Goal: Task Accomplishment & Management: Manage account settings

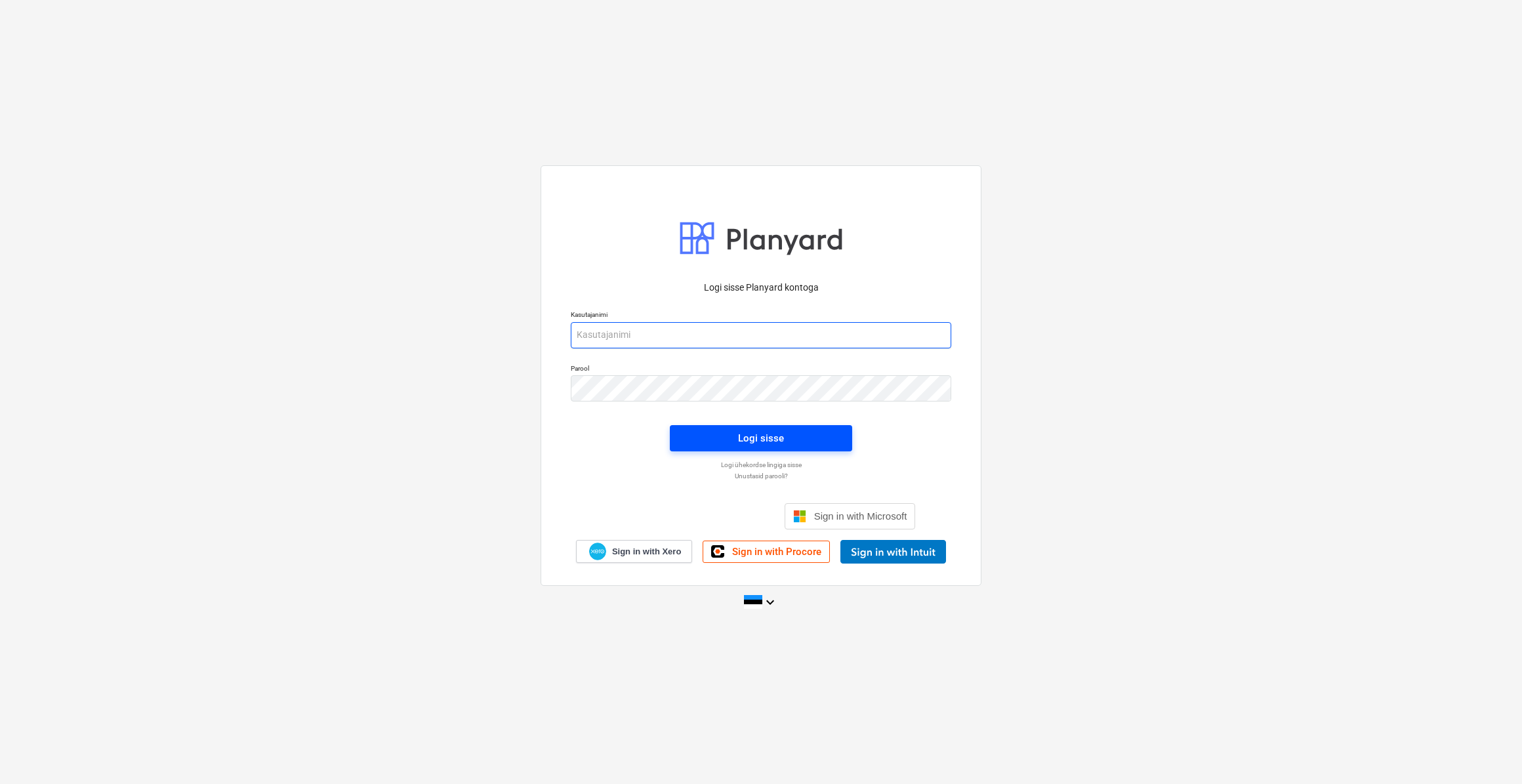
type input "stephan@thornhouses.com"
click at [755, 440] on div "Logi sisse" at bounding box center [761, 438] width 46 height 17
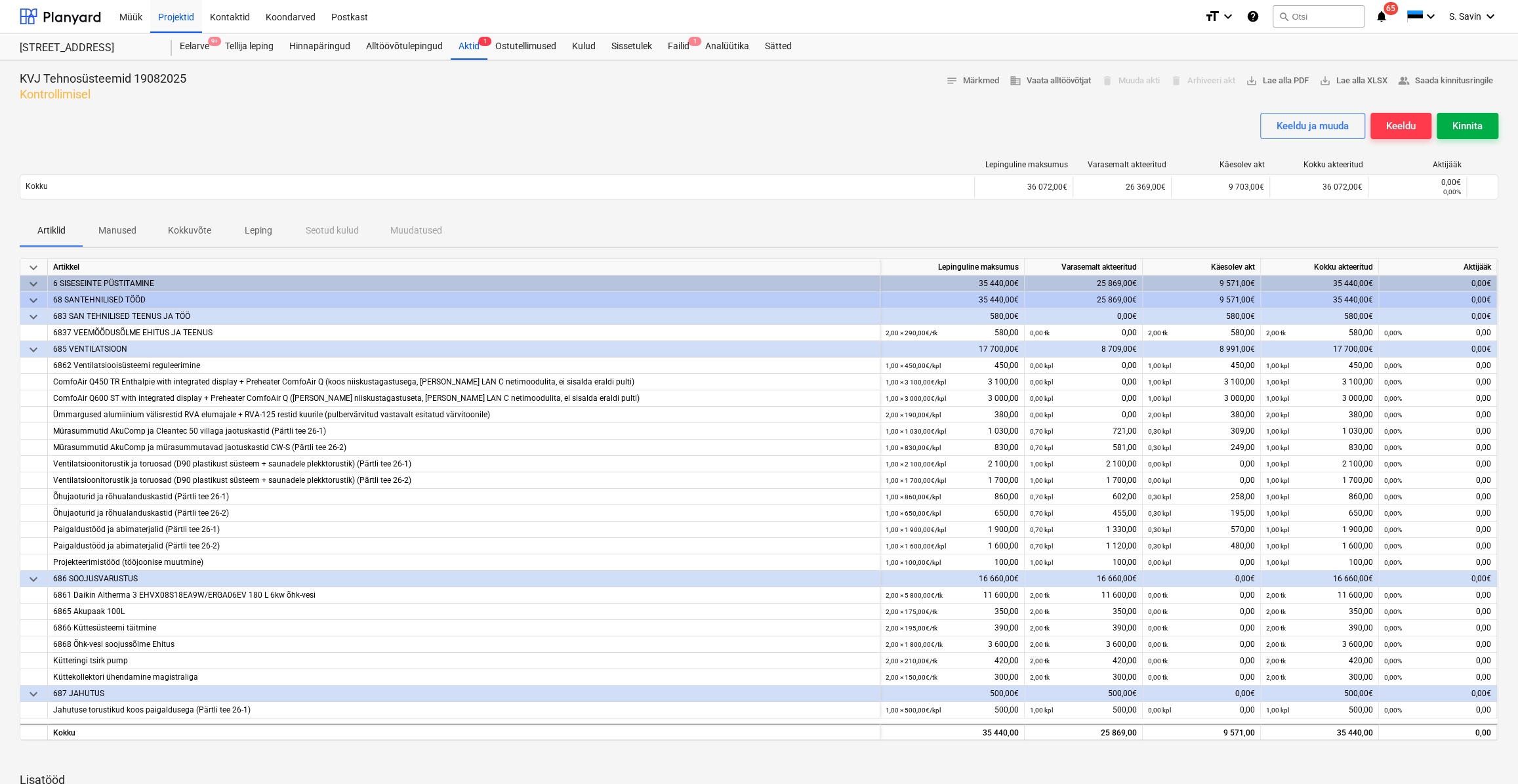
click at [1462, 132] on div "Kinnita" at bounding box center [1467, 125] width 30 height 17
click at [1461, 125] on div "Kinnita" at bounding box center [1467, 125] width 30 height 17
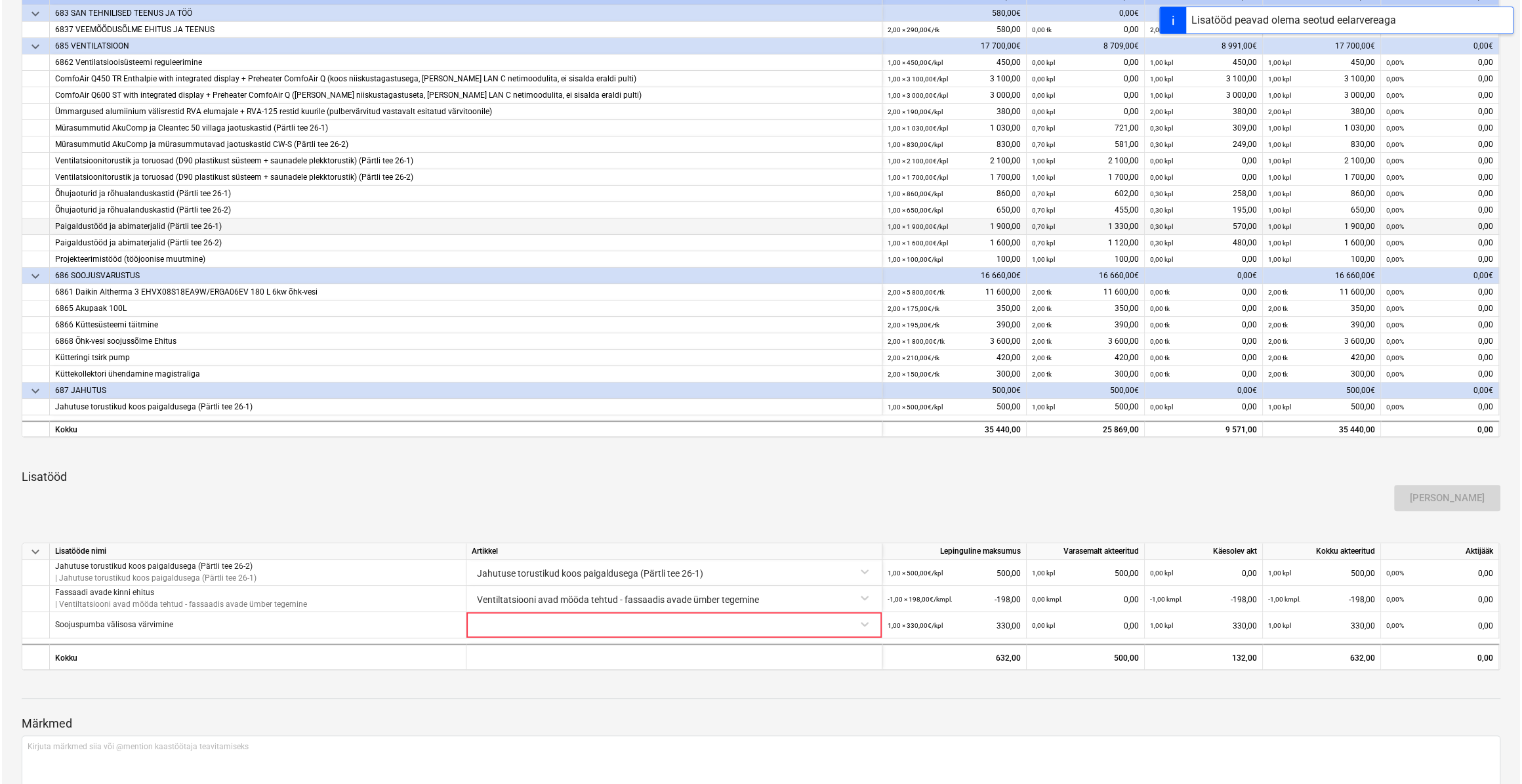
scroll to position [384, 0]
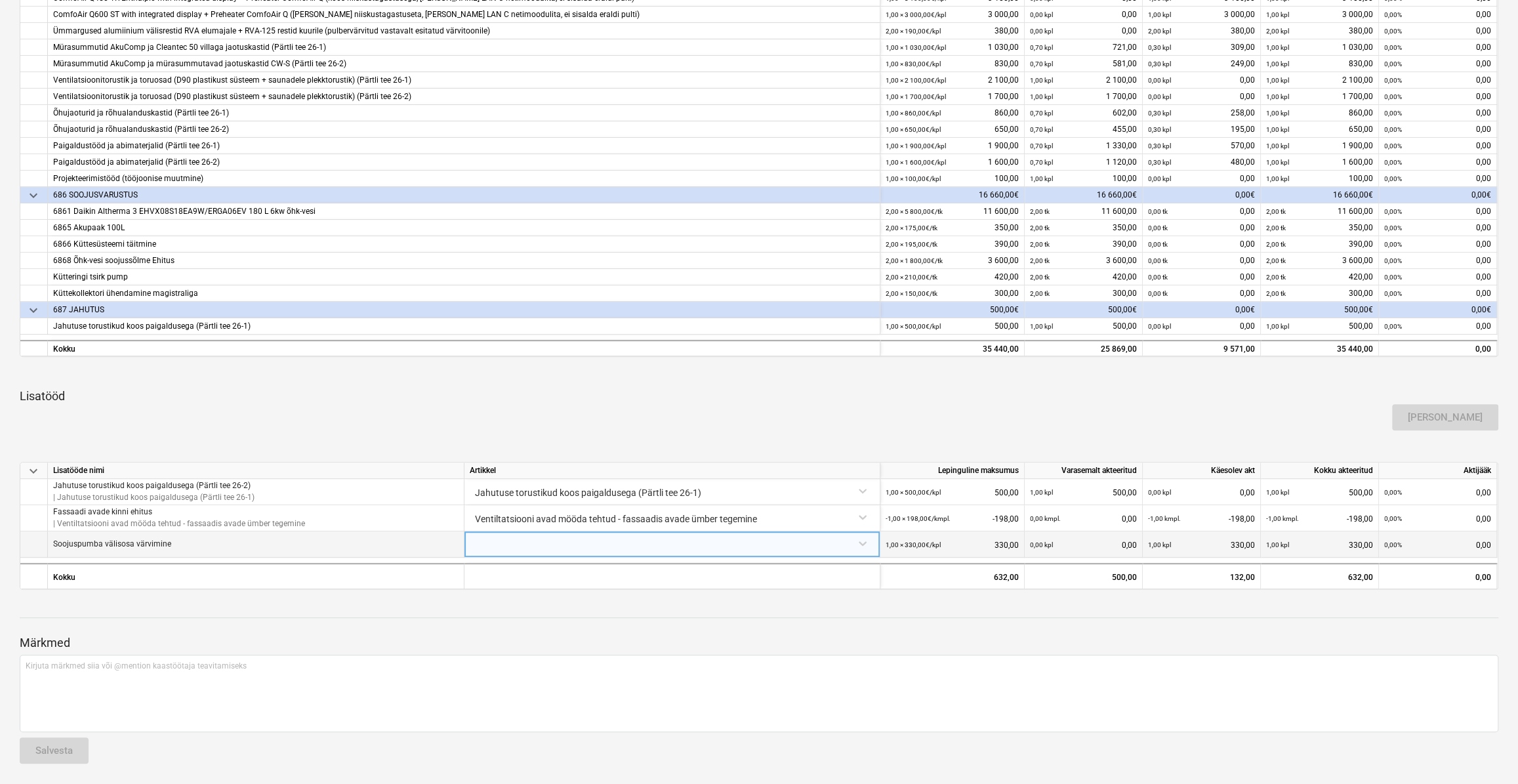
click at [866, 544] on div at bounding box center [672, 543] width 405 height 23
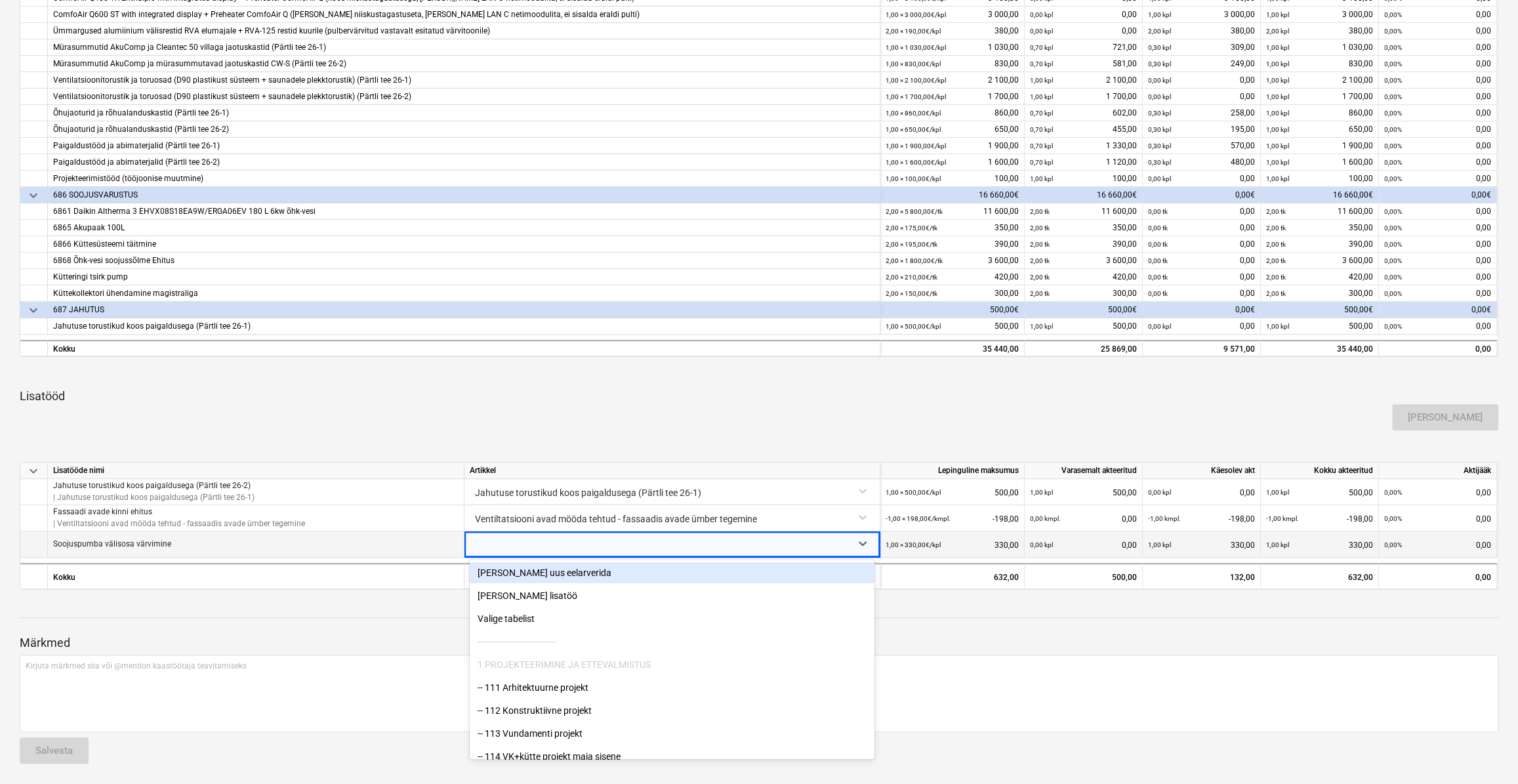
click at [631, 578] on div "[PERSON_NAME] uus eelarverida" at bounding box center [672, 573] width 405 height 21
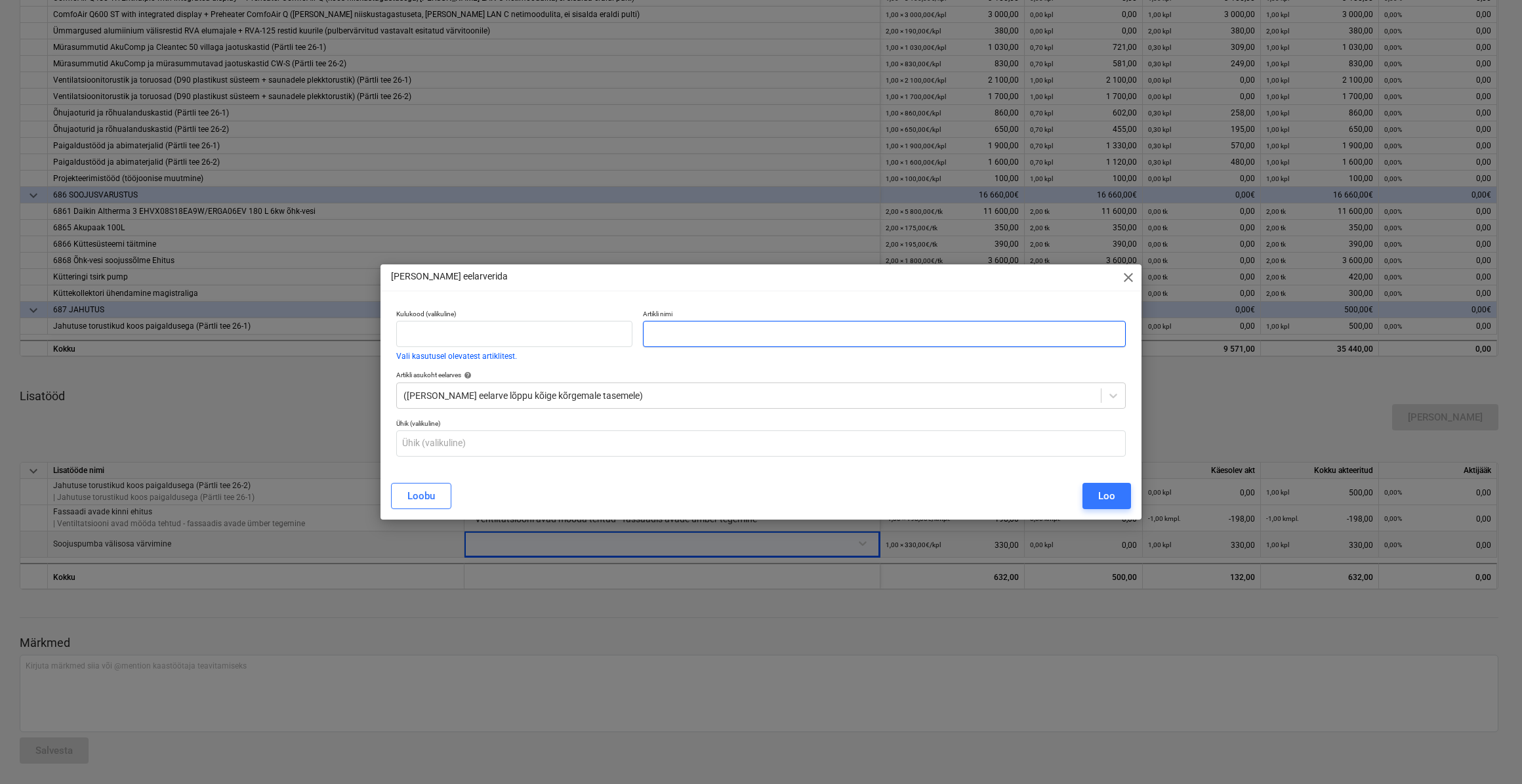
click at [870, 339] on input "text" at bounding box center [884, 333] width 483 height 26
type input "Soojuspumba värvimine"
click at [1101, 492] on div "Loo" at bounding box center [1106, 496] width 17 height 17
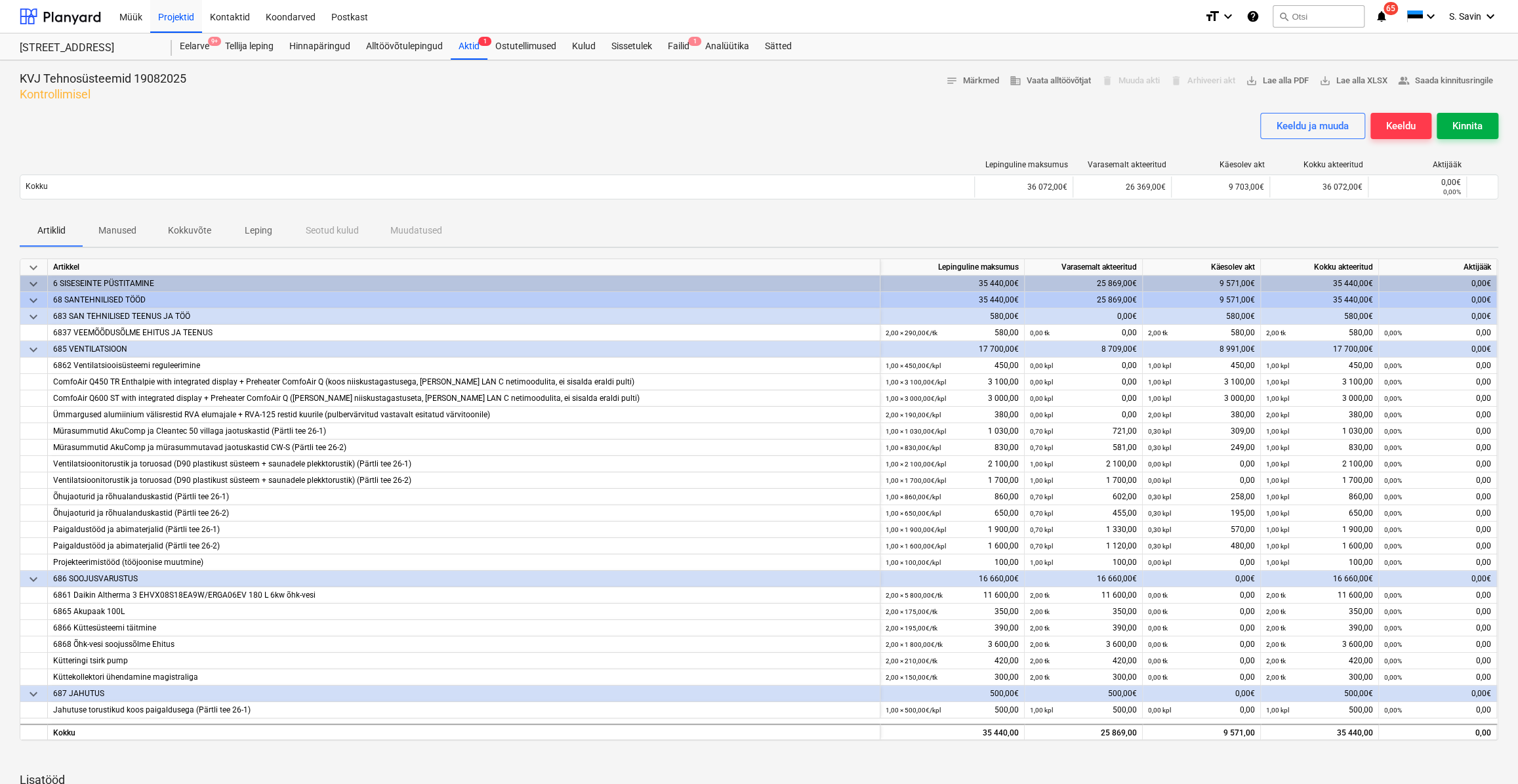
click at [1474, 121] on div "Kinnita" at bounding box center [1467, 125] width 30 height 17
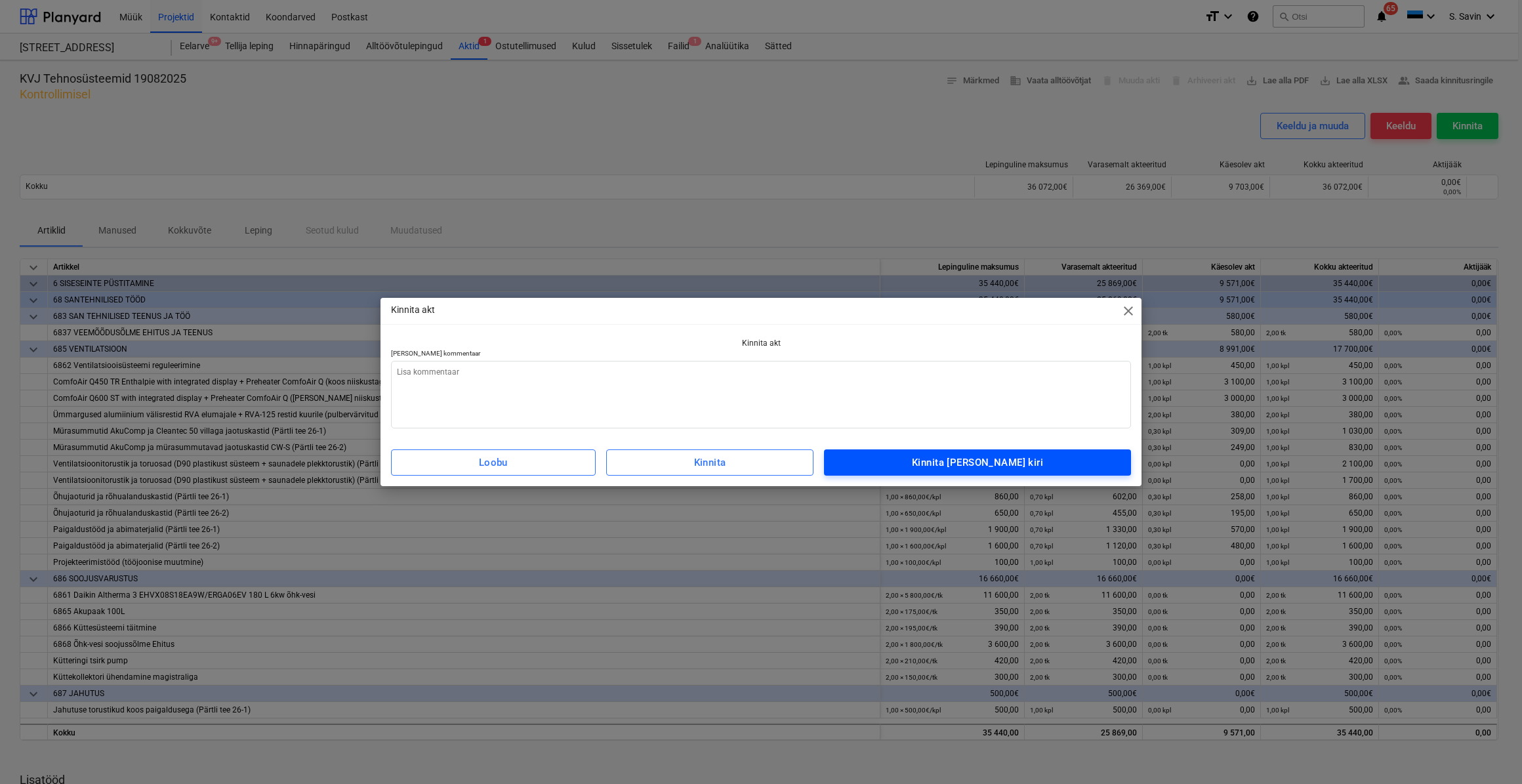
click at [963, 464] on div "Kinnita ja saada kiri" at bounding box center [978, 462] width 131 height 17
type textarea "x"
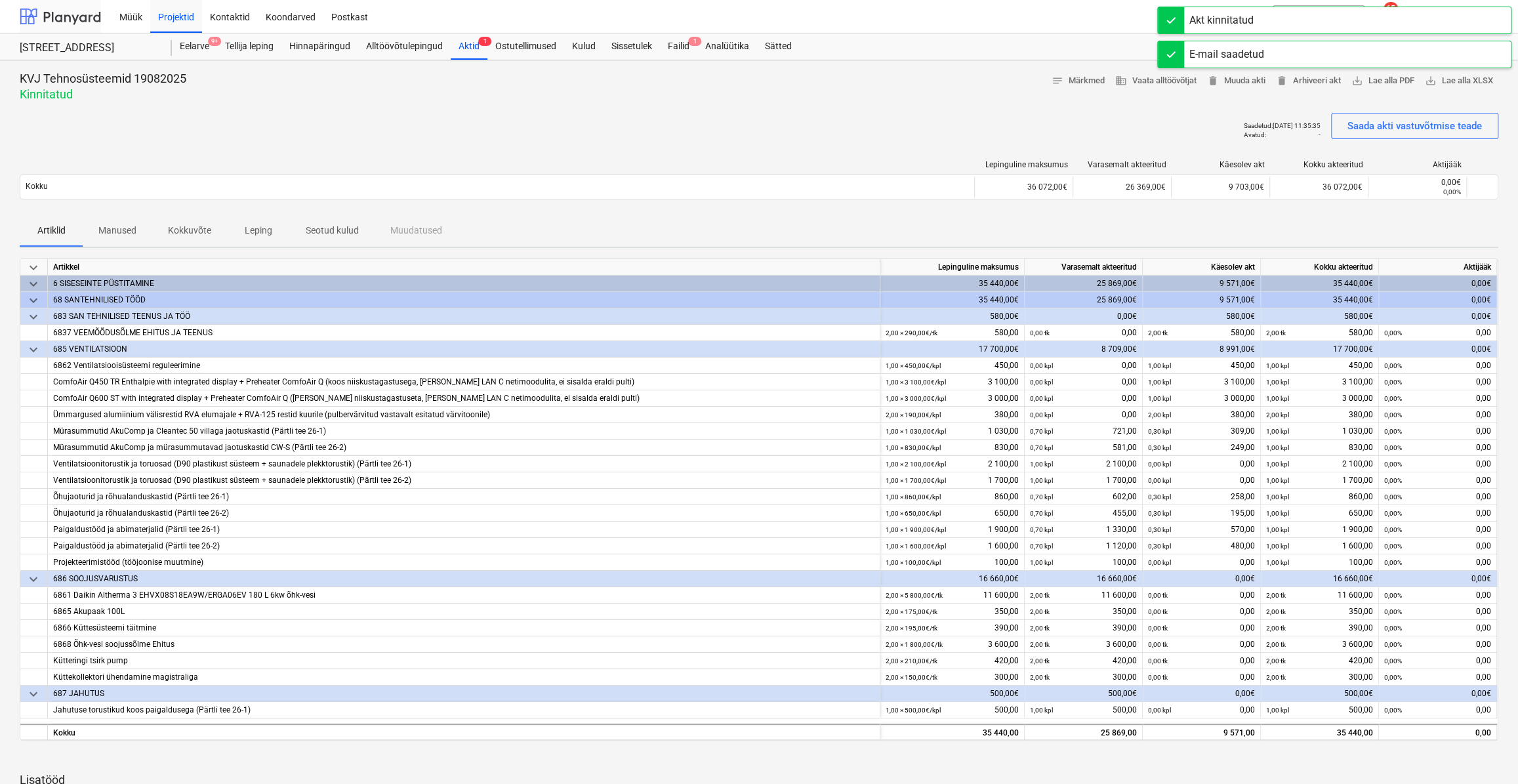
click at [75, 15] on div at bounding box center [60, 16] width 82 height 33
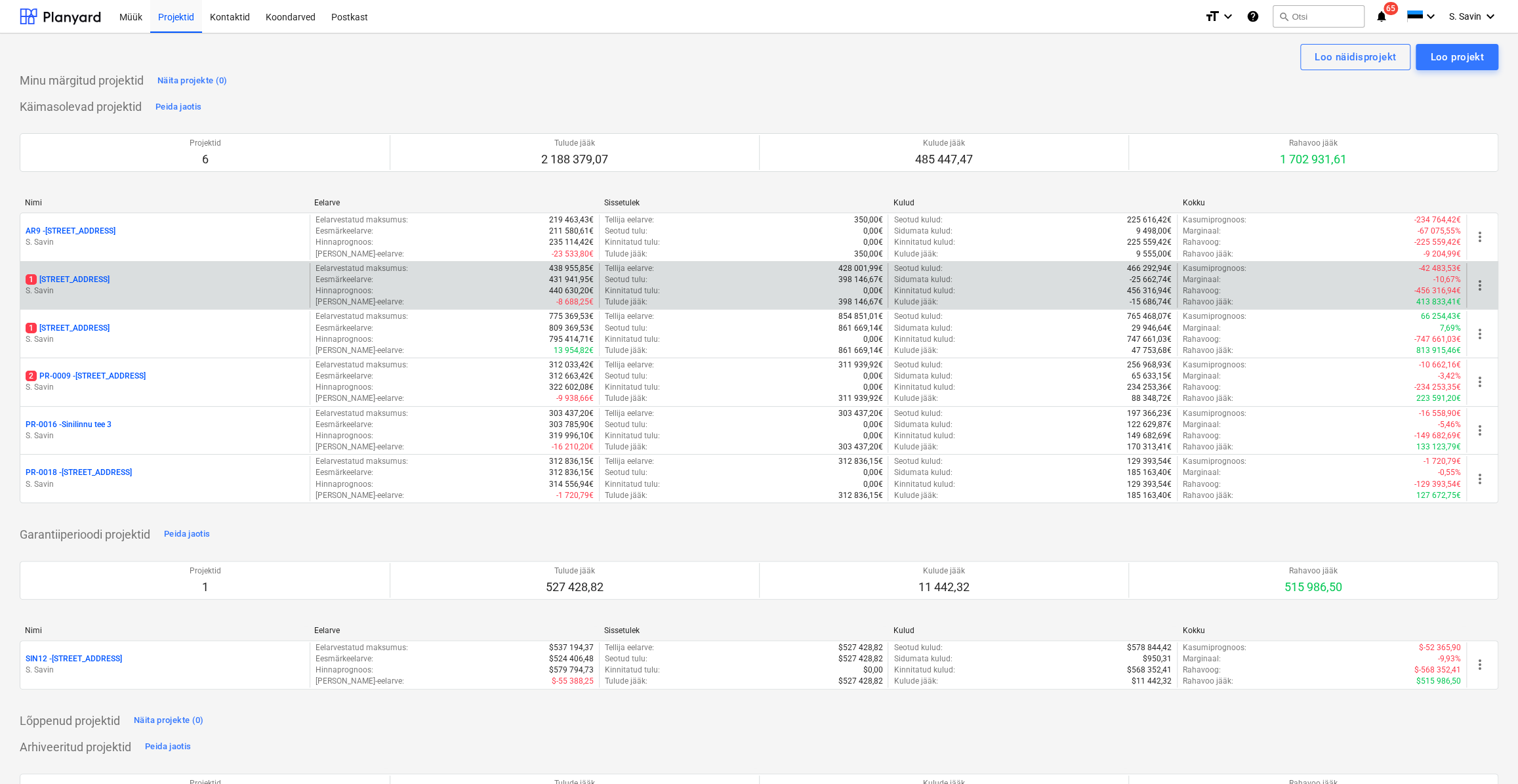
click at [122, 296] on p "S. Savin" at bounding box center [165, 291] width 279 height 11
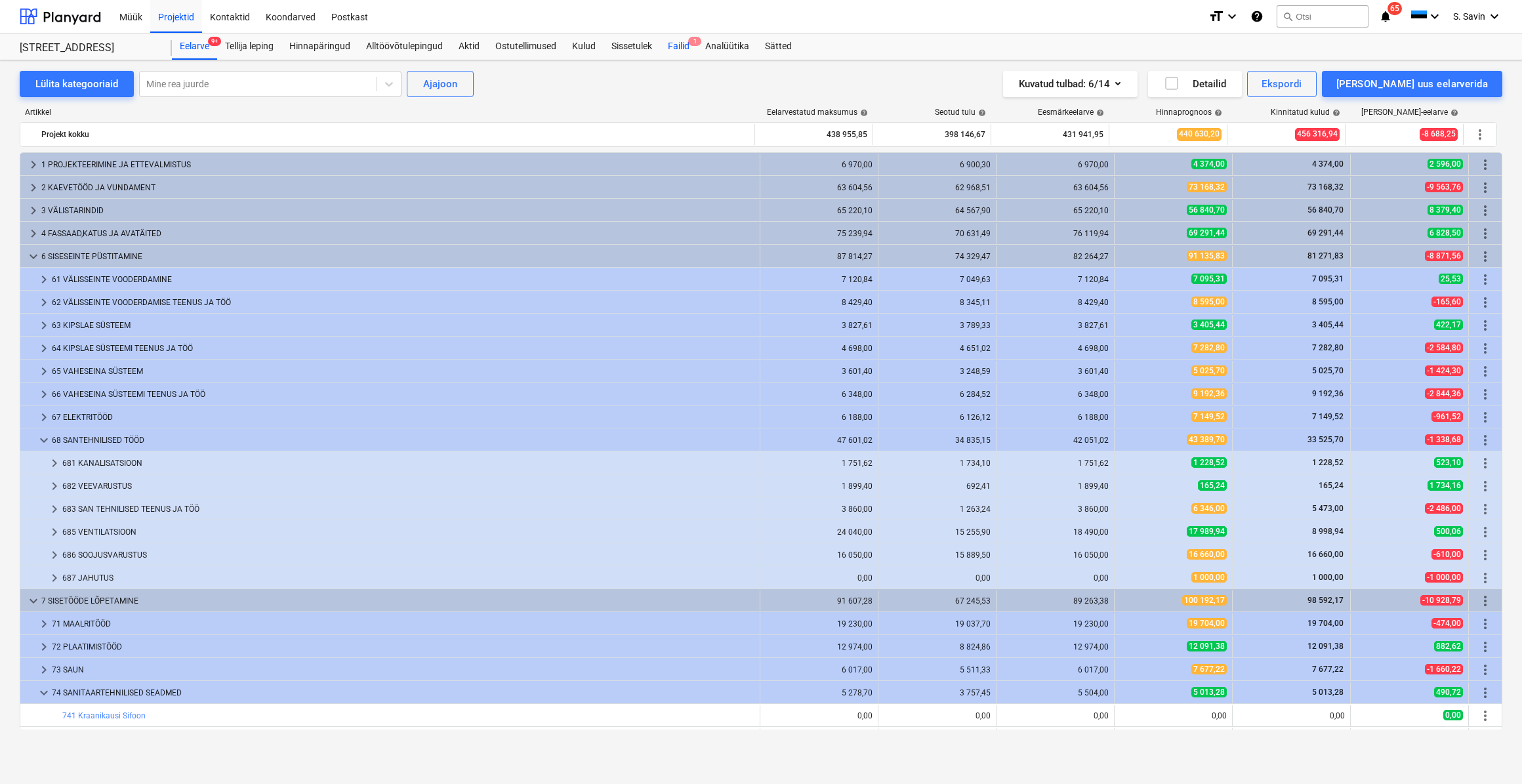
click at [689, 46] on div "Failid 1" at bounding box center [679, 46] width 38 height 26
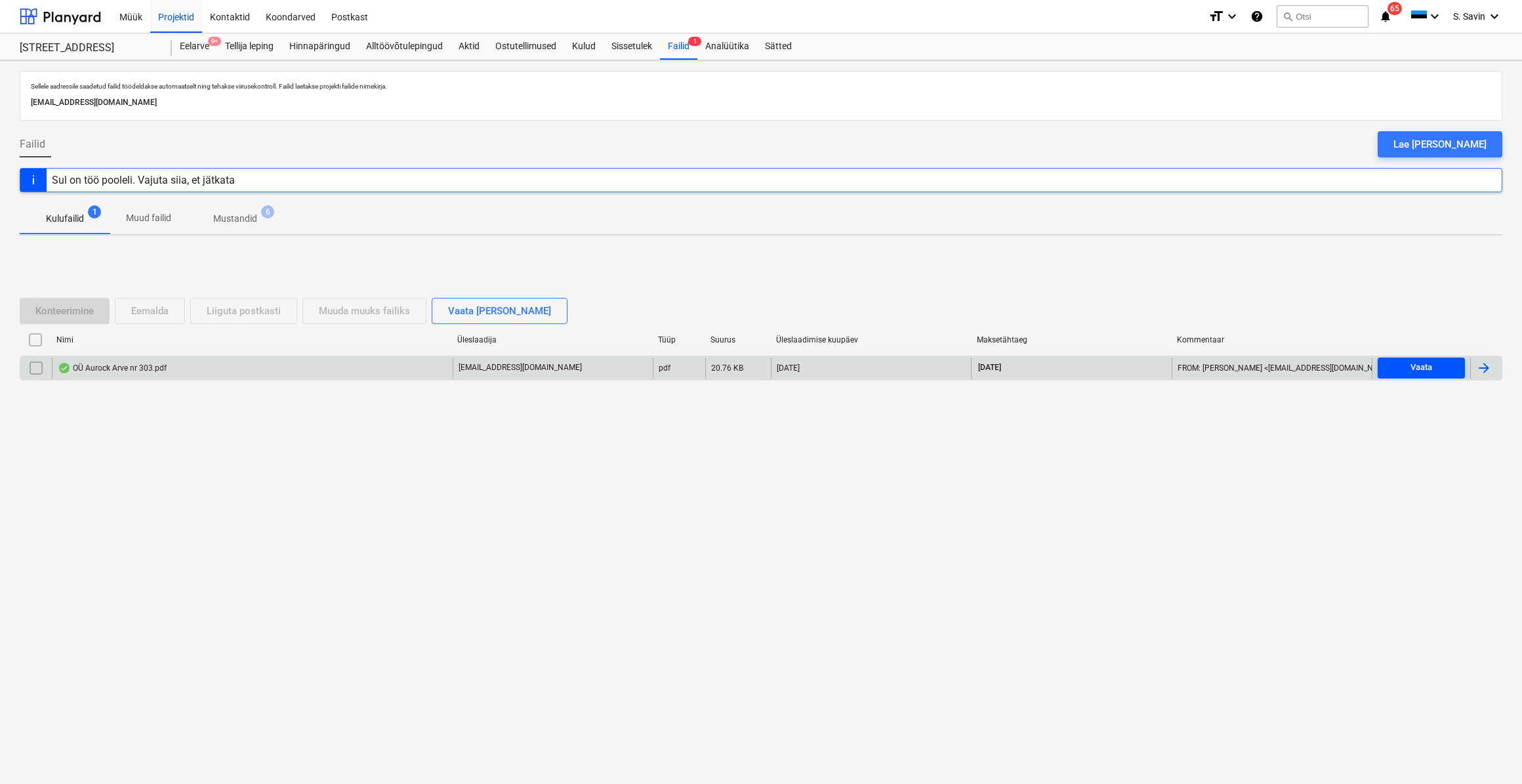
click at [1432, 359] on button "Vaata" at bounding box center [1422, 368] width 88 height 21
click at [1424, 364] on div "Vaata" at bounding box center [1422, 368] width 22 height 15
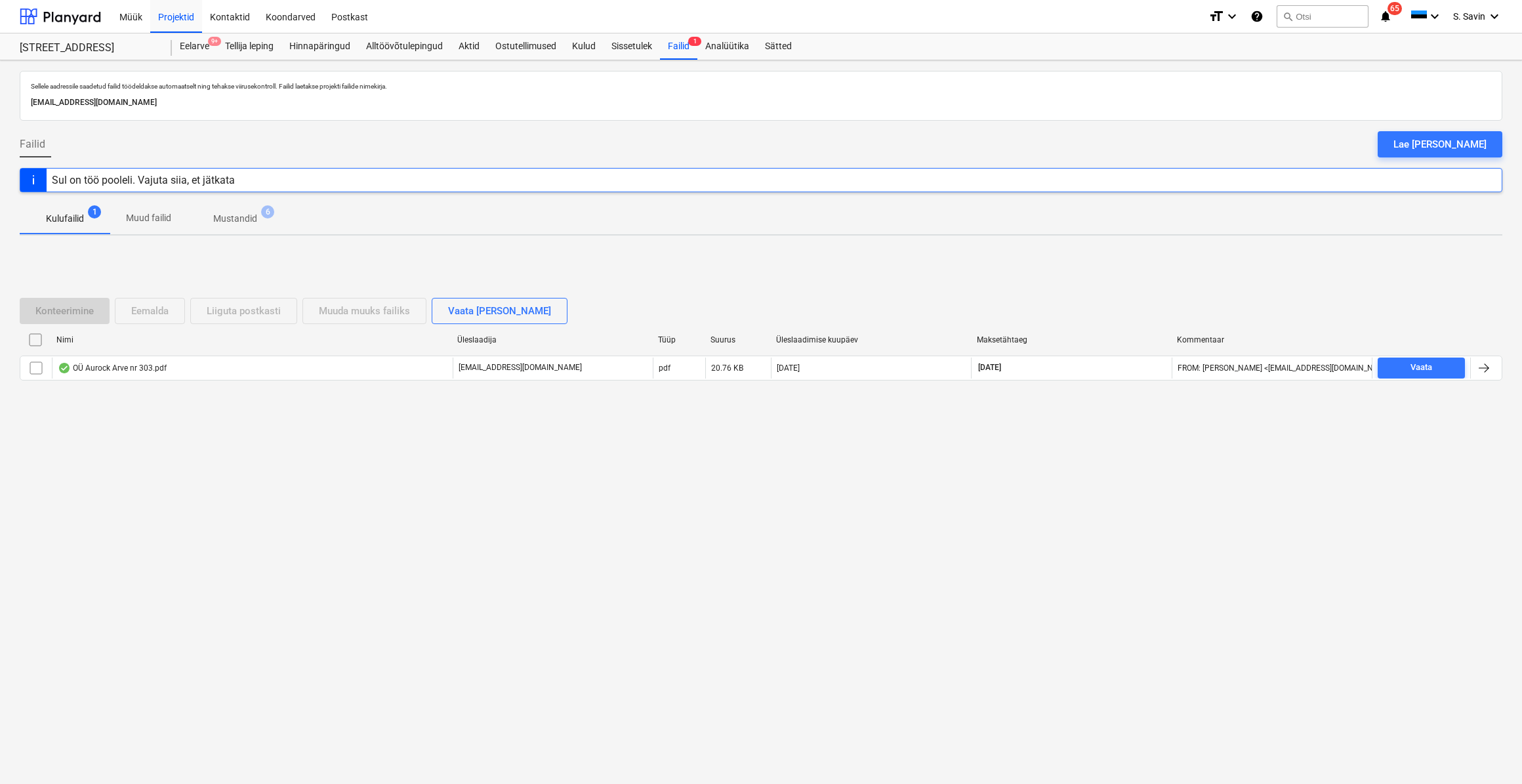
click at [1481, 362] on div at bounding box center [1484, 368] width 15 height 15
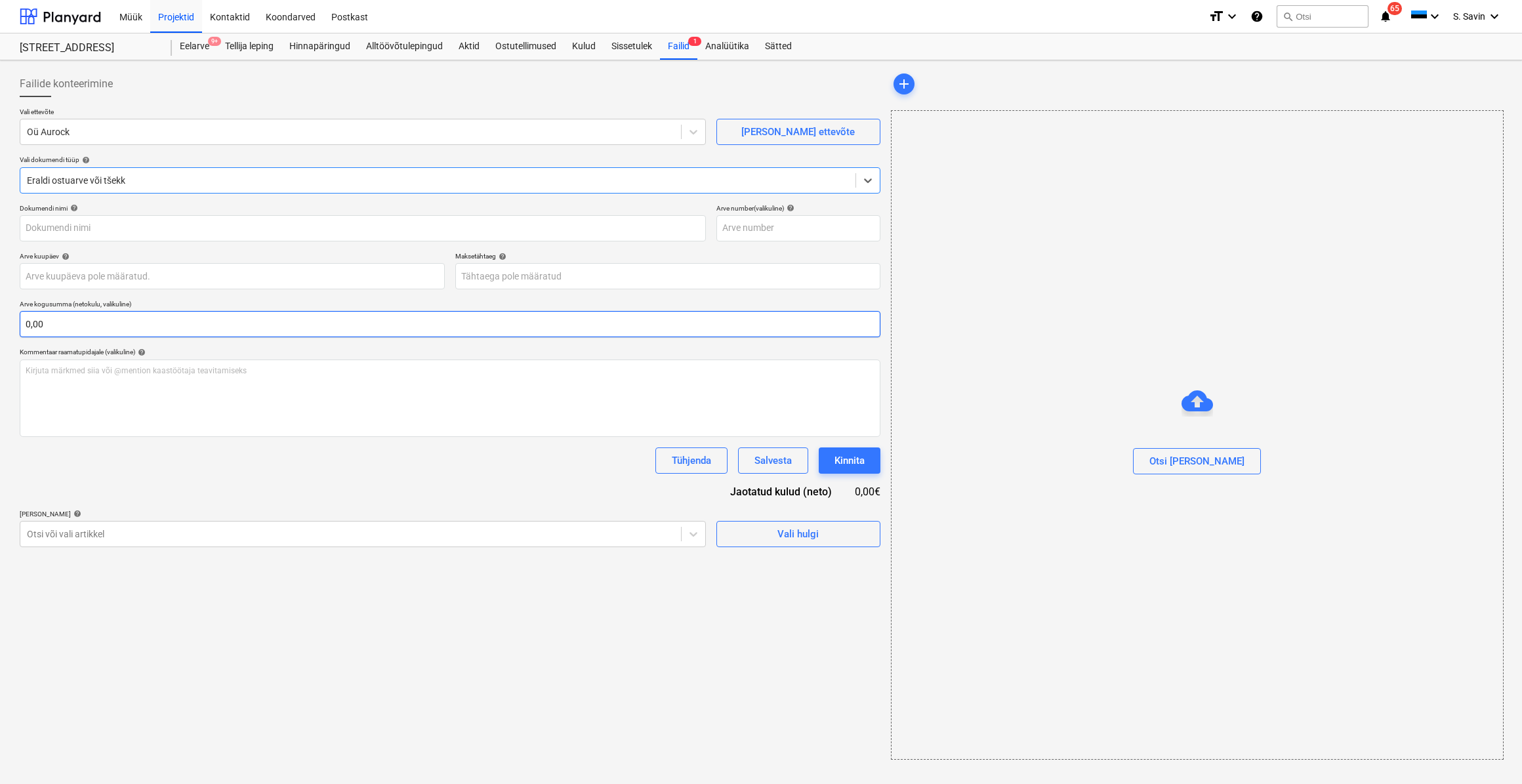
type input "303"
type input "22 Aug 2025"
type input "12 Sep 2025"
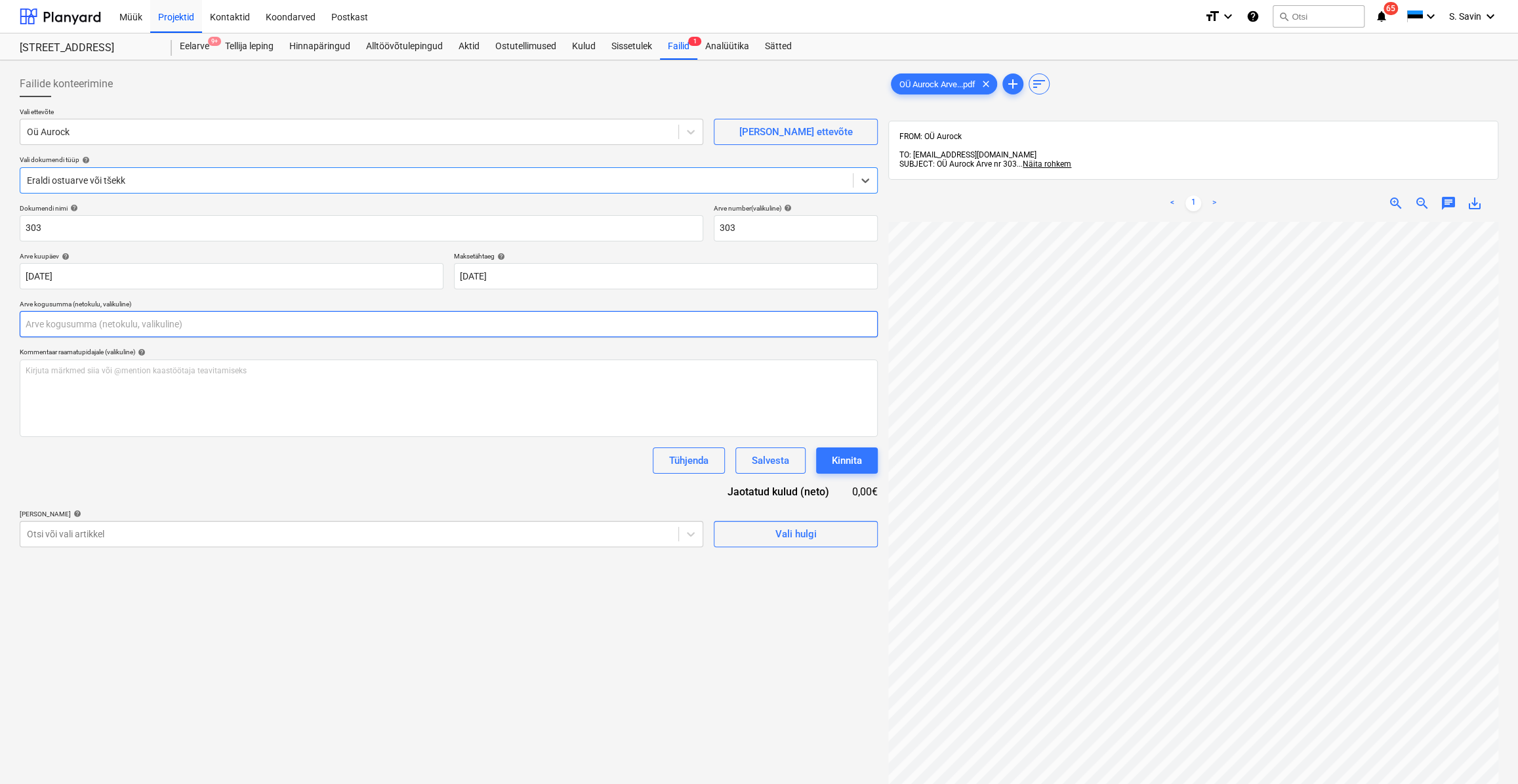
click at [80, 325] on input "text" at bounding box center [449, 324] width 858 height 26
type input "0,00"
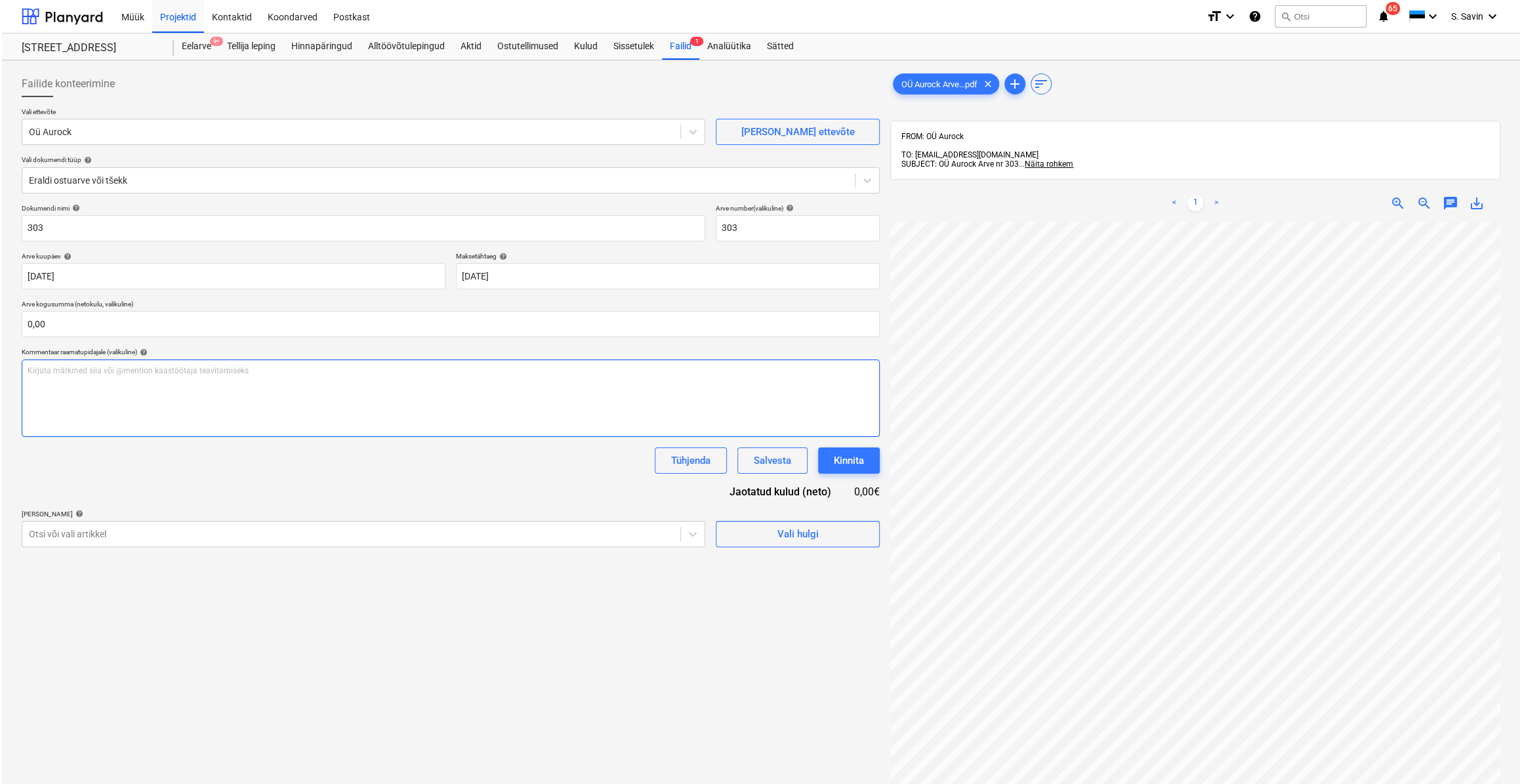
scroll to position [203, 80]
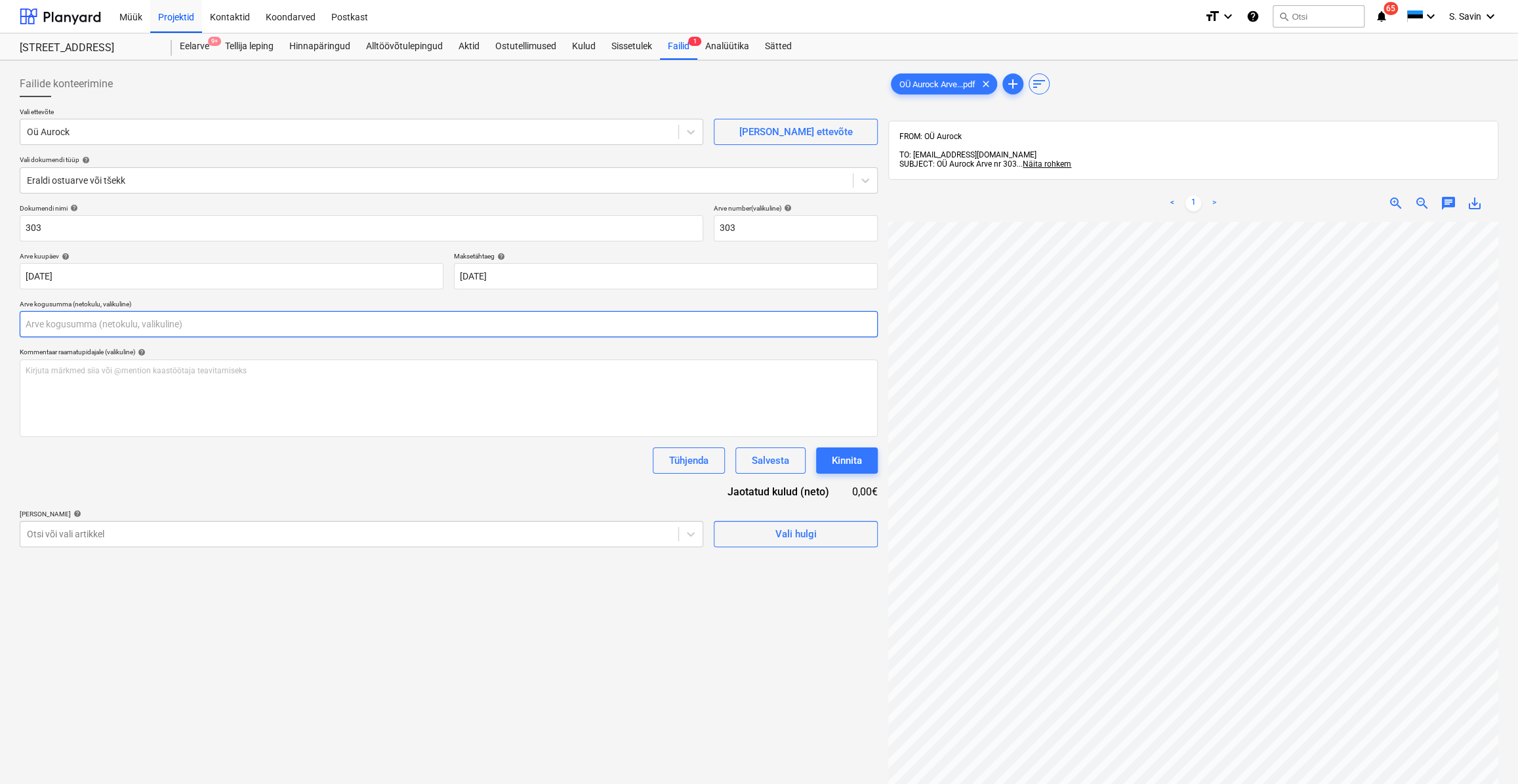
click at [110, 321] on input "text" at bounding box center [449, 324] width 858 height 26
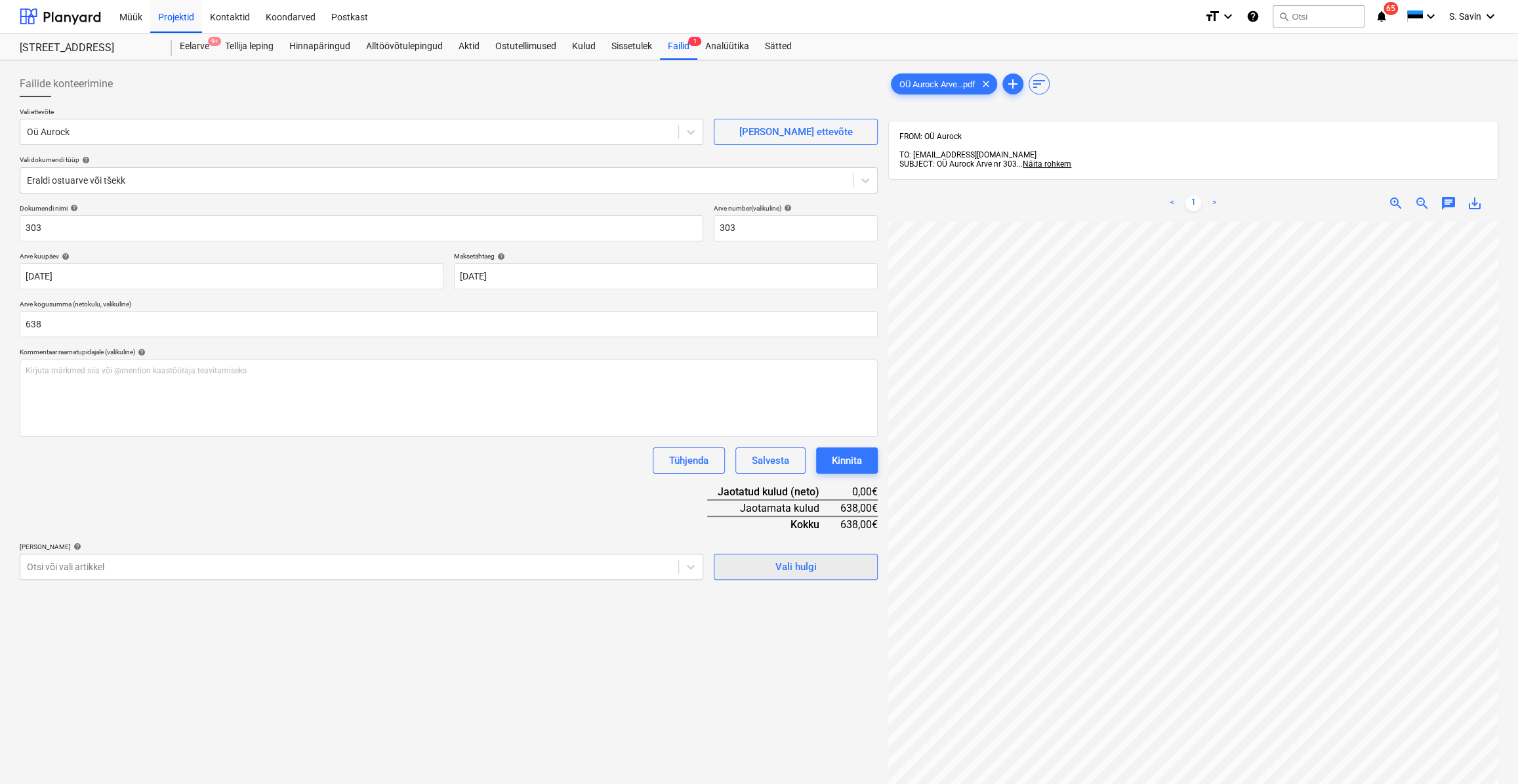
type input "638,00"
click at [763, 562] on span "Vali hulgi" at bounding box center [796, 566] width 131 height 17
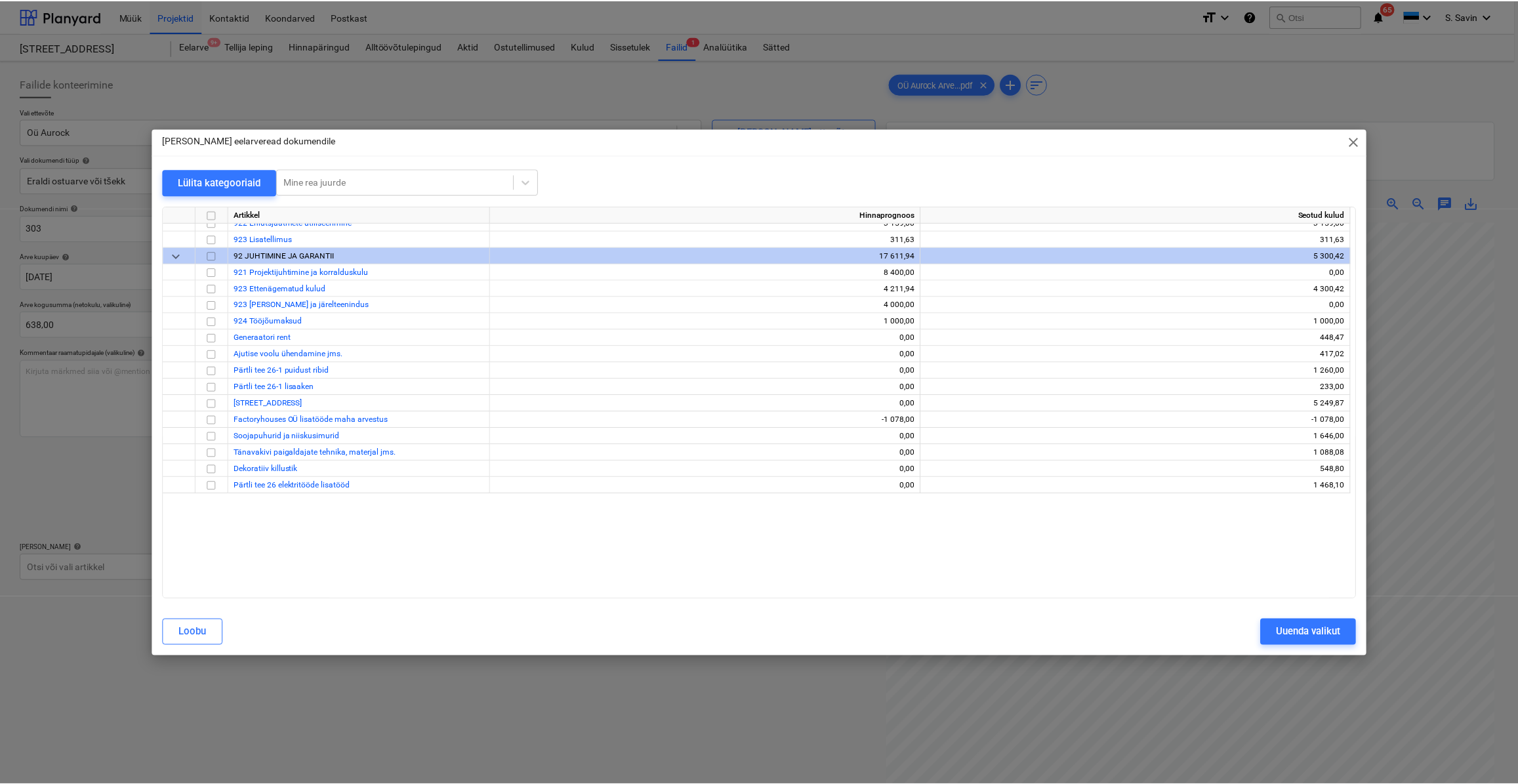
scroll to position [5437, 0]
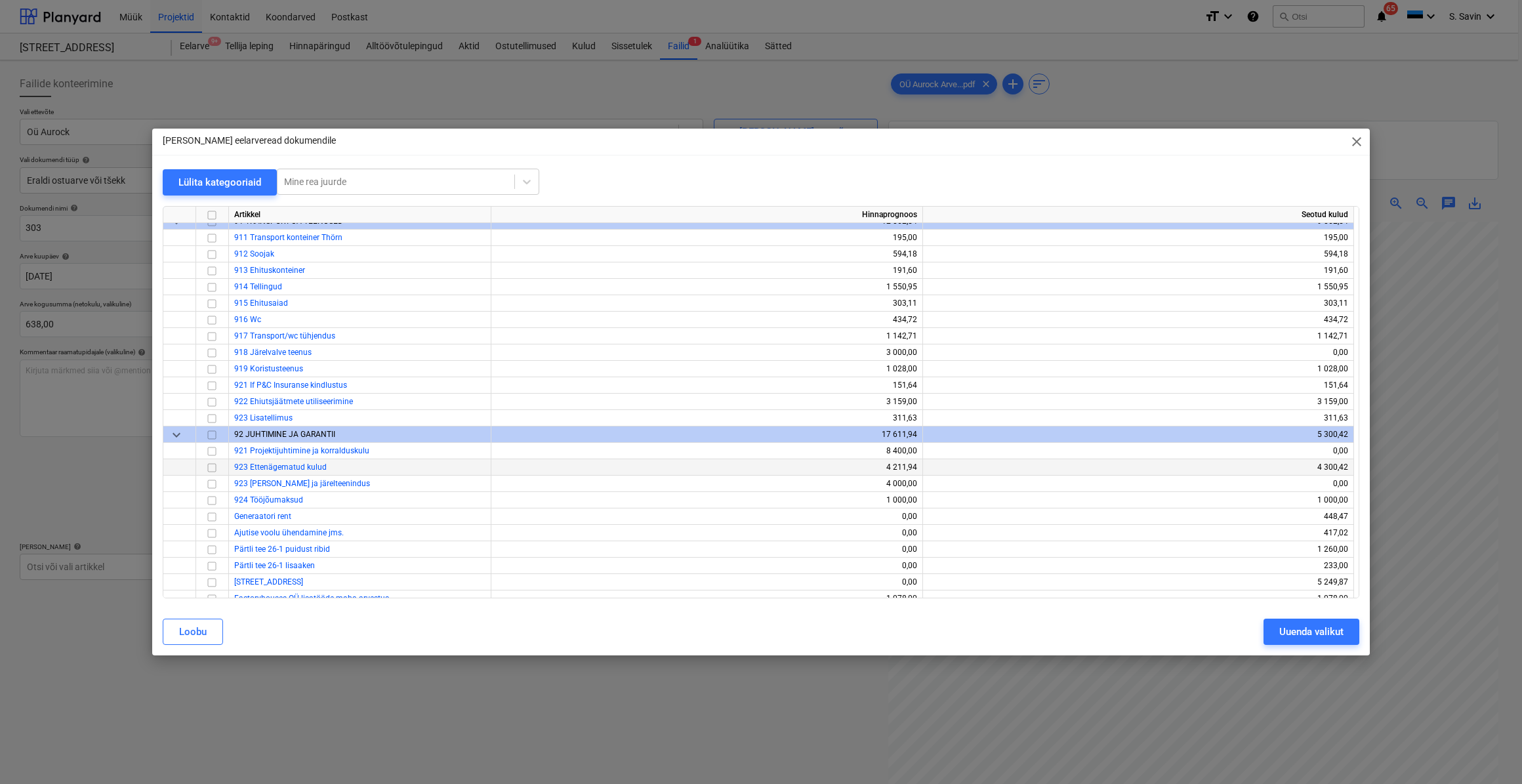
click at [205, 467] on input "checkbox" at bounding box center [212, 467] width 15 height 15
click at [212, 465] on input "checkbox" at bounding box center [212, 467] width 15 height 15
click at [211, 366] on input "checkbox" at bounding box center [212, 368] width 15 height 15
click at [212, 370] on input "checkbox" at bounding box center [212, 368] width 15 height 15
click at [211, 400] on input "checkbox" at bounding box center [212, 401] width 15 height 15
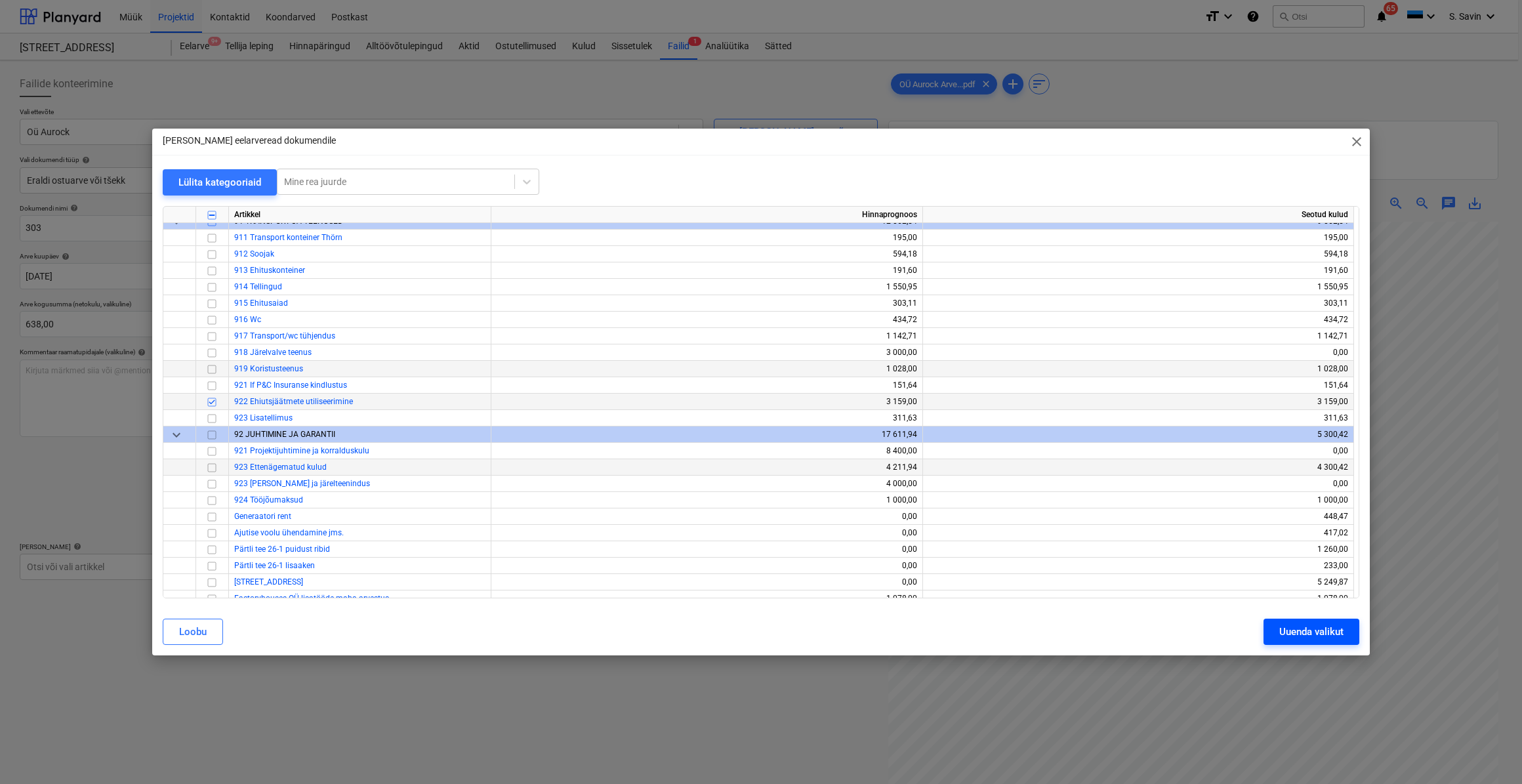
click at [1314, 635] on div "Uuenda valikut" at bounding box center [1311, 631] width 64 height 17
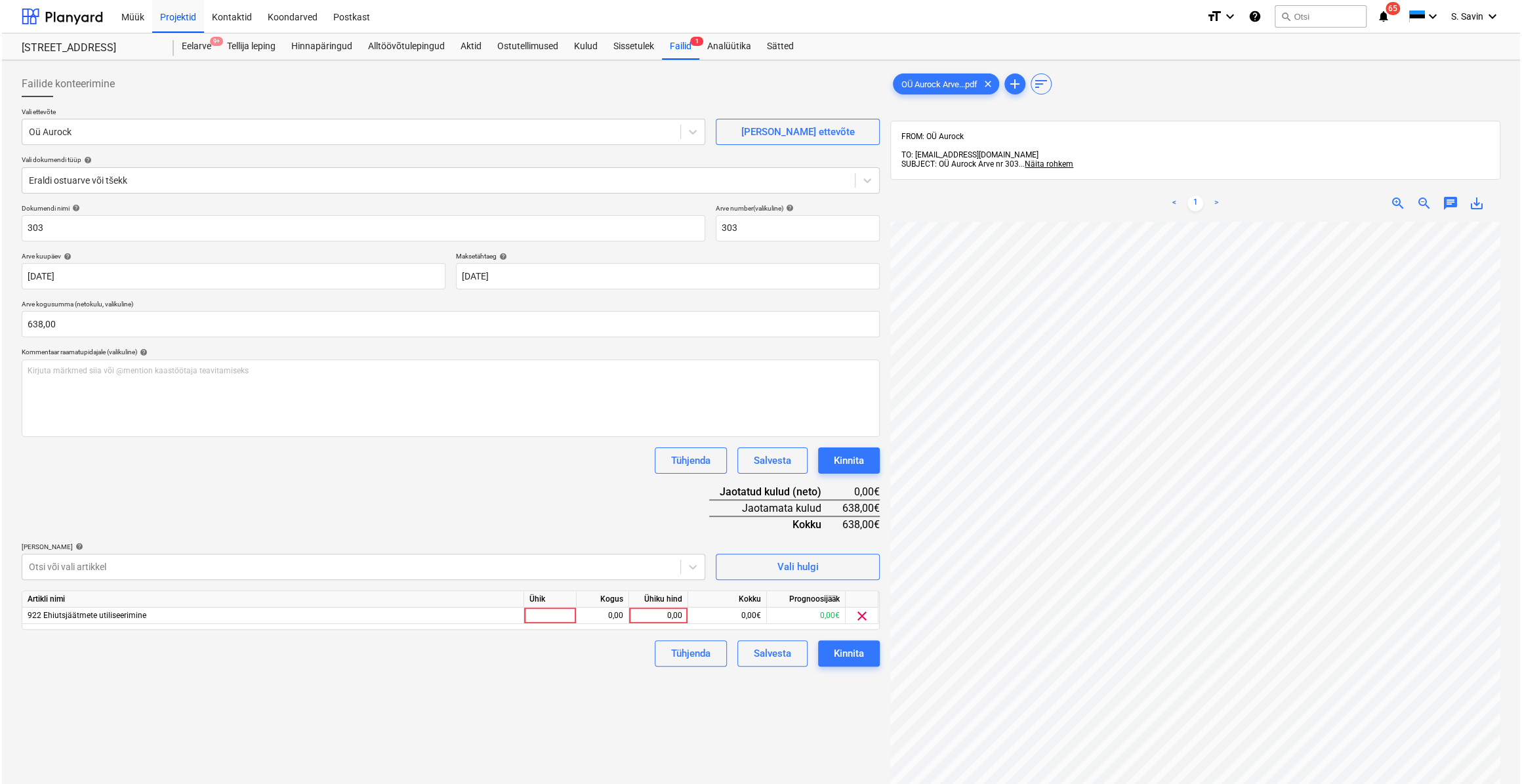
scroll to position [203, 78]
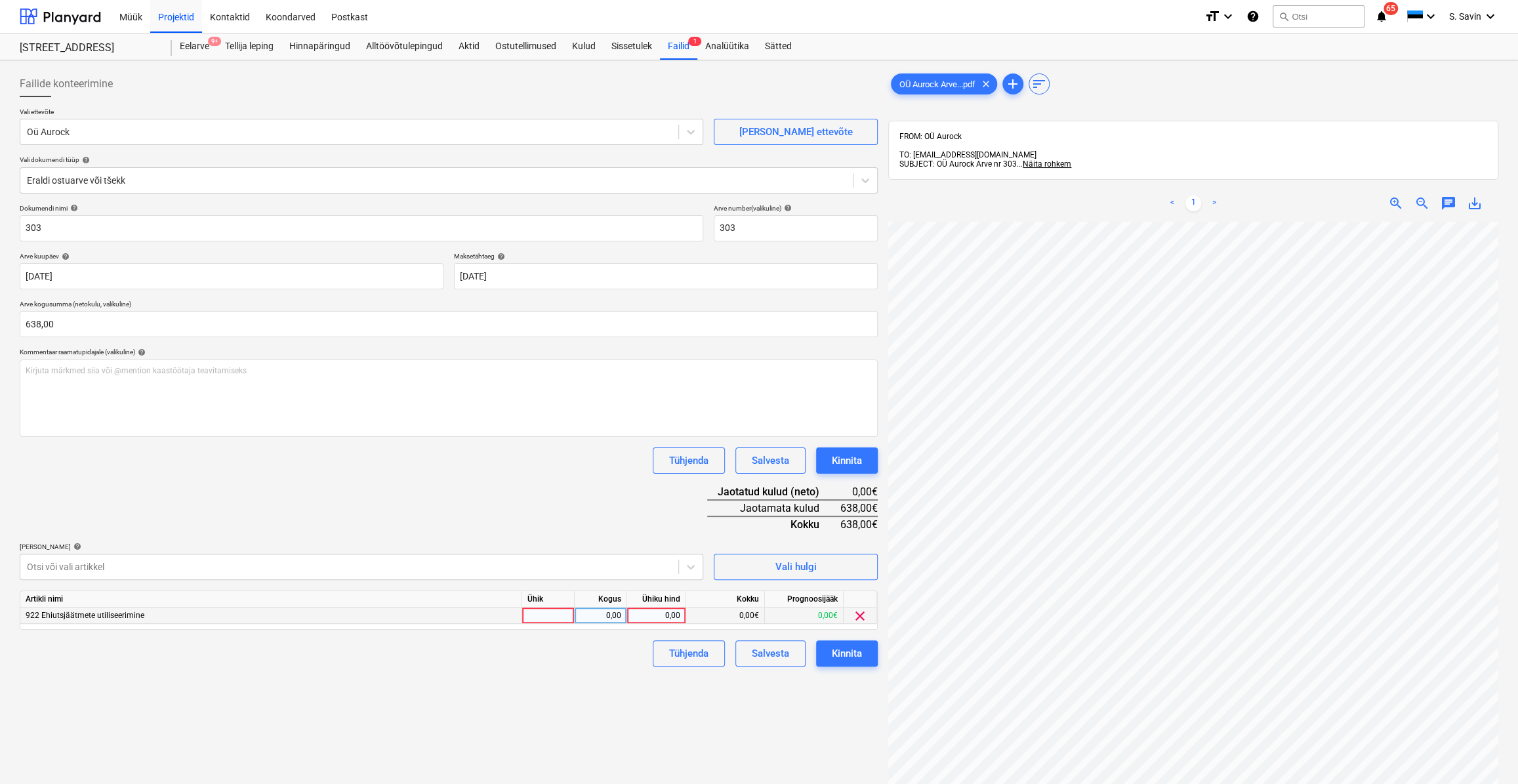
click at [551, 620] on div at bounding box center [548, 616] width 53 height 16
type input "kmpl."
click at [603, 614] on div "0,00" at bounding box center [600, 616] width 41 height 16
type input "1"
click at [659, 616] on div "0,00" at bounding box center [656, 616] width 48 height 16
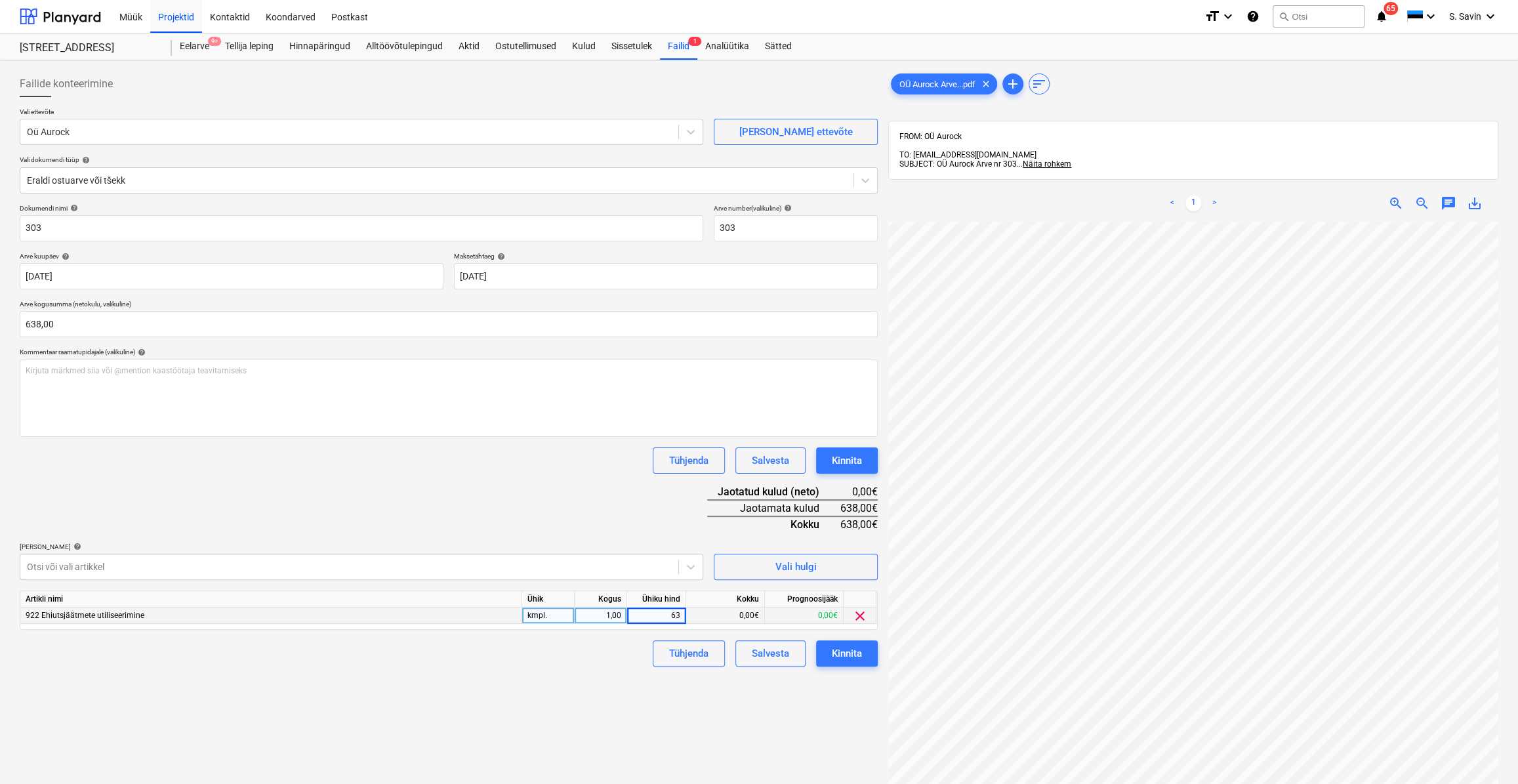
type input "638"
click at [834, 654] on div "Kinnita" at bounding box center [847, 653] width 30 height 17
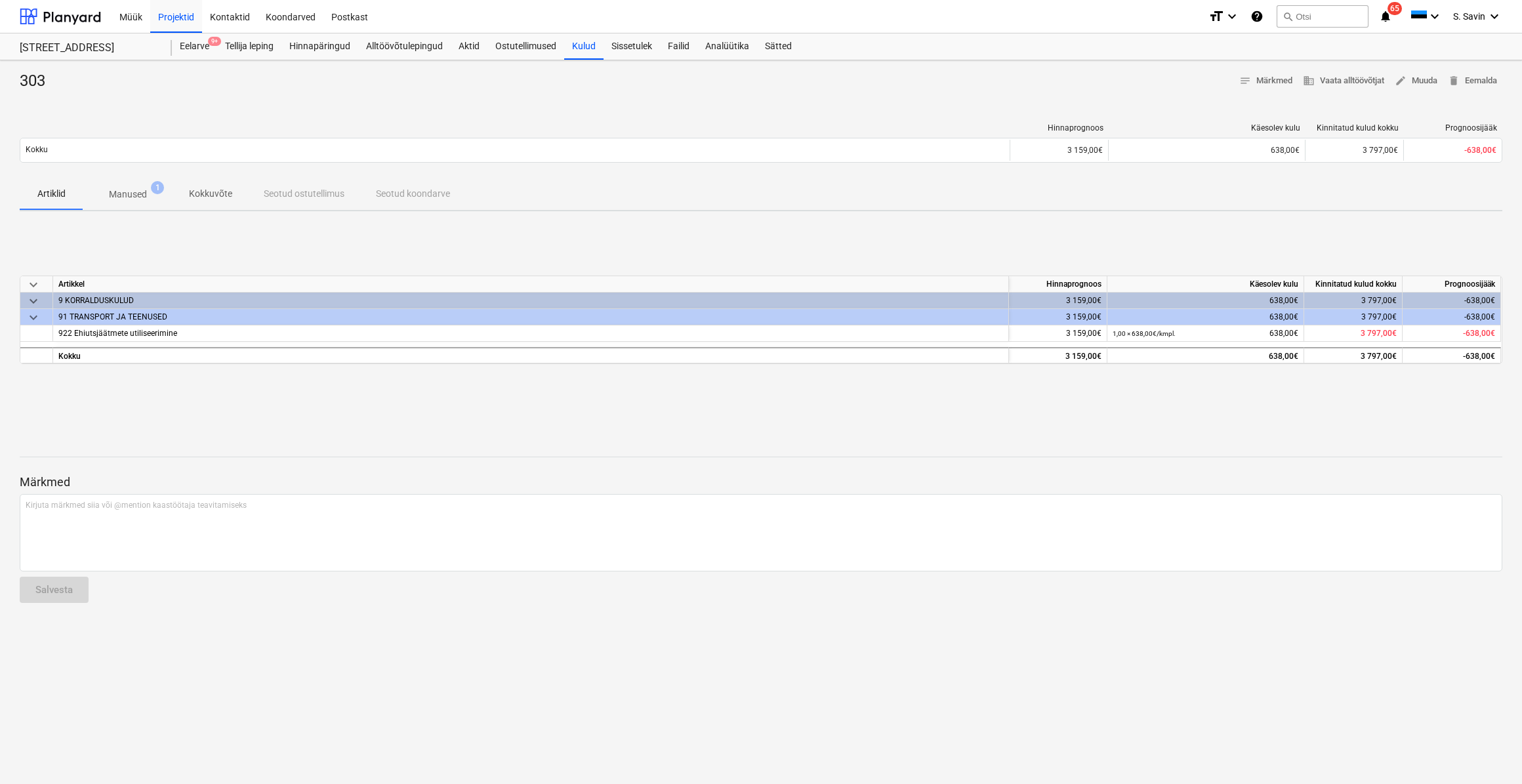
click at [149, 200] on span "Manused 1" at bounding box center [128, 194] width 59 height 13
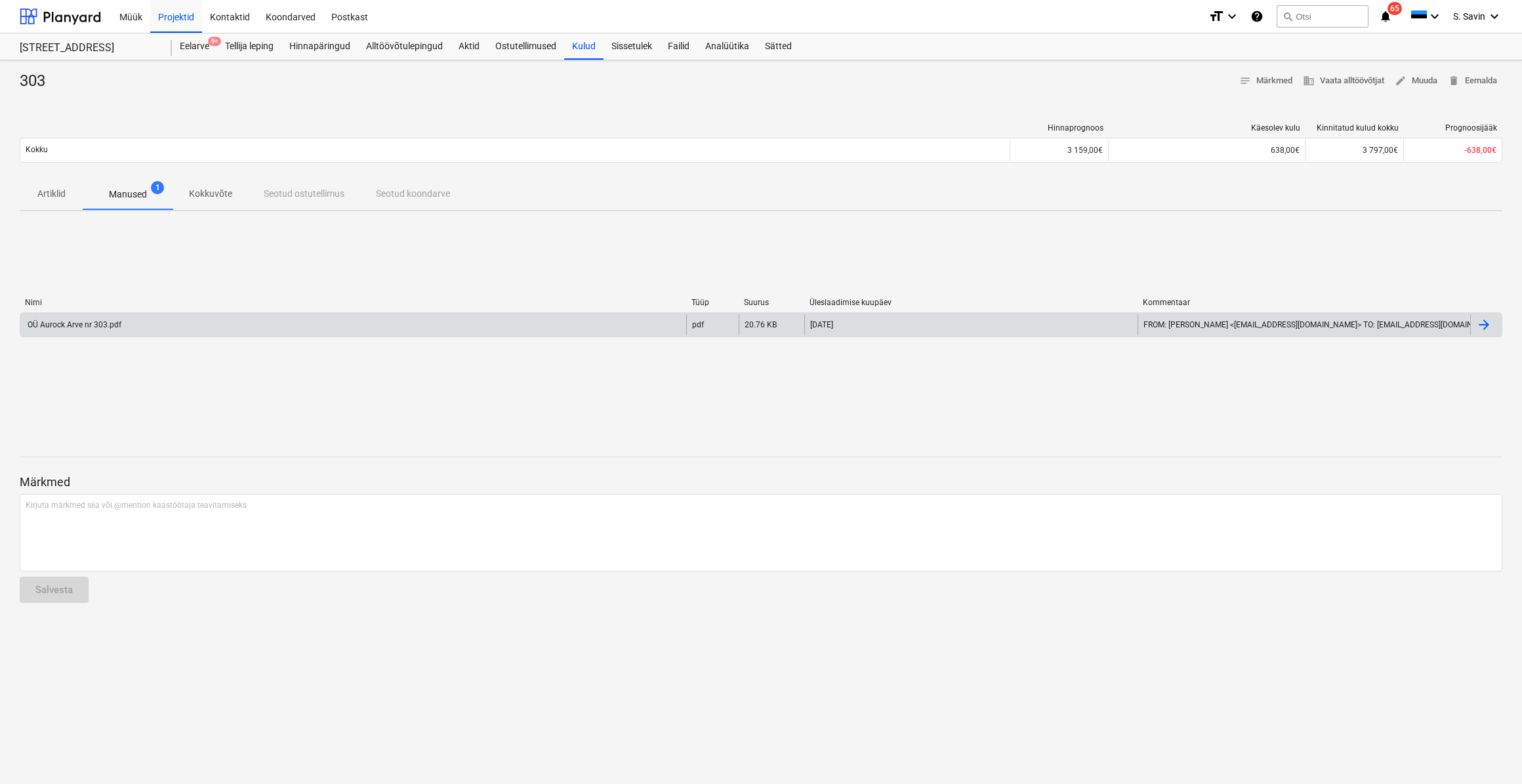
click at [154, 325] on div "OÜ Aurock Arve nr 303.pdf" at bounding box center [353, 324] width 666 height 21
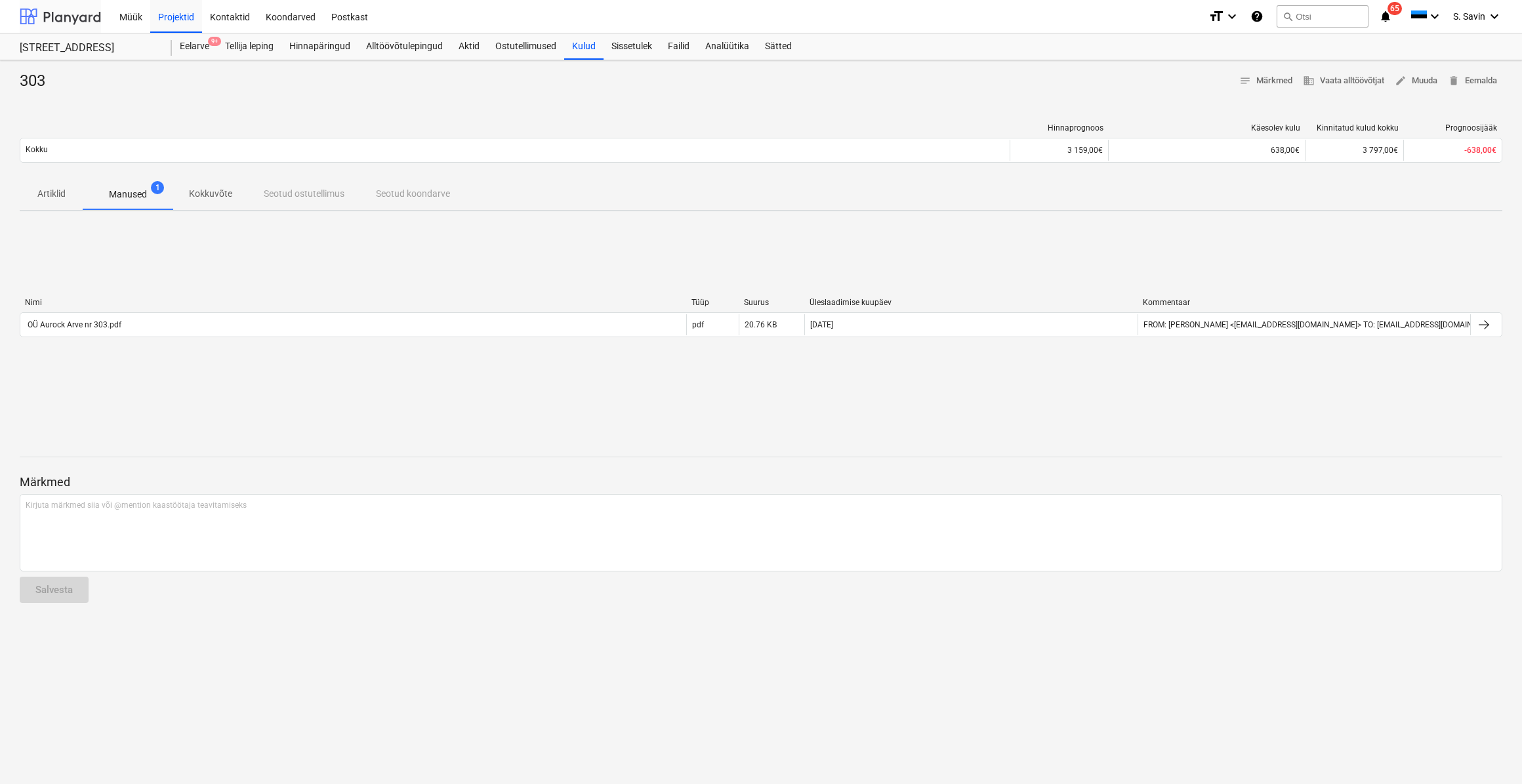
click at [80, 16] on div at bounding box center [60, 16] width 82 height 33
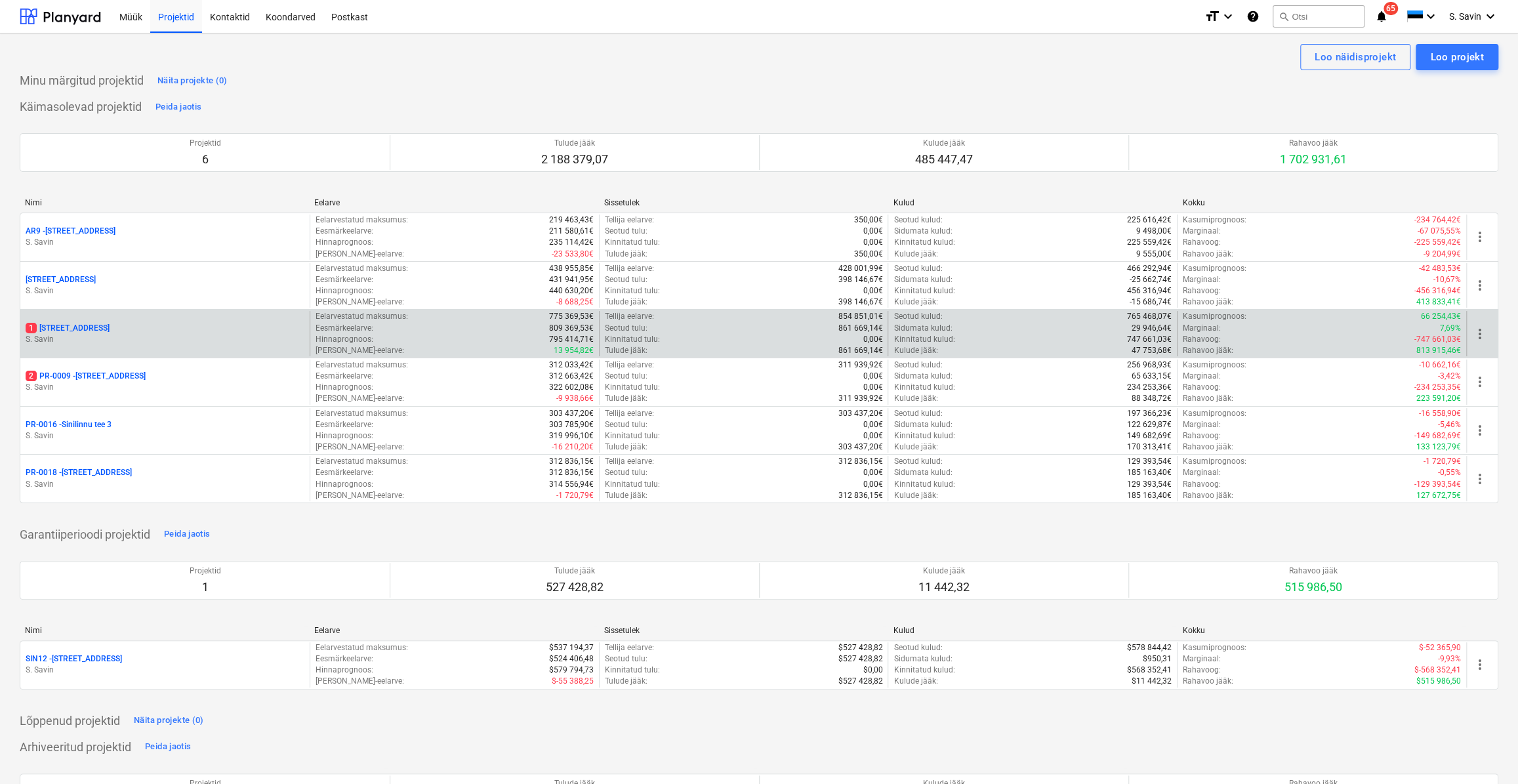
click at [102, 337] on p "S. Savin" at bounding box center [165, 339] width 279 height 11
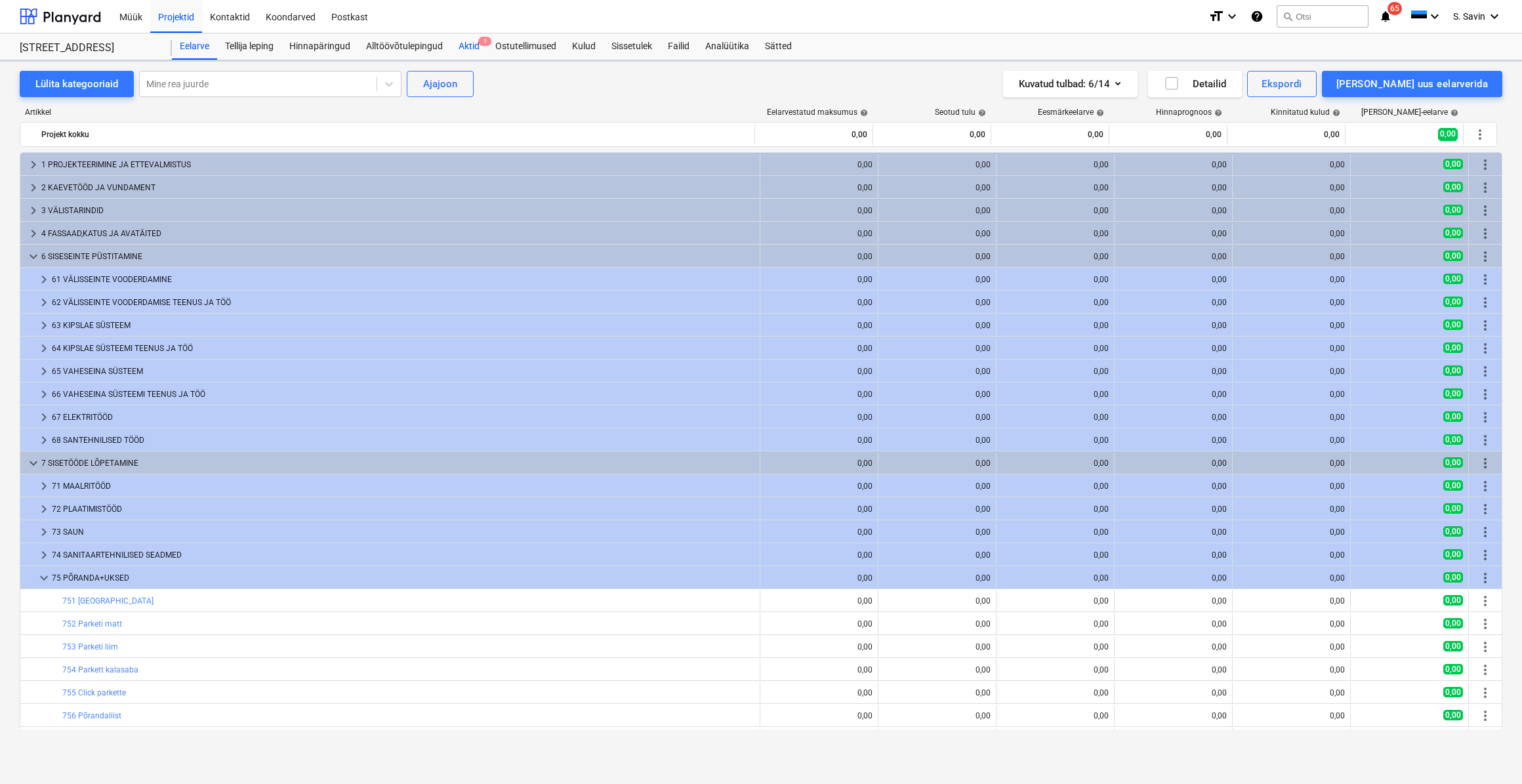
click at [476, 46] on div "Aktid 1" at bounding box center [469, 46] width 37 height 26
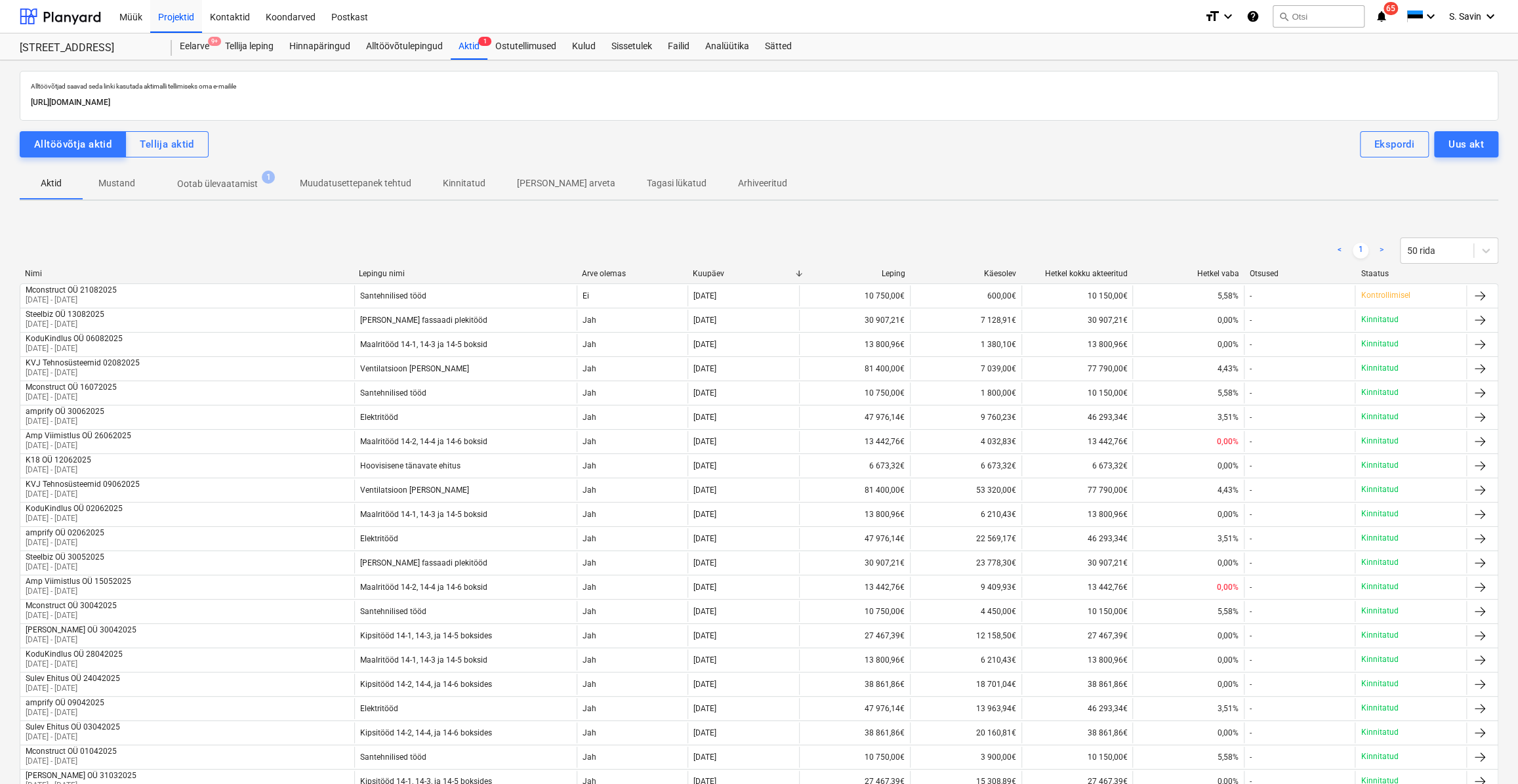
click at [197, 183] on p "Ootab ülevaatamist" at bounding box center [218, 184] width 81 height 13
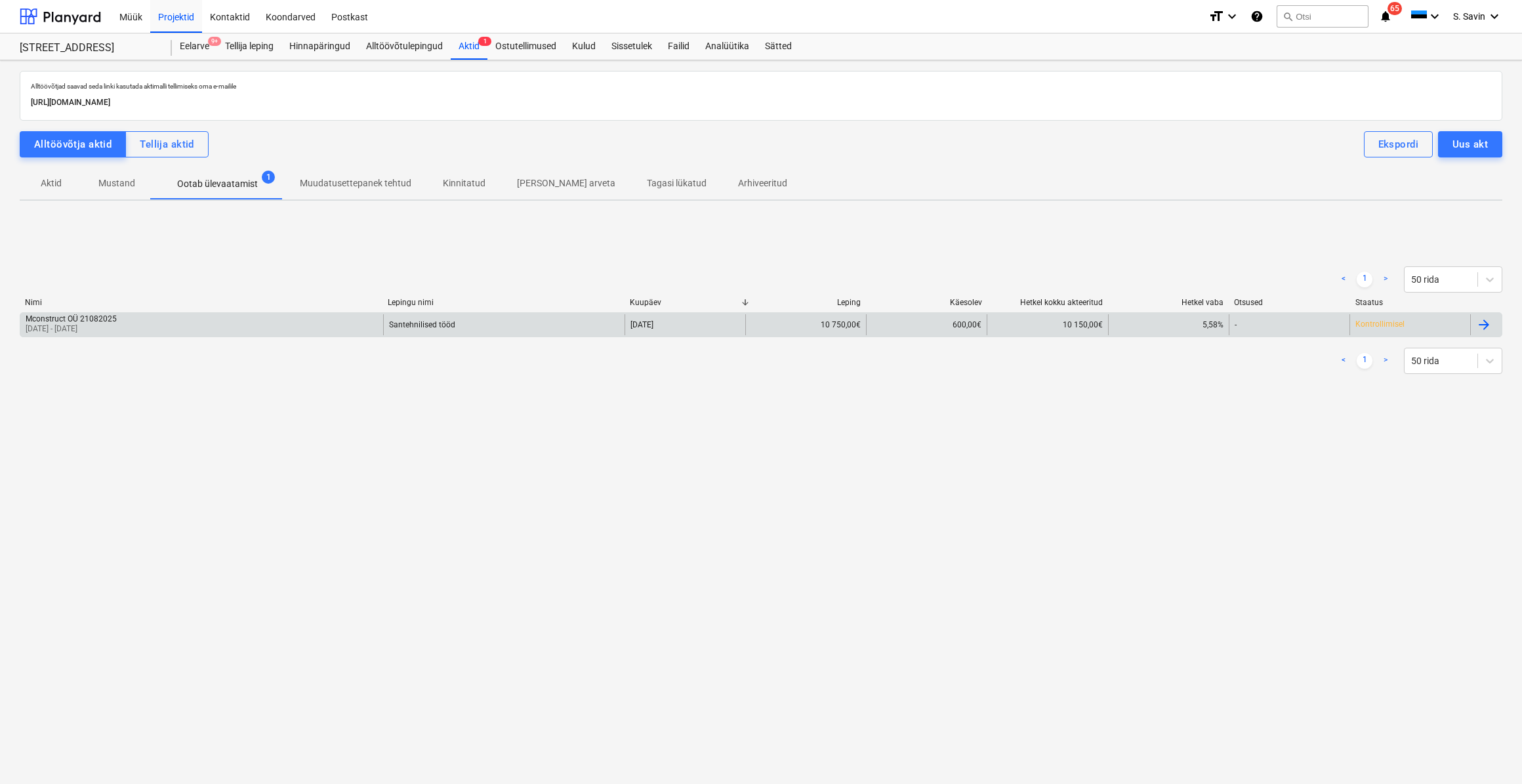
click at [464, 325] on div "Santehnilised tööd" at bounding box center [504, 324] width 241 height 21
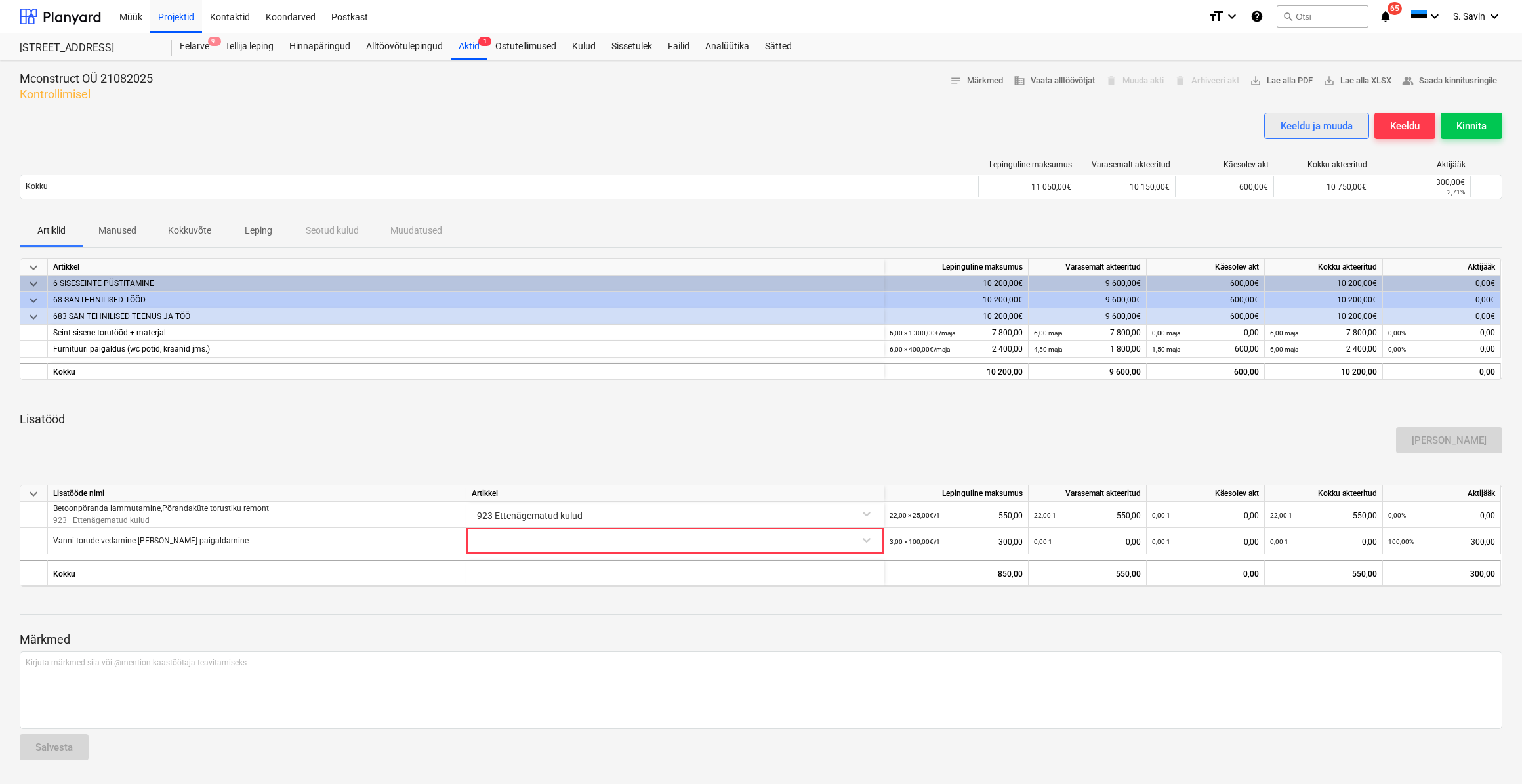
click at [1325, 131] on div "Keeldu ja muuda" at bounding box center [1317, 125] width 72 height 17
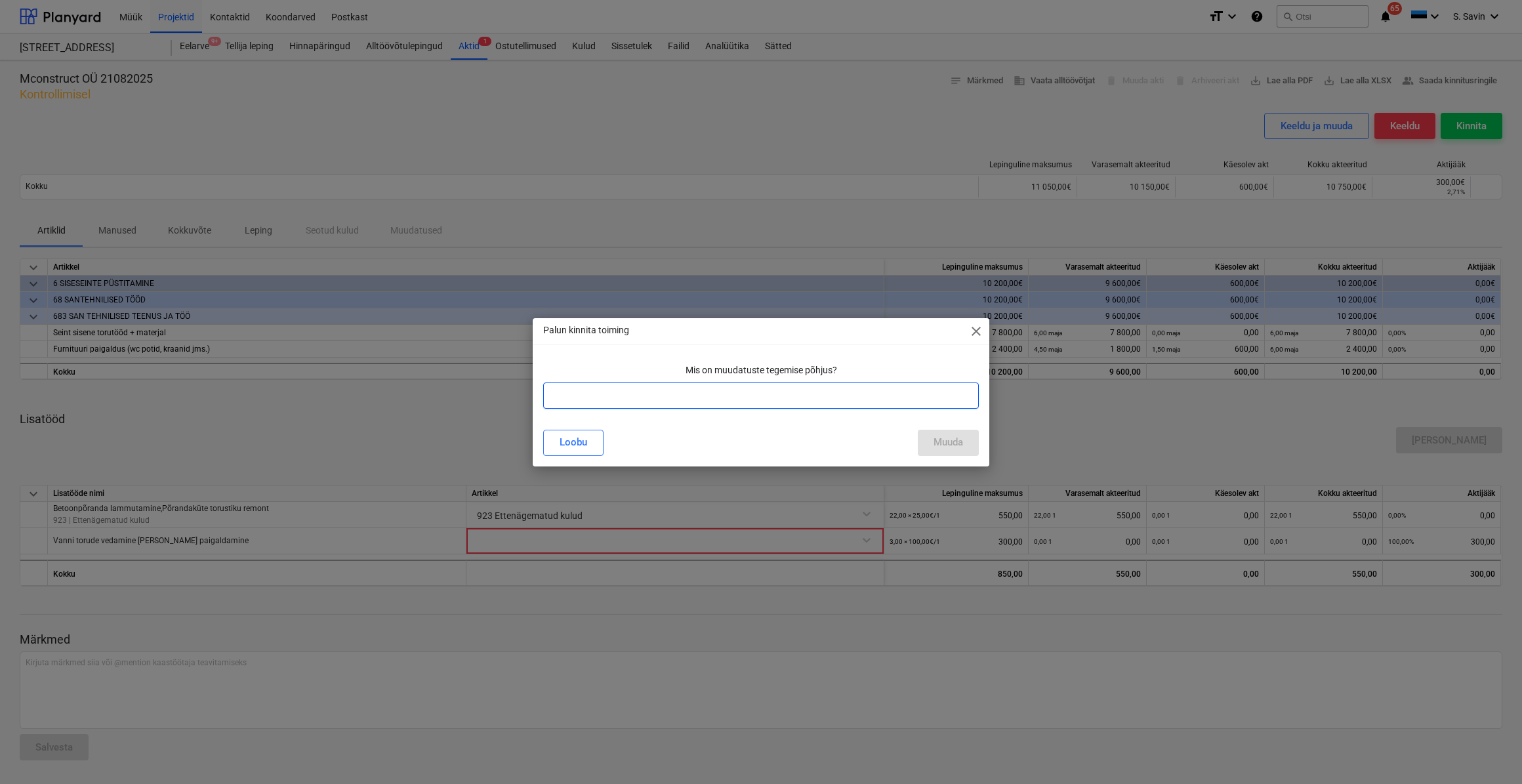
click at [743, 404] on input "text" at bounding box center [761, 395] width 436 height 26
type input "vaja"
click at [947, 443] on div "Muuda" at bounding box center [949, 442] width 30 height 17
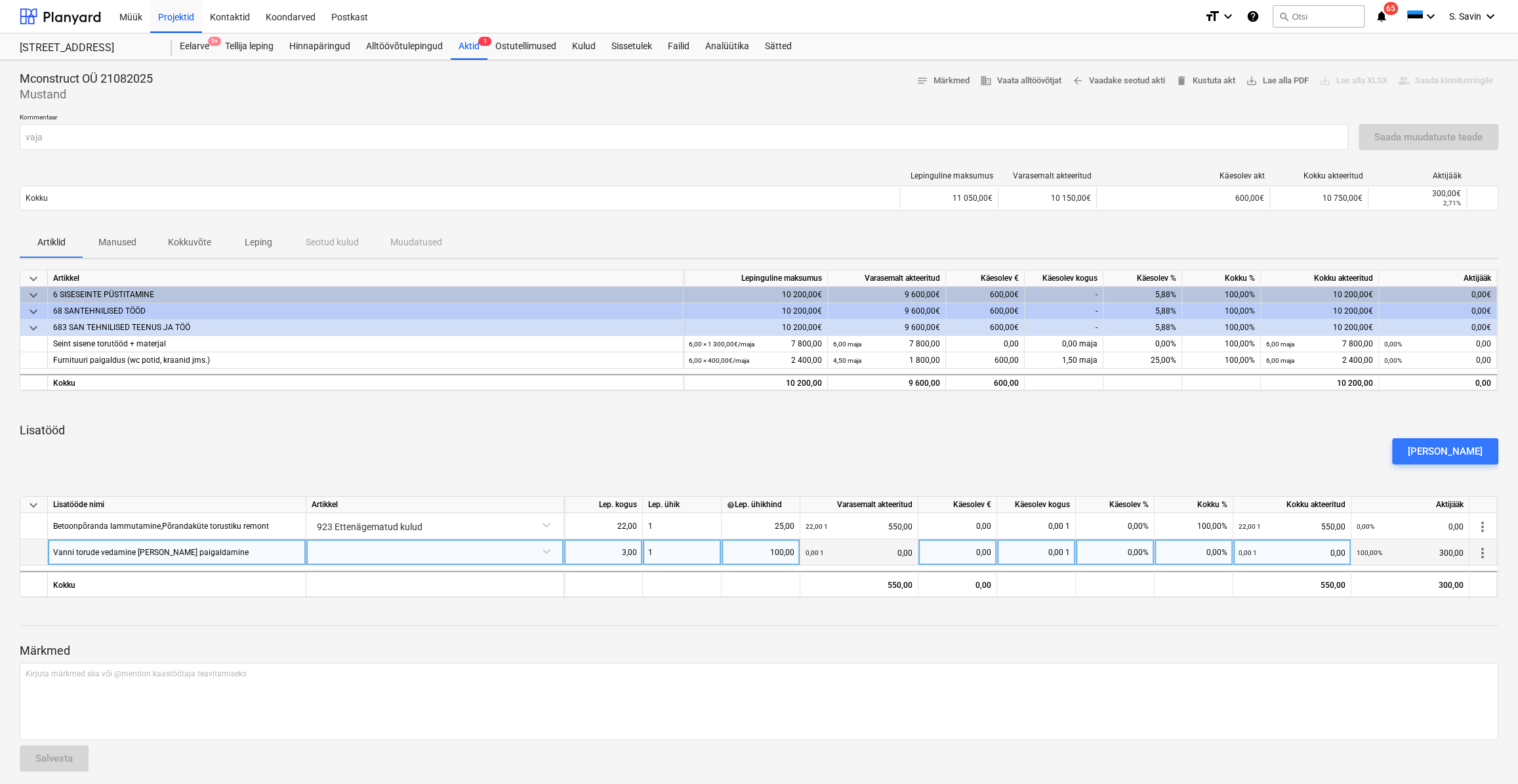
click at [433, 551] on div at bounding box center [435, 550] width 247 height 23
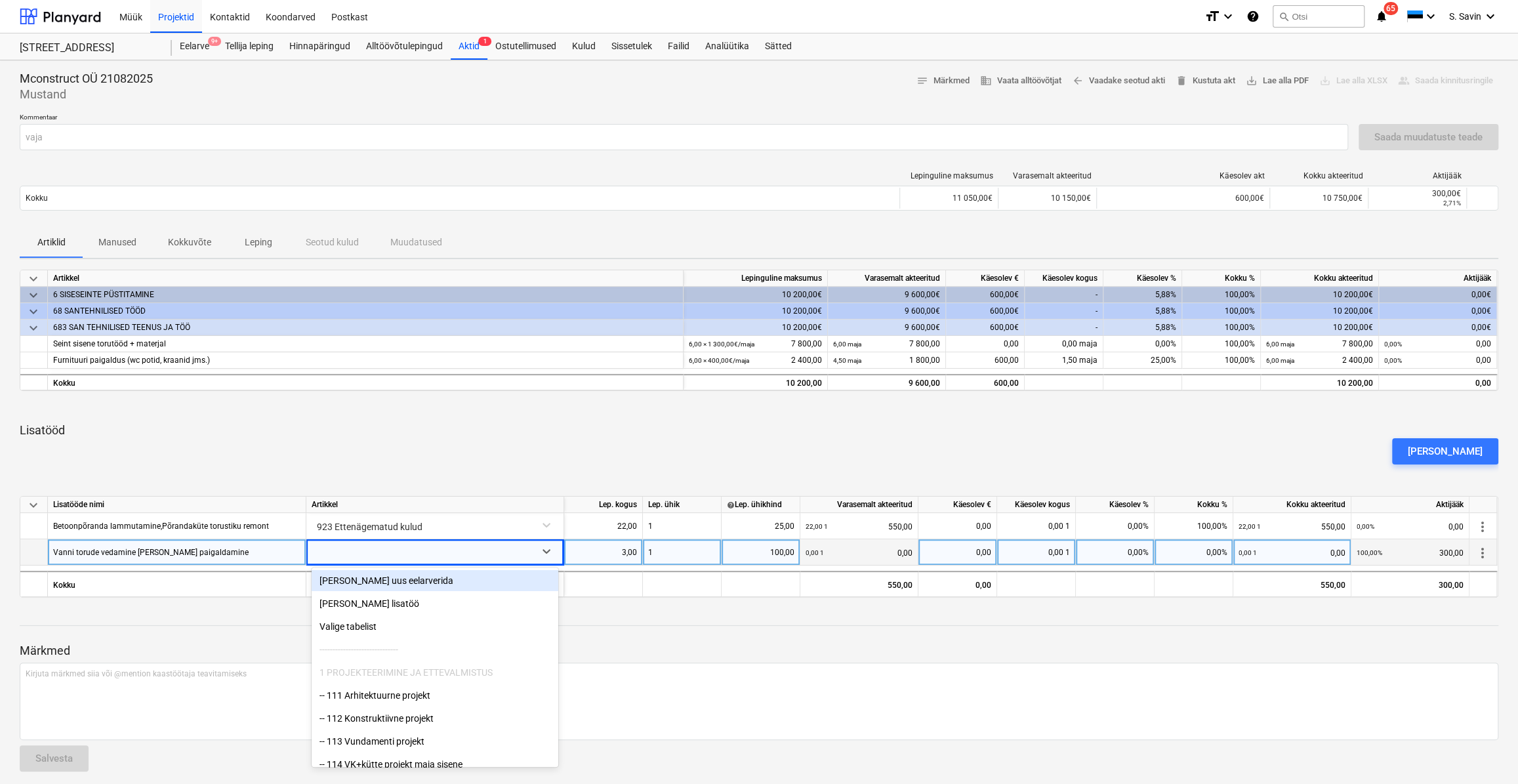
click at [396, 583] on div "[PERSON_NAME] uus eelarverida" at bounding box center [435, 580] width 247 height 21
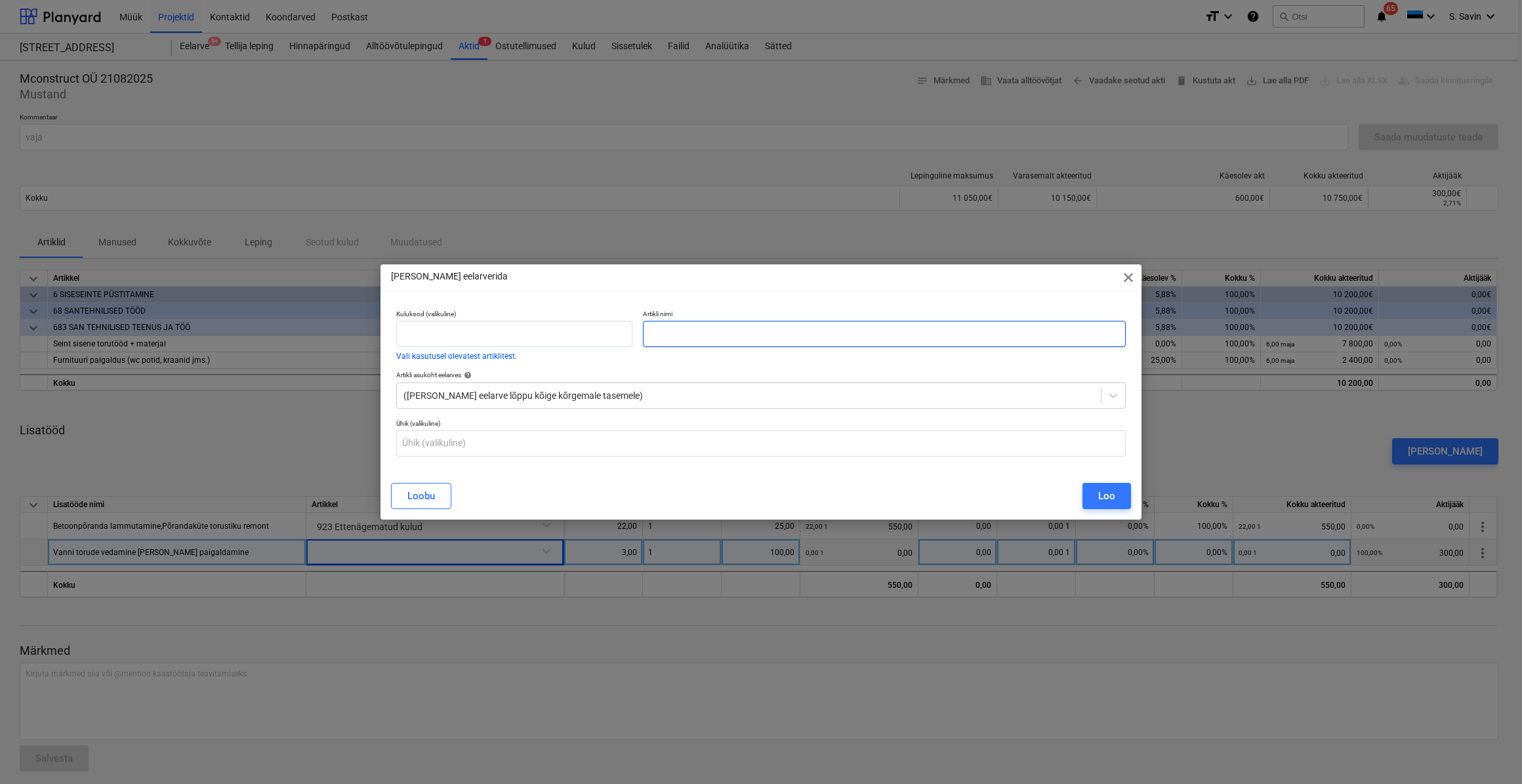
click at [668, 340] on input "text" at bounding box center [884, 333] width 483 height 26
type input "Vanni torude vedu, [PERSON_NAME] segisti paigaldus"
click at [1101, 500] on div "Loo" at bounding box center [1106, 496] width 17 height 17
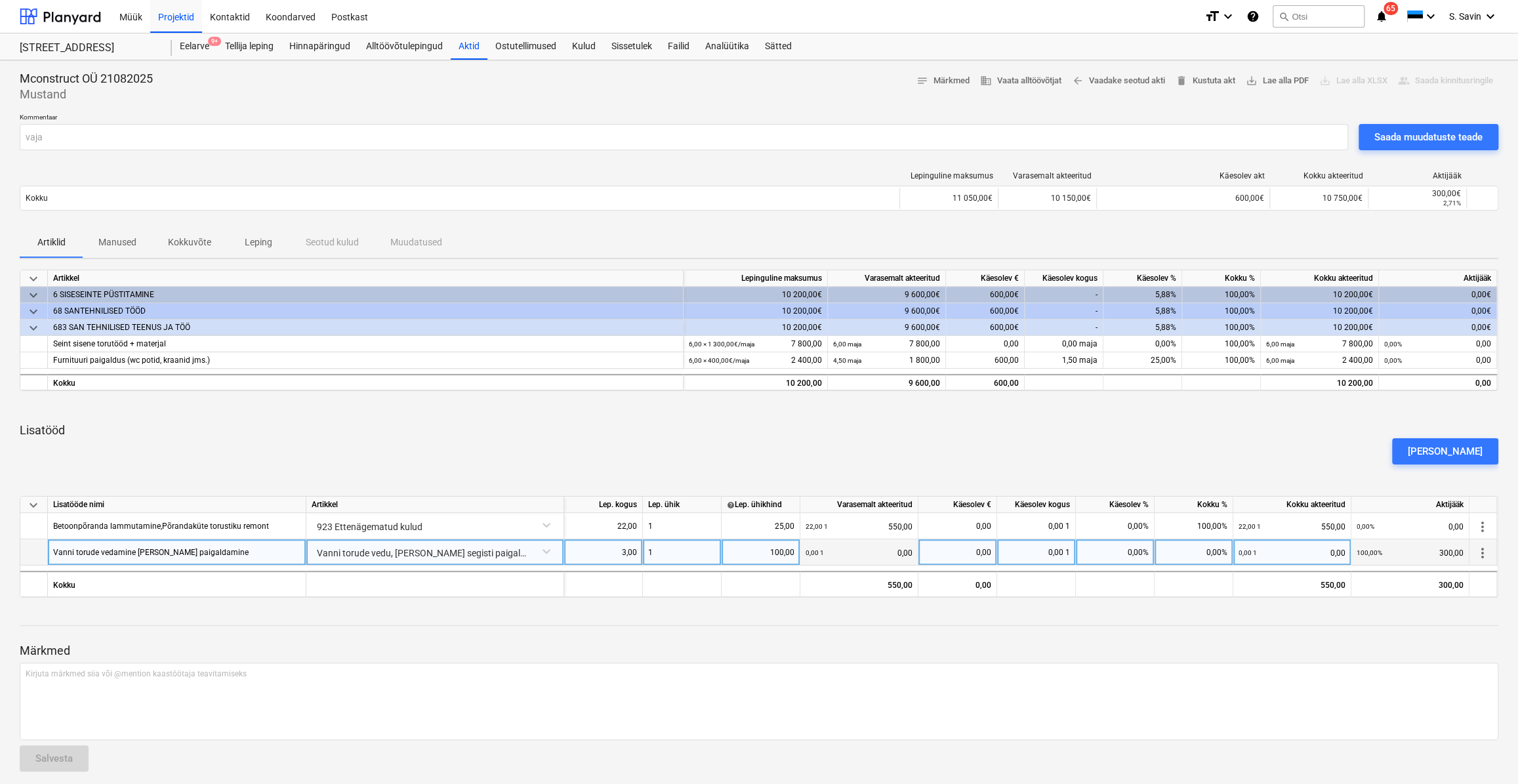
click at [1181, 556] on div "0,00%" at bounding box center [1194, 552] width 79 height 26
type input "100"
click at [1106, 656] on p "Märkmed" at bounding box center [759, 650] width 1479 height 15
click at [1138, 433] on div "[PERSON_NAME]" at bounding box center [759, 451] width 1489 height 37
click at [1436, 137] on div "Saada muudatuste teade" at bounding box center [1428, 137] width 108 height 17
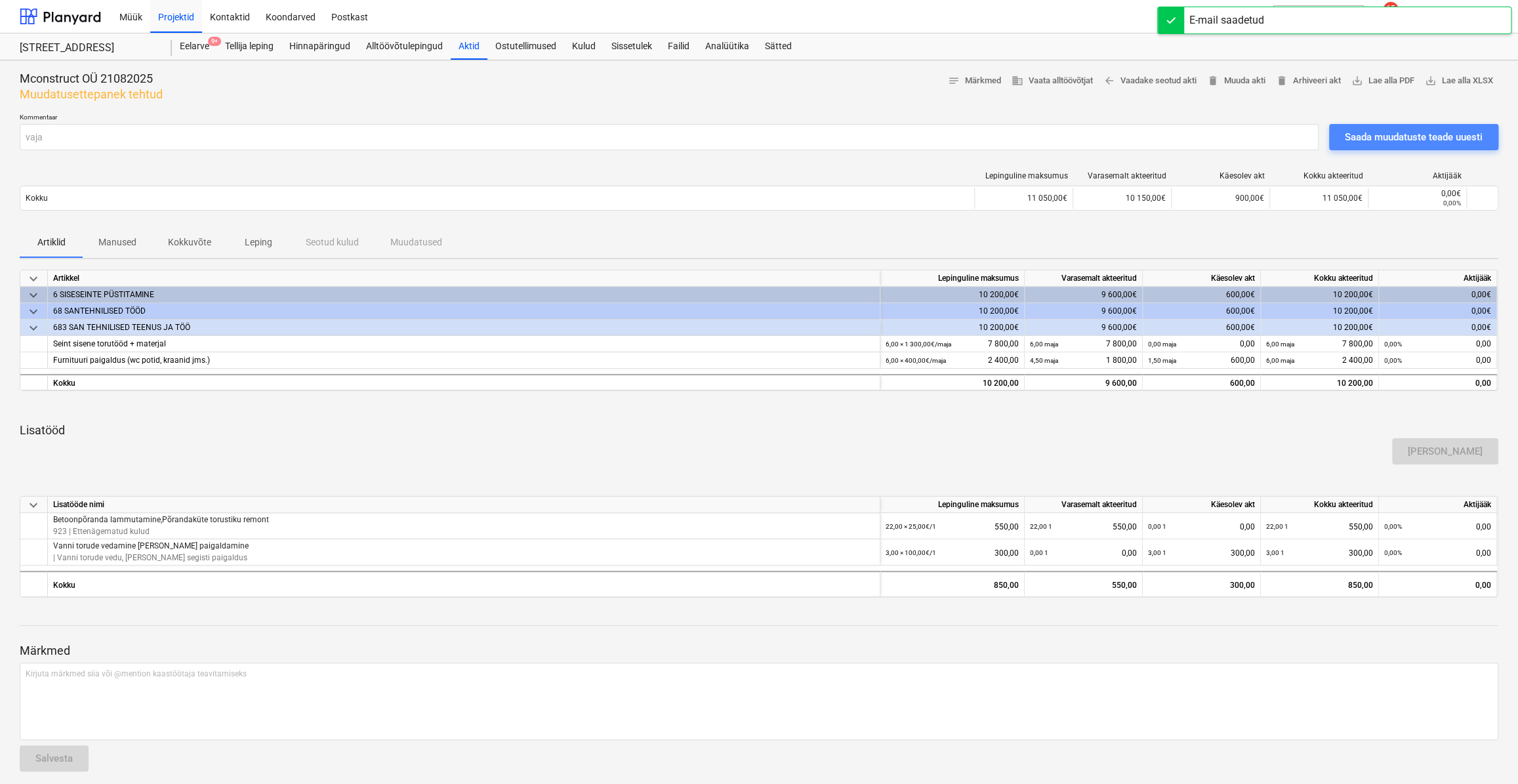
click at [1402, 137] on div "Saada muudatuste teade uuesti" at bounding box center [1414, 137] width 137 height 17
click at [1025, 254] on div "Artiklid Manused Kokkuvõte Leping Seotud kulud Muudatused" at bounding box center [759, 242] width 1479 height 32
click at [194, 41] on div "Eelarve 9+" at bounding box center [194, 46] width 45 height 26
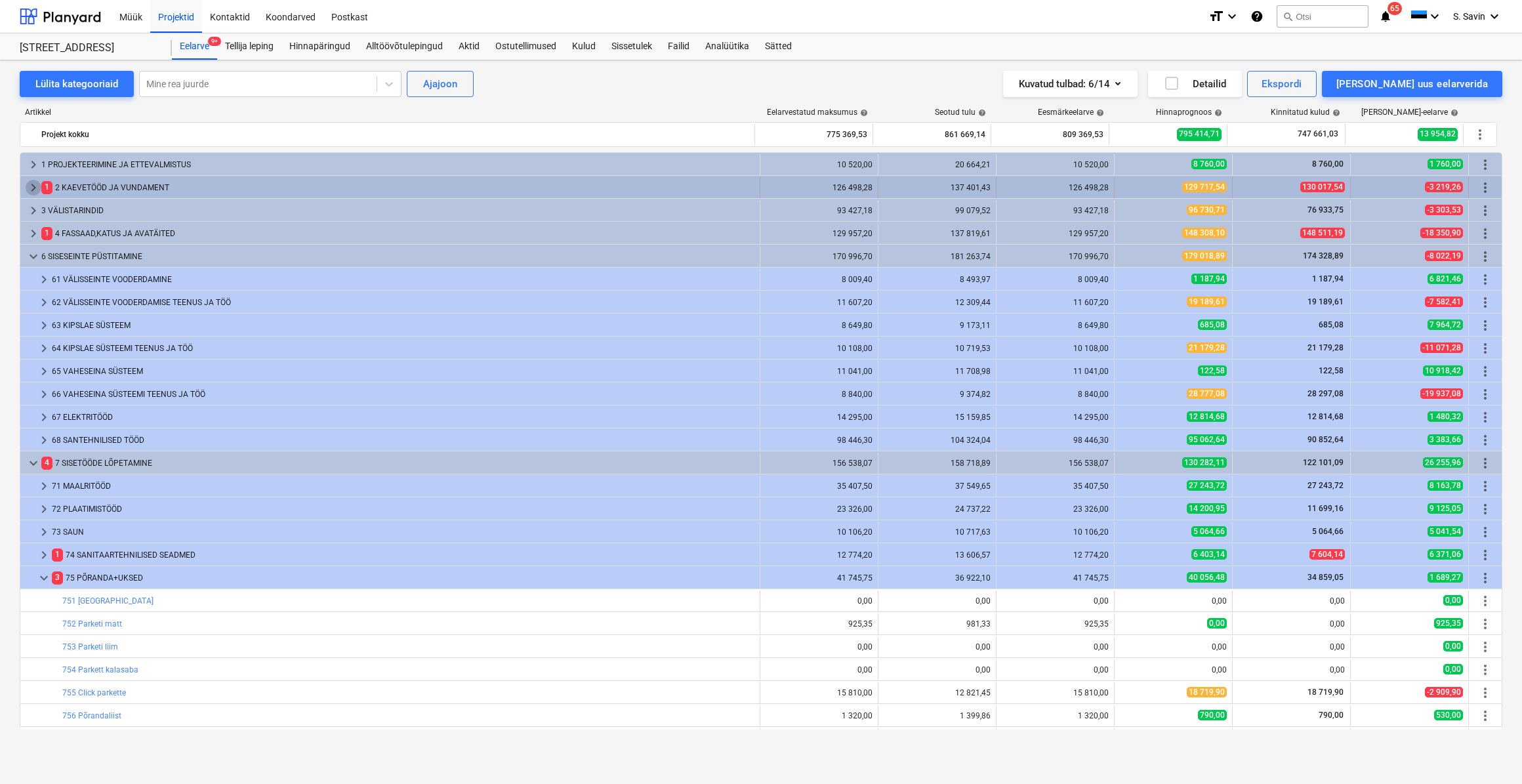
click at [30, 189] on span "keyboard_arrow_right" at bounding box center [33, 187] width 15 height 15
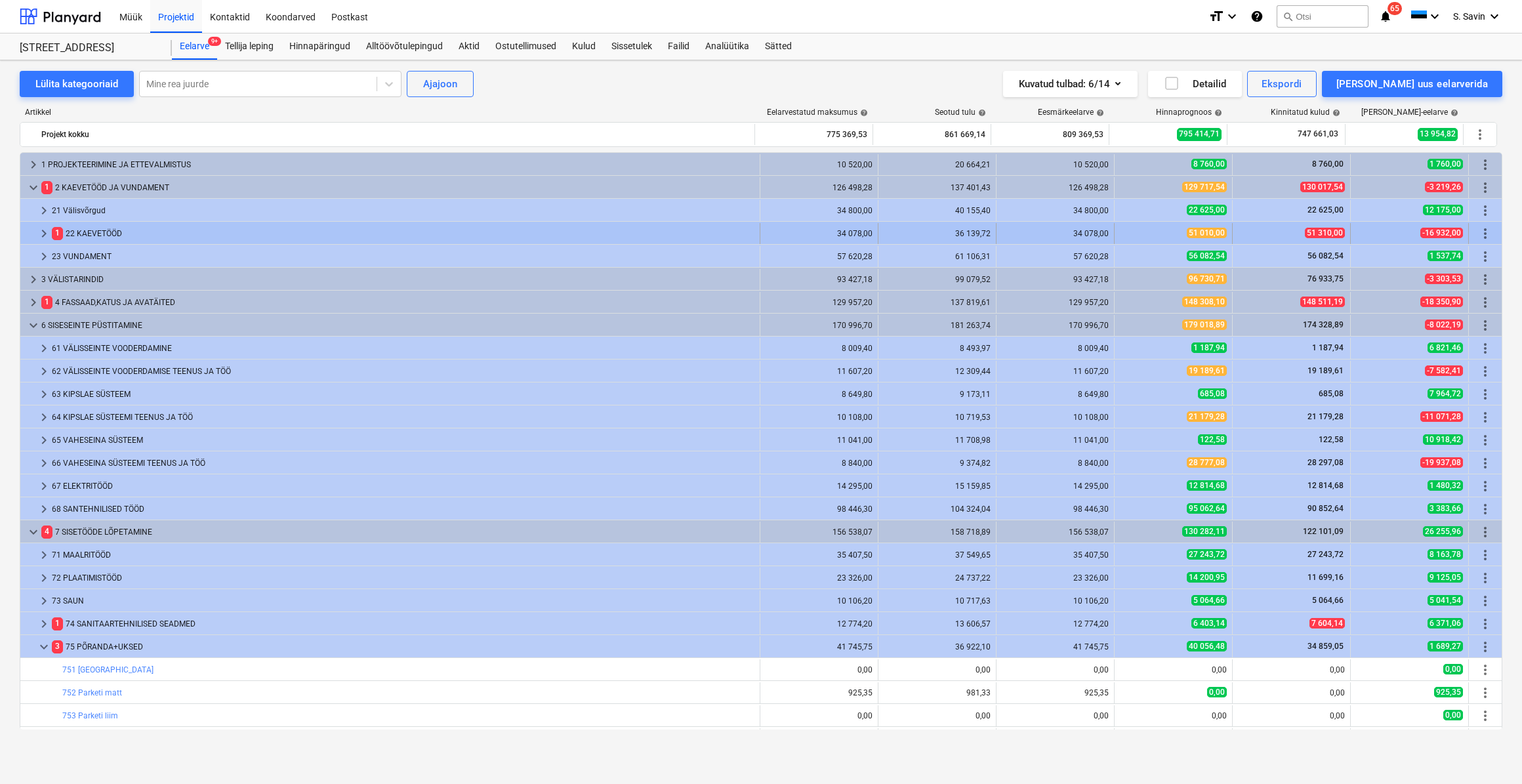
click at [42, 228] on span "keyboard_arrow_right" at bounding box center [44, 233] width 15 height 15
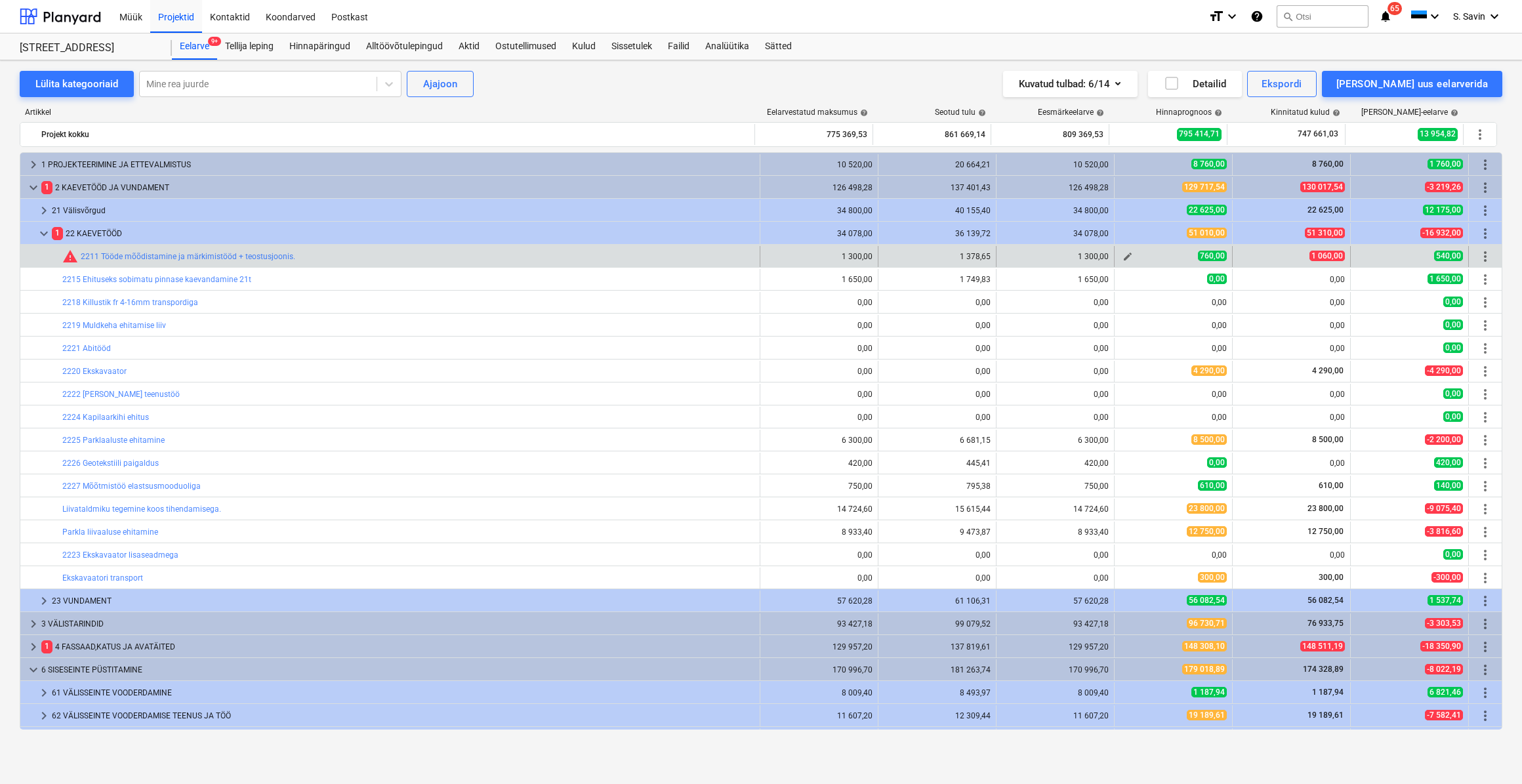
click at [1124, 255] on span "edit" at bounding box center [1128, 257] width 11 height 11
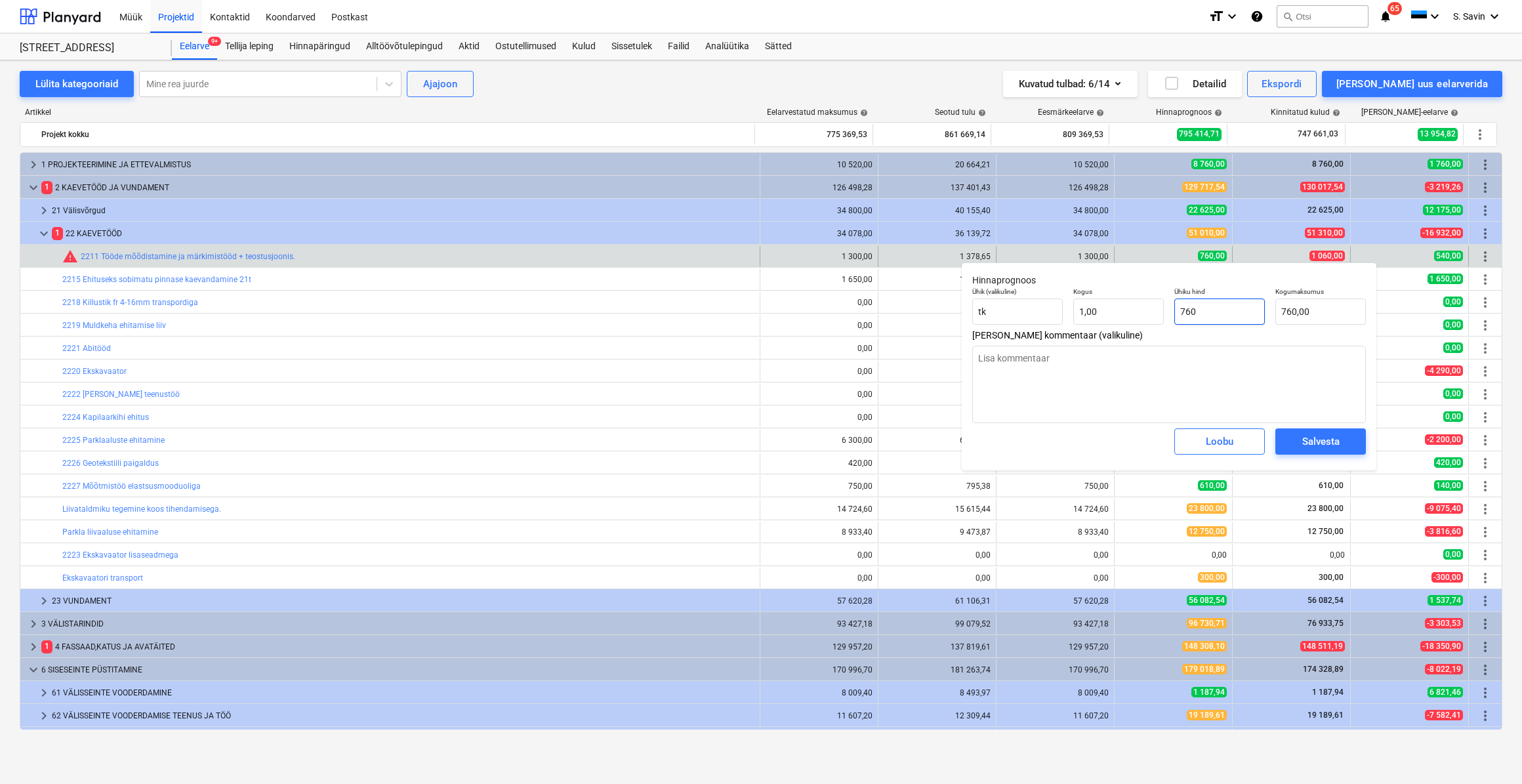
drag, startPoint x: 1235, startPoint y: 317, endPoint x: 1170, endPoint y: 325, distance: 65.5
click at [1170, 325] on div "Ühiku hind 760" at bounding box center [1219, 306] width 101 height 48
type input "1"
type textarea "x"
type input "1,00"
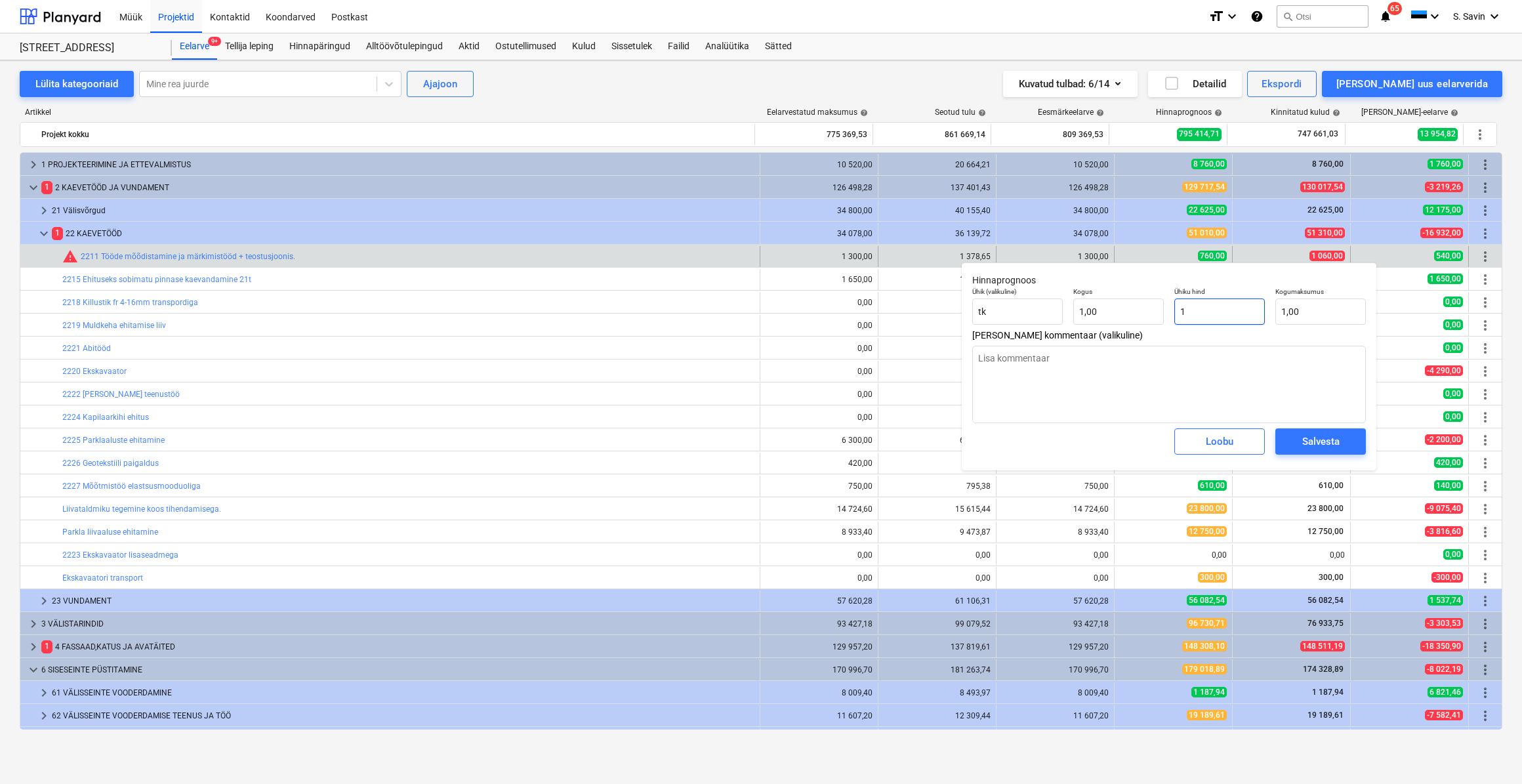
type input "10"
type textarea "x"
type input "10,00"
type input "106"
type textarea "x"
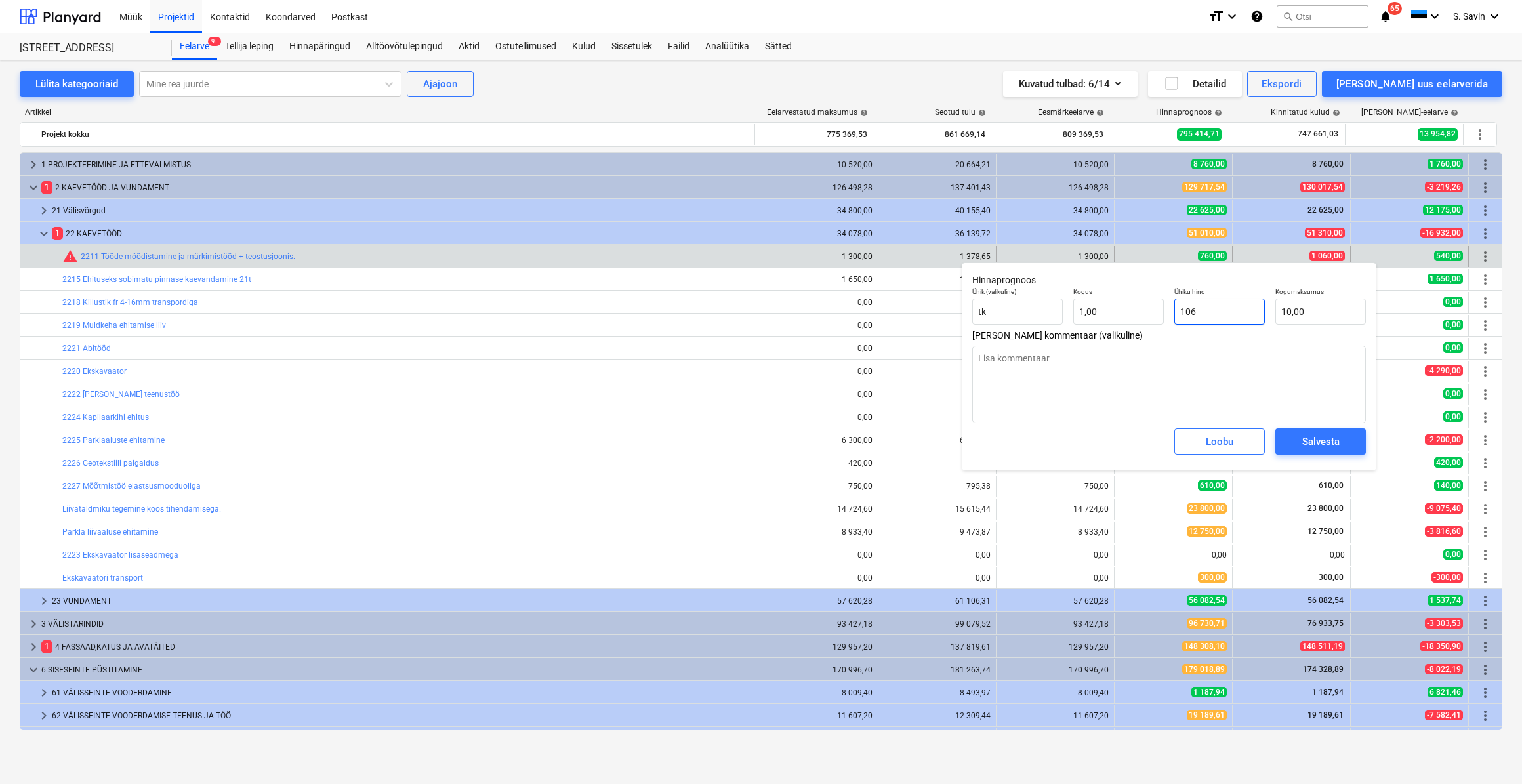
type input "106,00"
type input "1060"
type textarea "x"
type input "1 060,00"
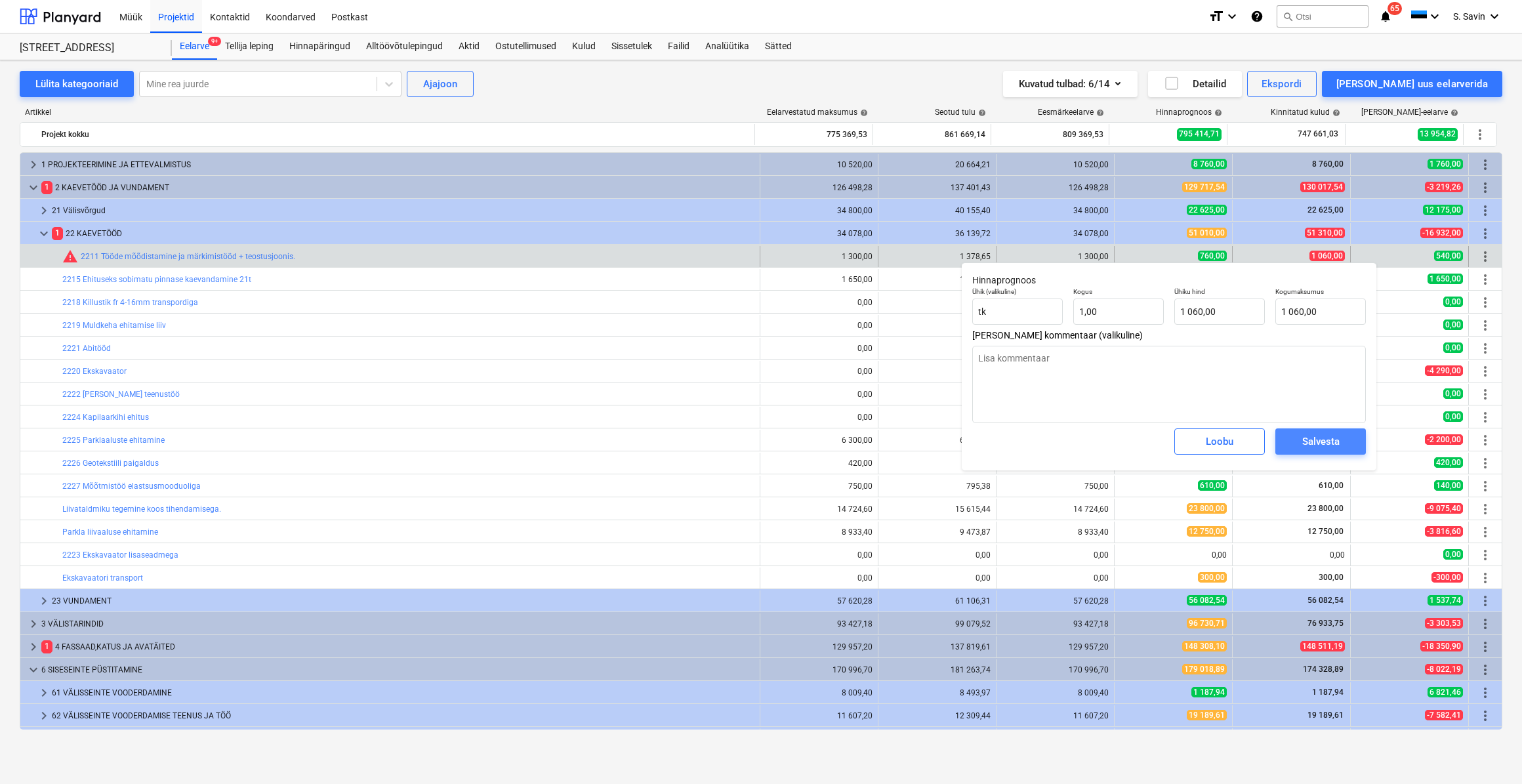
click at [1331, 441] on div "Salvesta" at bounding box center [1321, 441] width 38 height 17
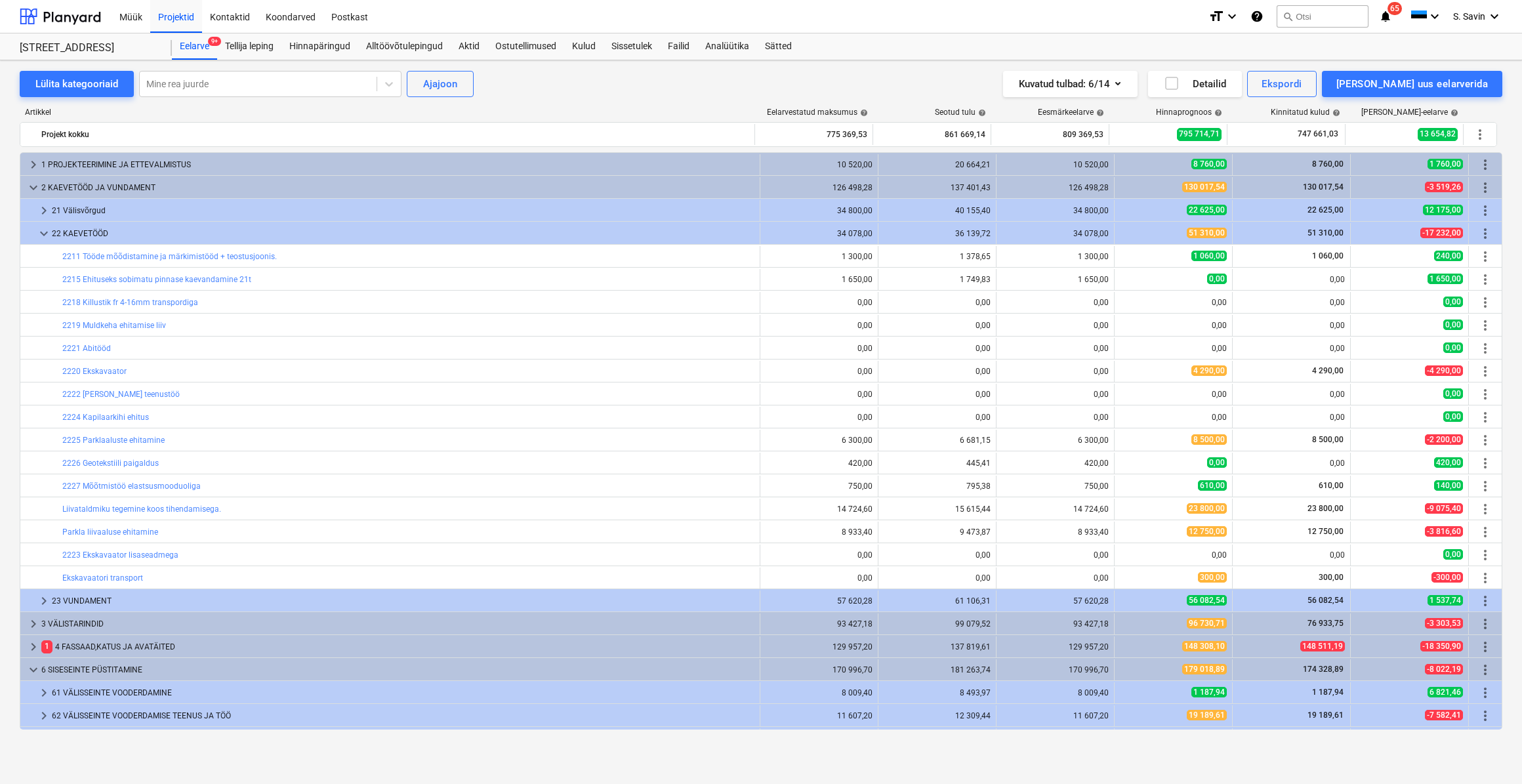
scroll to position [298, 0]
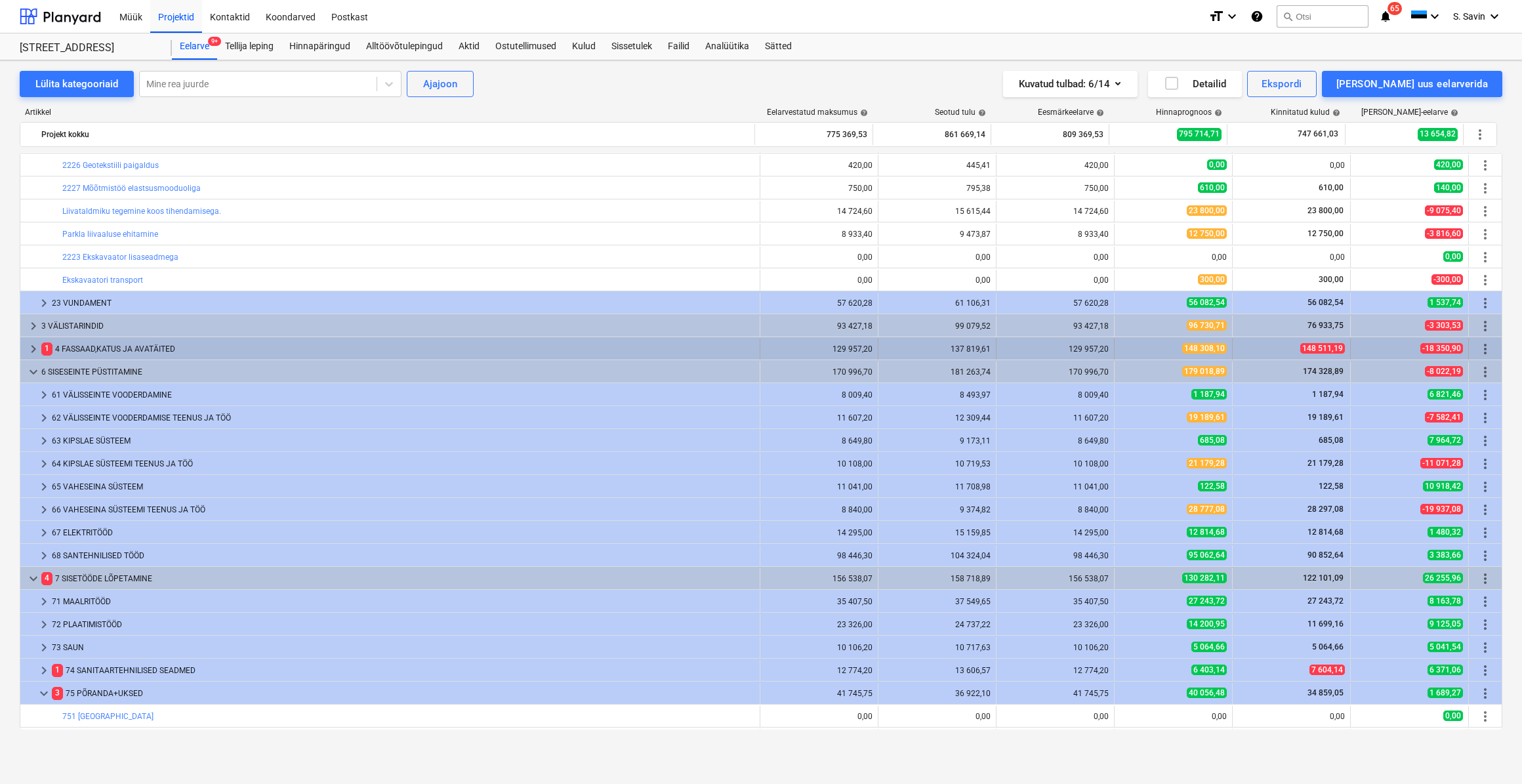
click at [34, 341] on span "keyboard_arrow_right" at bounding box center [33, 348] width 15 height 15
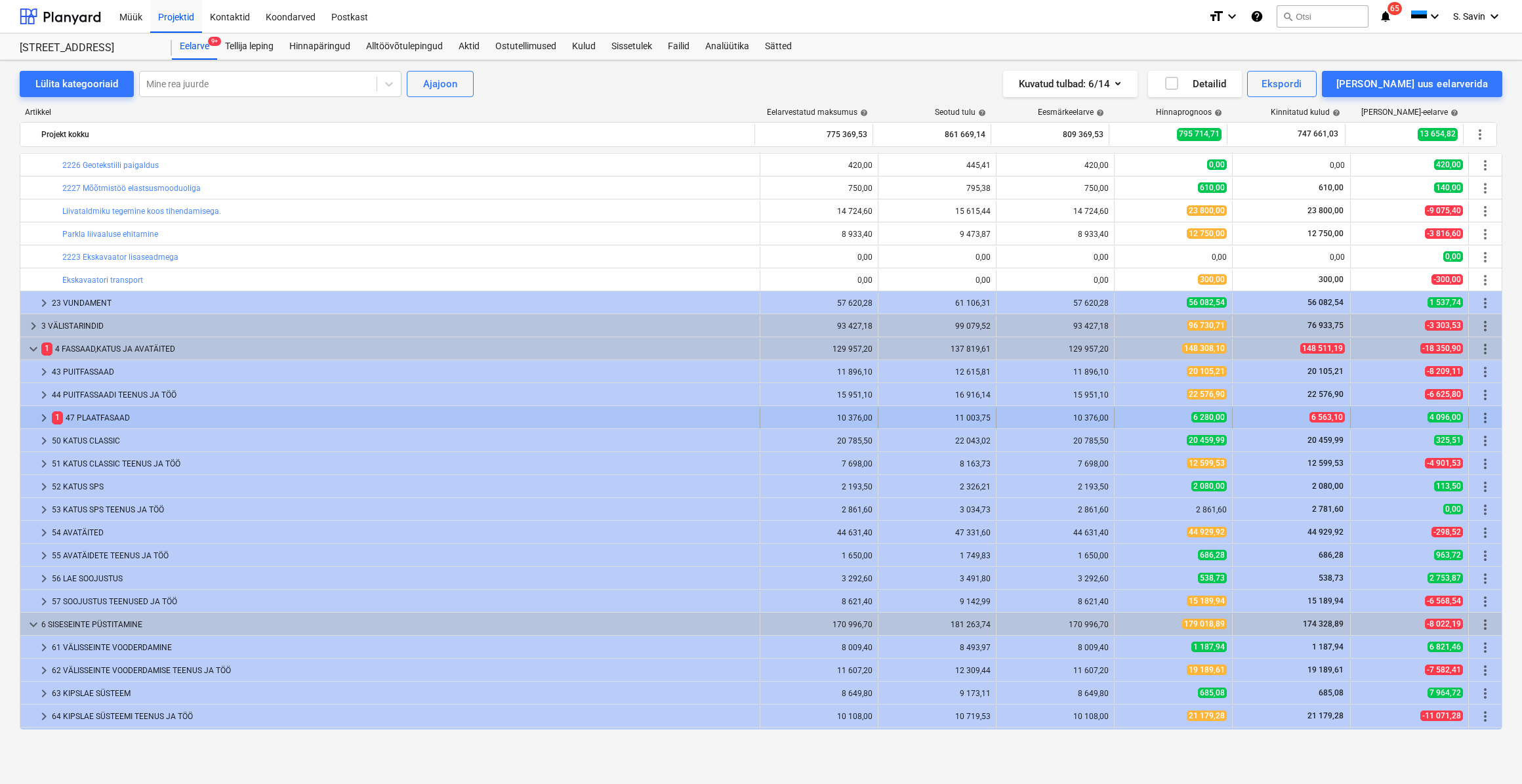
click at [45, 418] on span "keyboard_arrow_right" at bounding box center [44, 418] width 15 height 15
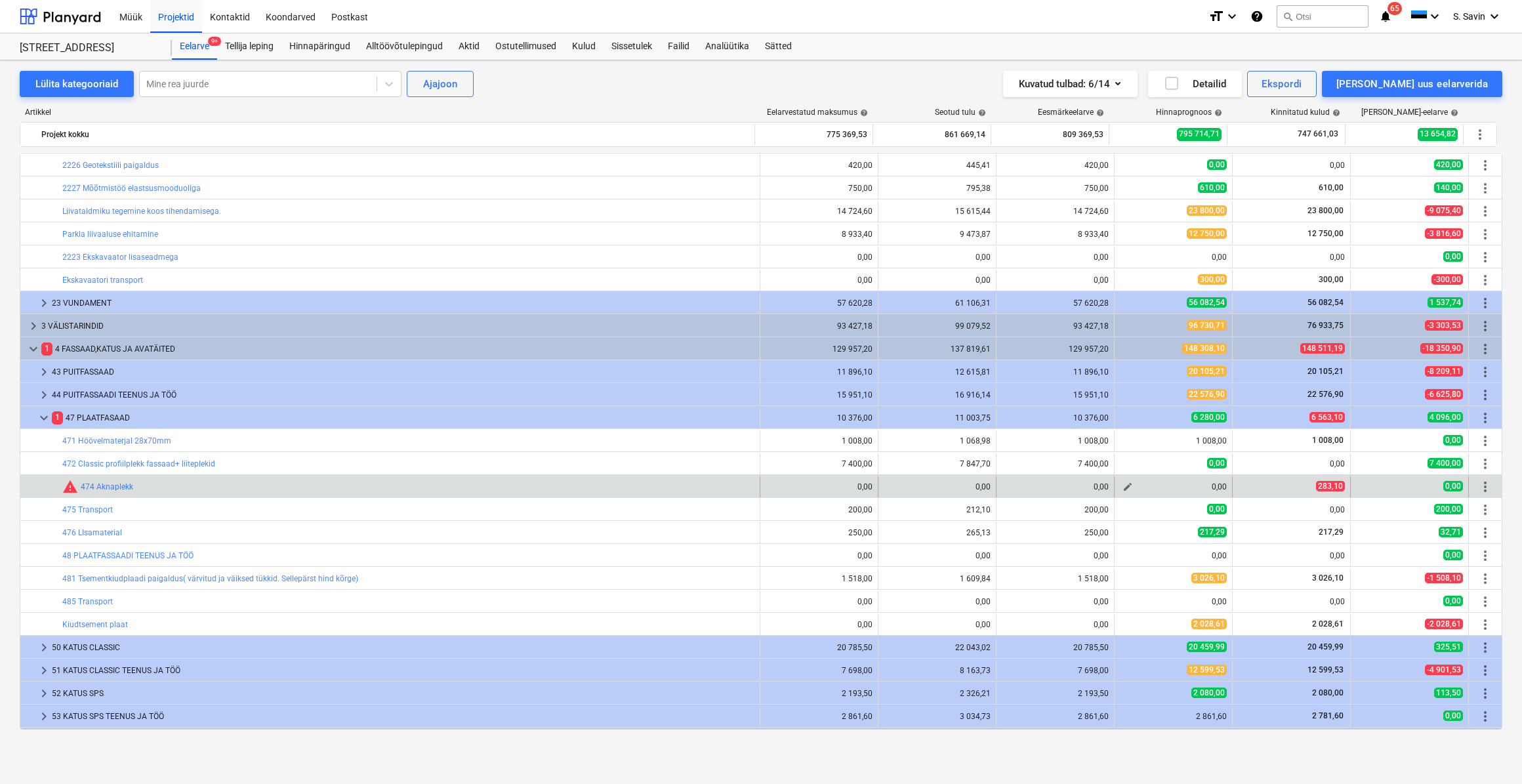
click at [1127, 486] on span "edit" at bounding box center [1128, 487] width 11 height 11
type textarea "x"
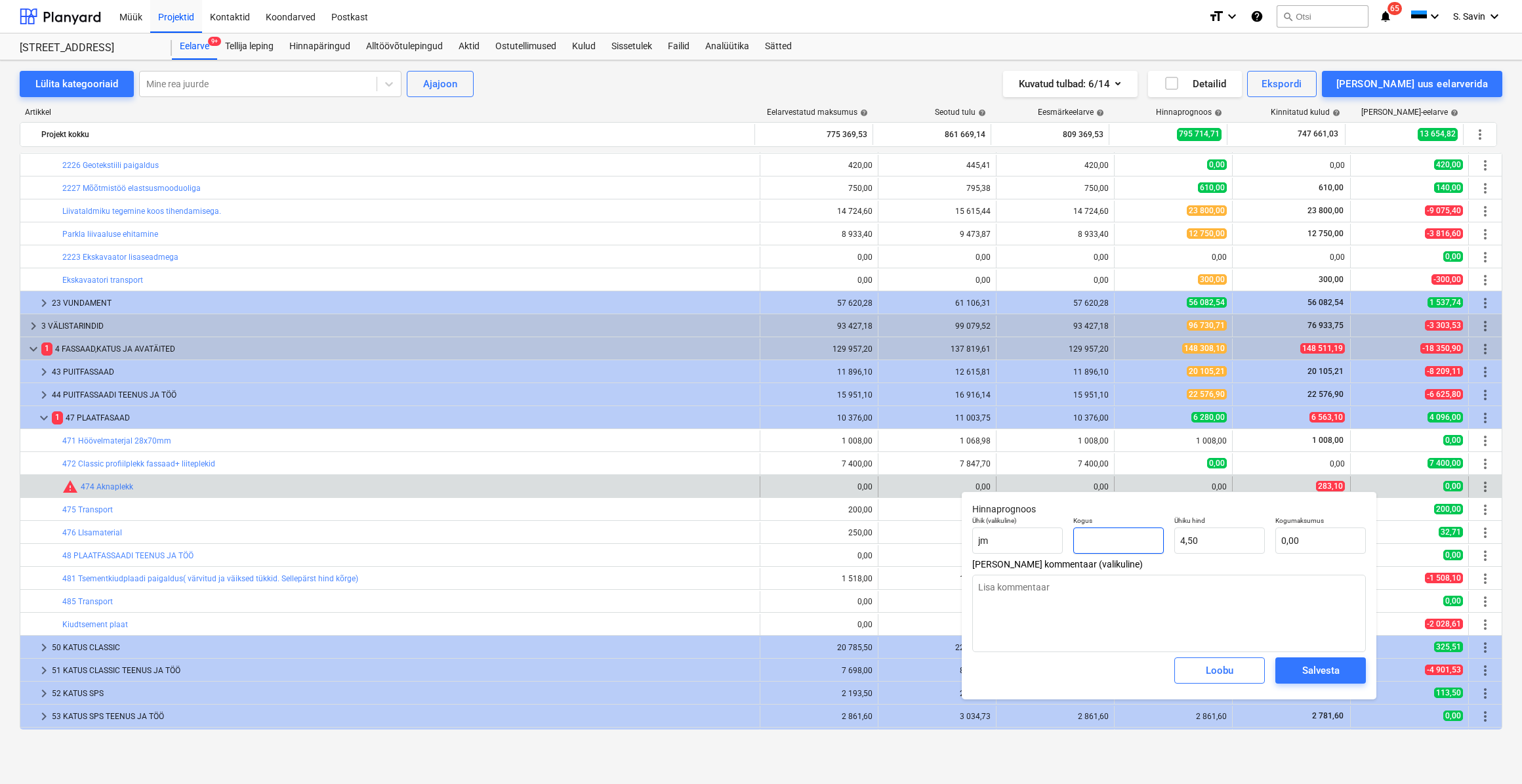
click at [1141, 537] on input "text" at bounding box center [1118, 540] width 90 height 26
type textarea "x"
type input "1"
type input "4,50"
type input "1"
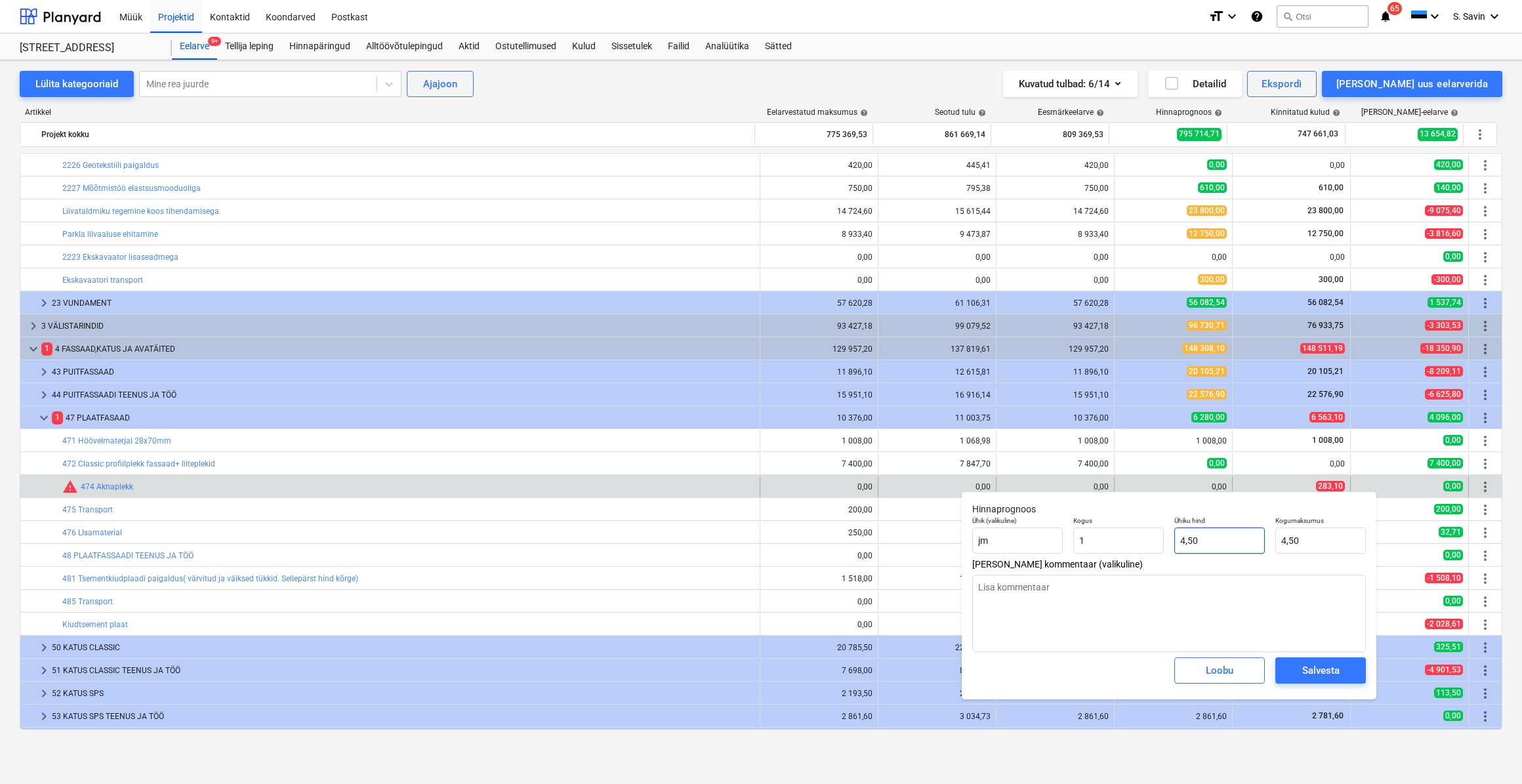
type textarea "x"
type input "1,00"
type input "4,5"
click at [1231, 544] on input "4,5" at bounding box center [1219, 540] width 90 height 26
type textarea "x"
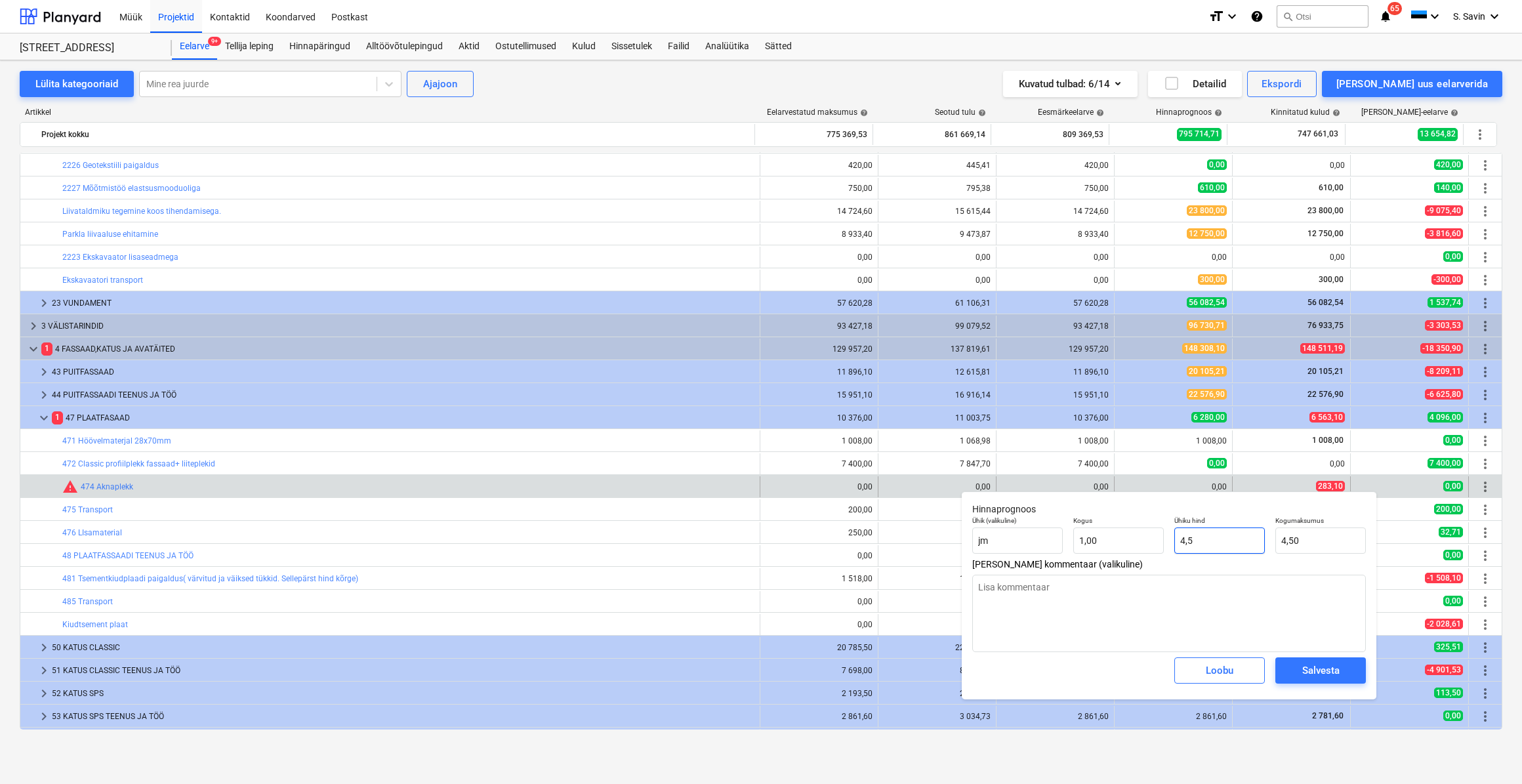
type input "4,52"
drag, startPoint x: 1155, startPoint y: 552, endPoint x: 1134, endPoint y: 557, distance: 21.6
click at [1134, 557] on div "Ühik (valikuline) [PERSON_NAME] 1,00 Ühiku hind 4,52 Kogumaksumus 4,52" at bounding box center [1169, 535] width 404 height 48
type textarea "x"
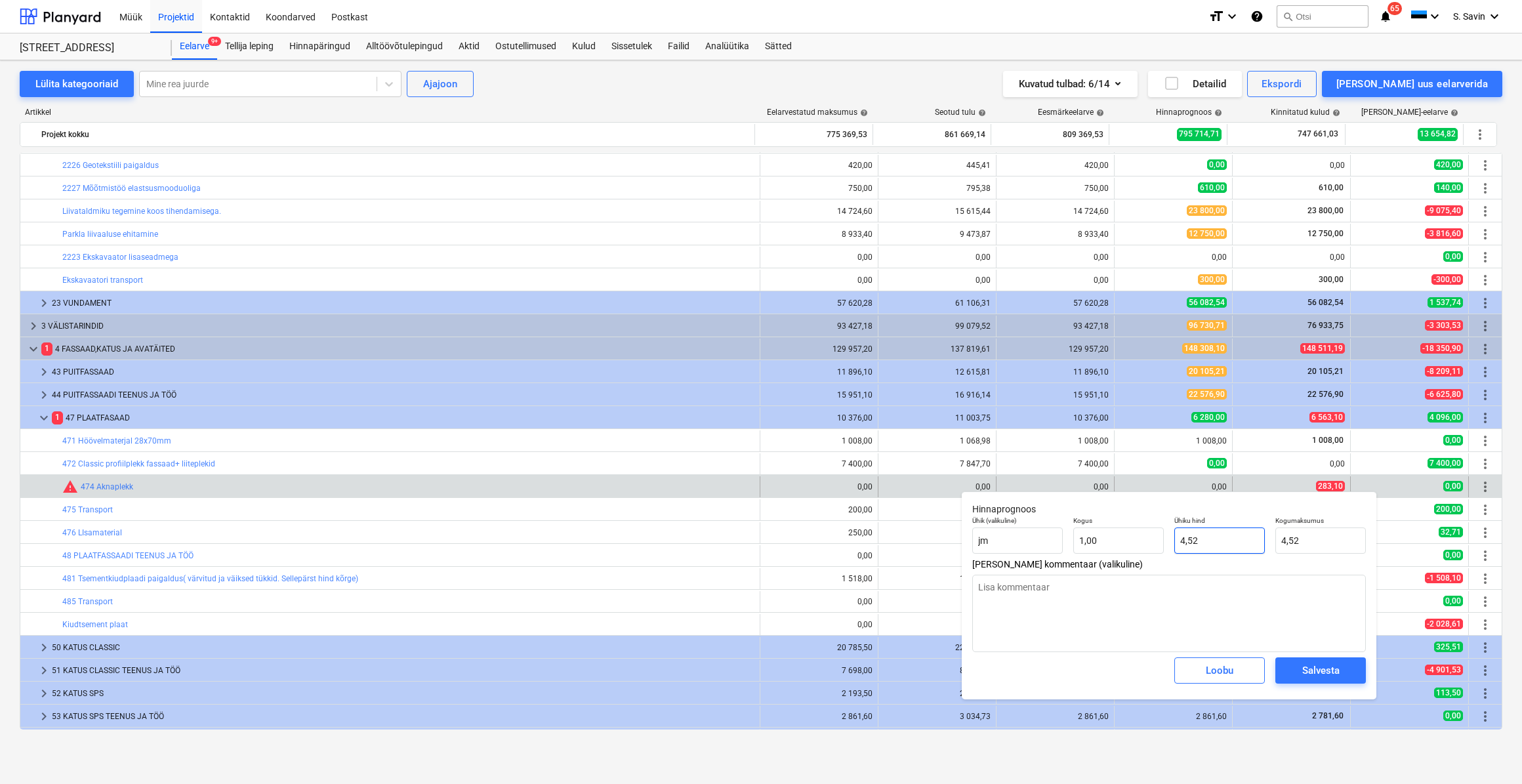
type input "2"
type input "2,00"
type textarea "x"
type input "28"
type input "28,00"
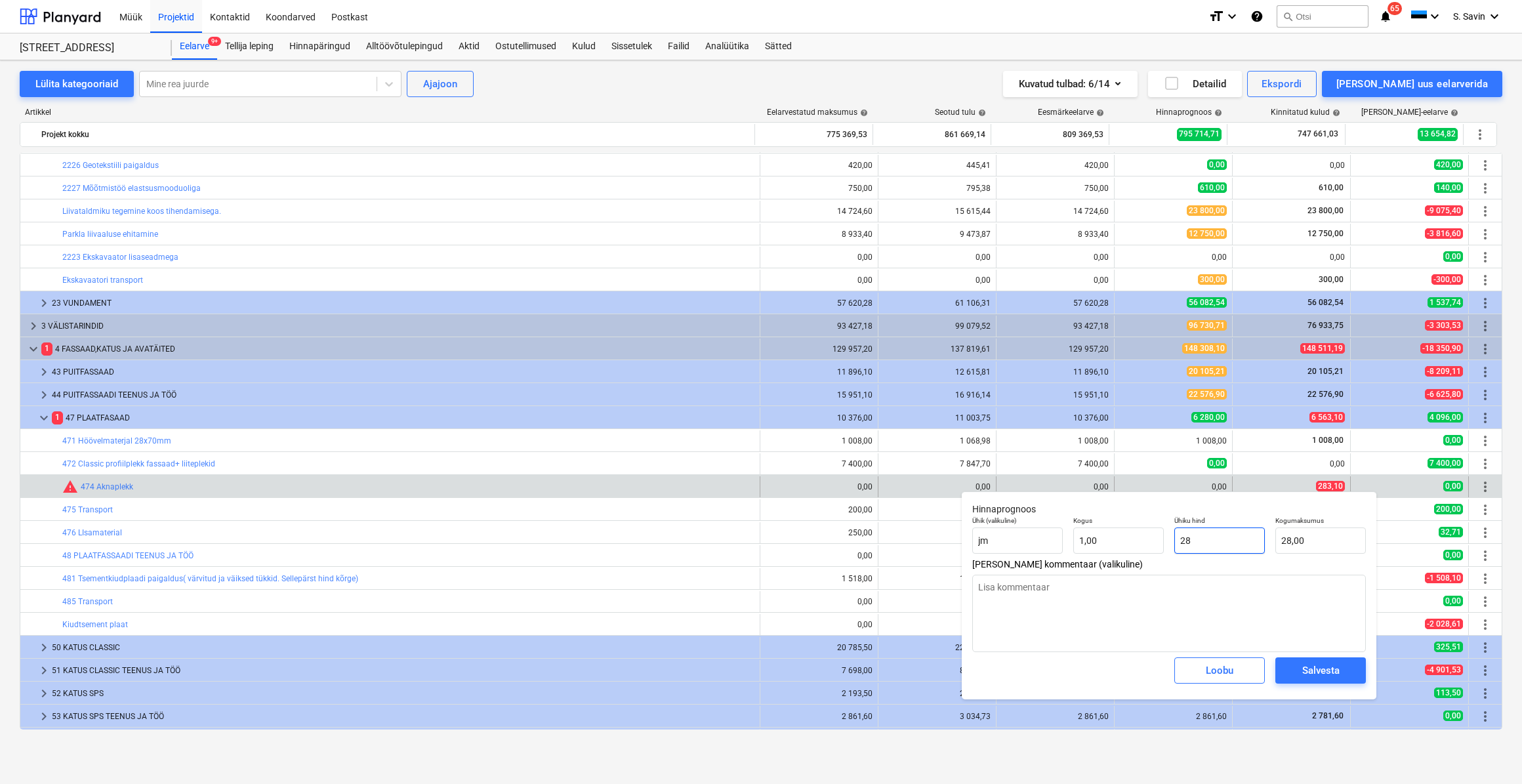
type textarea "x"
type input "283"
type input "283,00"
type textarea "x"
type input "283,"
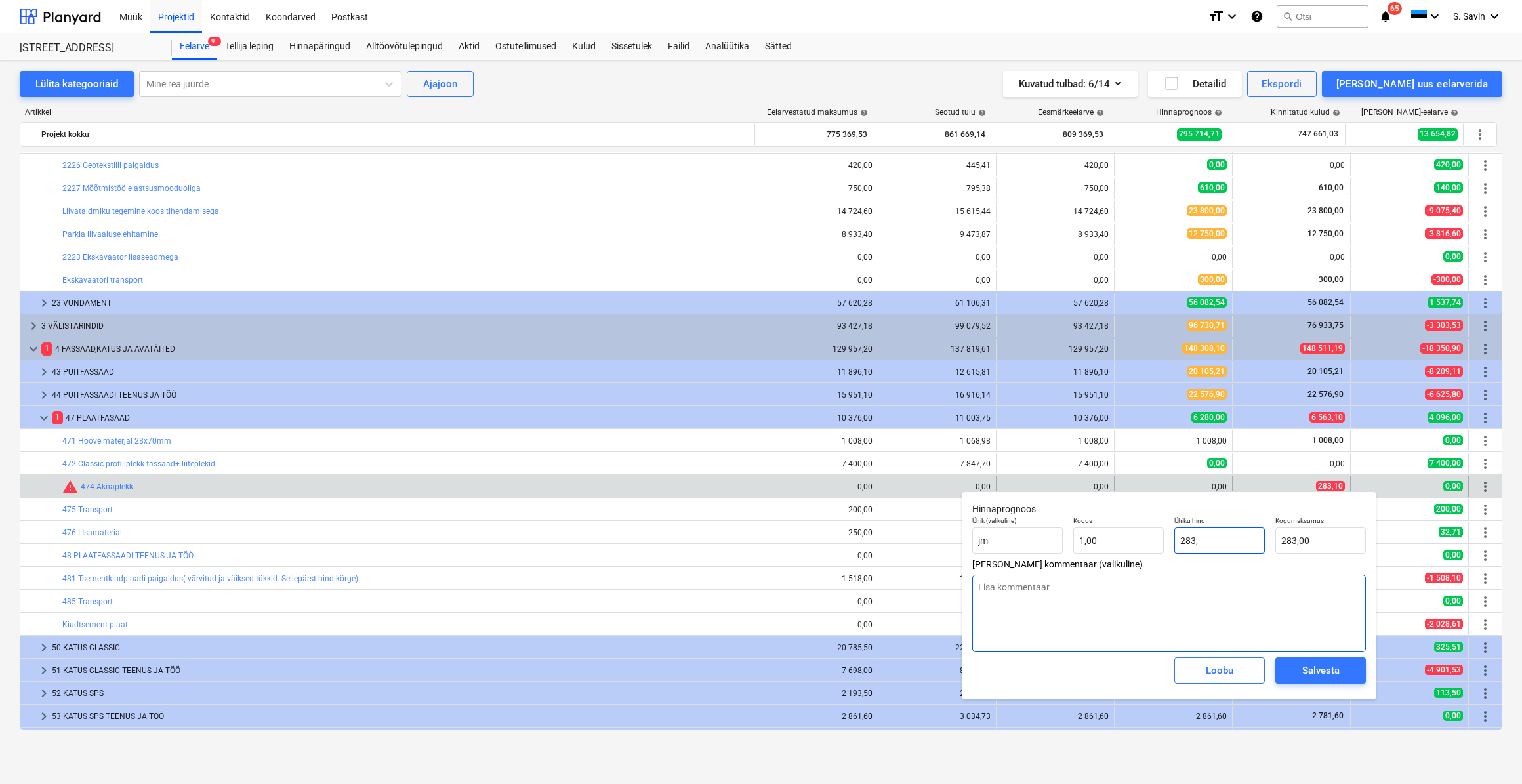
type textarea "x"
type input "283,ˇ1"
type input "0,00"
type textarea "x"
type input "283,ˇ"
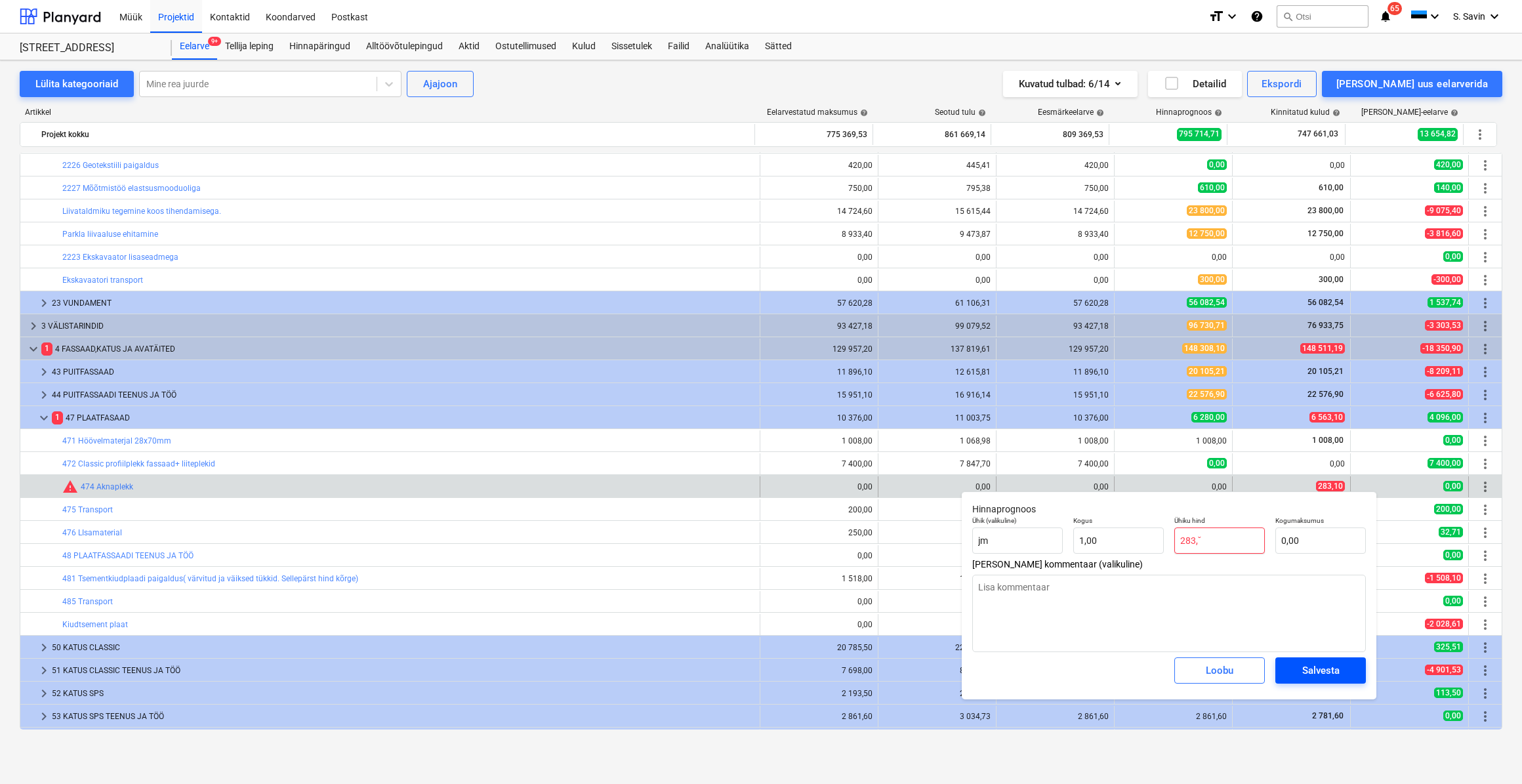
type textarea "x"
type input "283,"
type input "283,00"
type textarea "x"
type input "283,1"
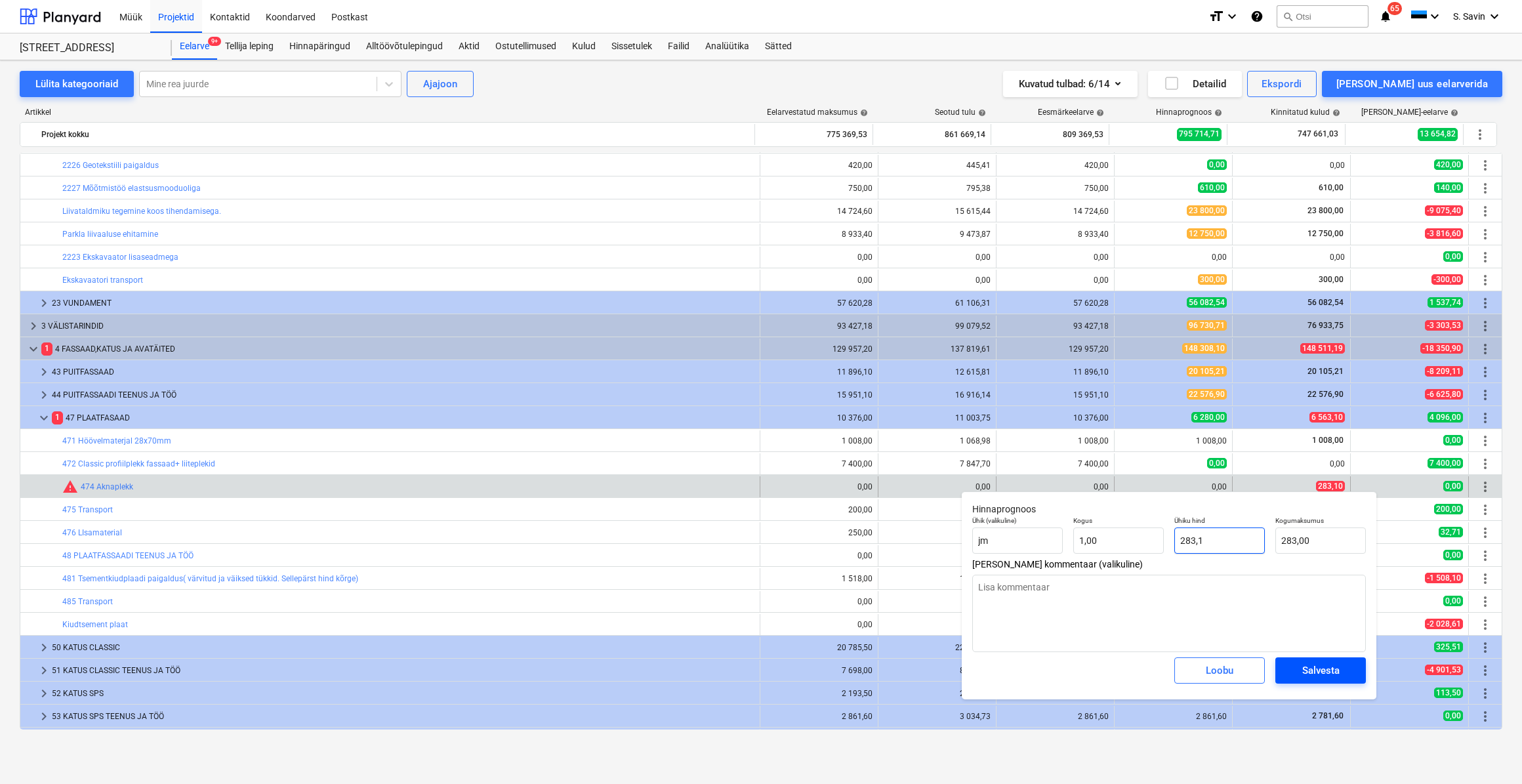
type input "283,10"
type input "283,1"
type textarea "x"
type input "283,10"
click at [1297, 674] on span "Salvesta" at bounding box center [1321, 670] width 59 height 17
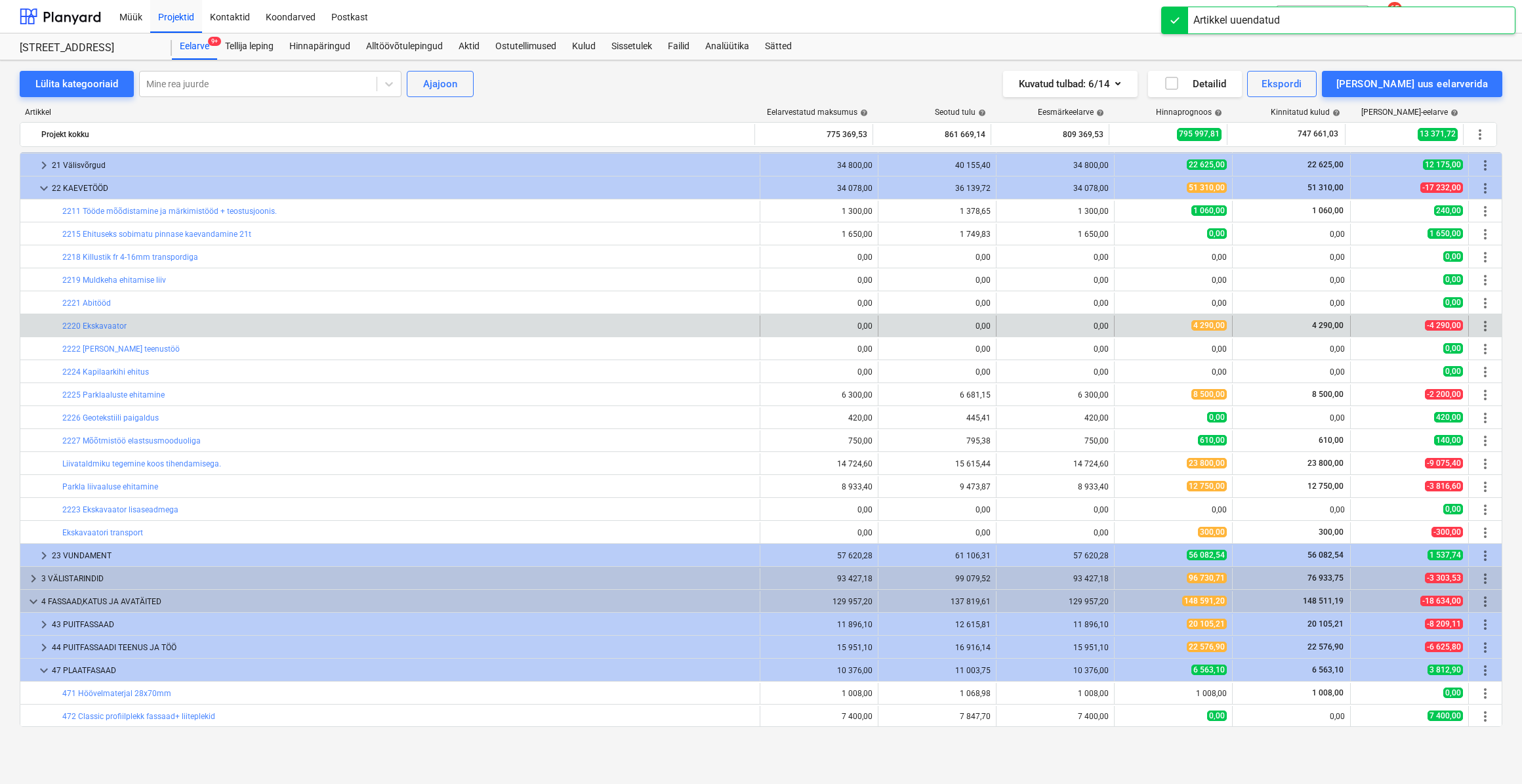
scroll to position [0, 0]
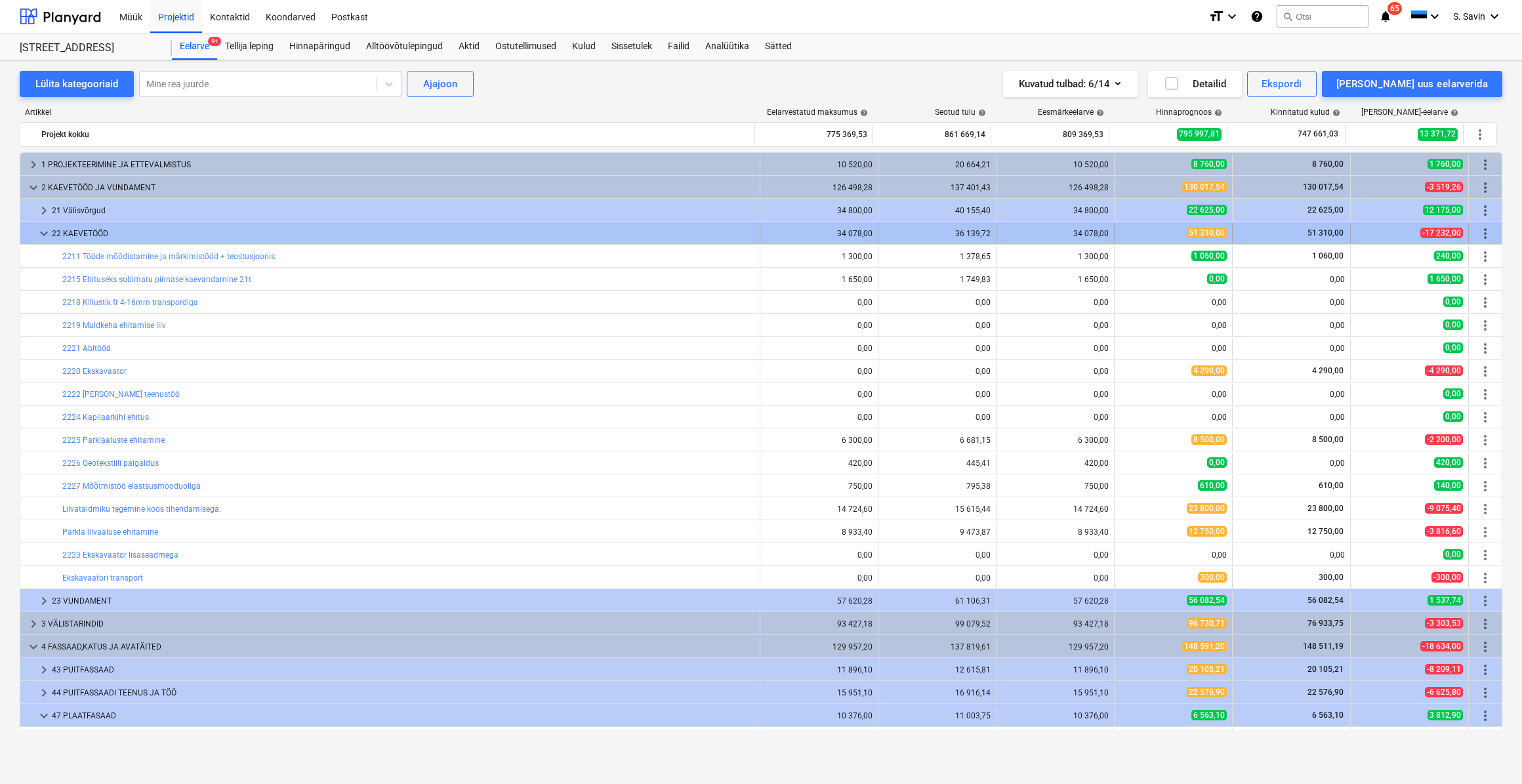
click at [38, 234] on span "keyboard_arrow_down" at bounding box center [44, 233] width 15 height 15
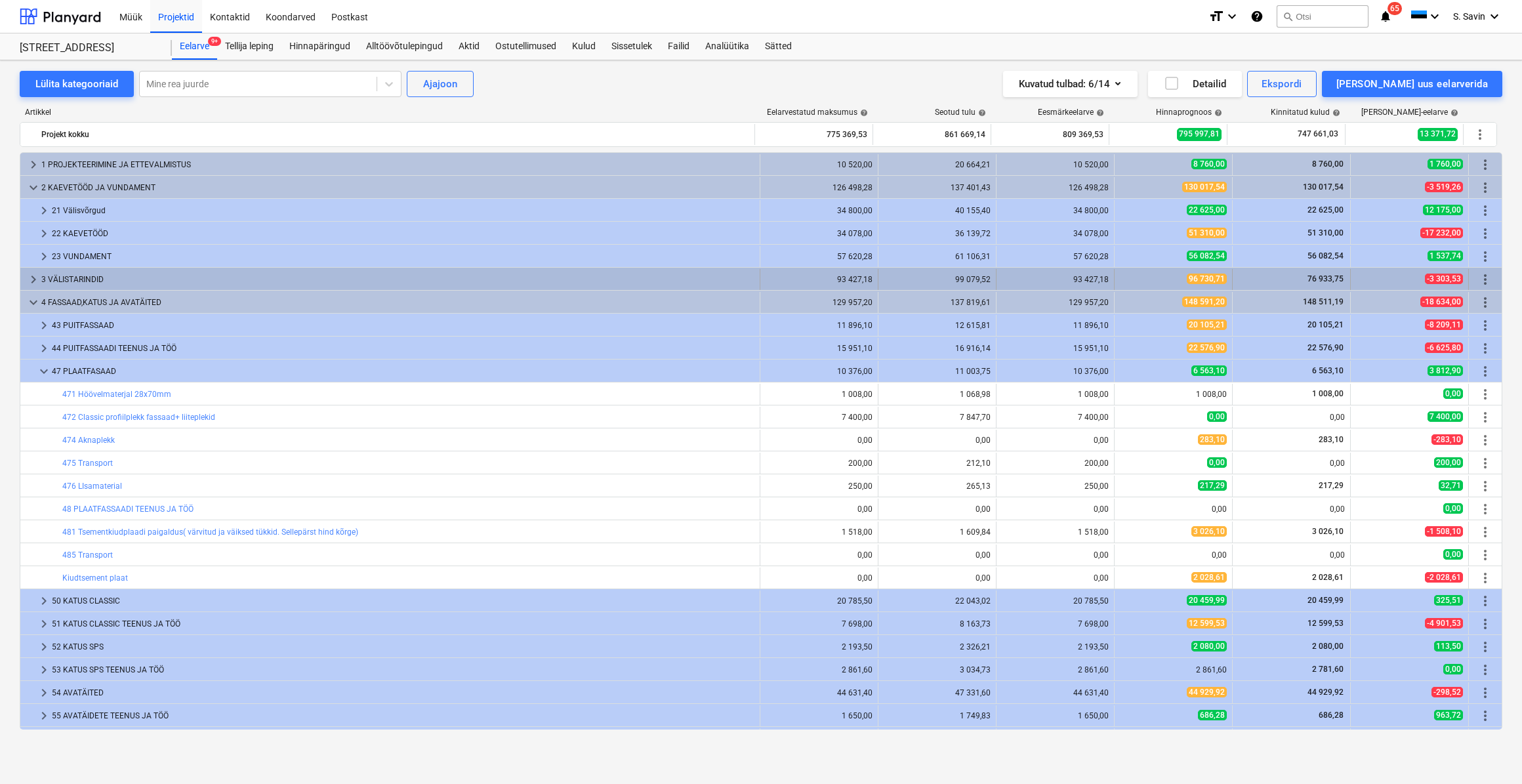
click at [39, 279] on span "keyboard_arrow_right" at bounding box center [33, 279] width 15 height 15
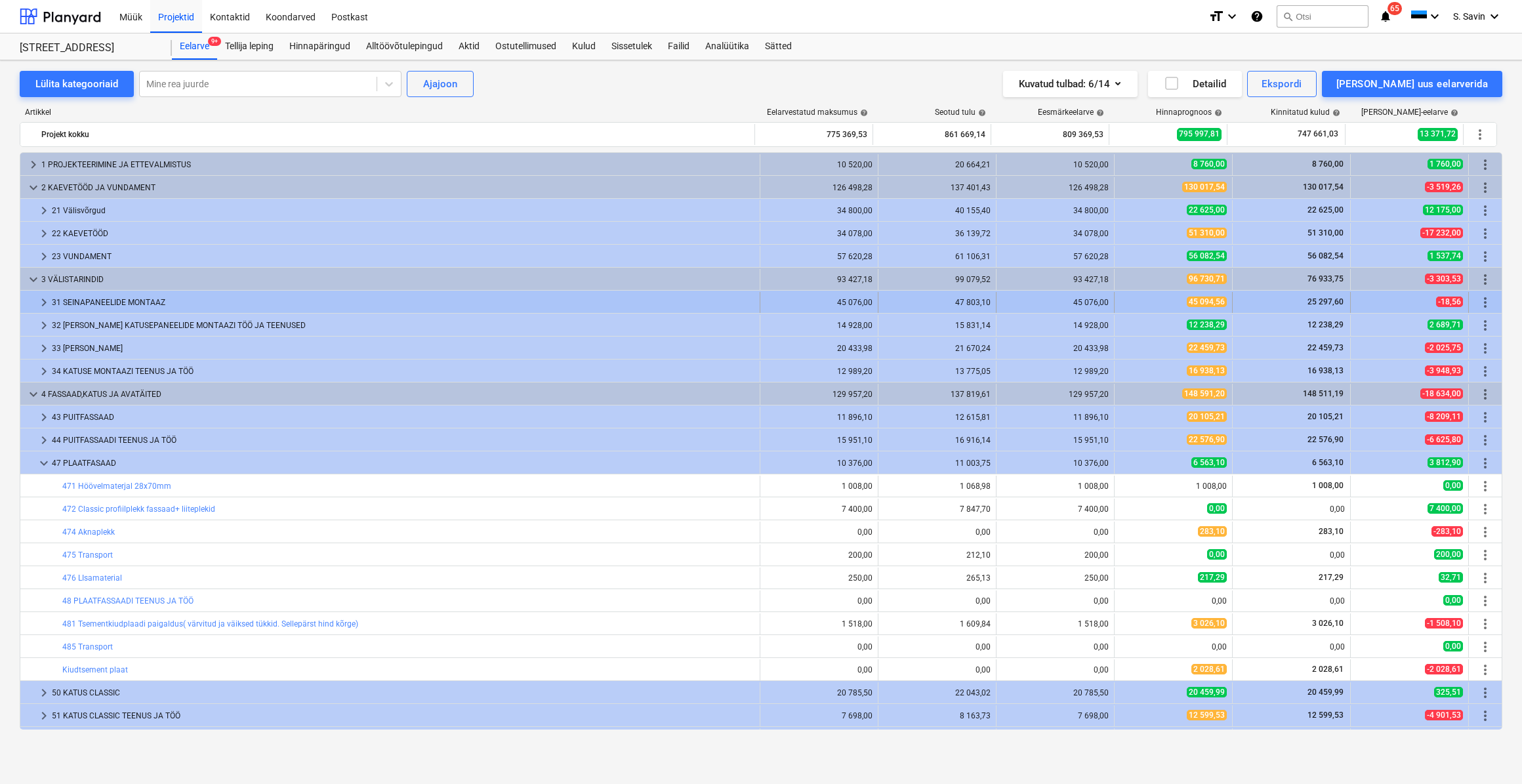
click at [44, 298] on span "keyboard_arrow_right" at bounding box center [44, 302] width 15 height 15
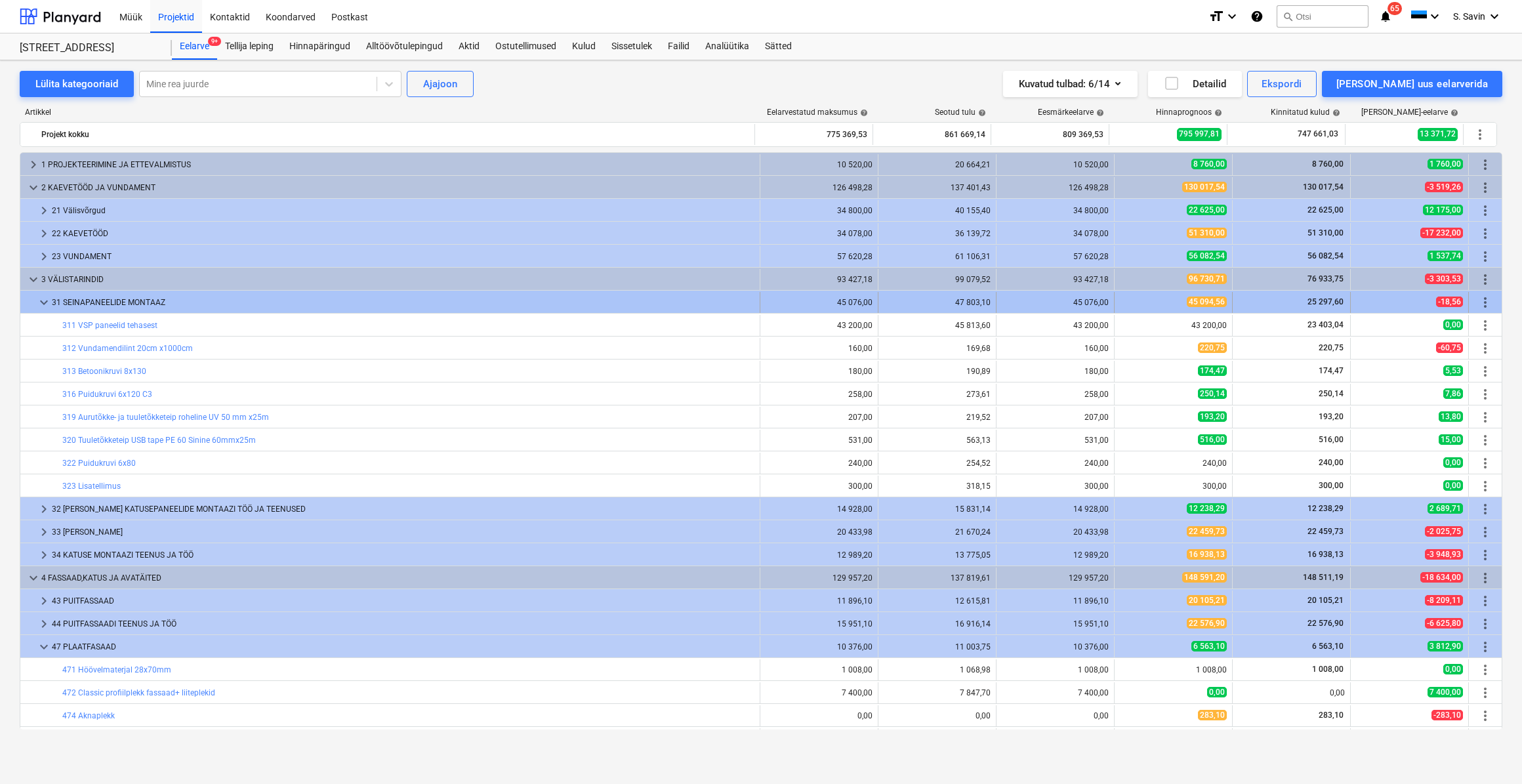
click at [46, 298] on span "keyboard_arrow_down" at bounding box center [44, 302] width 15 height 15
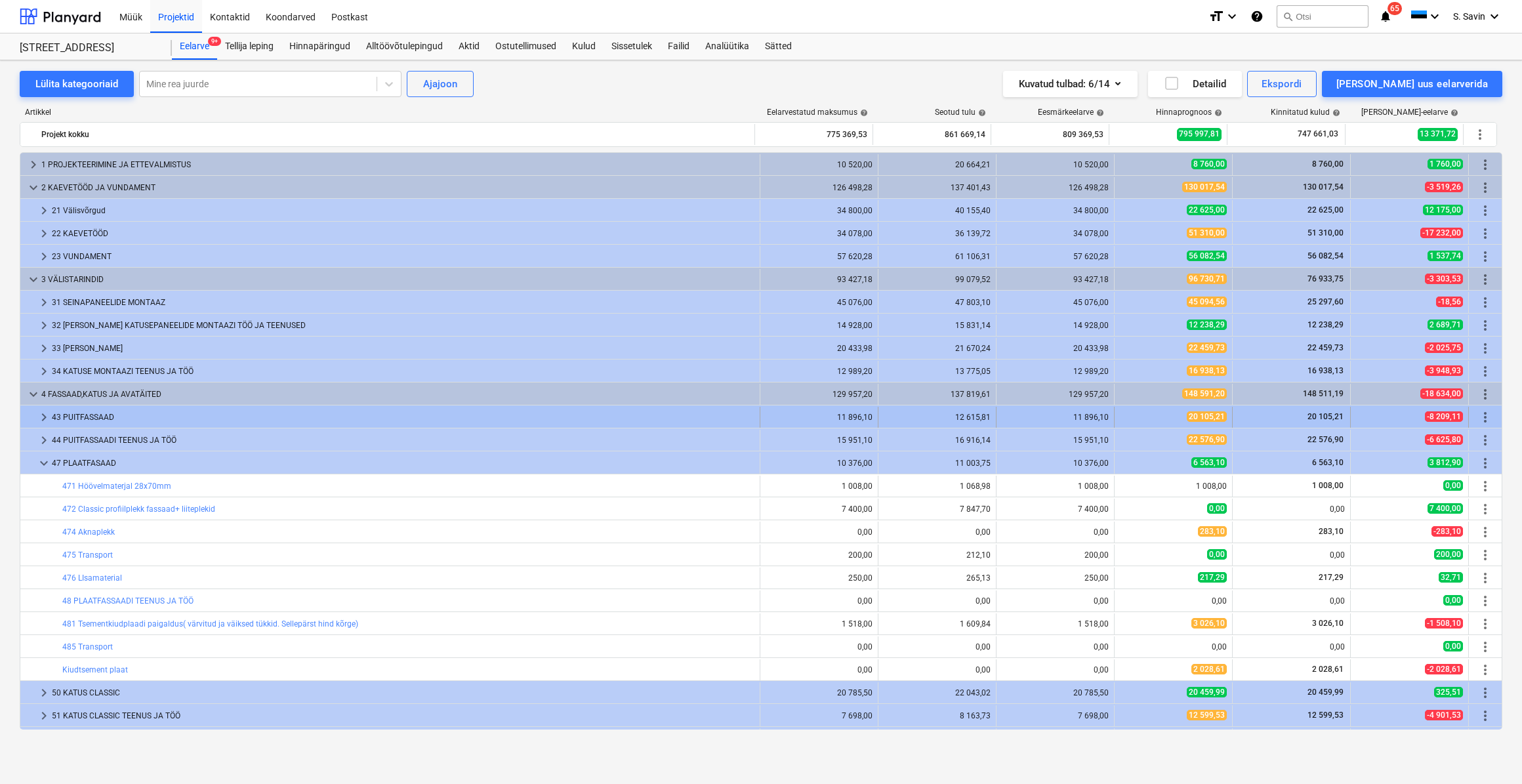
click at [32, 419] on div at bounding box center [31, 417] width 11 height 21
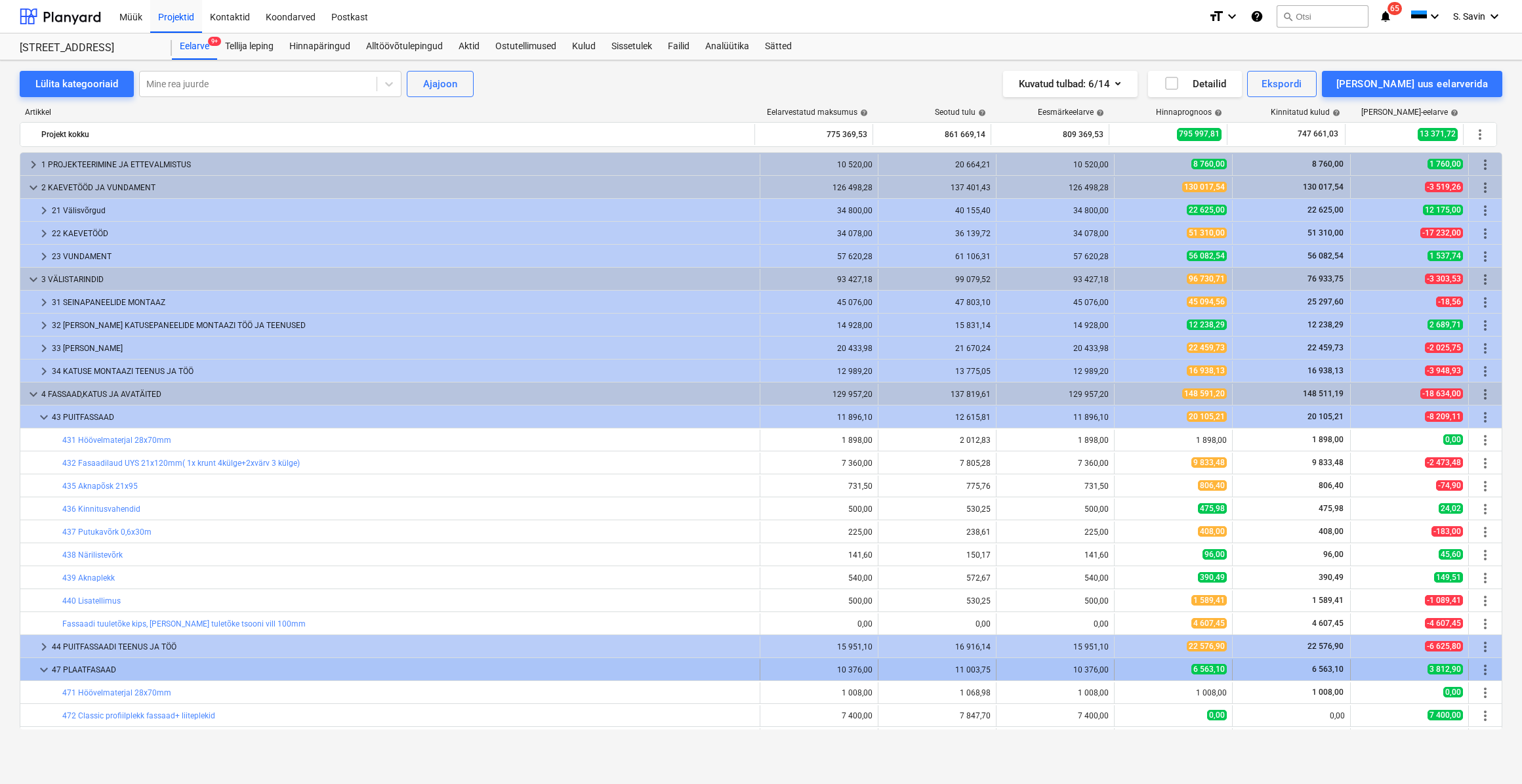
scroll to position [178, 0]
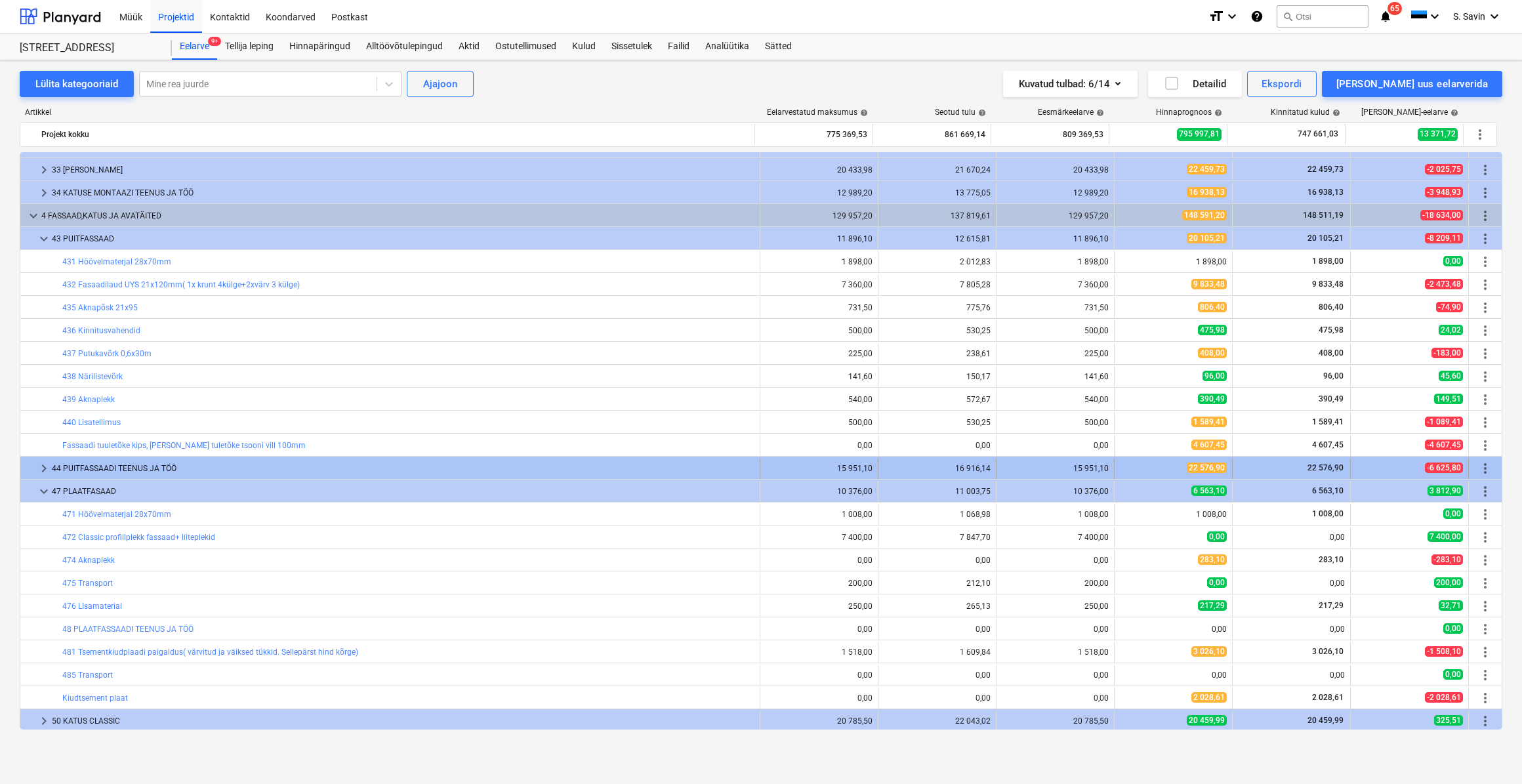
click at [40, 473] on span "keyboard_arrow_right" at bounding box center [44, 468] width 15 height 15
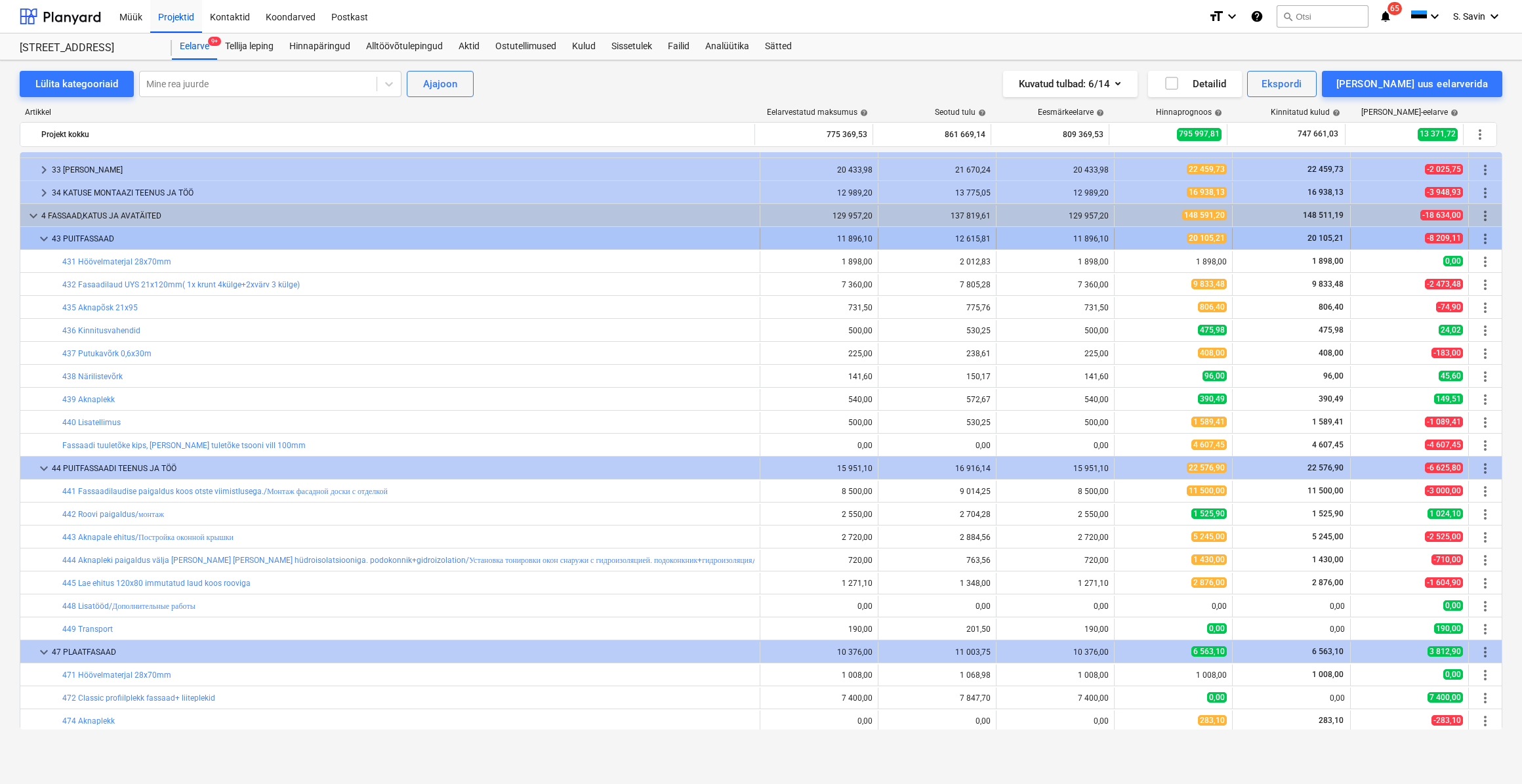
click at [40, 238] on span "keyboard_arrow_down" at bounding box center [44, 238] width 15 height 15
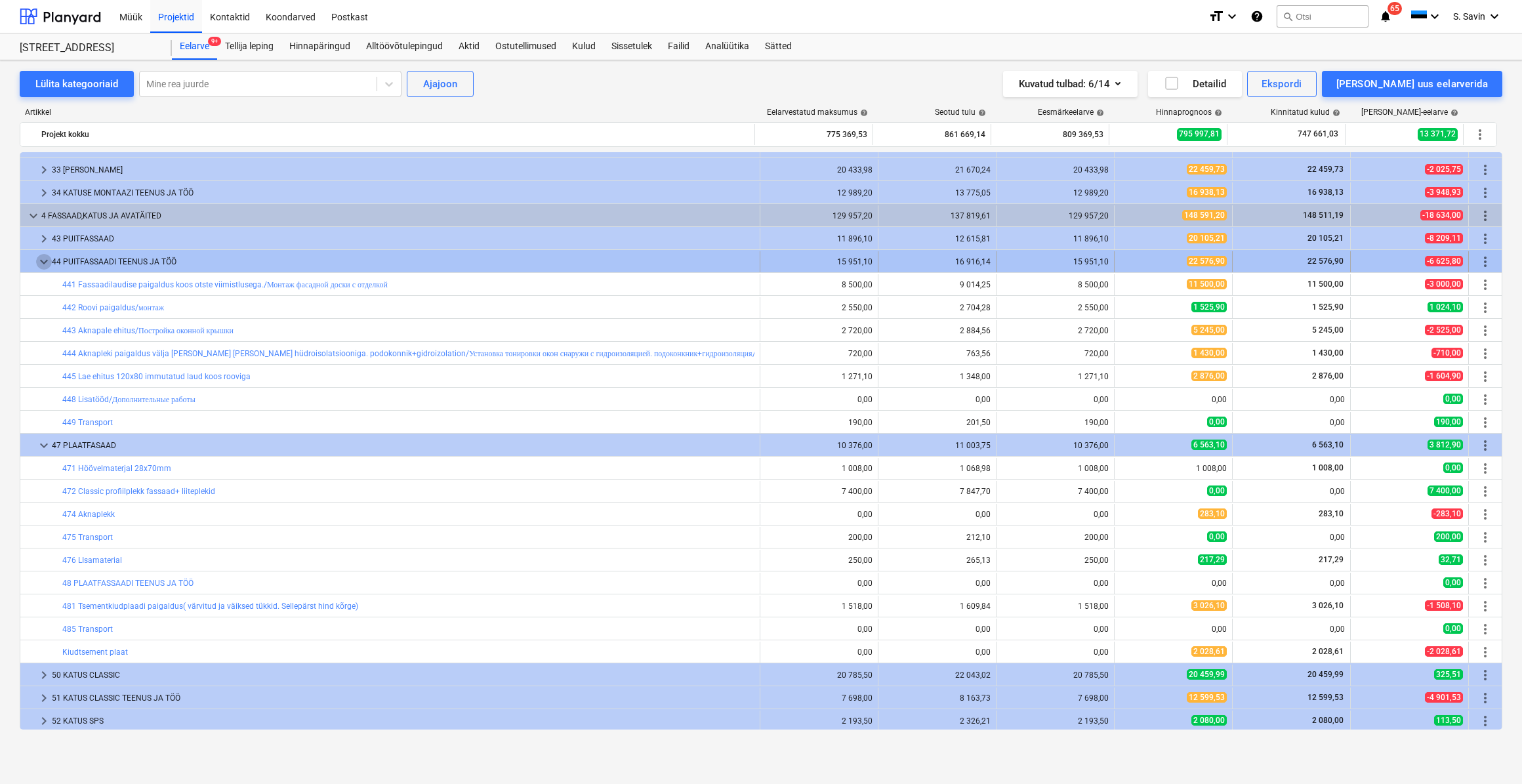
click at [37, 258] on span "keyboard_arrow_down" at bounding box center [44, 261] width 15 height 15
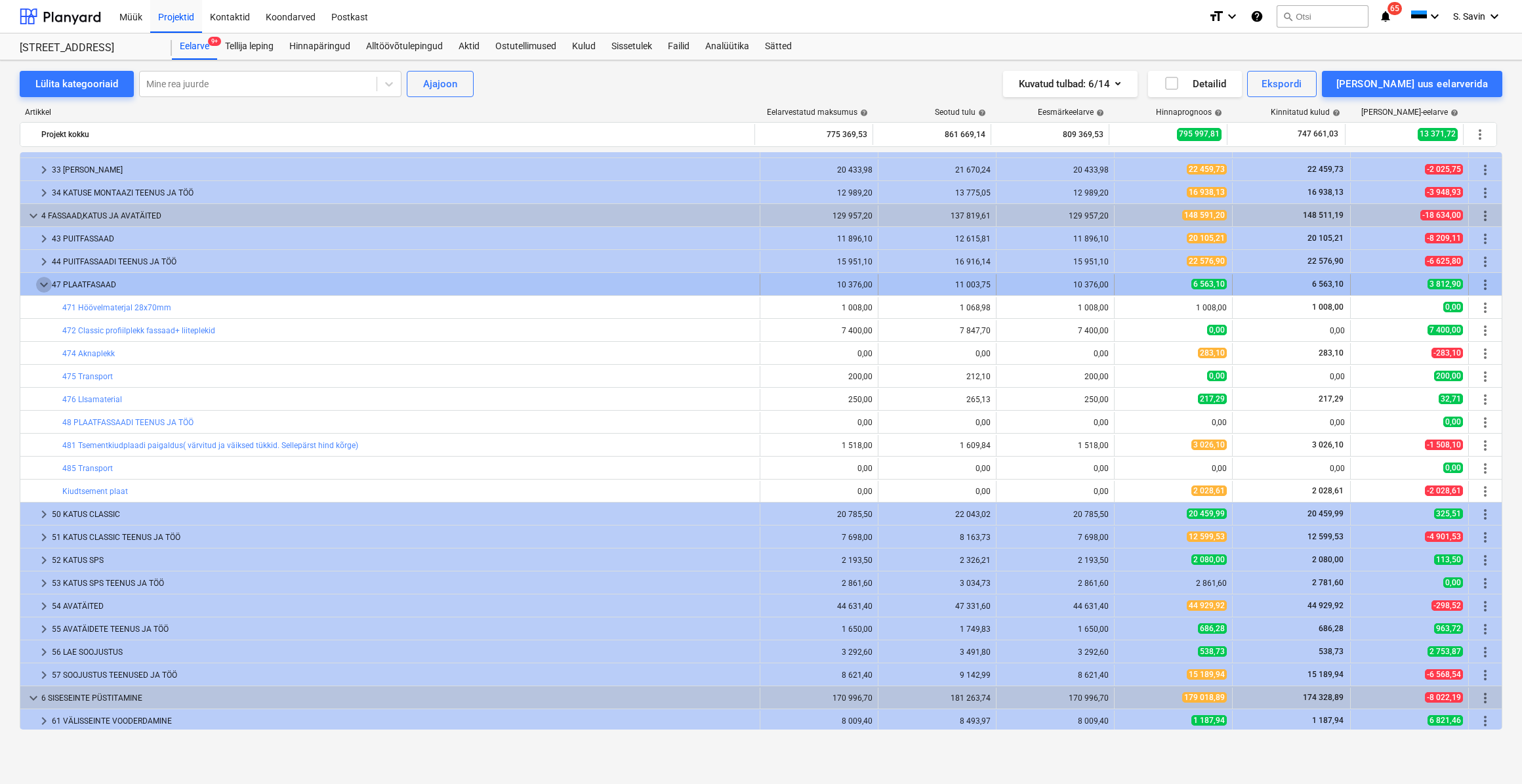
click at [38, 286] on span "keyboard_arrow_down" at bounding box center [44, 284] width 15 height 15
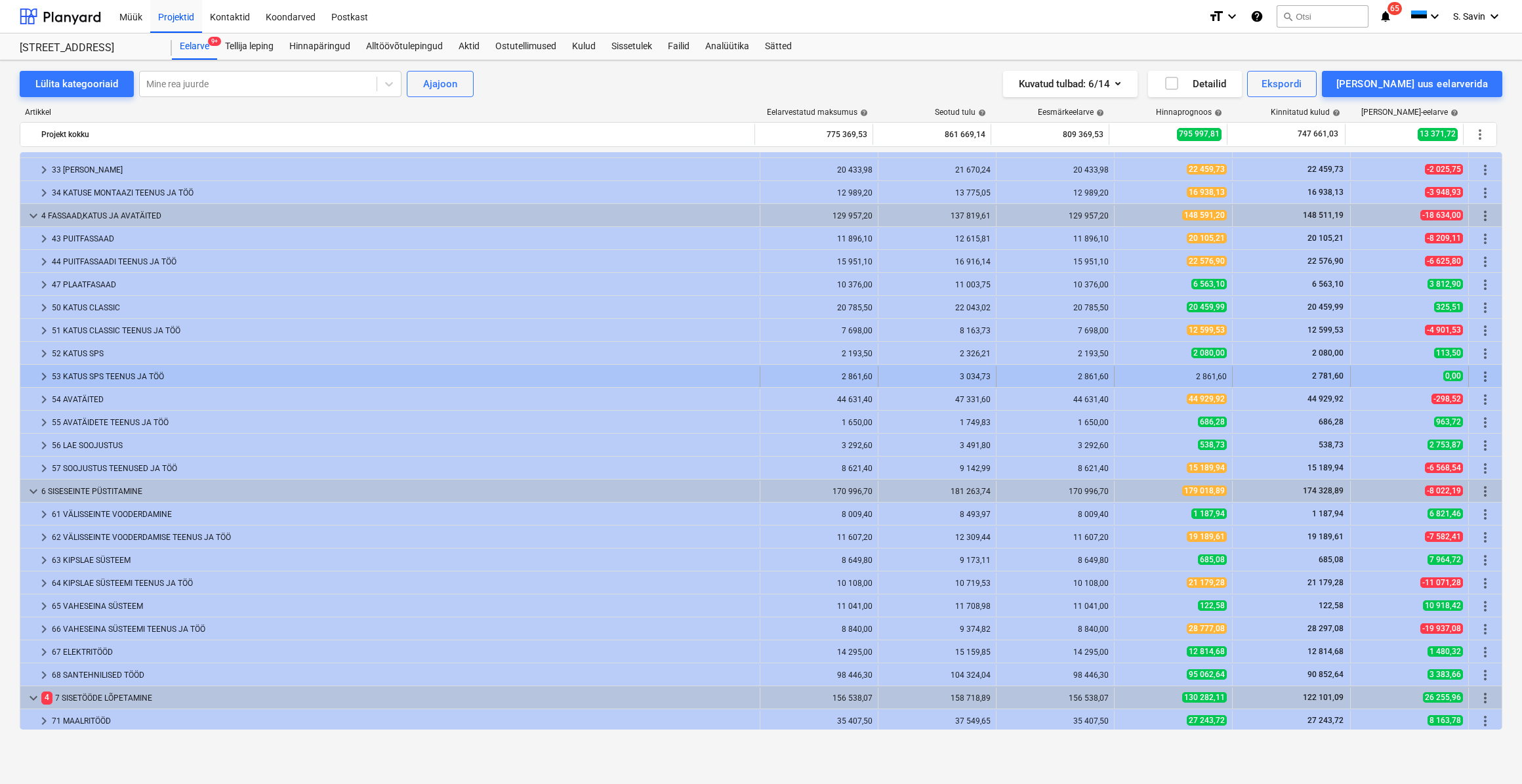
click at [39, 373] on span "keyboard_arrow_right" at bounding box center [44, 376] width 15 height 15
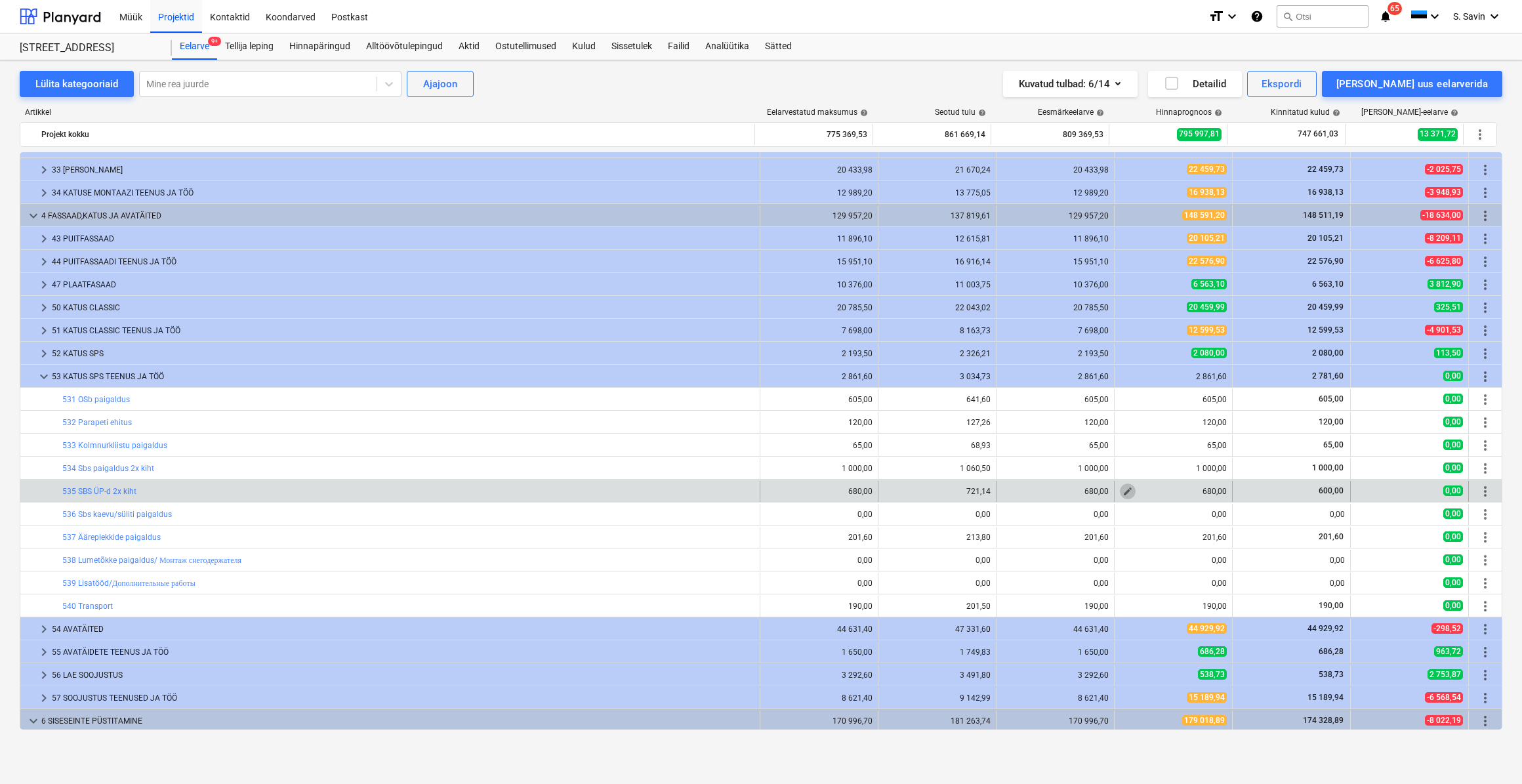
click at [1122, 491] on span "edit" at bounding box center [1128, 492] width 11 height 11
type textarea "x"
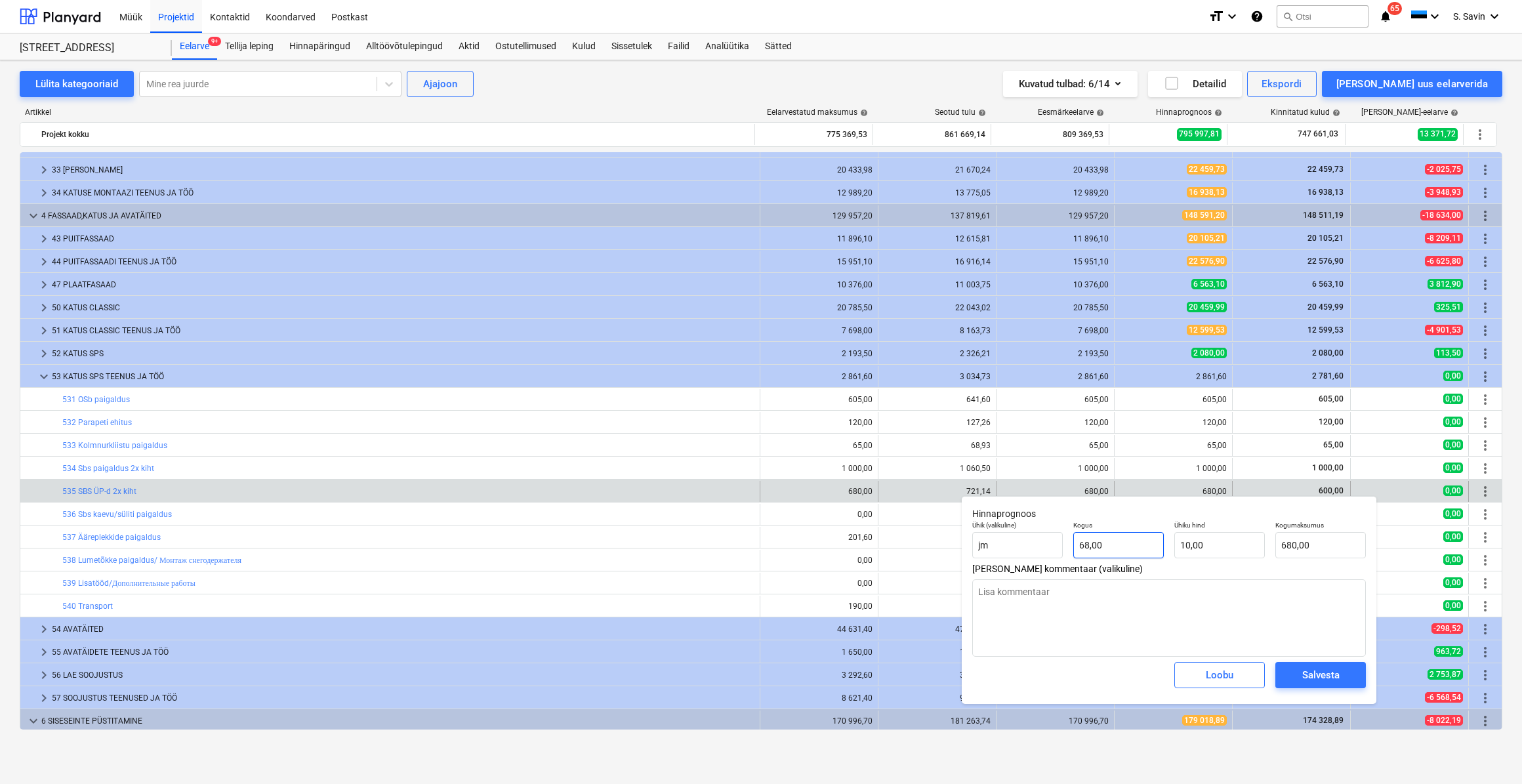
type input "68"
drag, startPoint x: 1124, startPoint y: 547, endPoint x: 1036, endPoint y: 552, distance: 88.1
click at [1036, 552] on div "Ühik (valikuline) [PERSON_NAME] 68 Ühiku hind 10,00 Kogumaksumus 680,00" at bounding box center [1169, 539] width 404 height 48
type textarea "x"
type input "6"
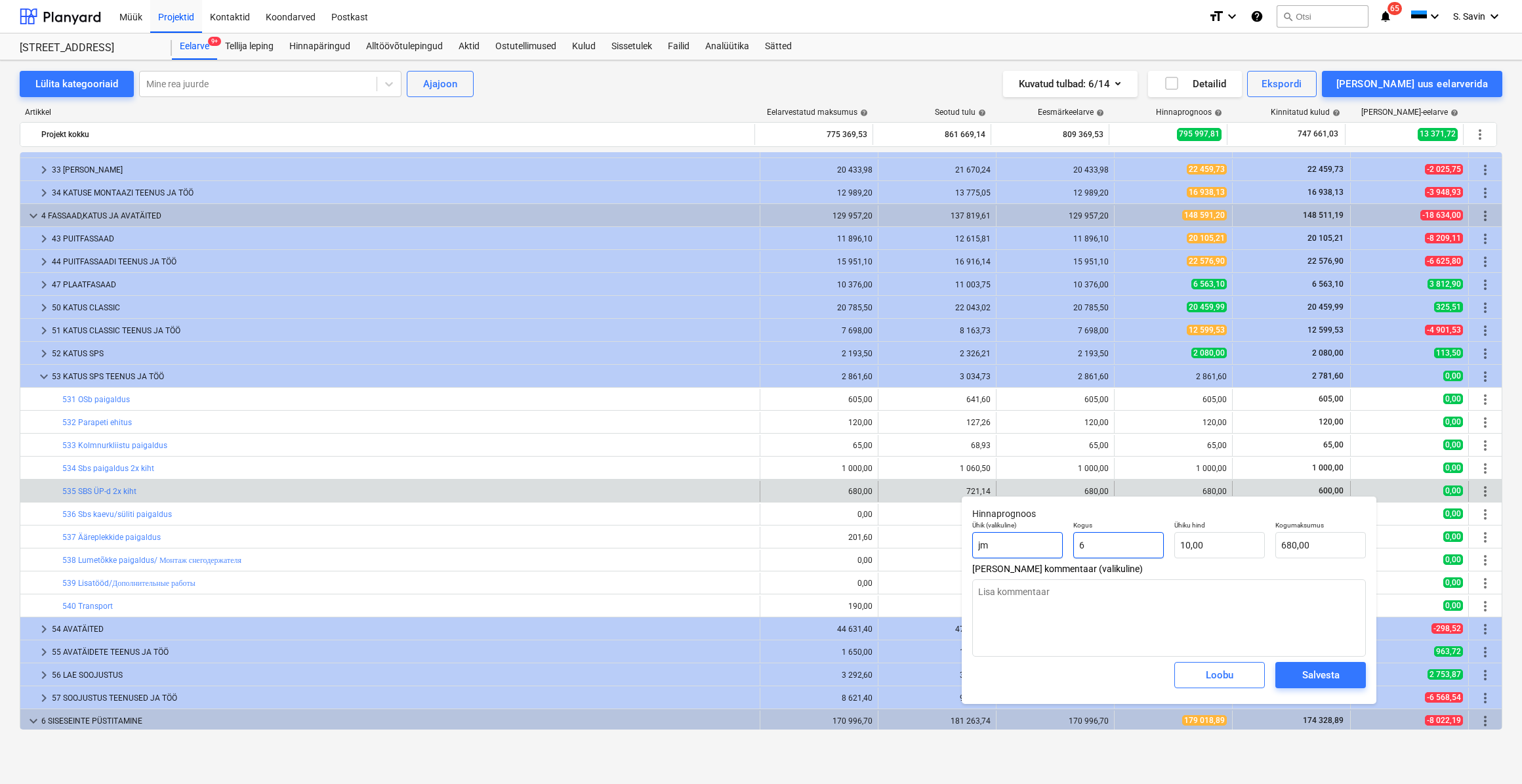
type input "60,00"
type textarea "x"
type input "60"
type input "600,00"
type textarea "x"
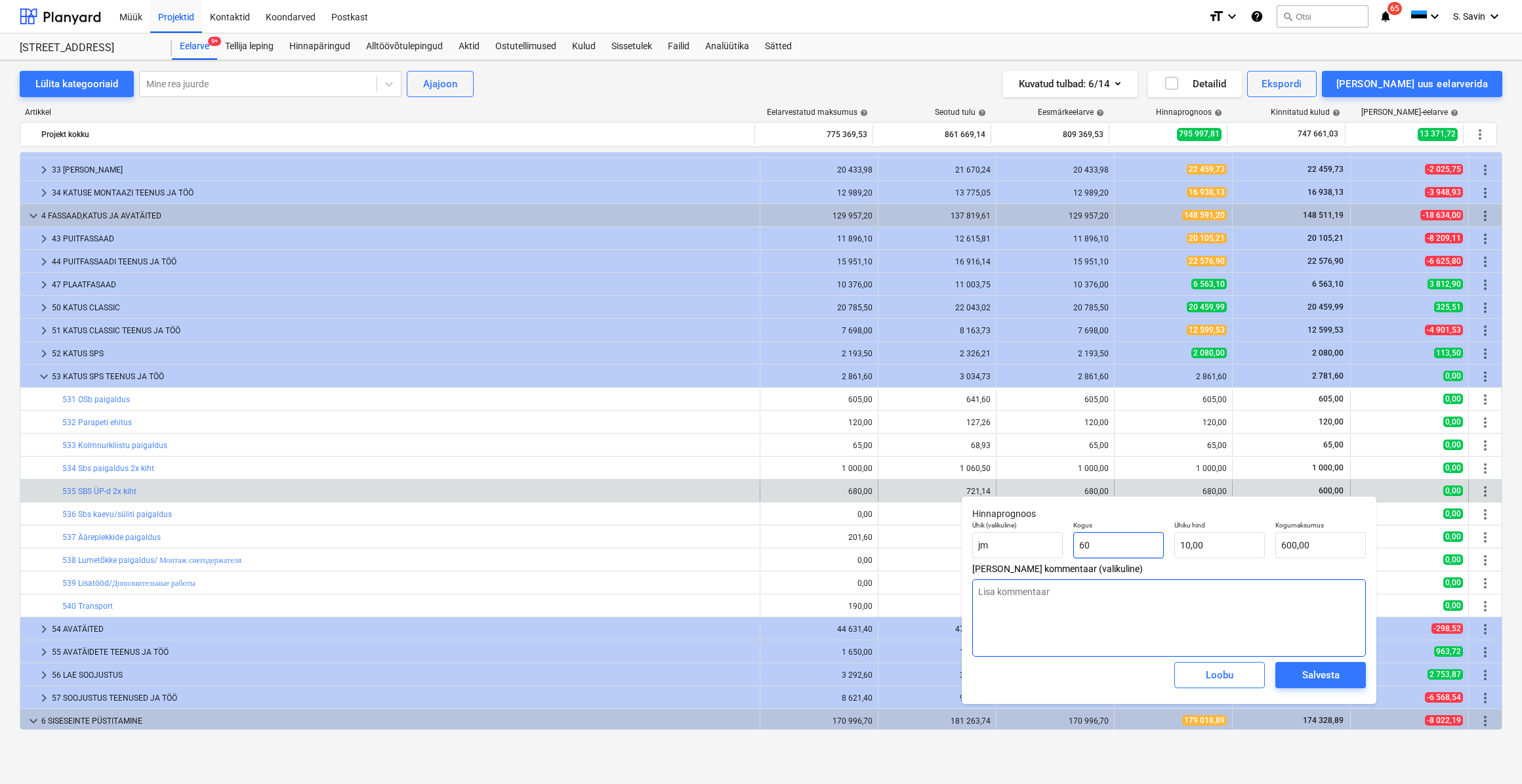
type input "600"
type input "6 000,00"
type textarea "x"
type input "60"
type input "600,00"
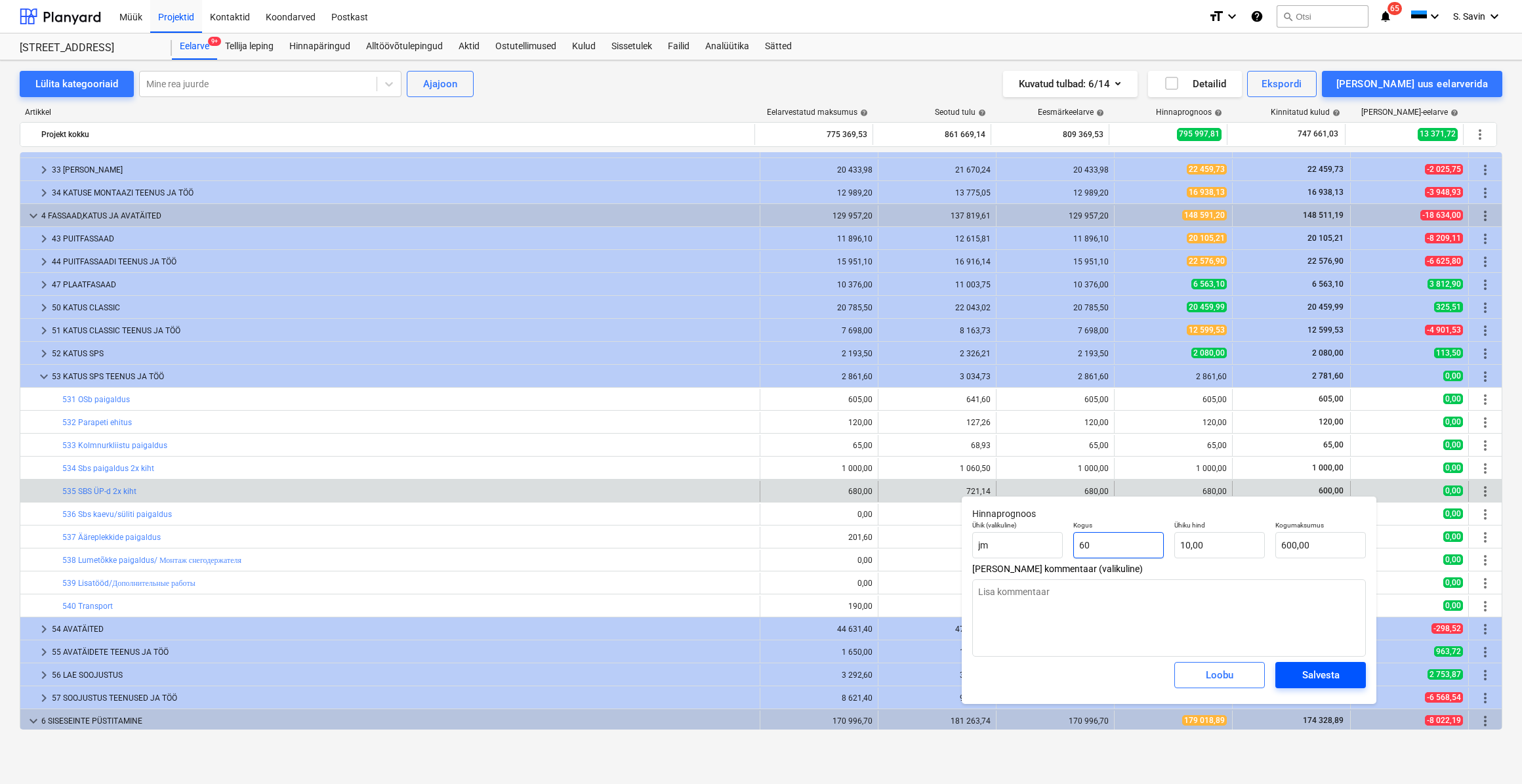
type input "60"
type textarea "x"
type input "60,00"
click at [1326, 680] on div "Salvesta" at bounding box center [1321, 674] width 38 height 17
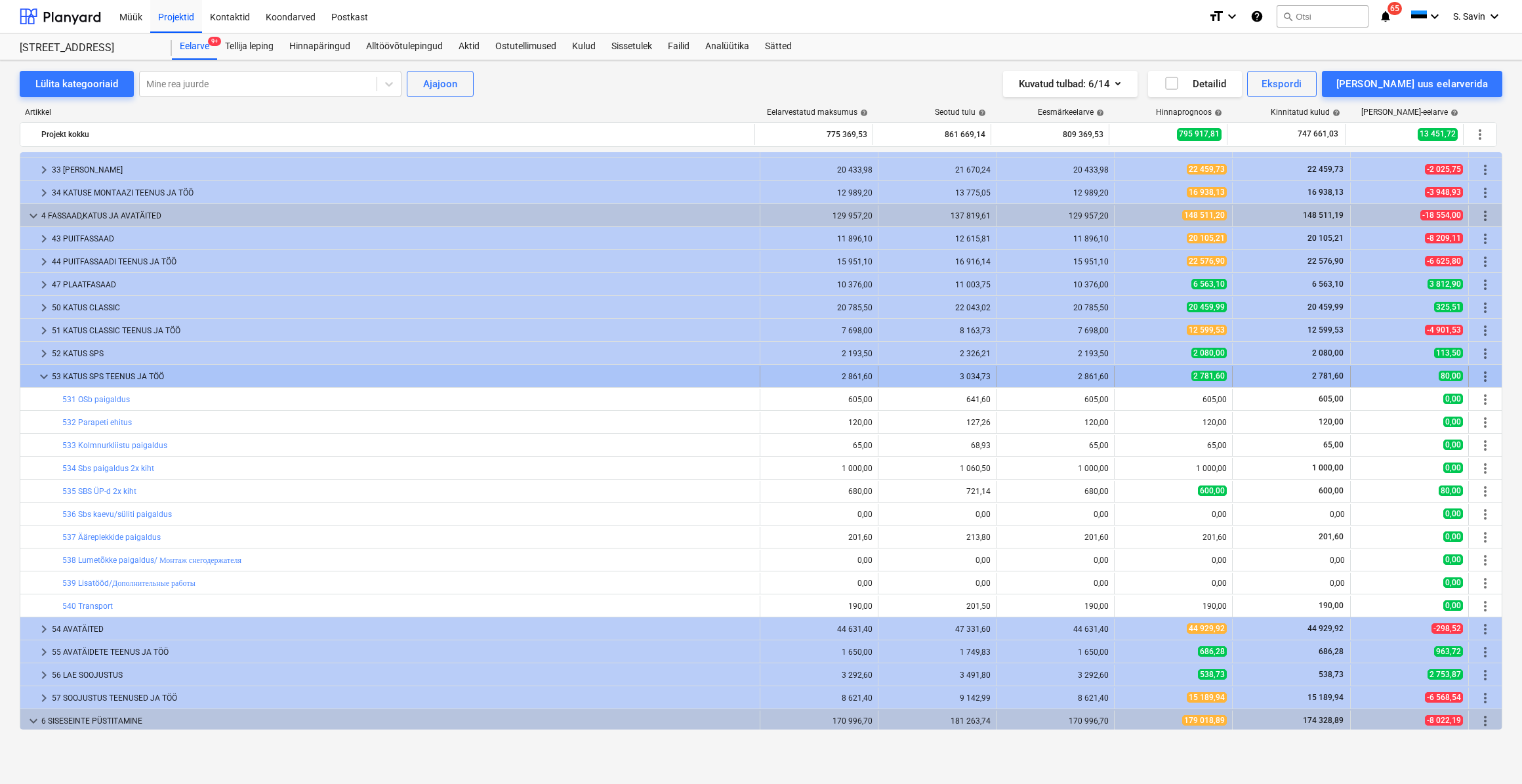
click at [42, 384] on div "keyboard_arrow_down" at bounding box center [44, 376] width 15 height 21
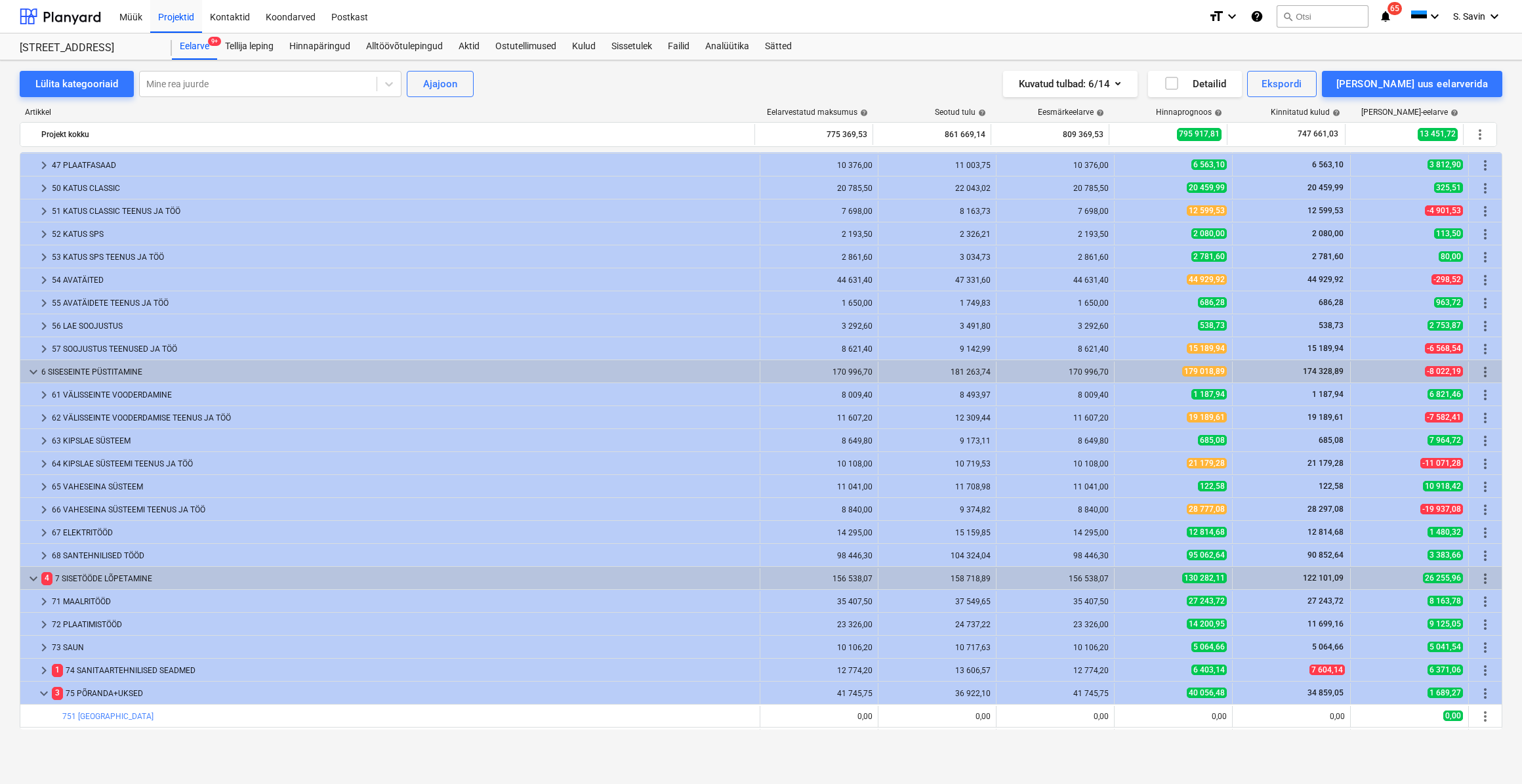
scroll to position [358, 0]
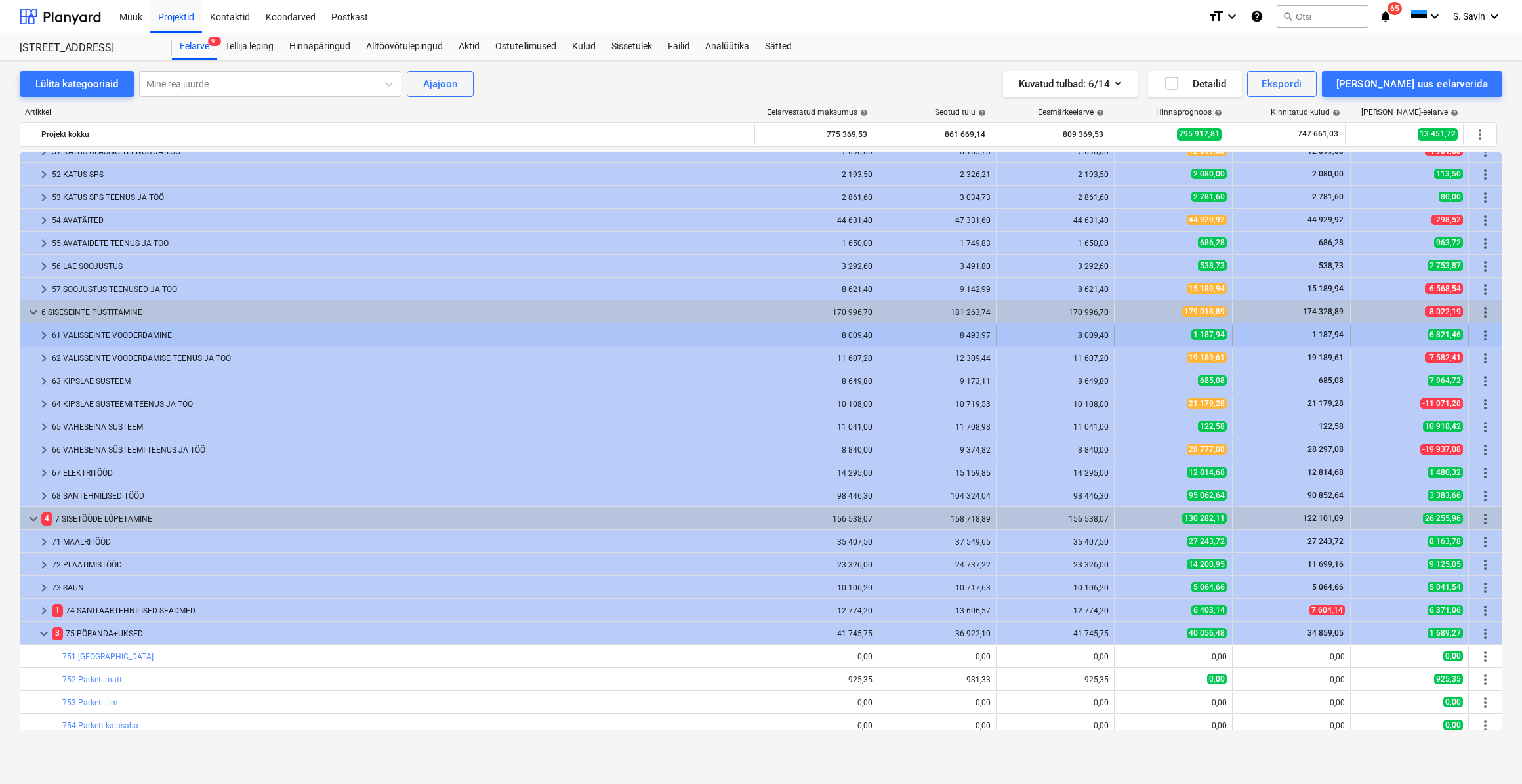
click at [49, 335] on span "keyboard_arrow_right" at bounding box center [44, 335] width 15 height 15
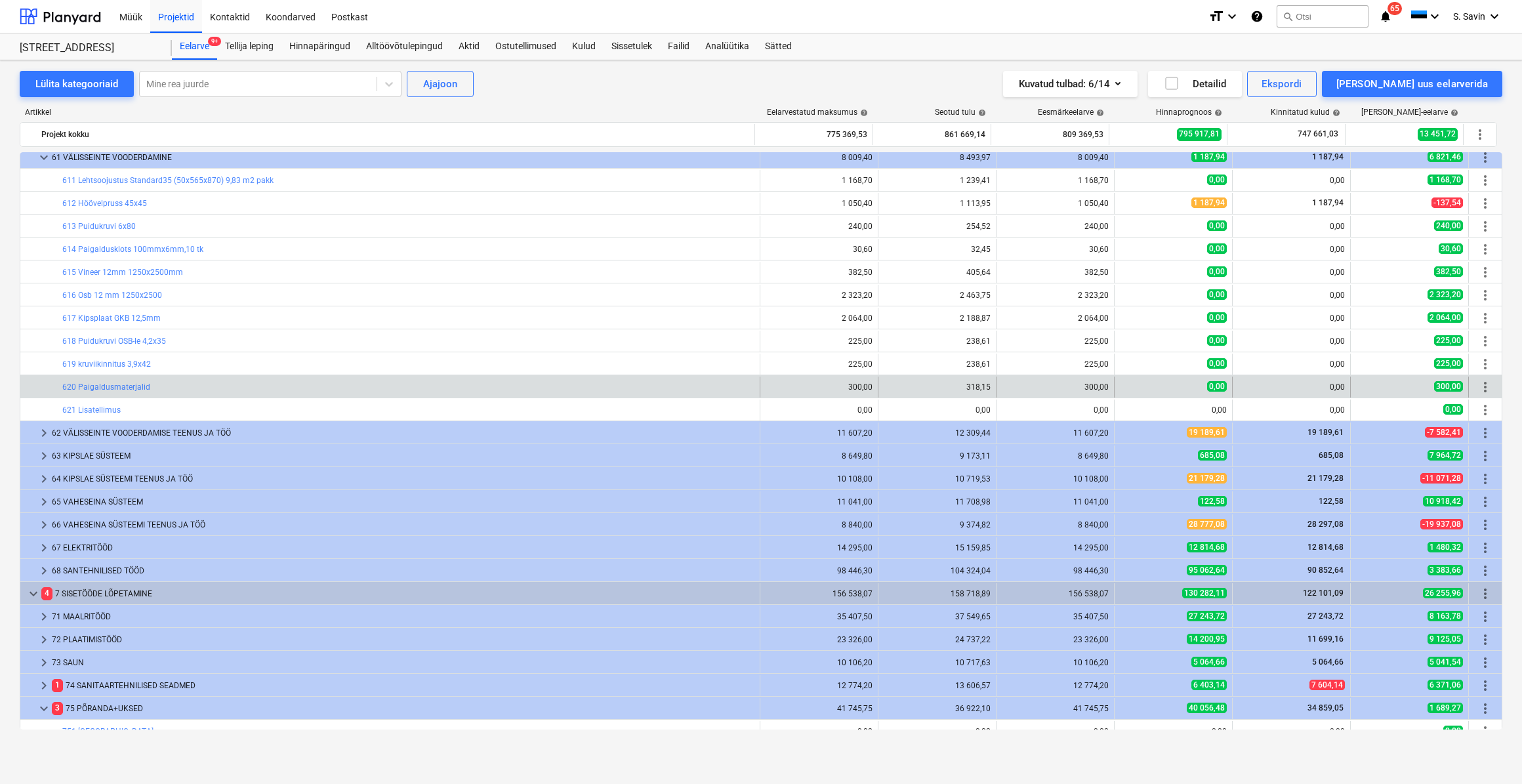
scroll to position [537, 0]
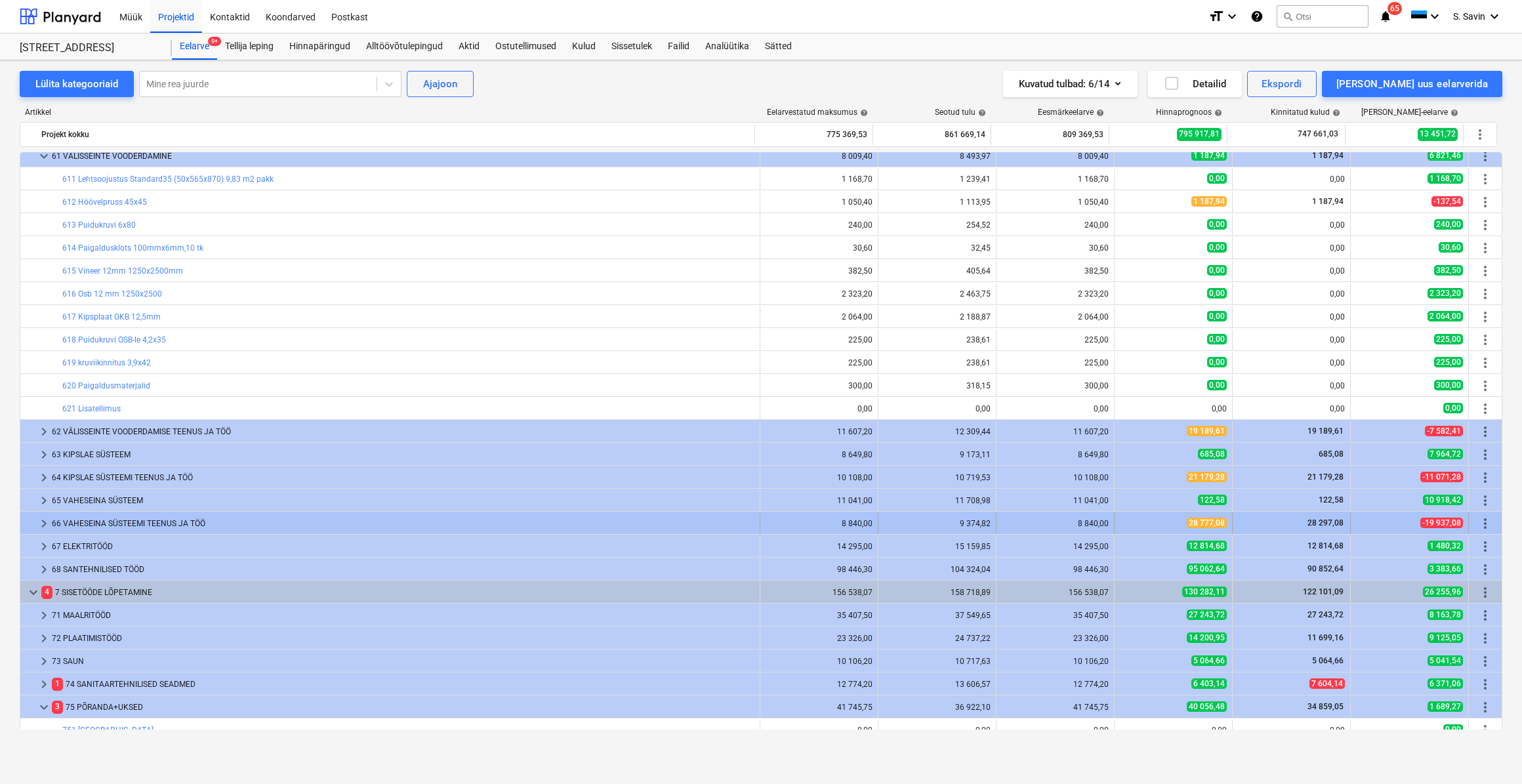
click at [46, 525] on span "keyboard_arrow_right" at bounding box center [44, 523] width 15 height 15
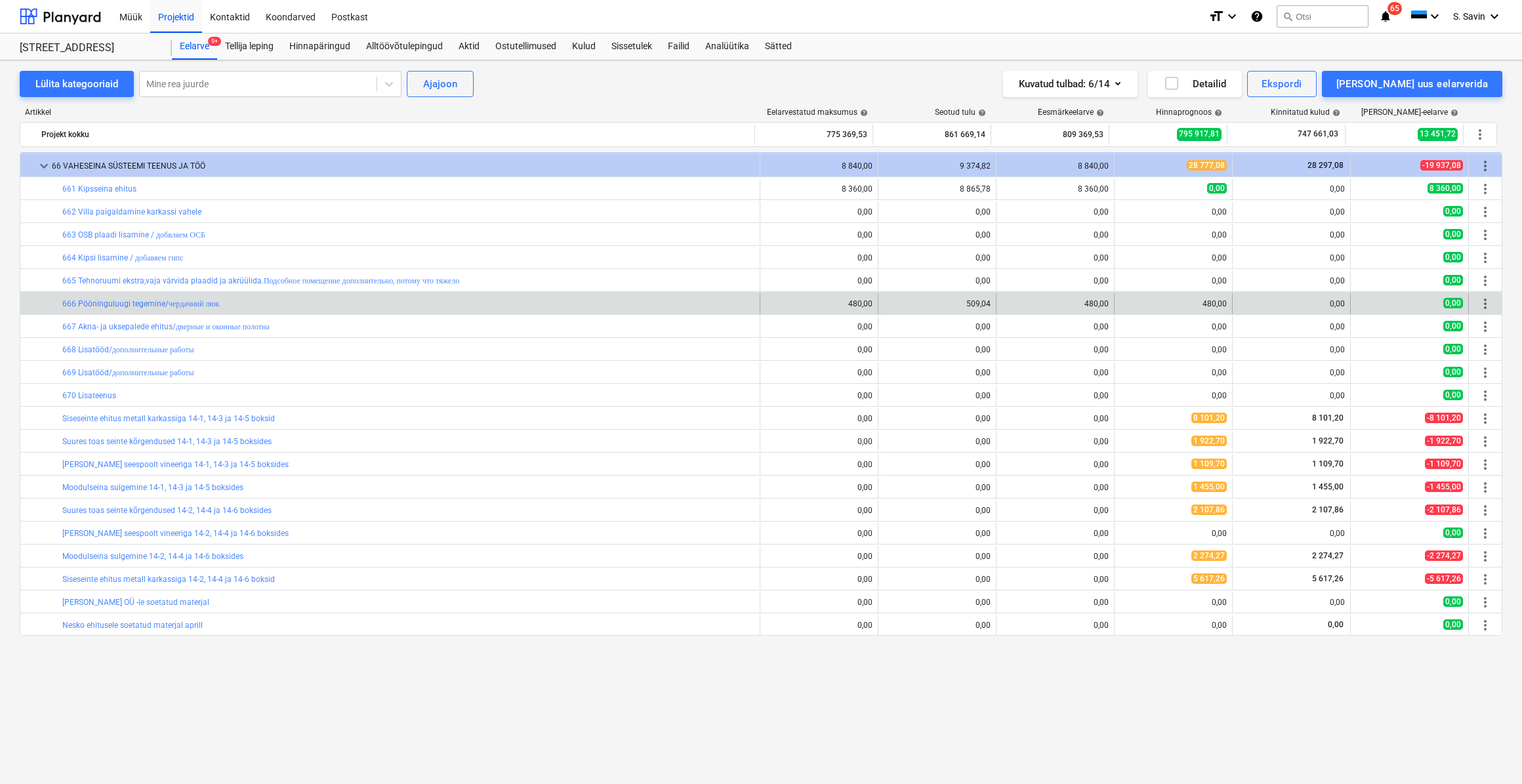
scroll to position [775, 0]
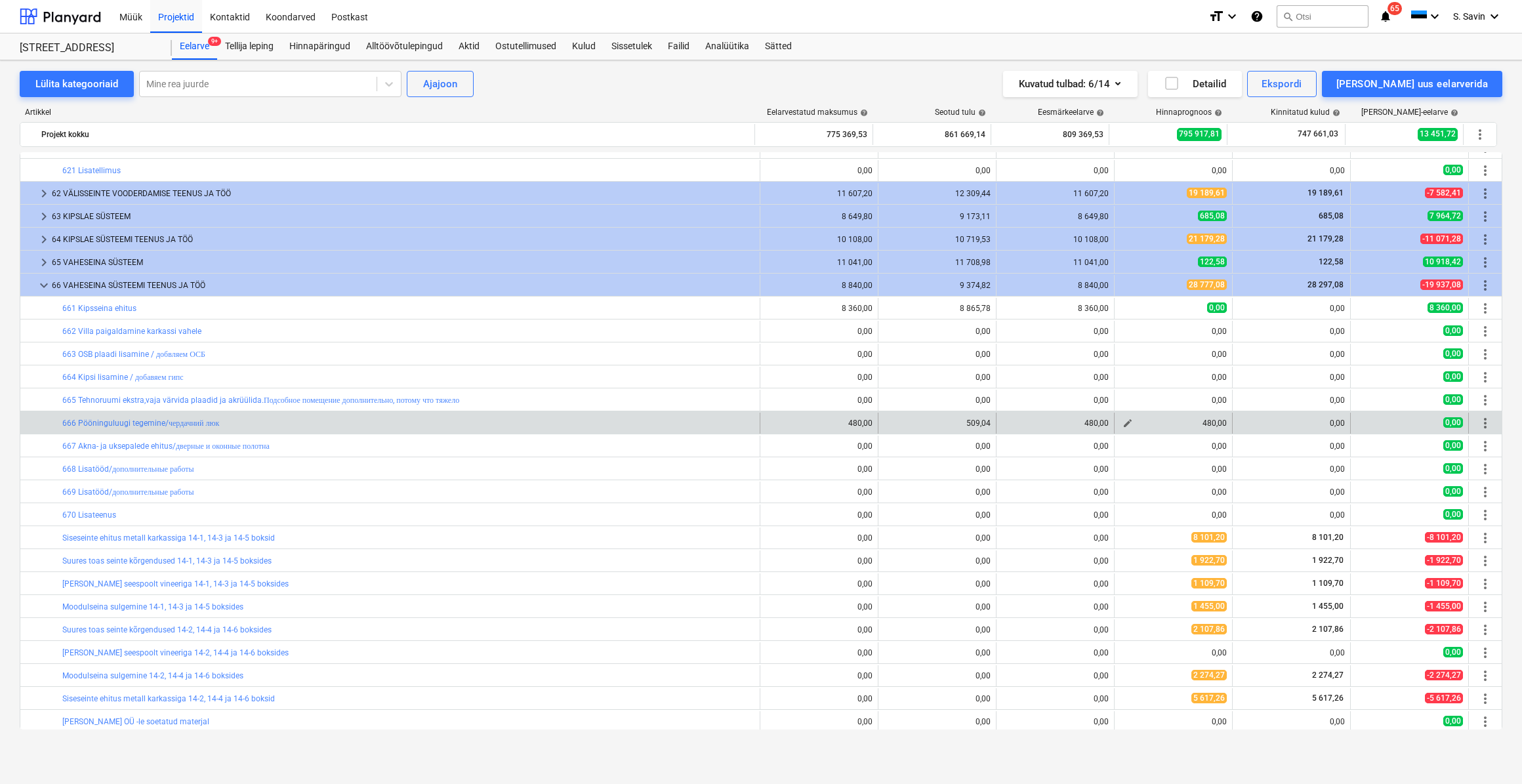
click at [1127, 426] on span "edit" at bounding box center [1128, 423] width 11 height 11
type textarea "x"
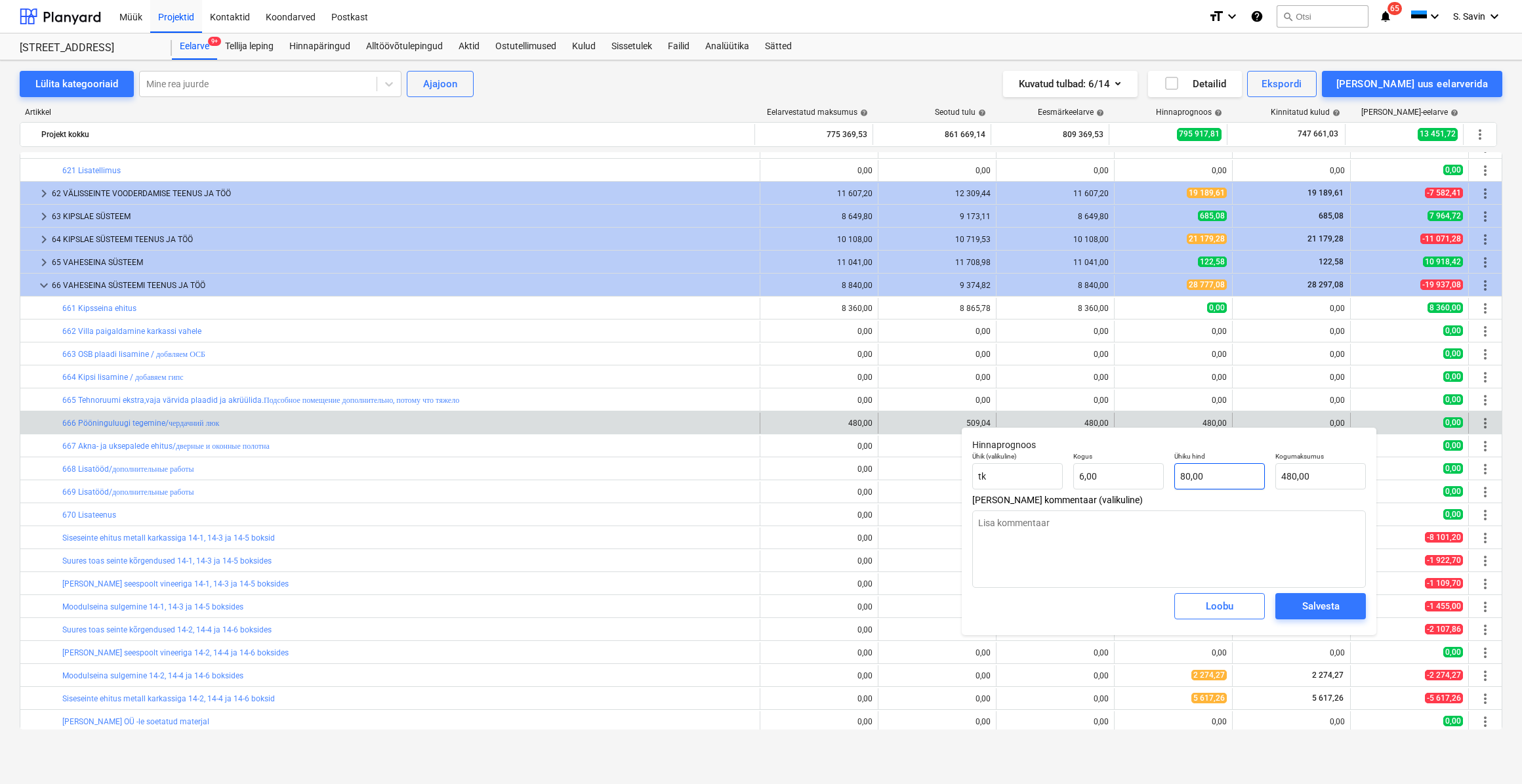
type input "80"
drag, startPoint x: 1222, startPoint y: 479, endPoint x: 1135, endPoint y: 492, distance: 88.0
click at [1159, 491] on div "Ühik (valikuline) [PERSON_NAME] 6,00 Ühiku hind 80 Kogumaksumus 480,00" at bounding box center [1169, 470] width 404 height 48
type textarea "x"
type input "0"
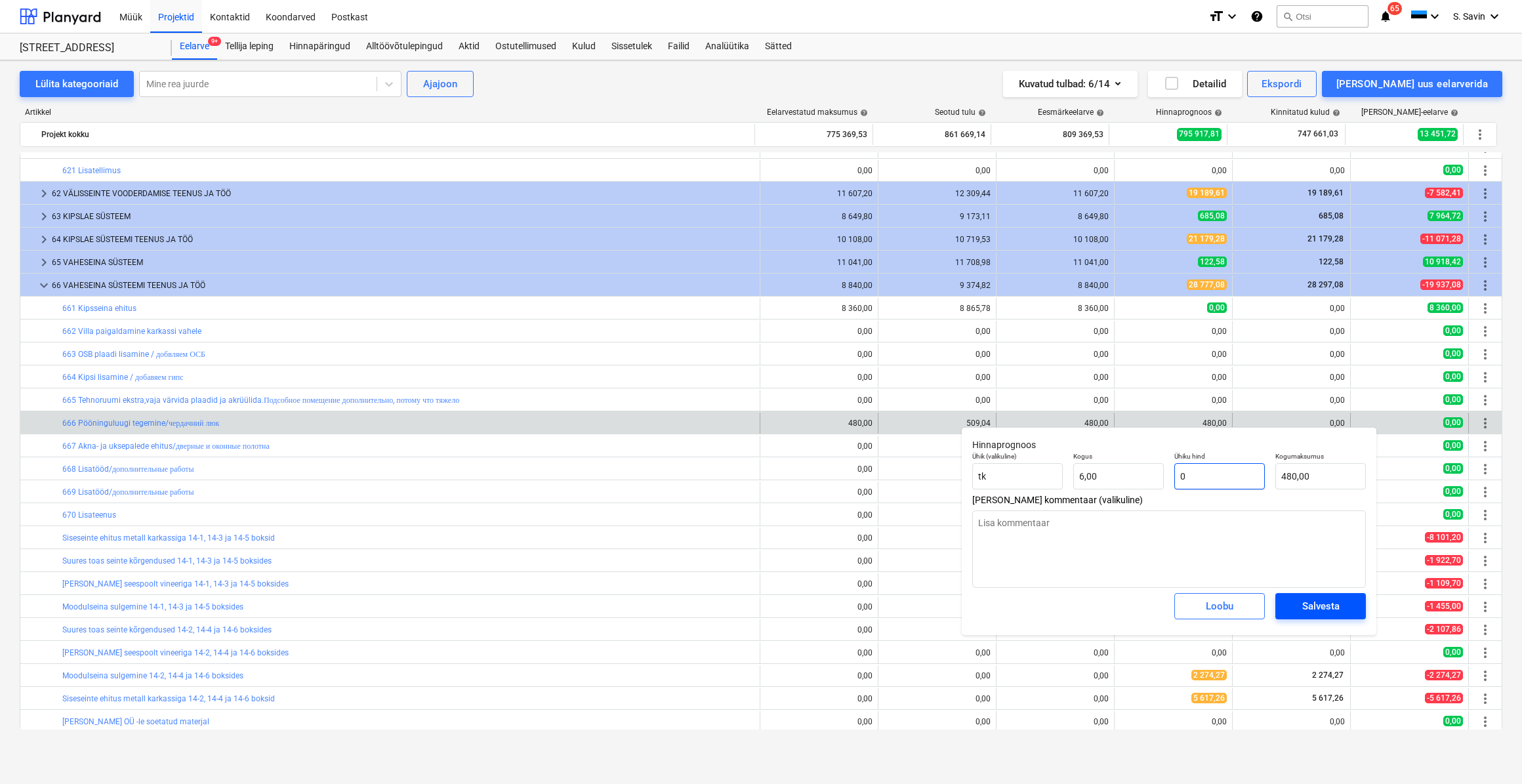
type input "0,00"
type input "0"
type textarea "x"
type input "0,00"
click at [1292, 610] on span "Salvesta" at bounding box center [1321, 606] width 59 height 17
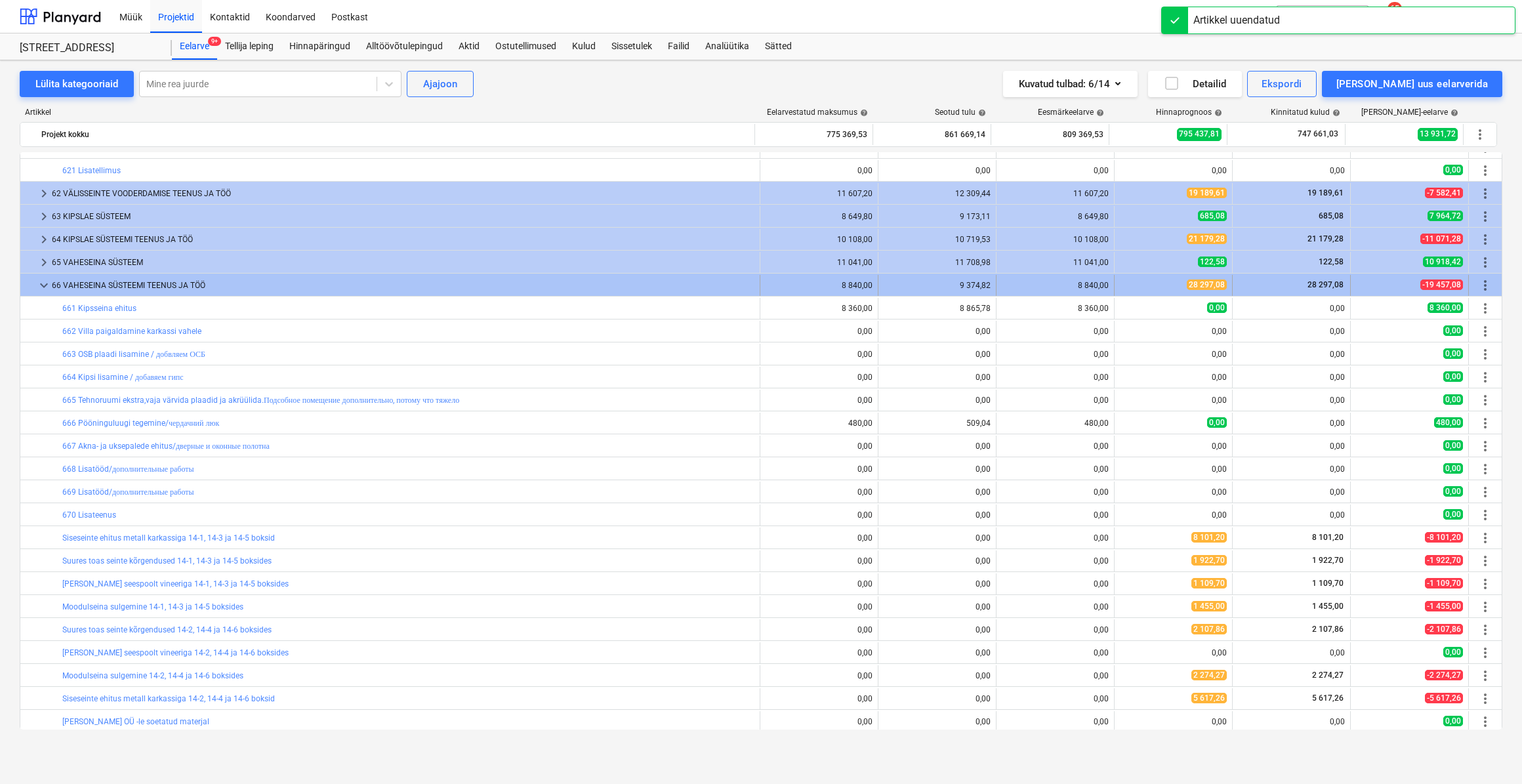
click at [40, 288] on span "keyboard_arrow_down" at bounding box center [44, 285] width 15 height 15
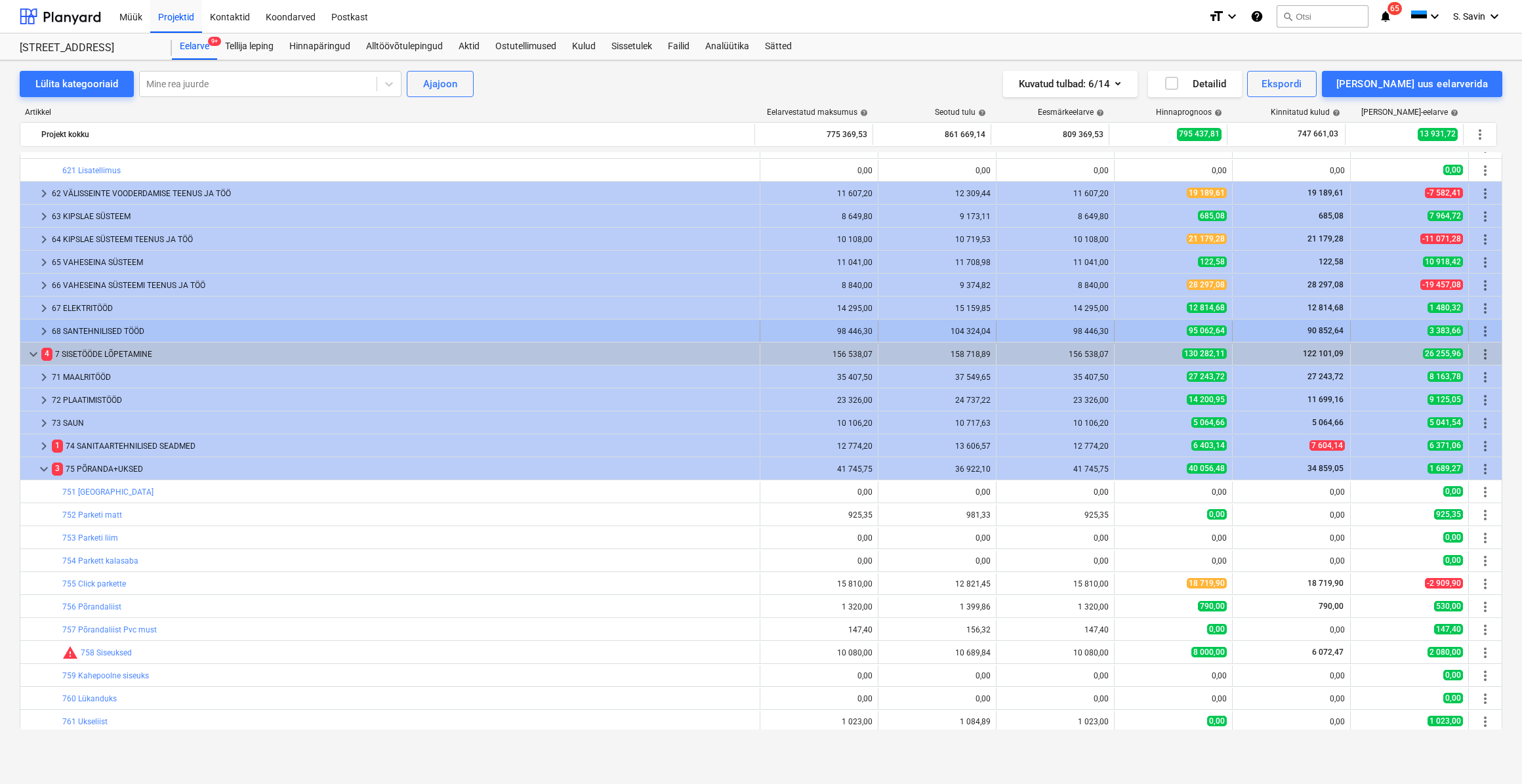
click at [45, 335] on span "keyboard_arrow_right" at bounding box center [44, 331] width 15 height 15
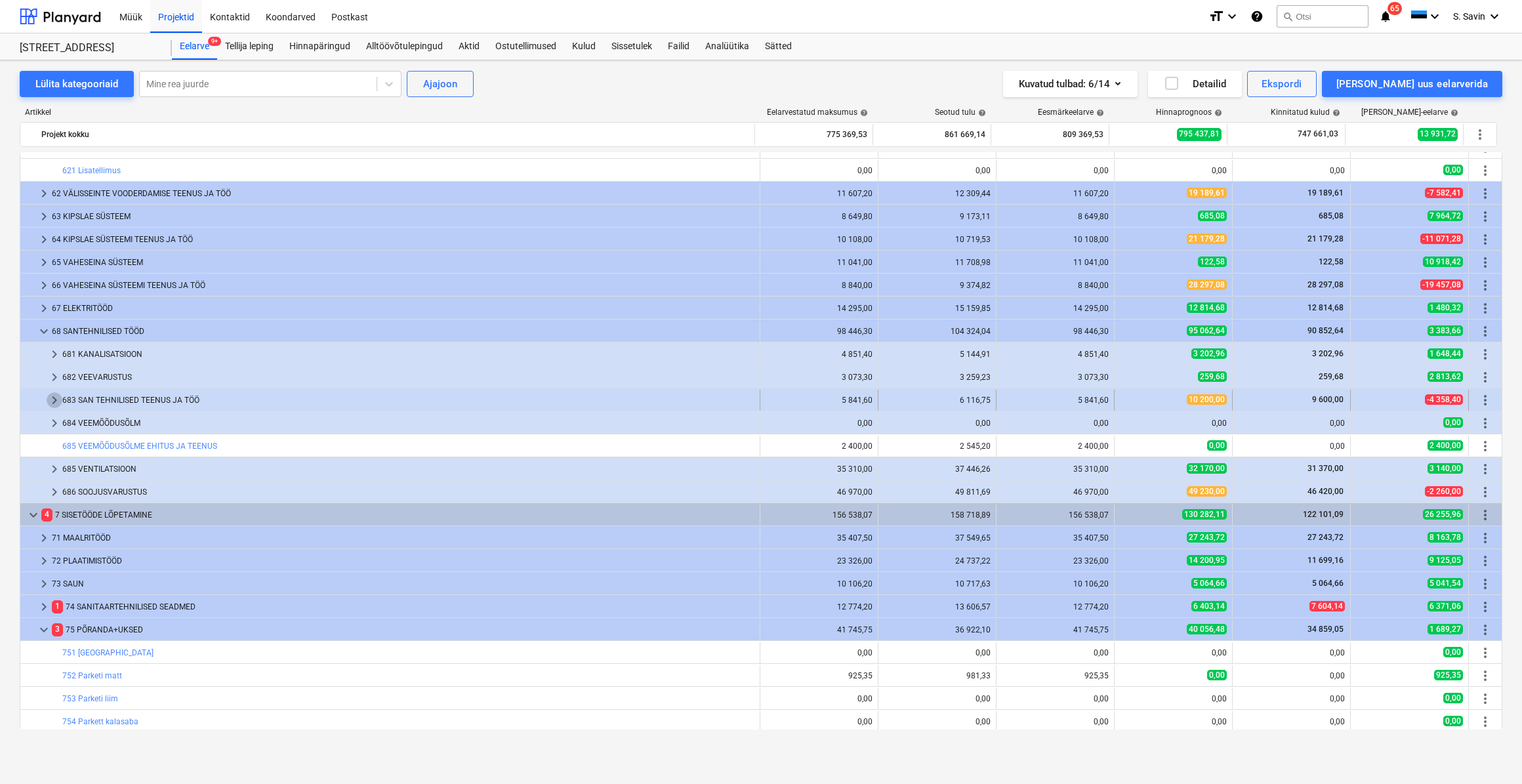
click at [53, 402] on span "keyboard_arrow_right" at bounding box center [54, 399] width 15 height 15
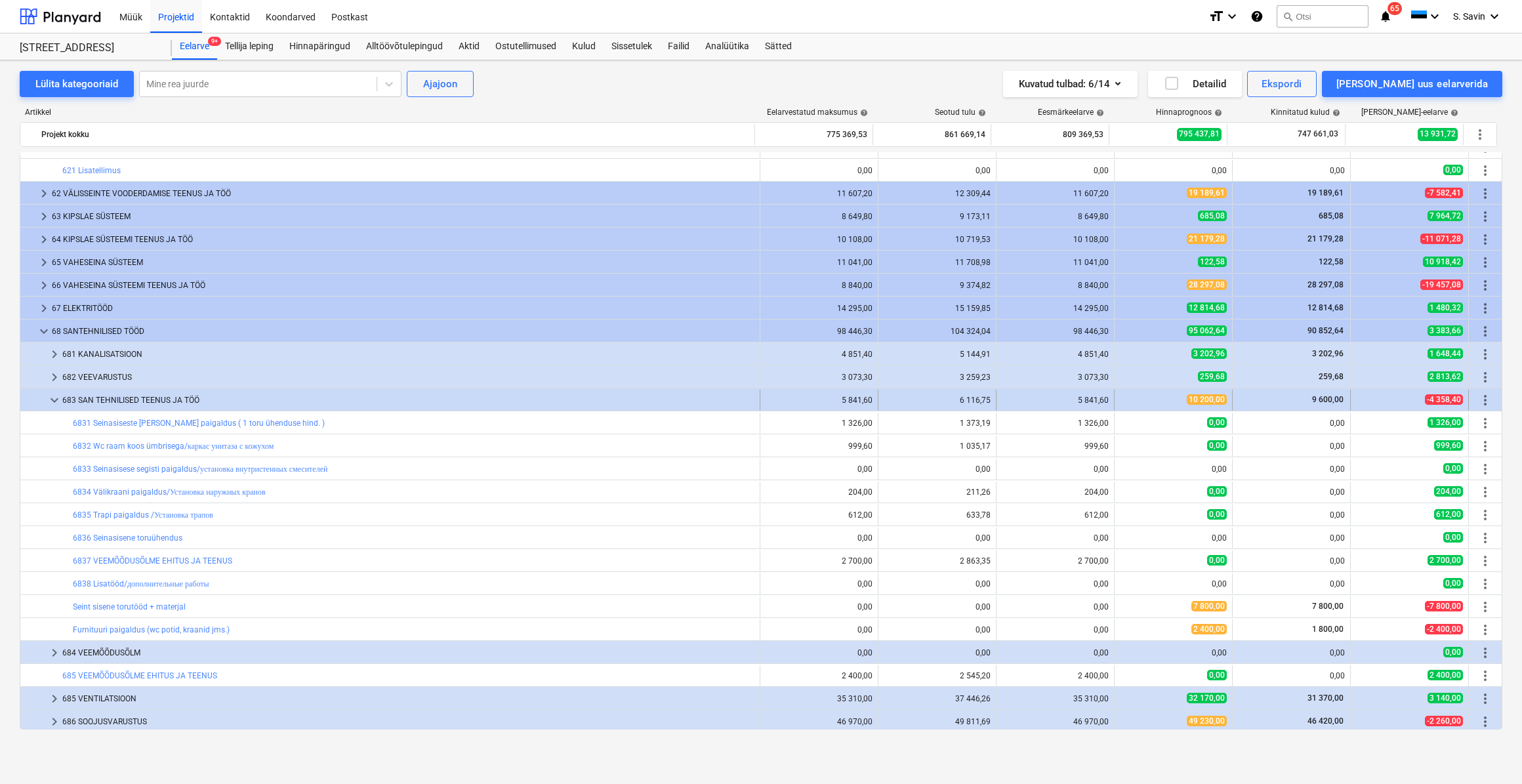
click at [51, 402] on span "keyboard_arrow_down" at bounding box center [54, 399] width 15 height 15
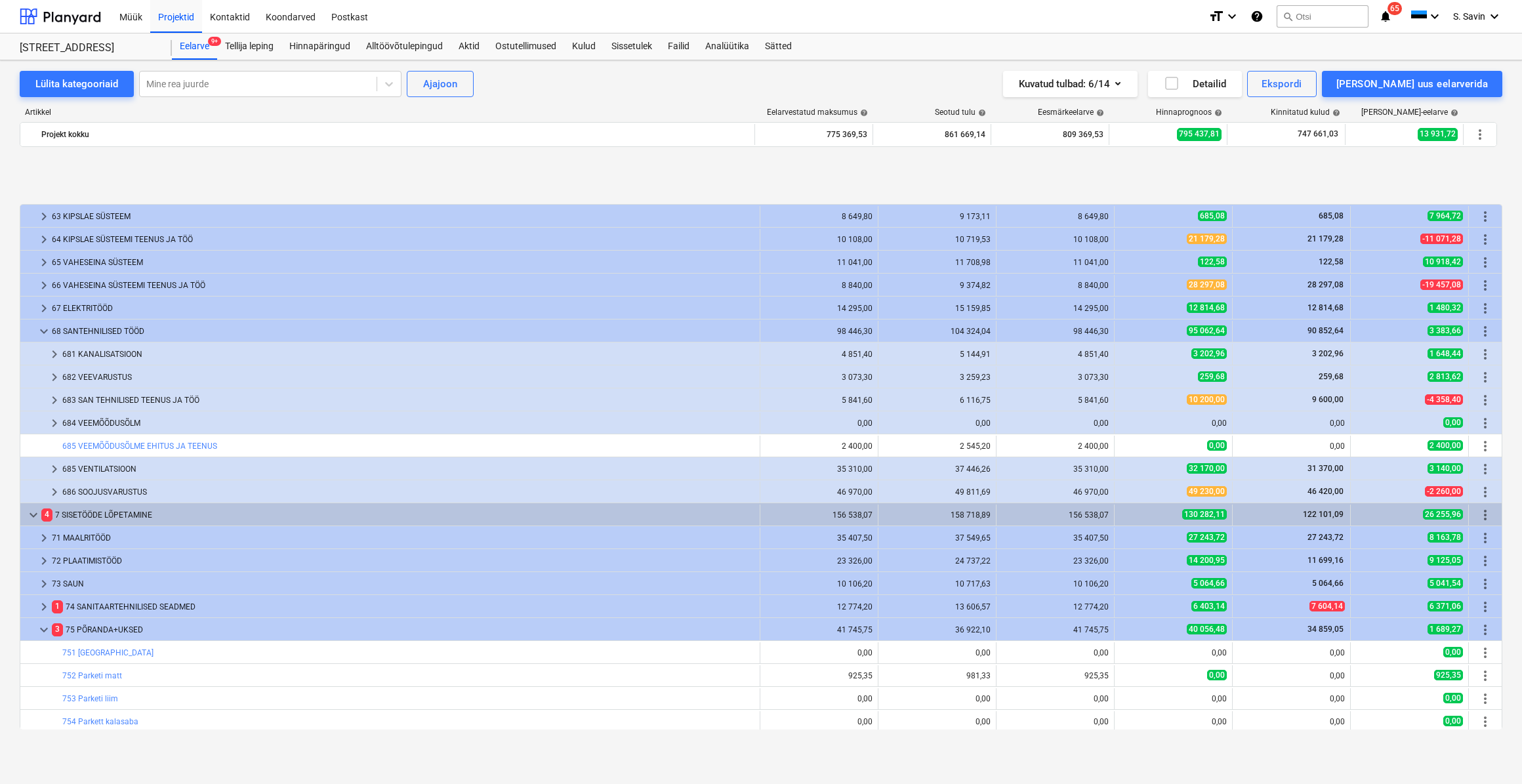
scroll to position [894, 0]
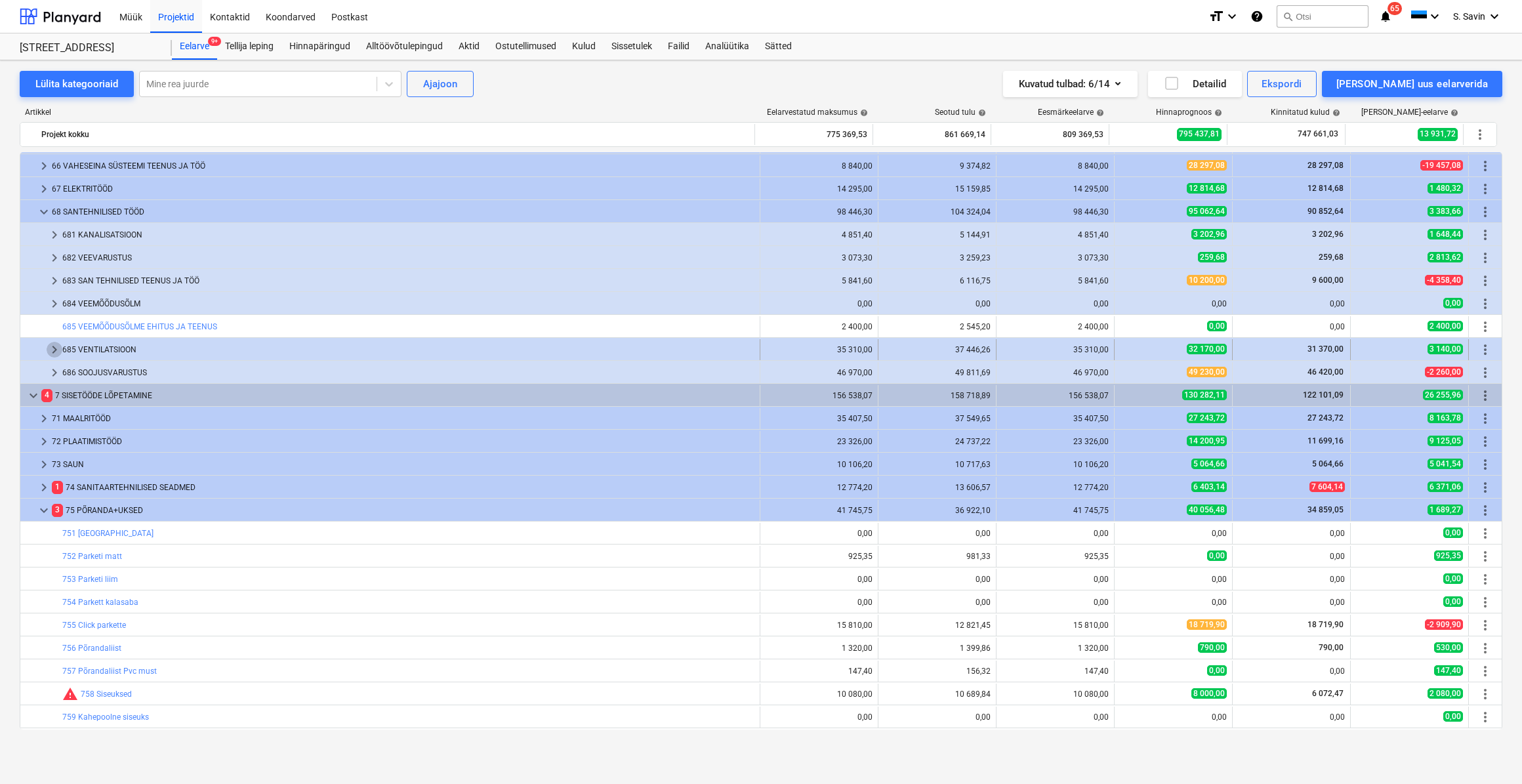
click at [53, 350] on span "keyboard_arrow_right" at bounding box center [54, 349] width 15 height 15
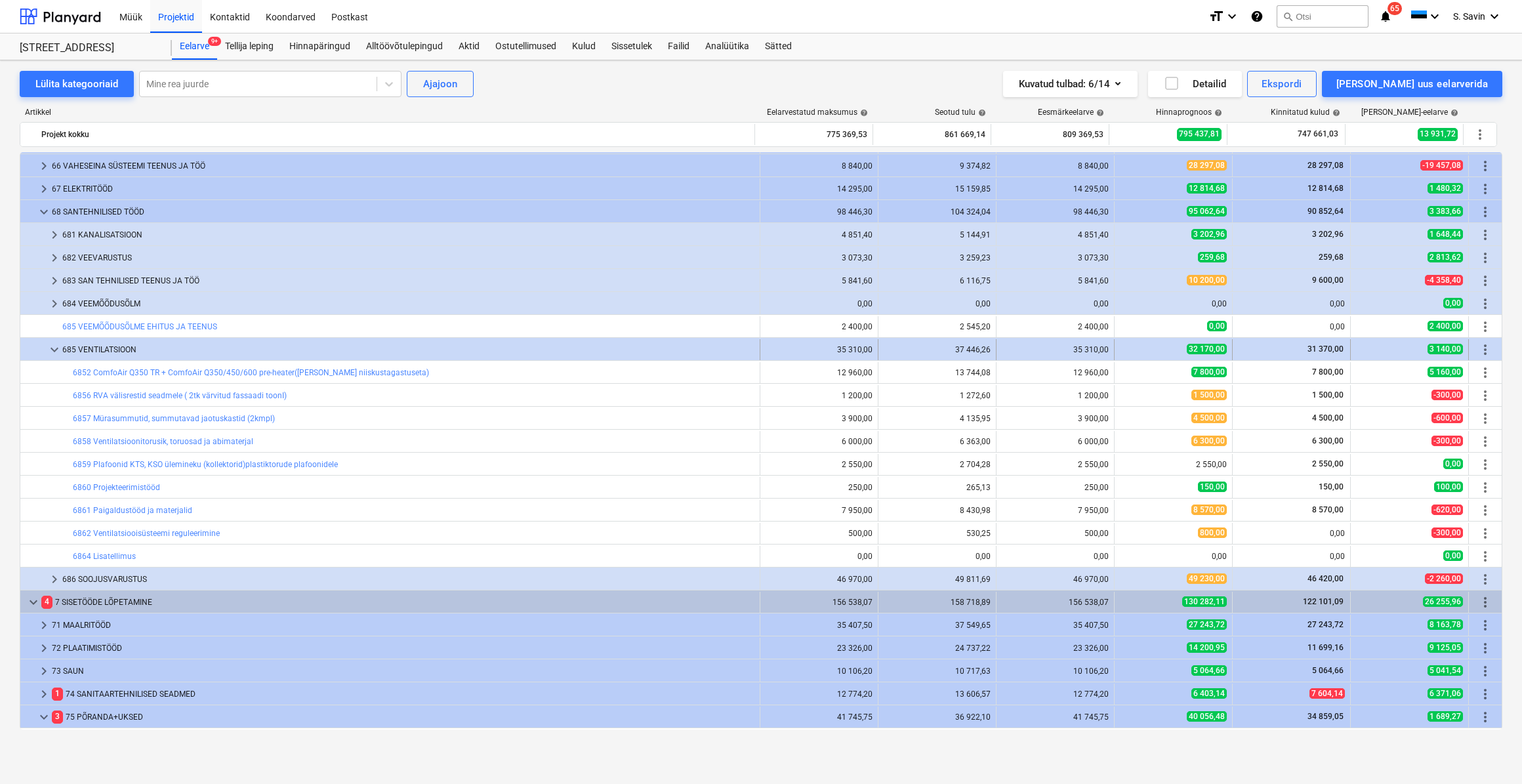
click at [46, 348] on div "keyboard_arrow_down 685 VENTILATSIOON" at bounding box center [390, 349] width 740 height 21
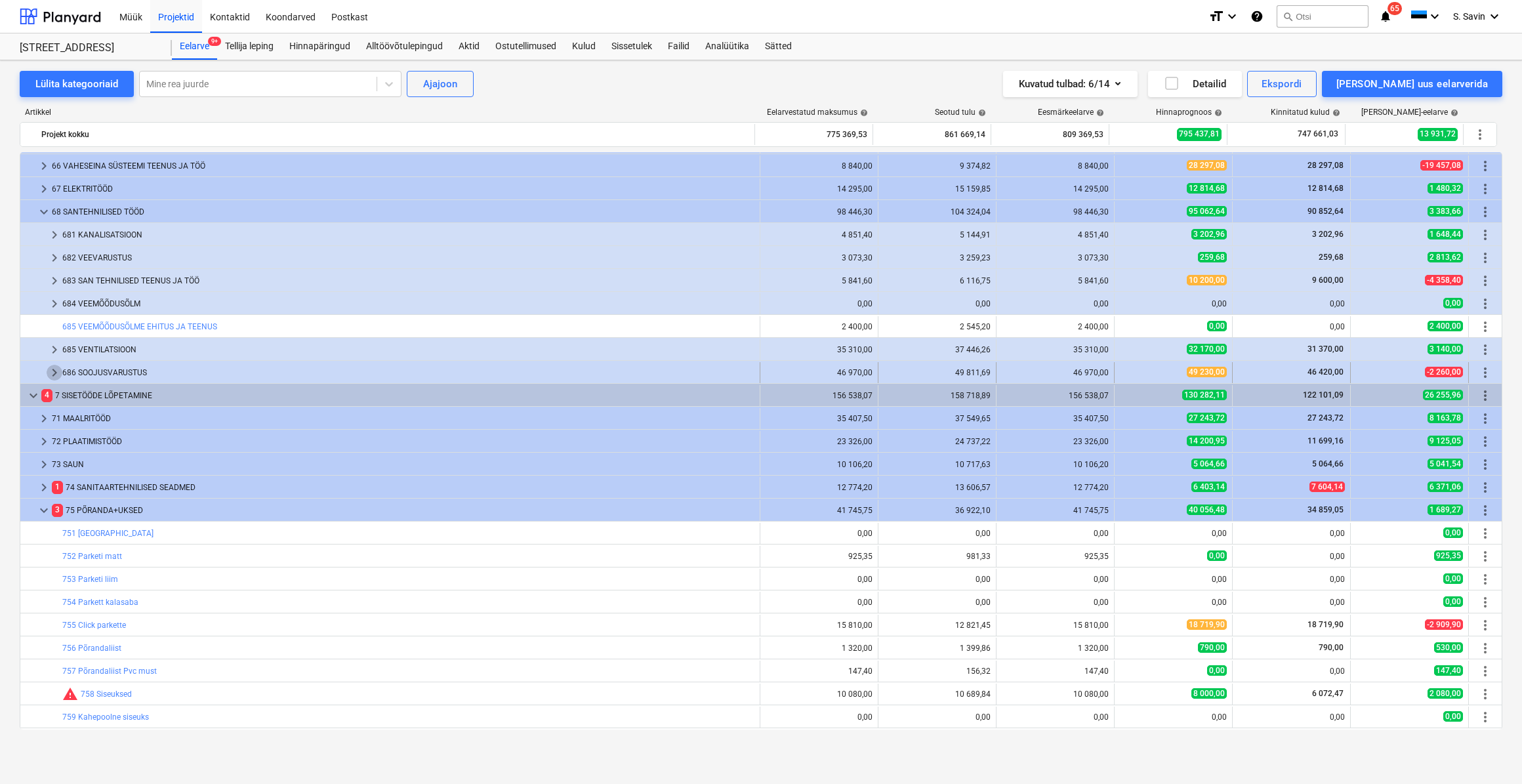
click at [54, 368] on span "keyboard_arrow_right" at bounding box center [54, 372] width 15 height 15
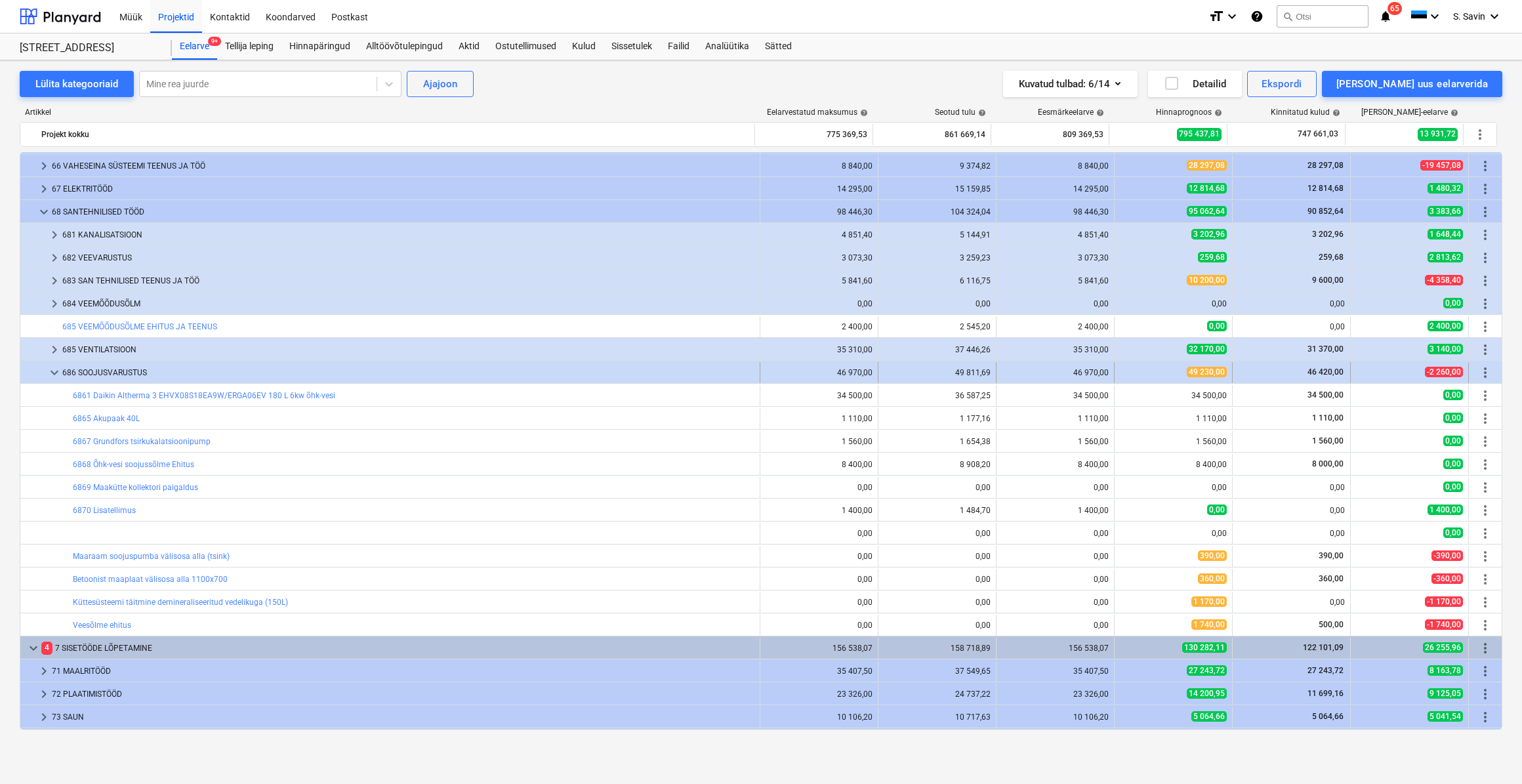
click at [54, 370] on span "keyboard_arrow_down" at bounding box center [54, 372] width 15 height 15
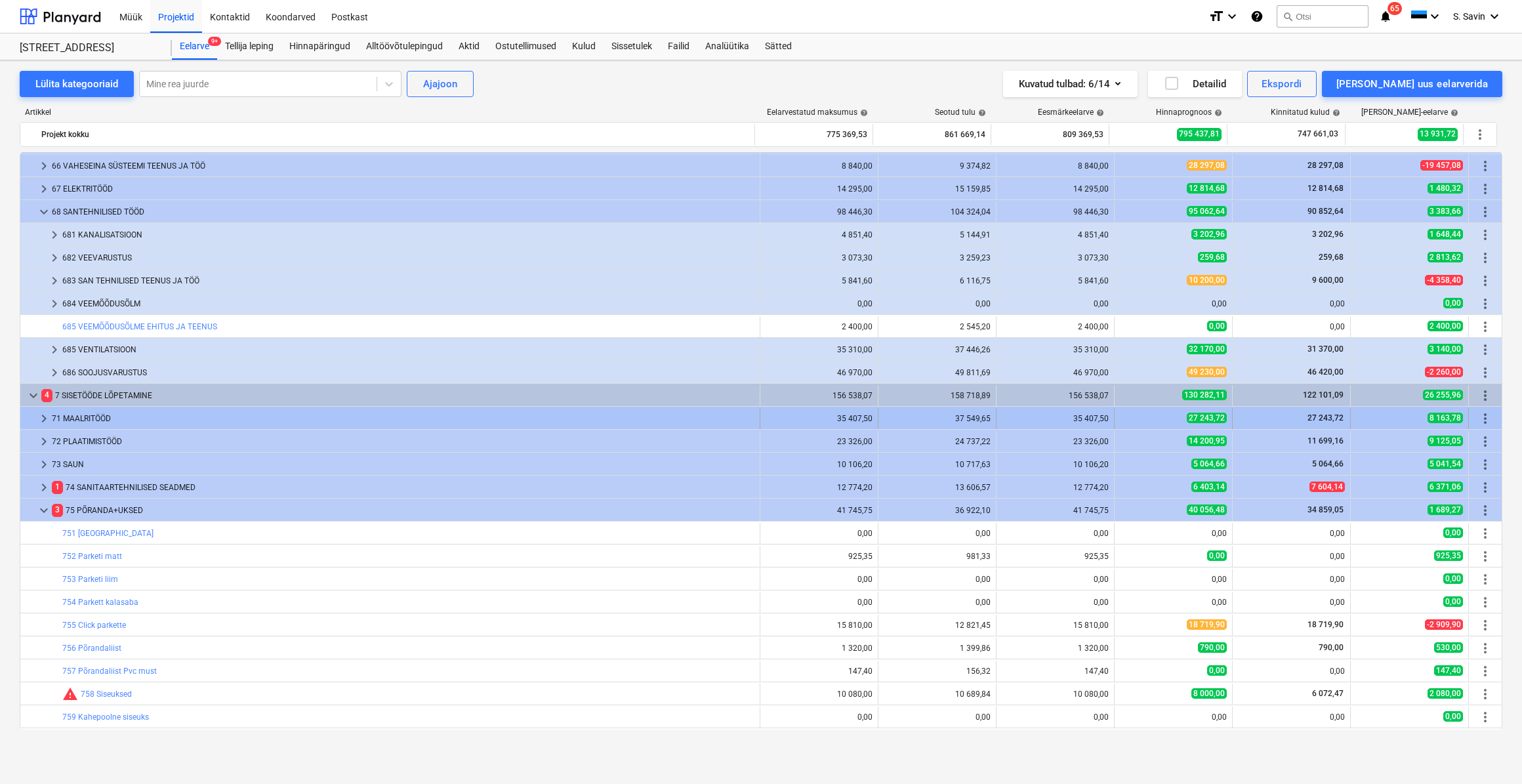
scroll to position [1073, 0]
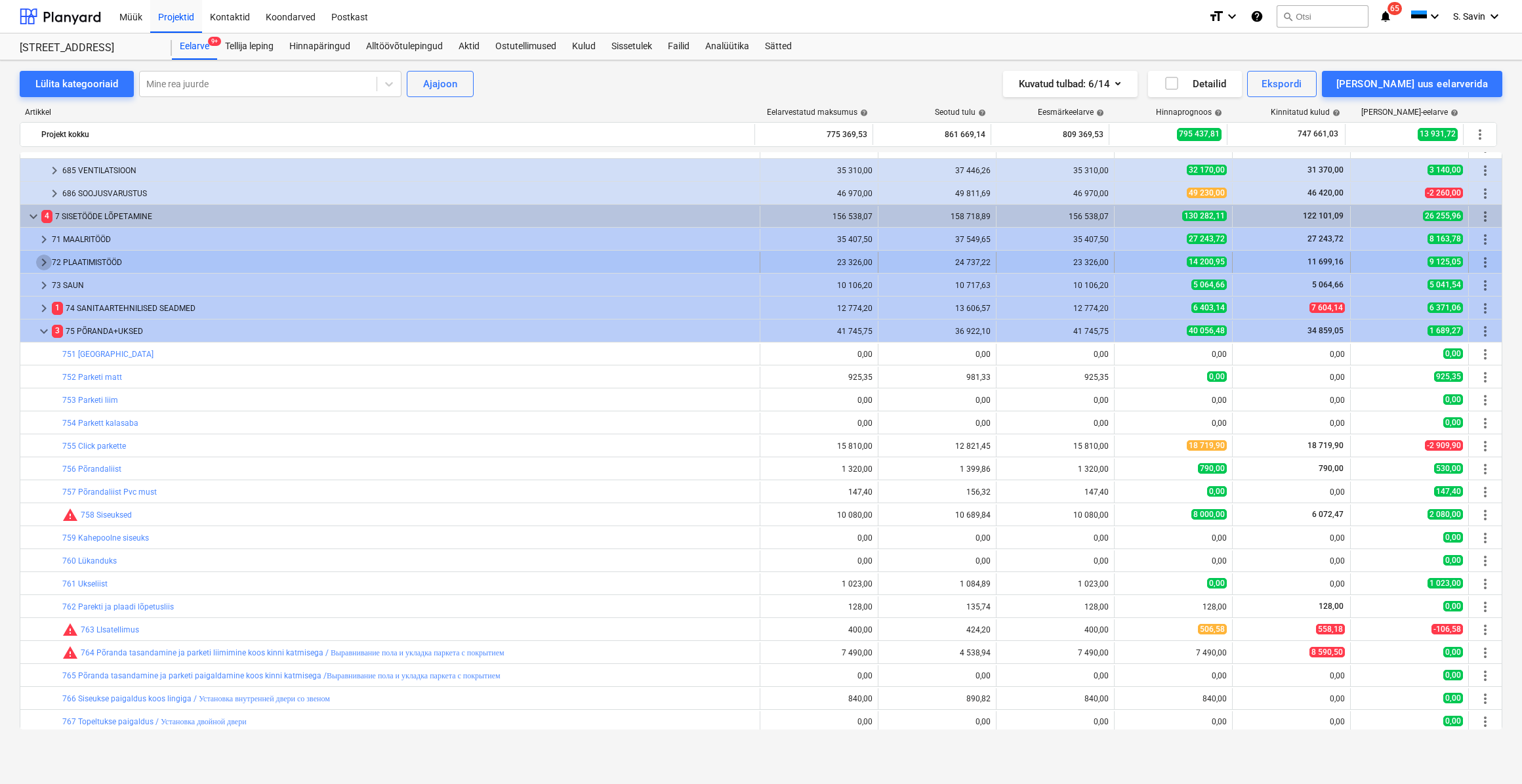
click at [40, 263] on span "keyboard_arrow_right" at bounding box center [44, 262] width 15 height 15
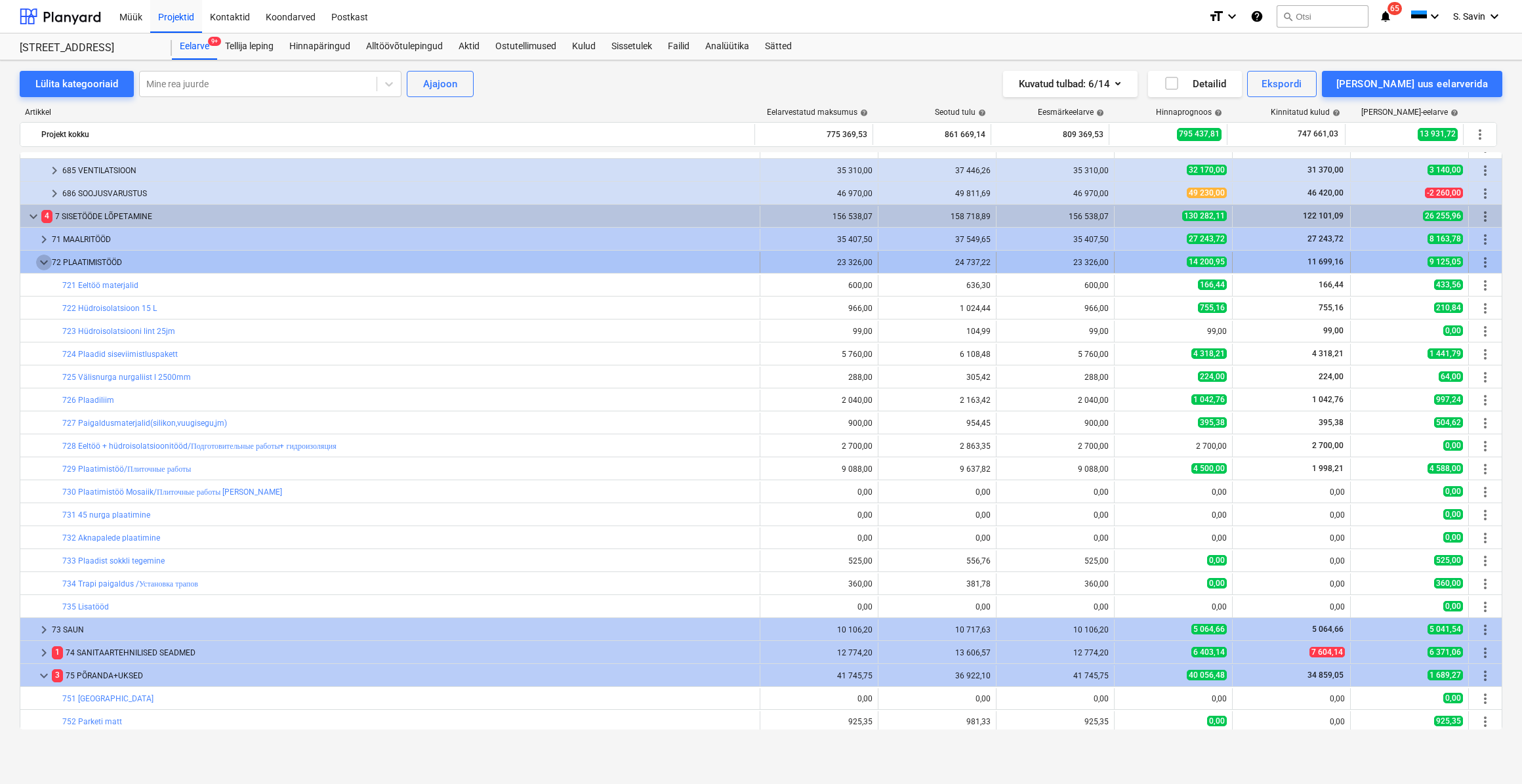
click at [37, 263] on span "keyboard_arrow_down" at bounding box center [44, 262] width 15 height 15
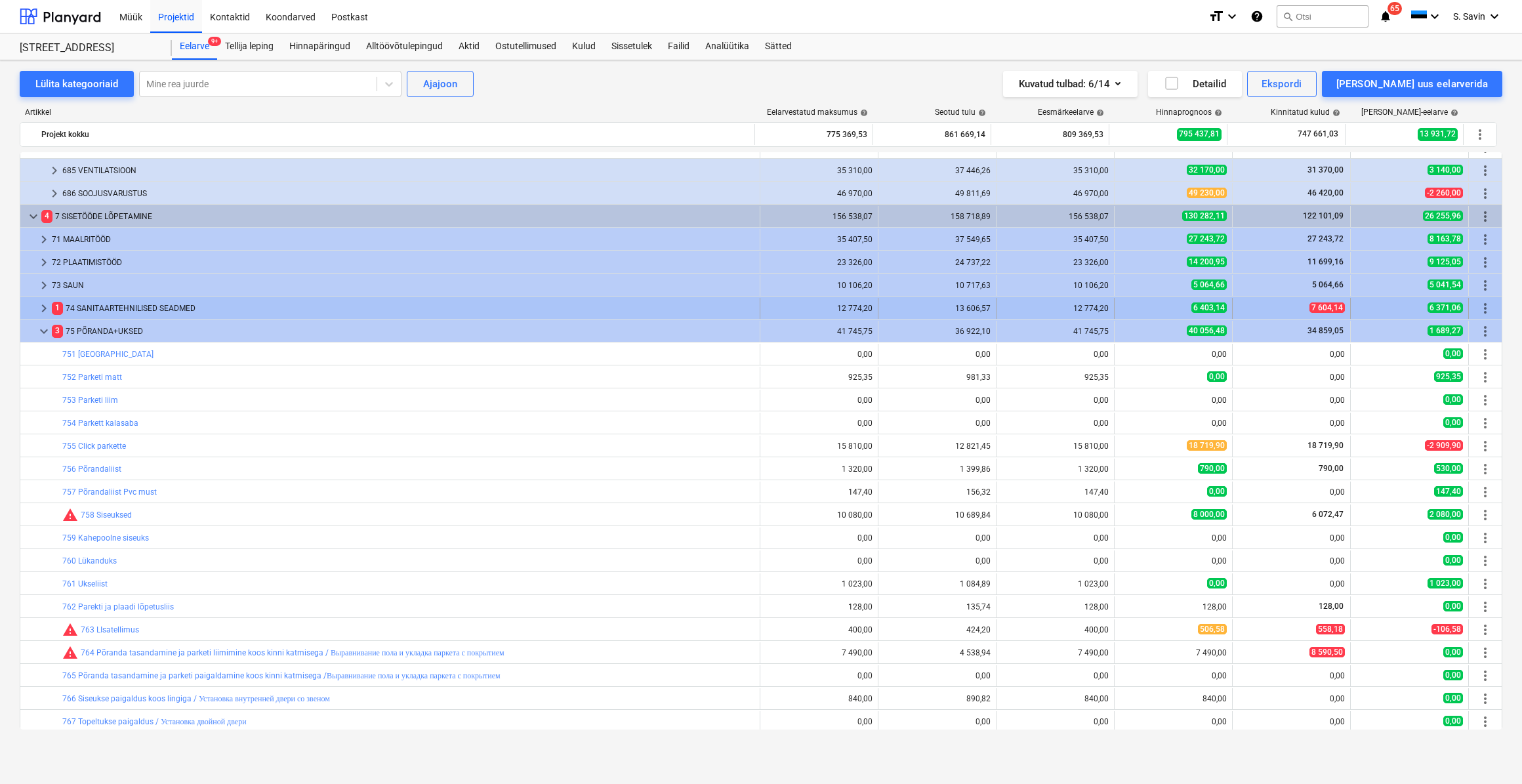
click at [46, 304] on span "keyboard_arrow_right" at bounding box center [44, 308] width 15 height 15
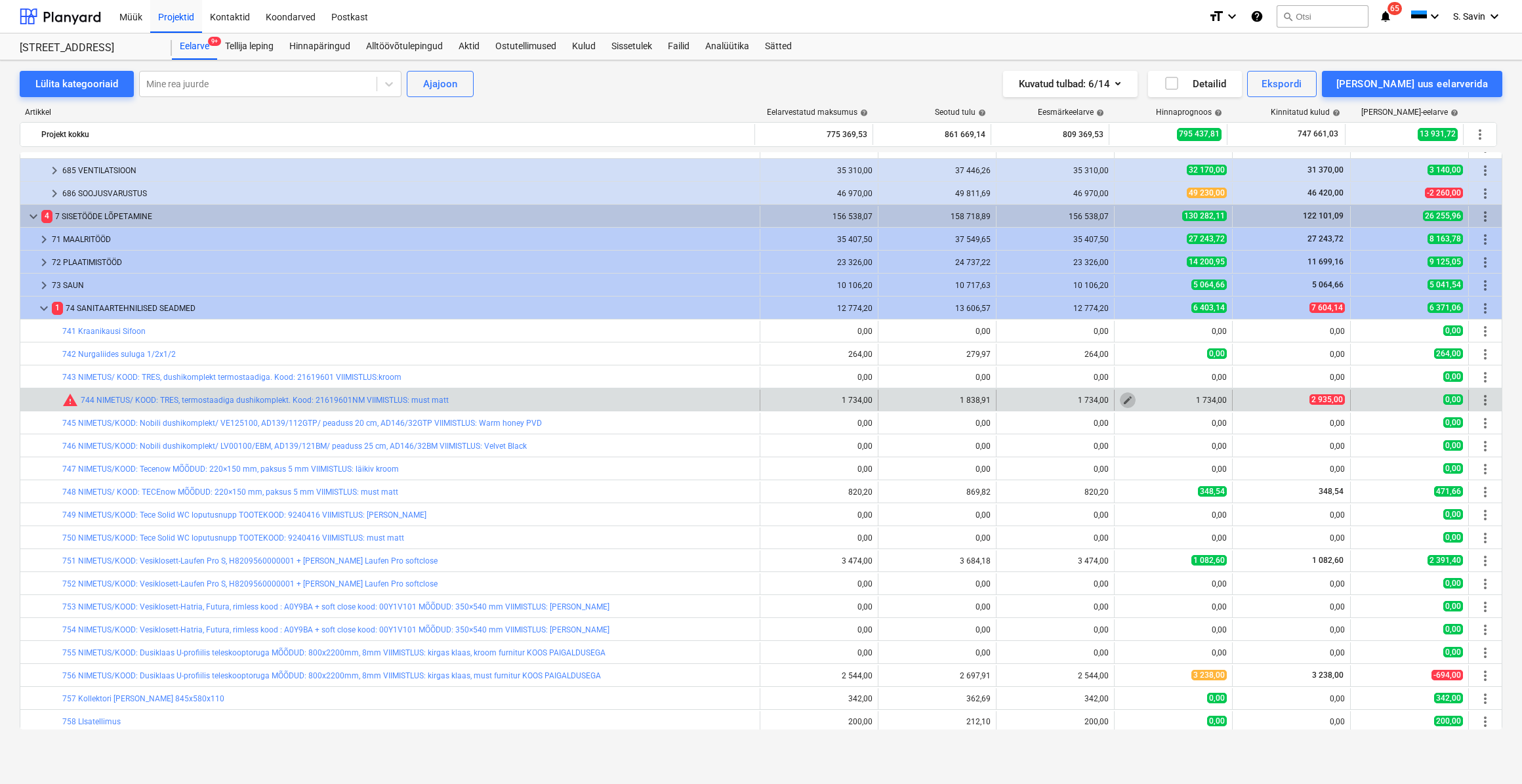
click at [1127, 403] on span "edit" at bounding box center [1128, 400] width 11 height 11
type textarea "x"
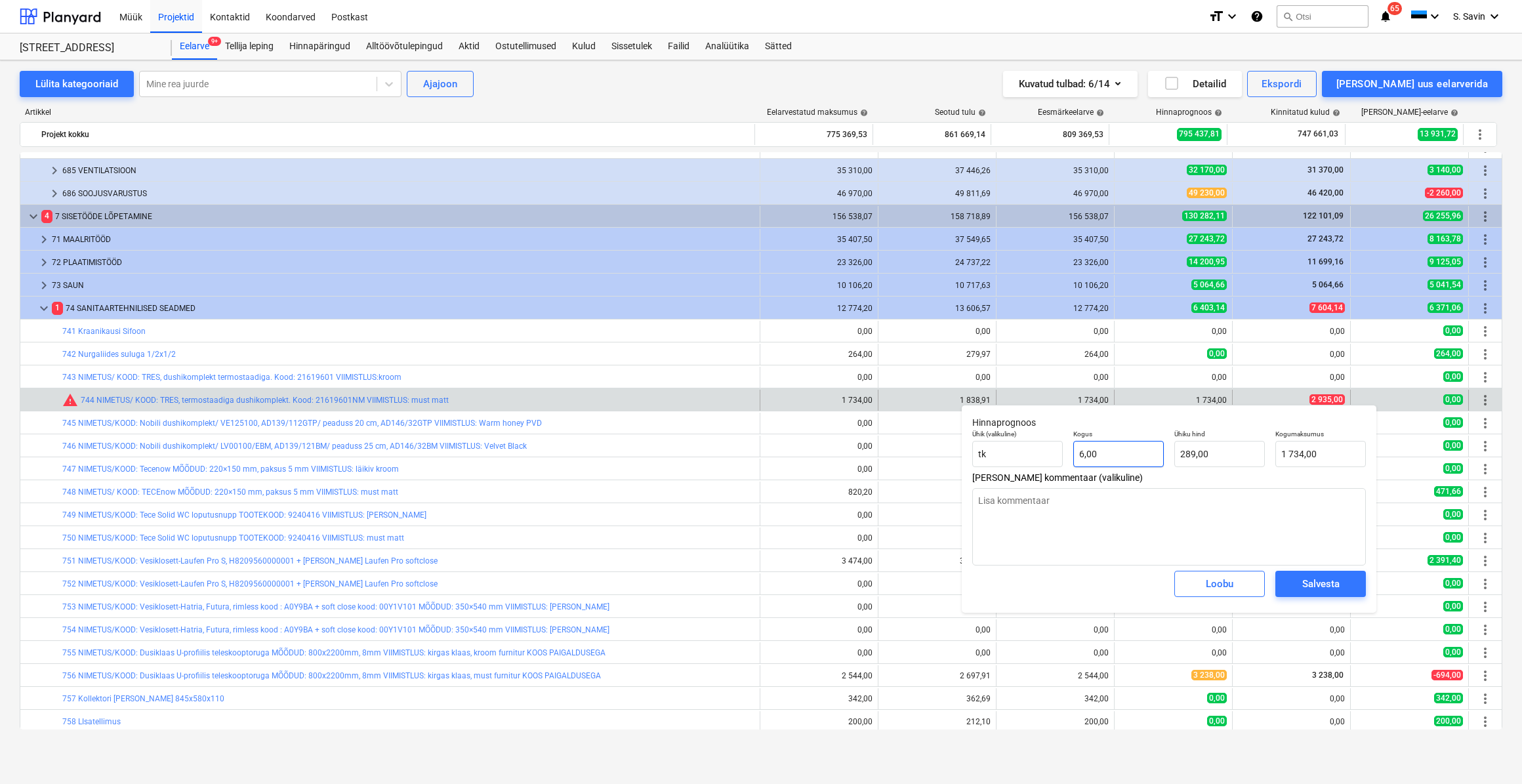
type input "6"
drag, startPoint x: 1108, startPoint y: 465, endPoint x: 1036, endPoint y: 465, distance: 72.0
click at [1036, 465] on div "Ühik (valikuline) [PERSON_NAME] 6 Ühiku hind 289,00 Kogumaksumus 1 734,00" at bounding box center [1169, 448] width 404 height 48
type textarea "x"
type input "1"
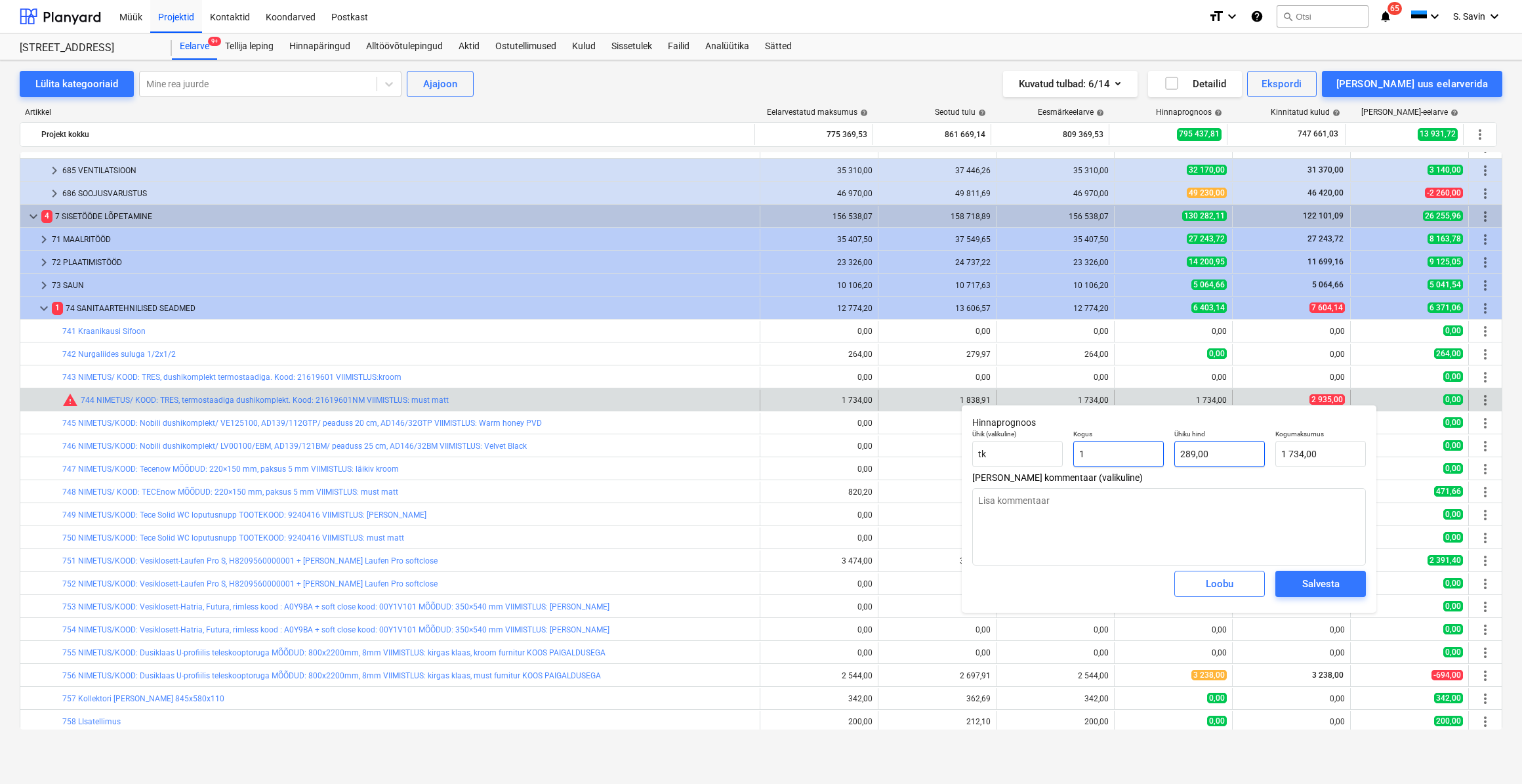
type input "289,00"
type input "1"
type textarea "x"
type input "1,00"
type input "289"
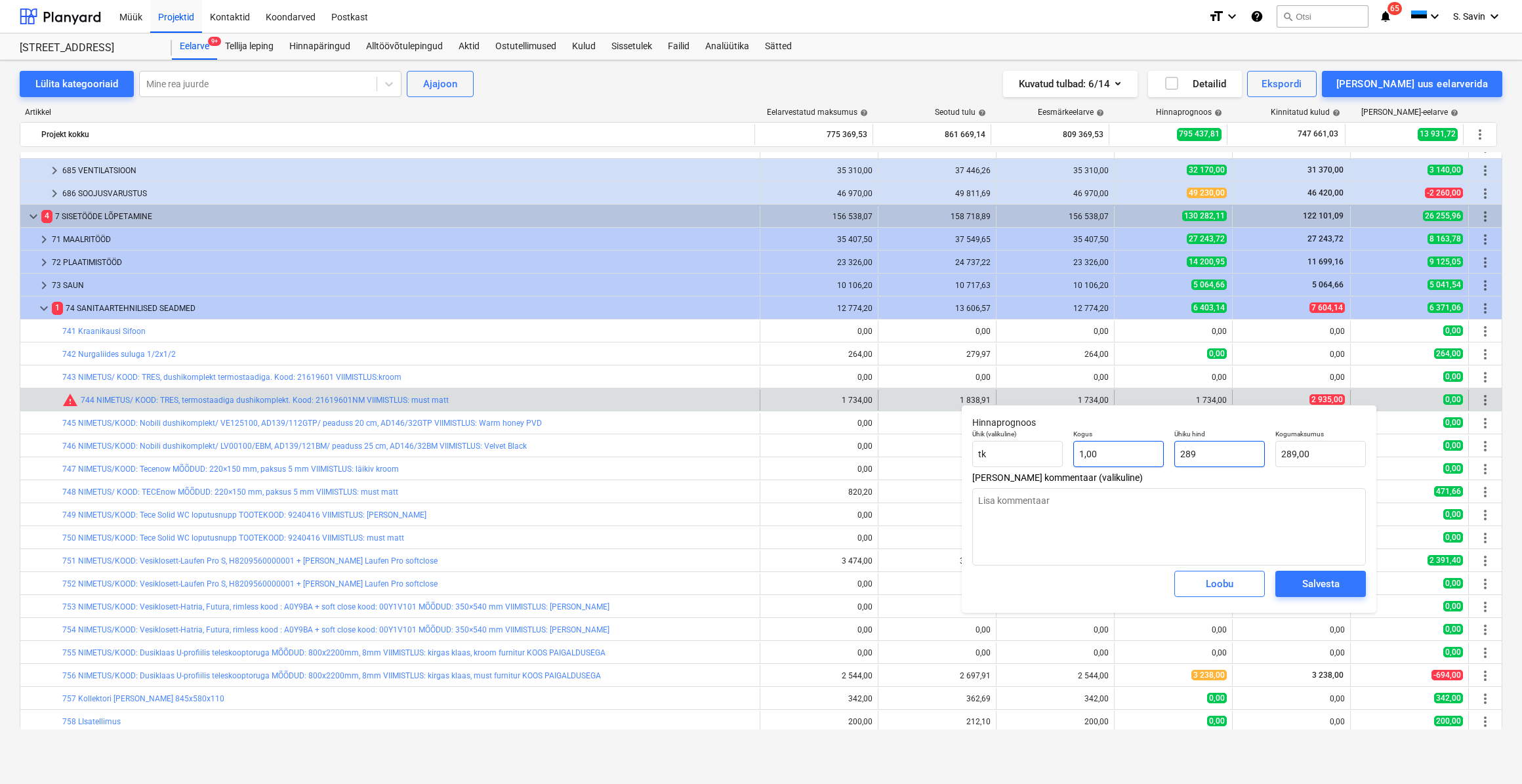
drag, startPoint x: 1178, startPoint y: 459, endPoint x: 1153, endPoint y: 459, distance: 25.0
click at [1153, 459] on div "Ühik (valikuline) [PERSON_NAME] 1,00 Ühiku hind 289 Kogumaksumus 289,00" at bounding box center [1169, 448] width 404 height 48
type textarea "x"
type input "2"
type input "2,00"
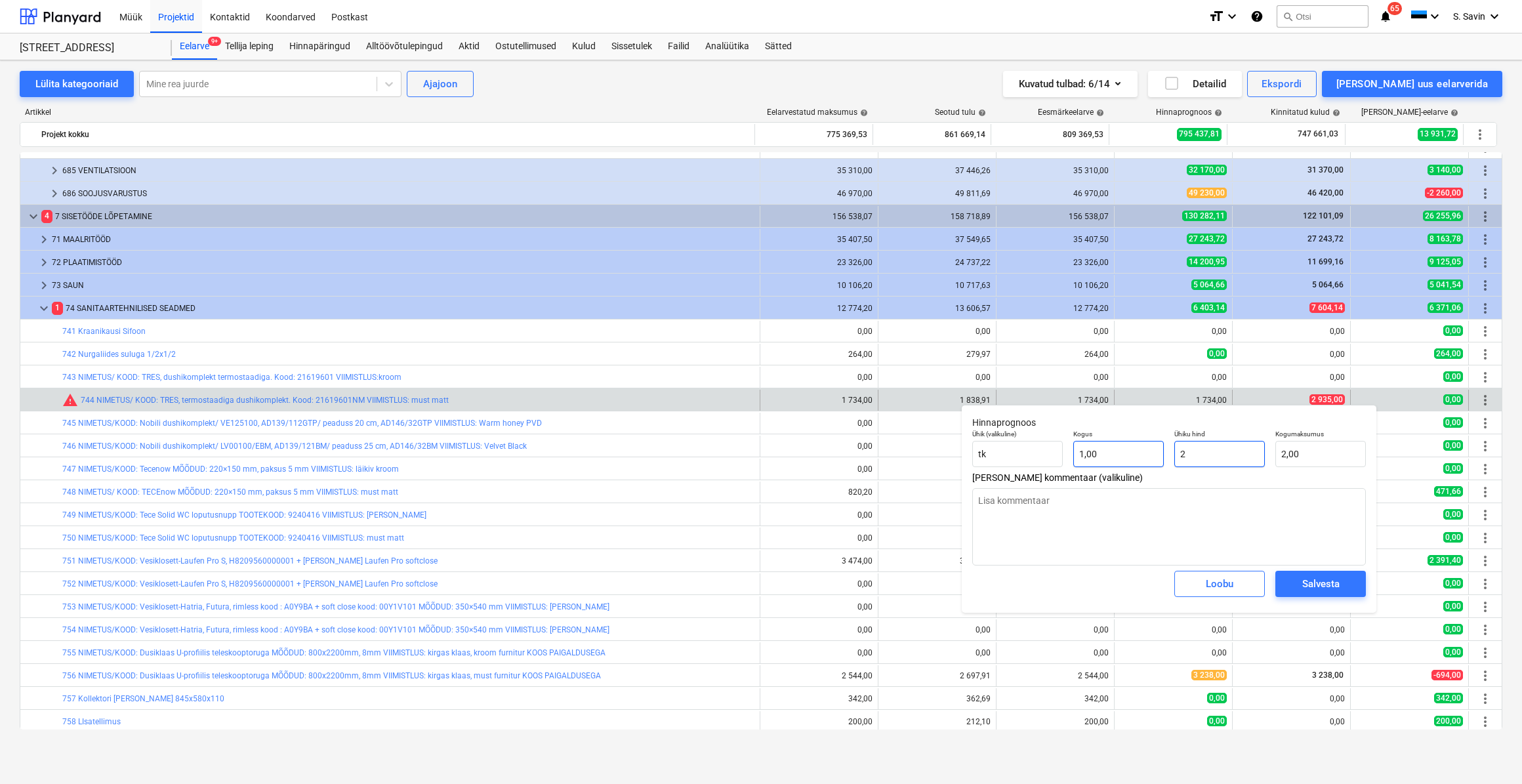
type textarea "x"
type input "29"
type input "29,00"
type textarea "x"
type input "293"
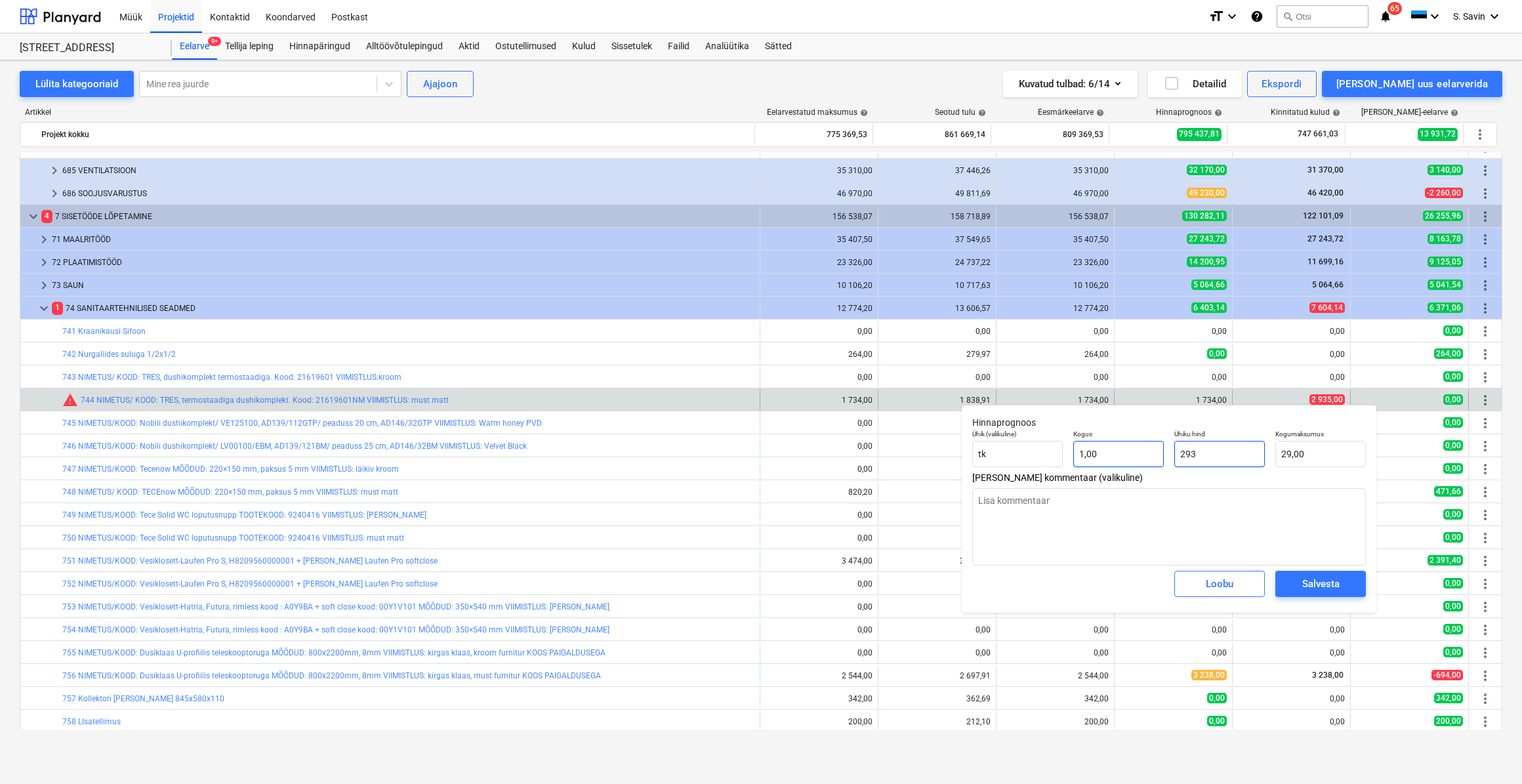
type input "293,00"
type textarea "x"
type input "2935"
type input "2 935,00"
type input "2935"
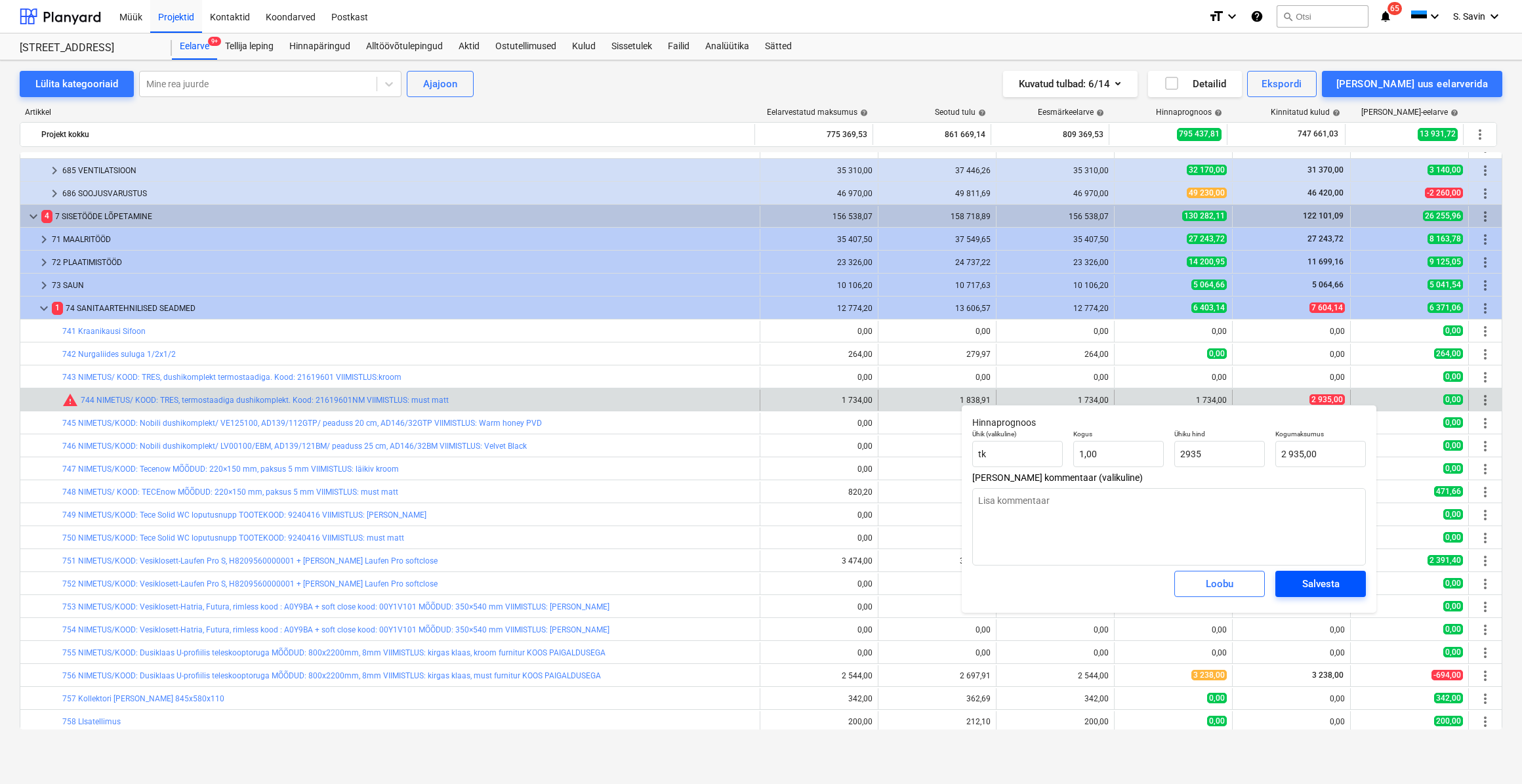
type textarea "x"
type input "2 935,00"
click at [1314, 594] on button "Salvesta" at bounding box center [1321, 583] width 90 height 26
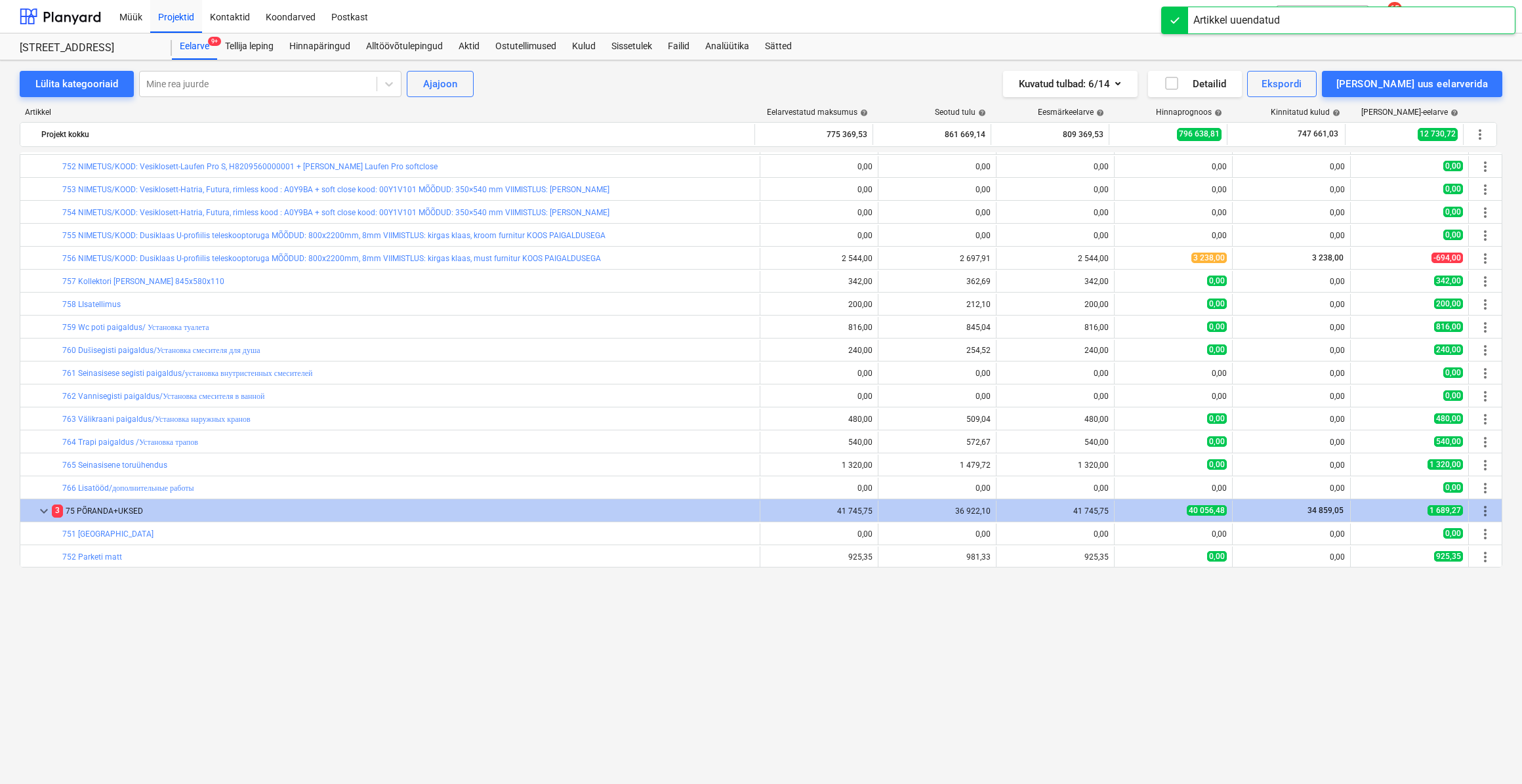
scroll to position [1192, 0]
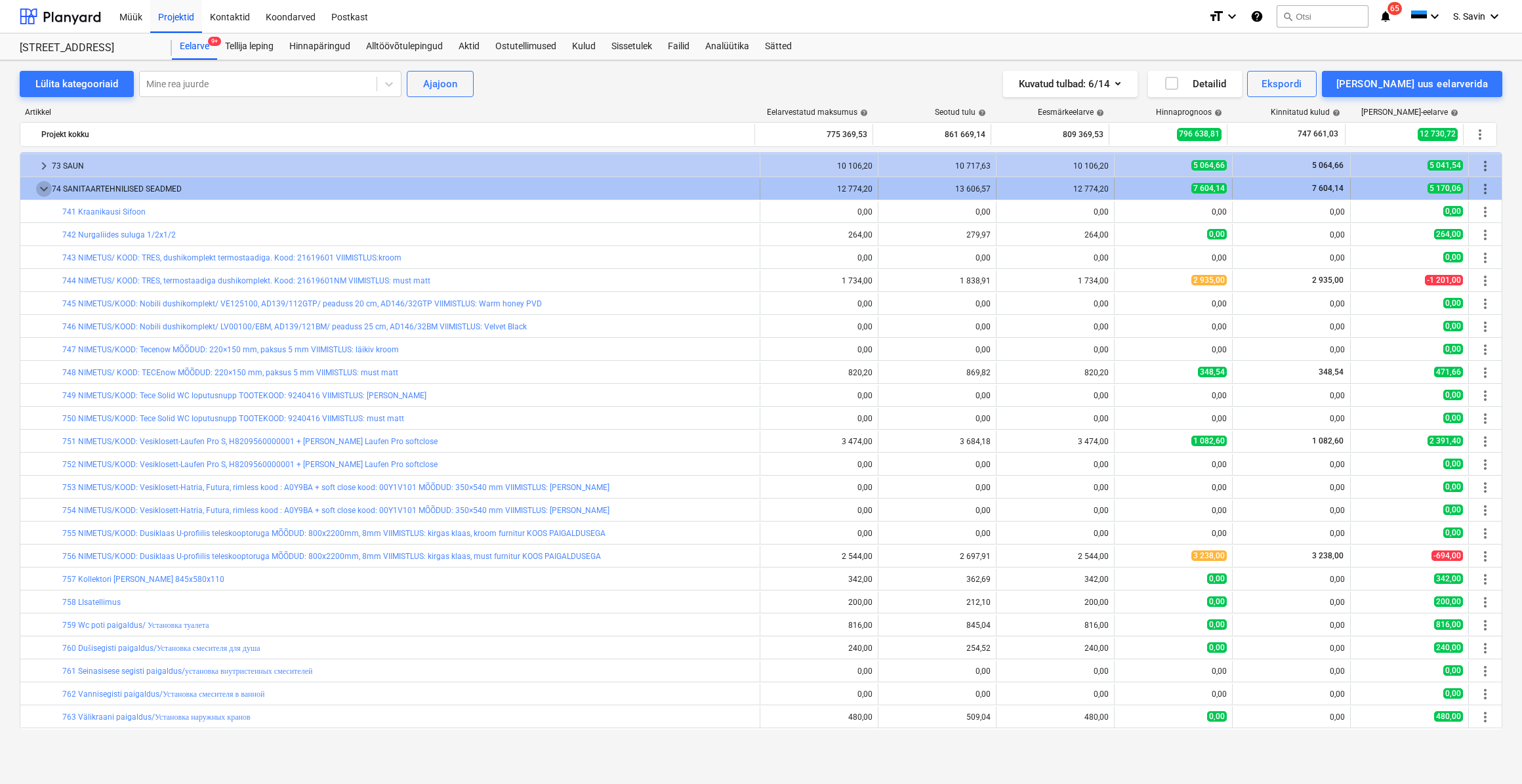
click at [38, 187] on span "keyboard_arrow_down" at bounding box center [44, 189] width 15 height 15
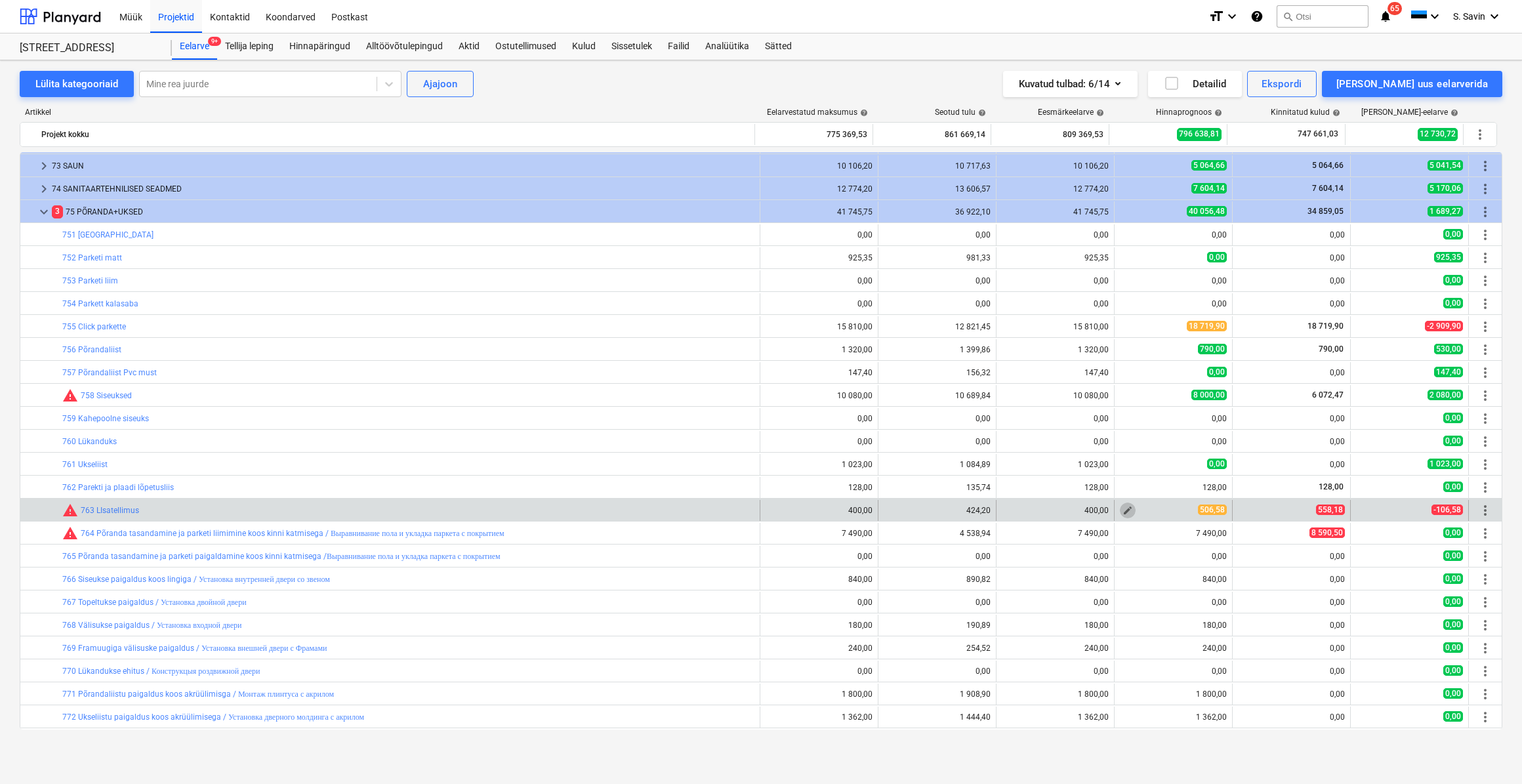
click at [1126, 515] on span "edit" at bounding box center [1128, 511] width 11 height 11
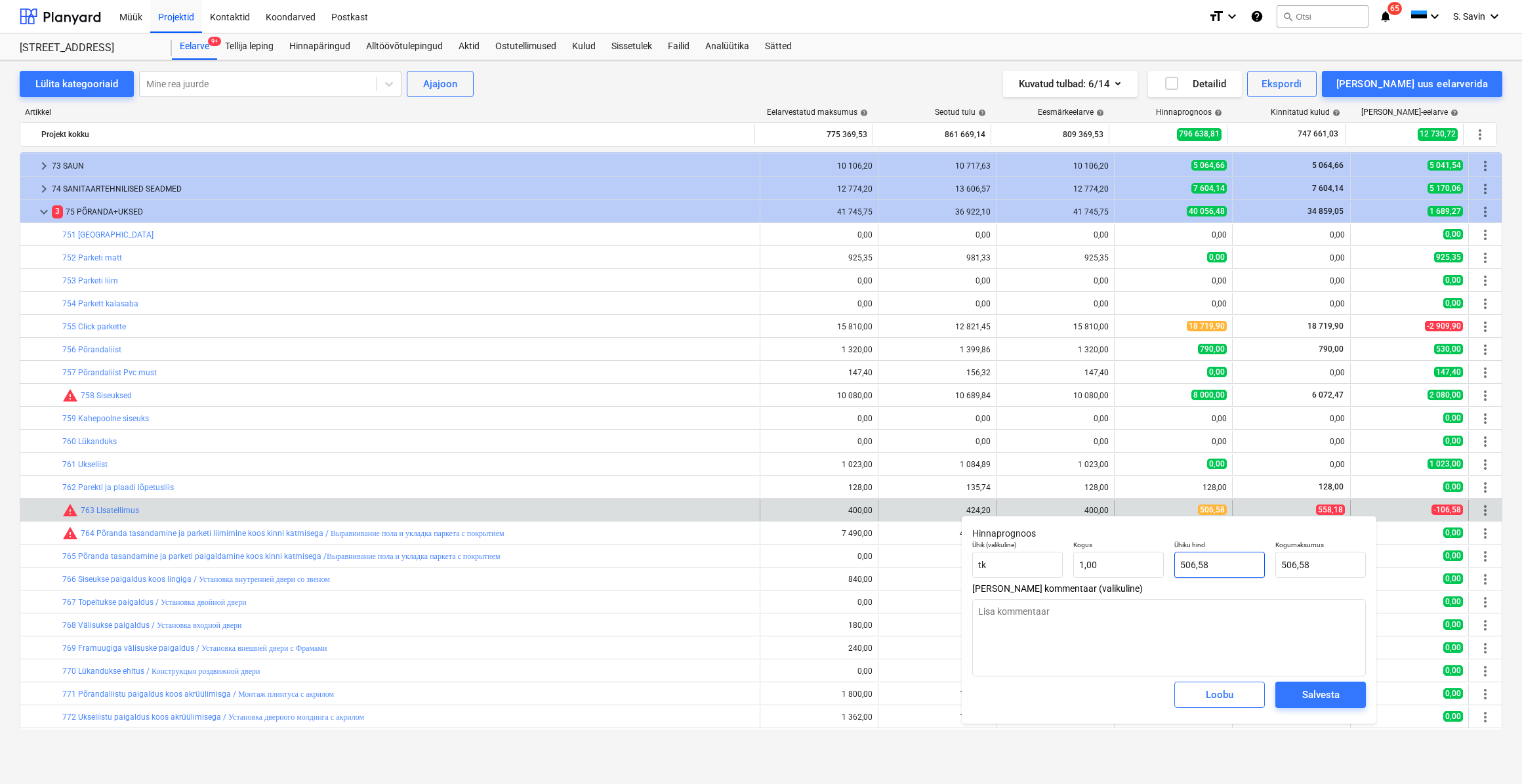
drag, startPoint x: 1228, startPoint y: 573, endPoint x: 1158, endPoint y: 579, distance: 70.3
click at [1158, 579] on div "Ühik (valikuline) [PERSON_NAME] 1,00 Ühiku hind 506,58 Kogumaksumus 506,58" at bounding box center [1169, 559] width 404 height 48
type textarea "x"
type input "5"
type input "5,00"
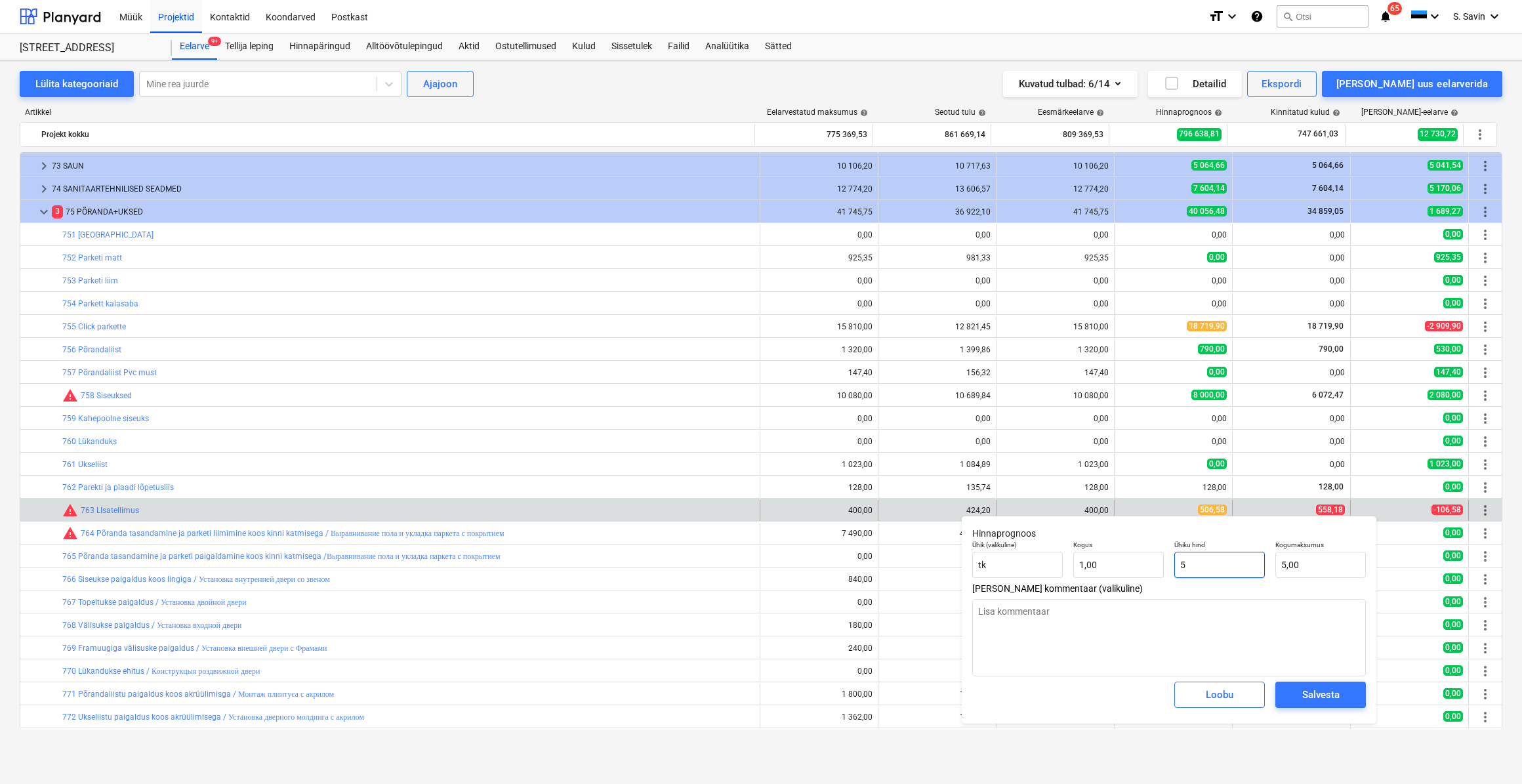
type textarea "x"
type input "55"
type input "55,00"
type textarea "x"
type input "558"
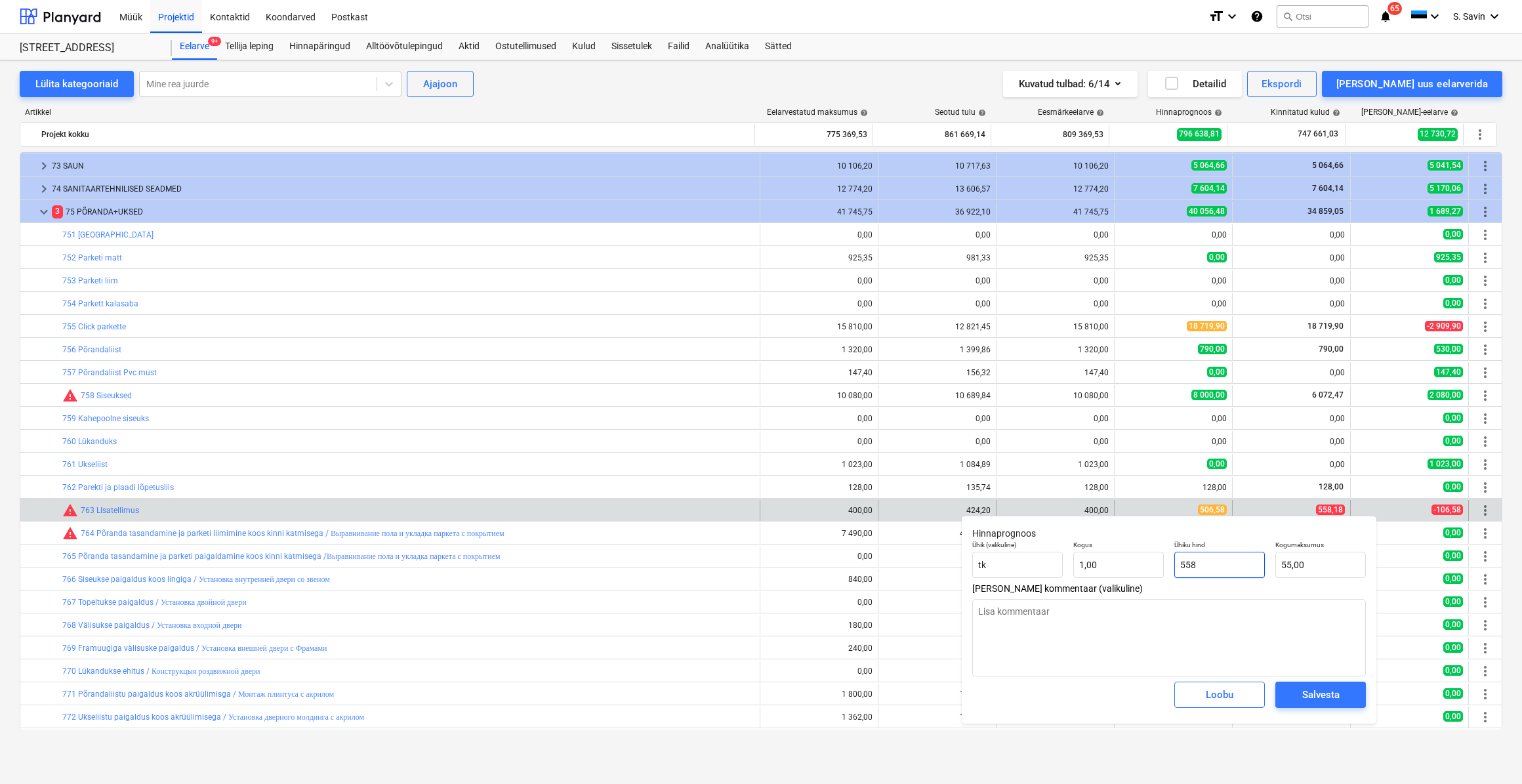
type input "558,00"
type textarea "x"
type input "558,"
type textarea "x"
type input "558,1"
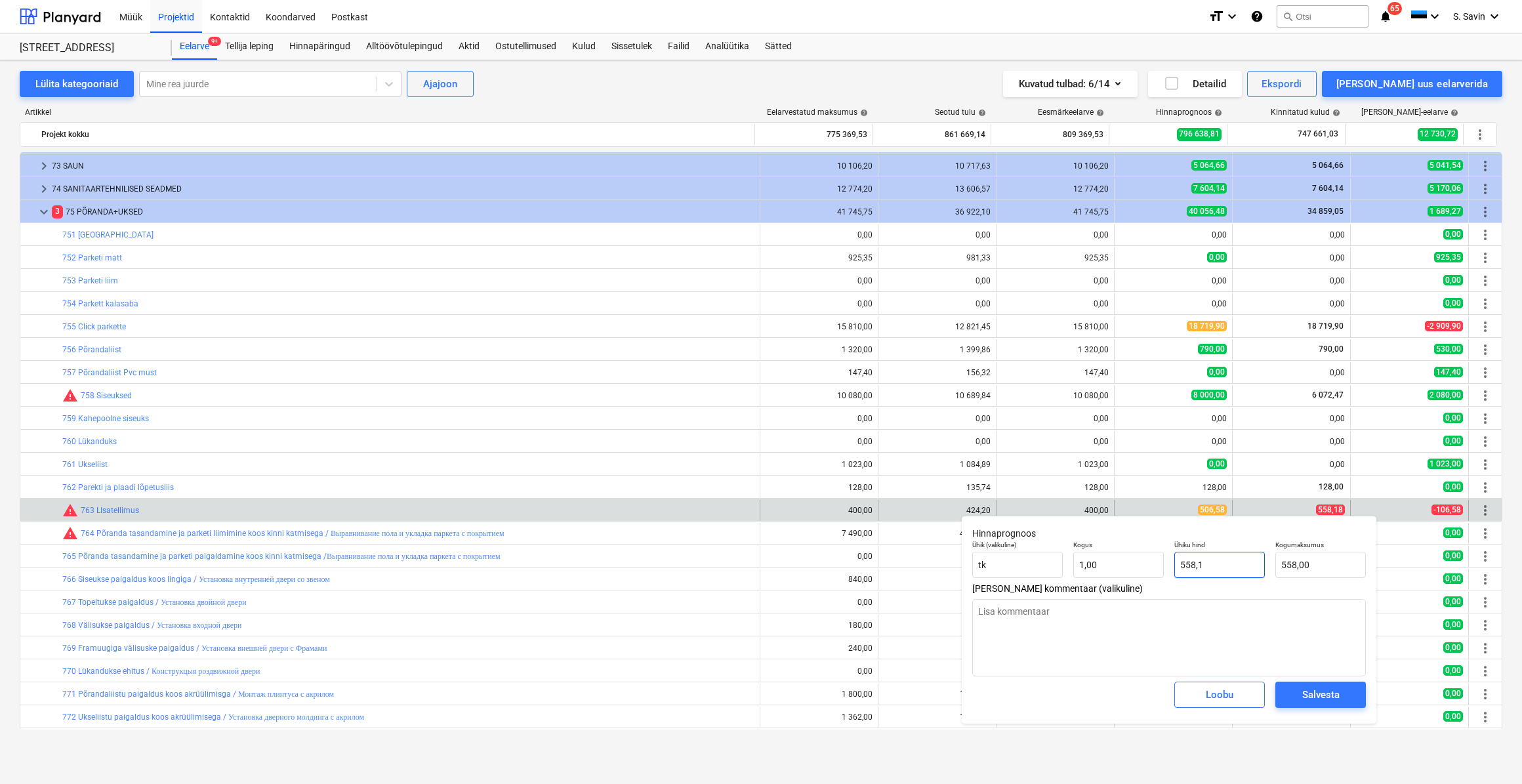
type input "558,10"
type textarea "x"
type input "558,18"
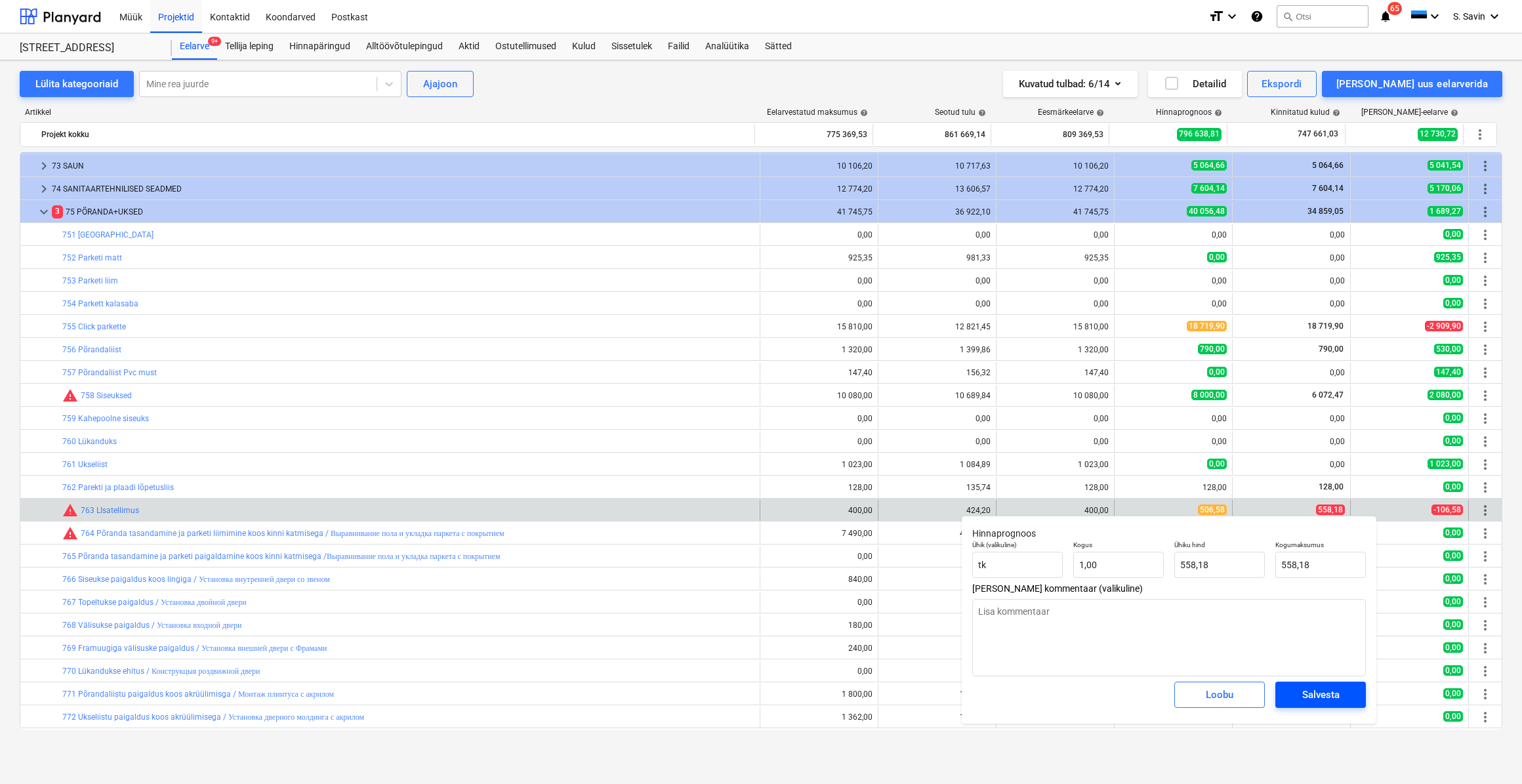
click at [1350, 700] on span "Salvesta" at bounding box center [1321, 694] width 59 height 17
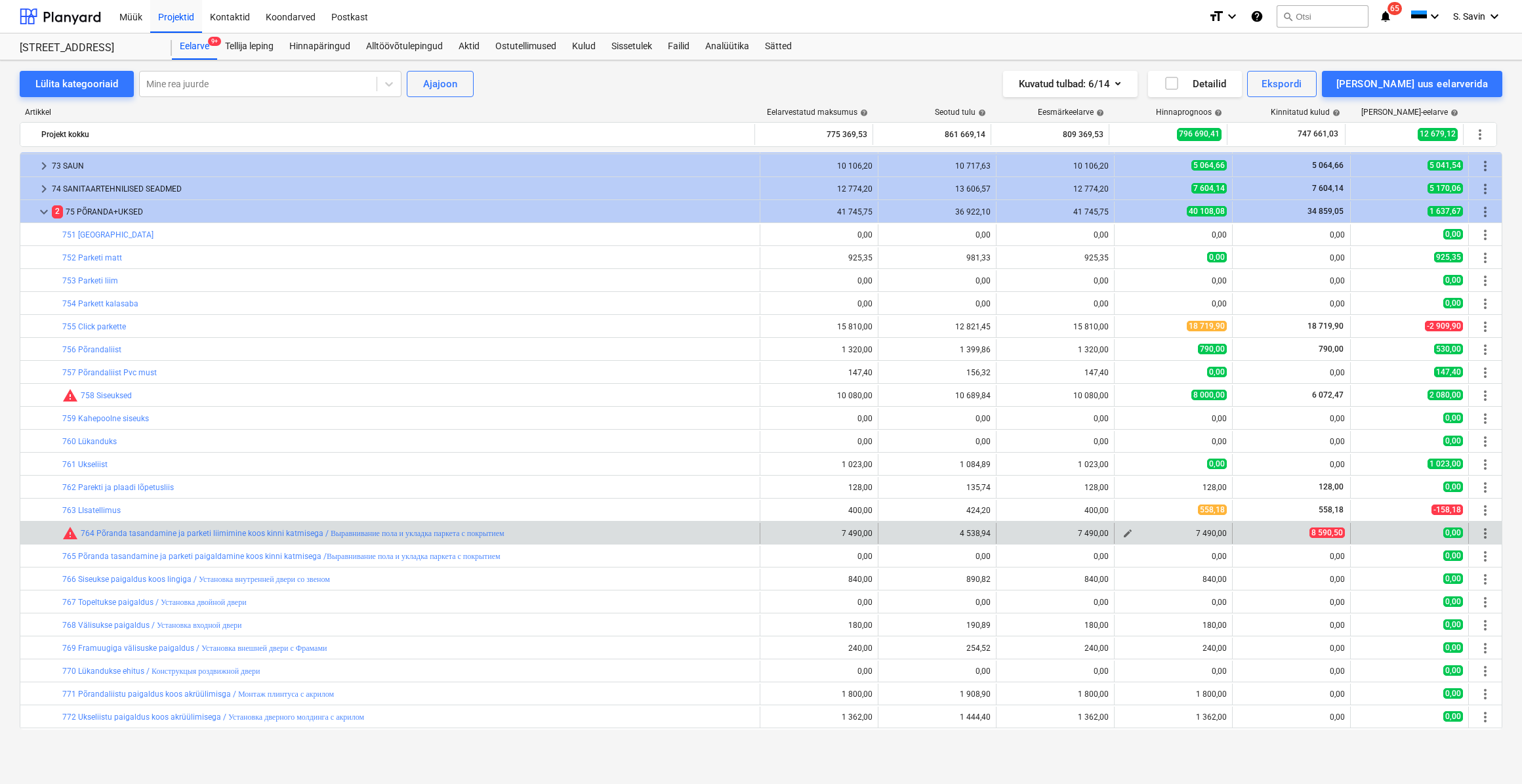
click at [1122, 535] on span "edit" at bounding box center [1128, 533] width 11 height 11
type textarea "x"
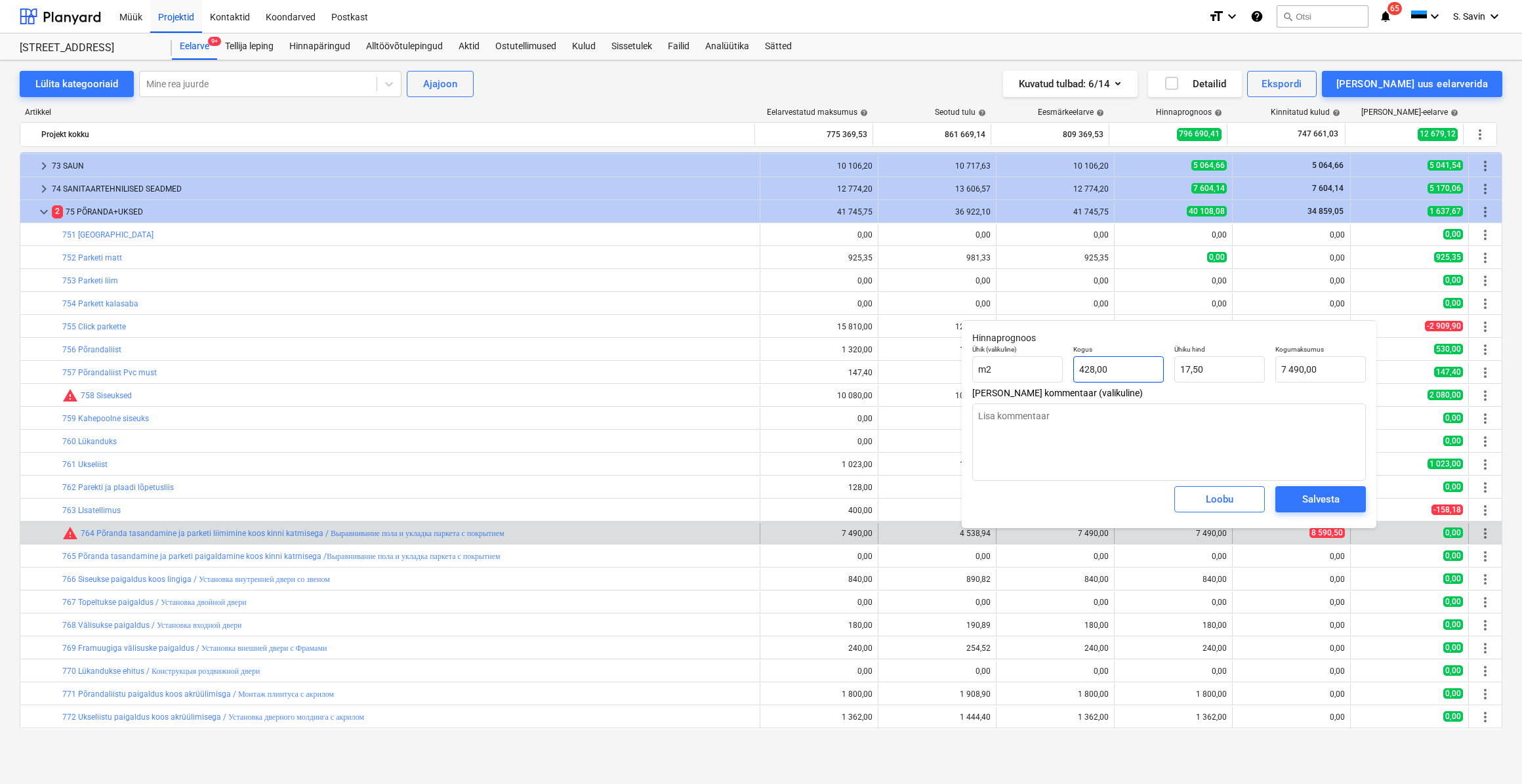
type input "428"
drag, startPoint x: 1141, startPoint y: 365, endPoint x: 1063, endPoint y: 371, distance: 78.2
click at [1063, 371] on div "Ühik (valikuline) m2 Kogus 428 Ühiku hind 17,50 Kogumaksumus 7 490,00" at bounding box center [1169, 363] width 404 height 48
type textarea "x"
type input "1"
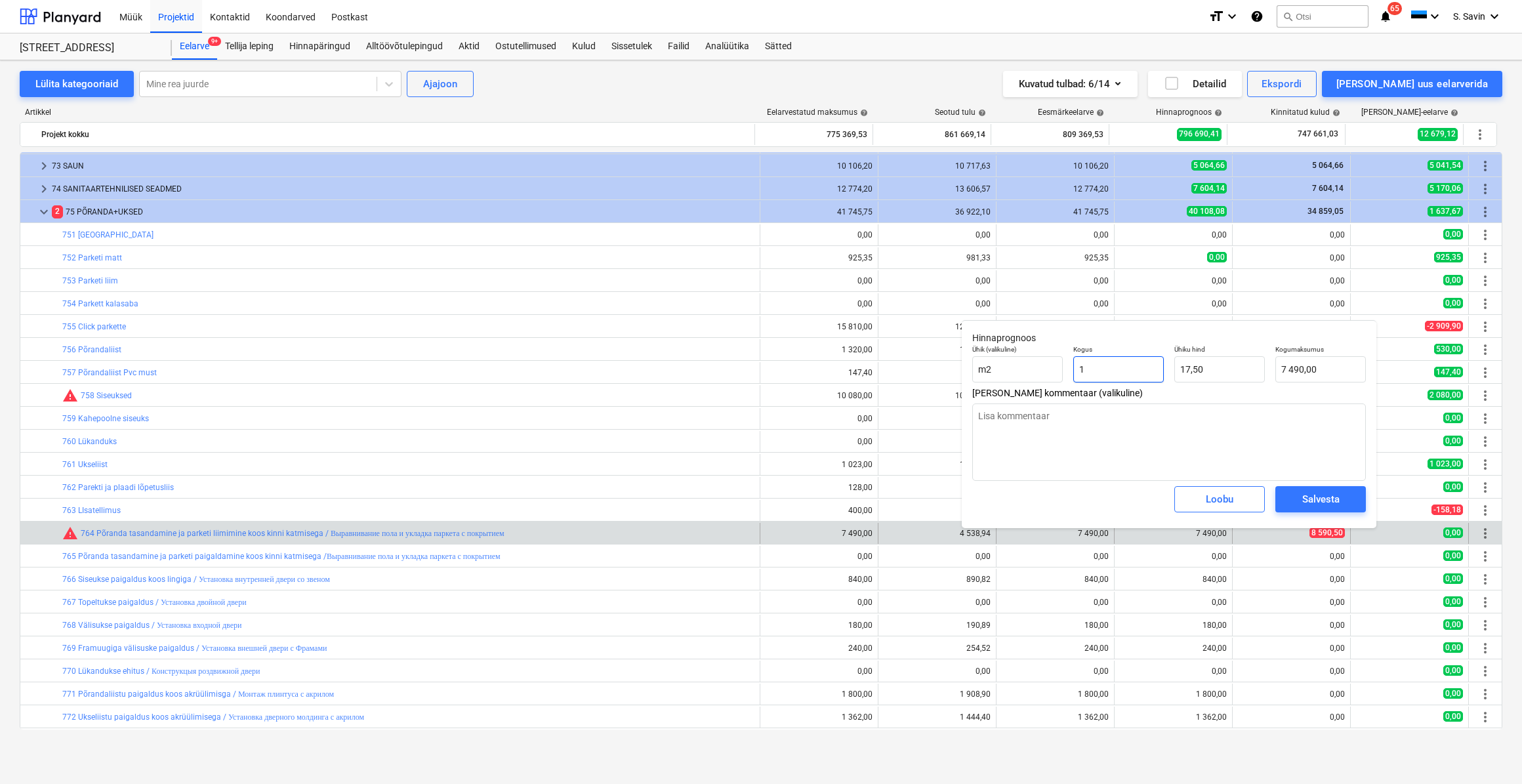
type input "17,50"
type input "1"
type textarea "x"
type input "1,00"
drag, startPoint x: 1210, startPoint y: 372, endPoint x: 1170, endPoint y: 381, distance: 41.0
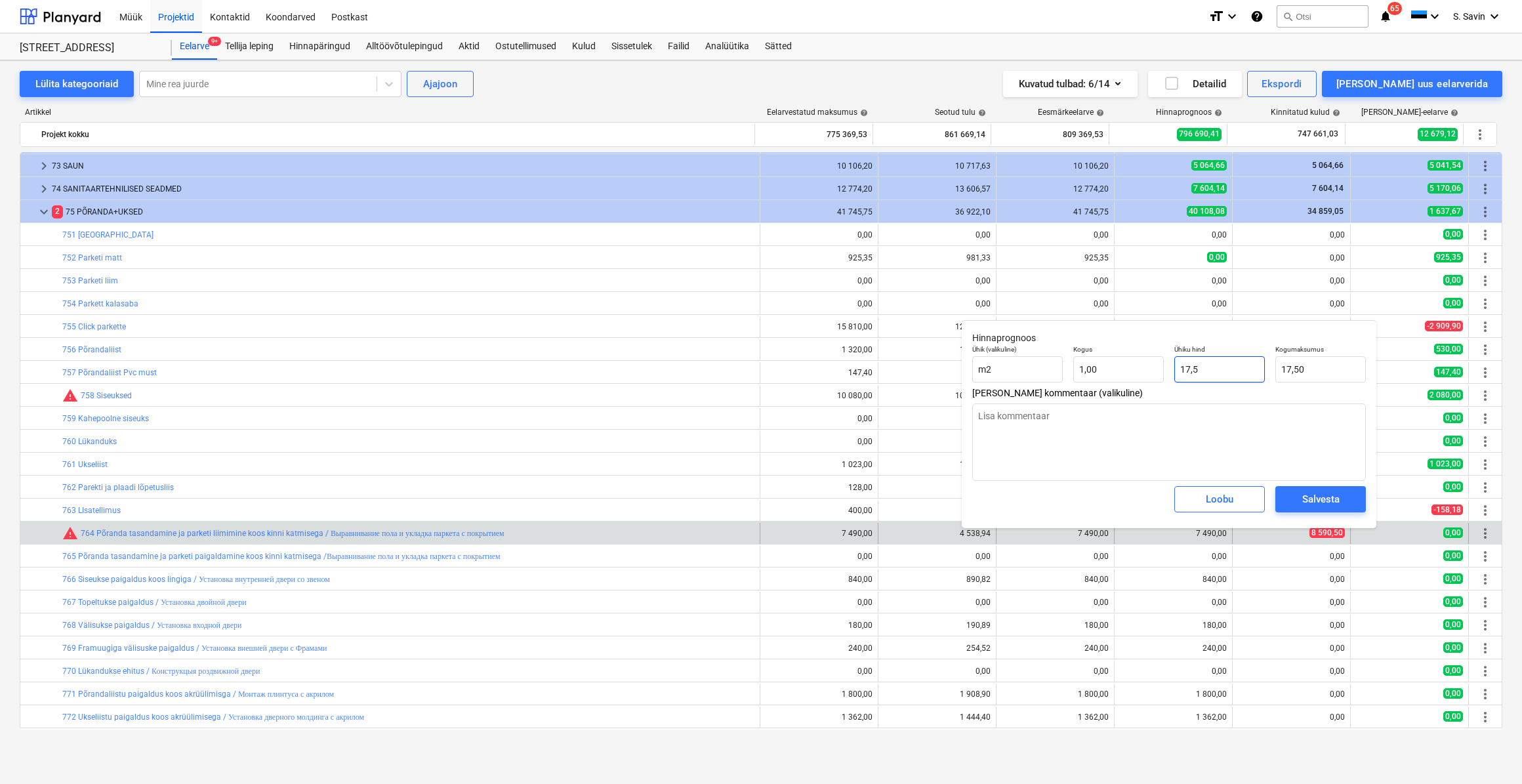
click at [1170, 381] on div "Ühiku hind 17,5" at bounding box center [1219, 363] width 101 height 48
type input "8"
type textarea "x"
type input "89"
type input "89,00"
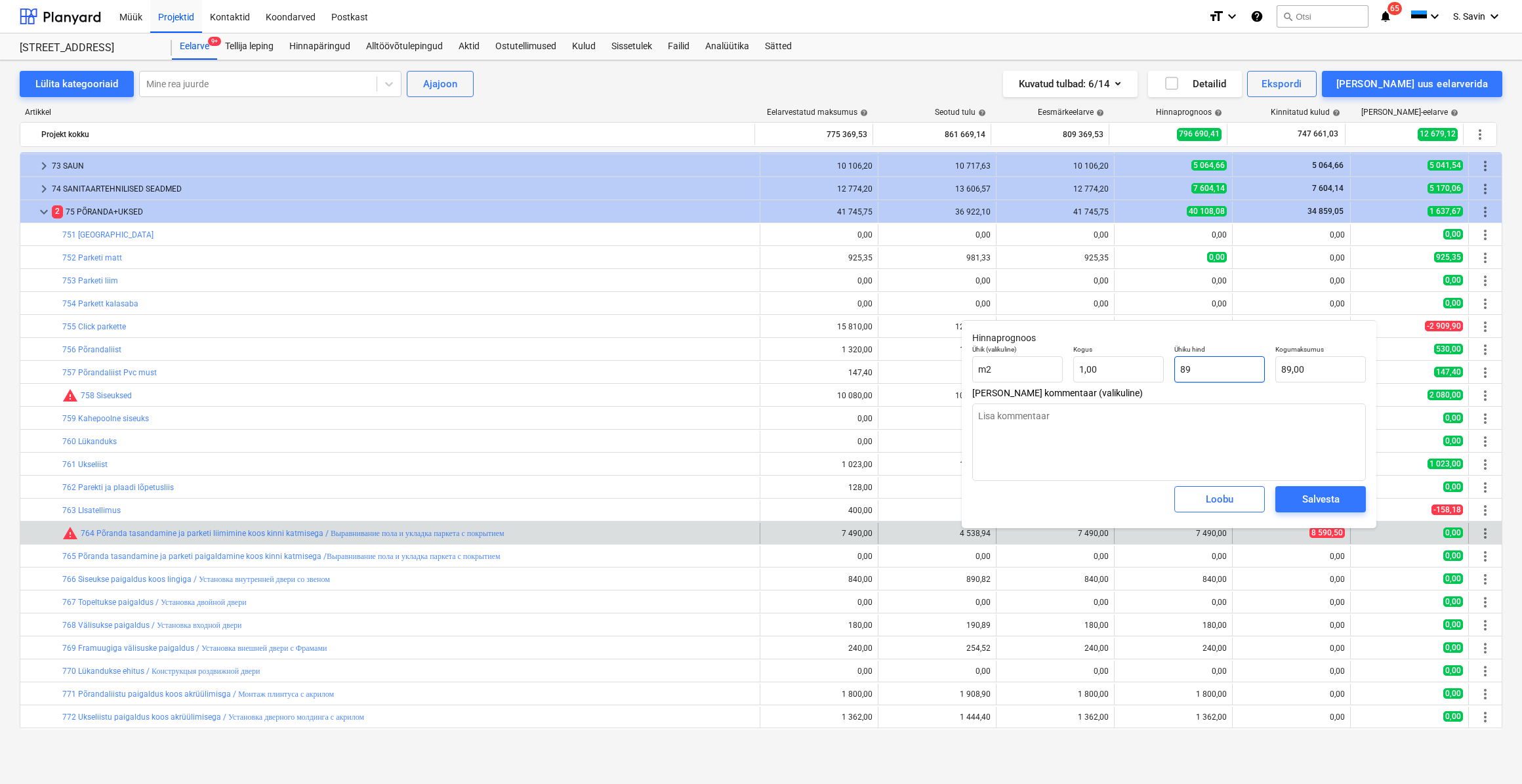
type textarea "x"
type input "8"
type input "8,00"
type textarea "x"
type input "85"
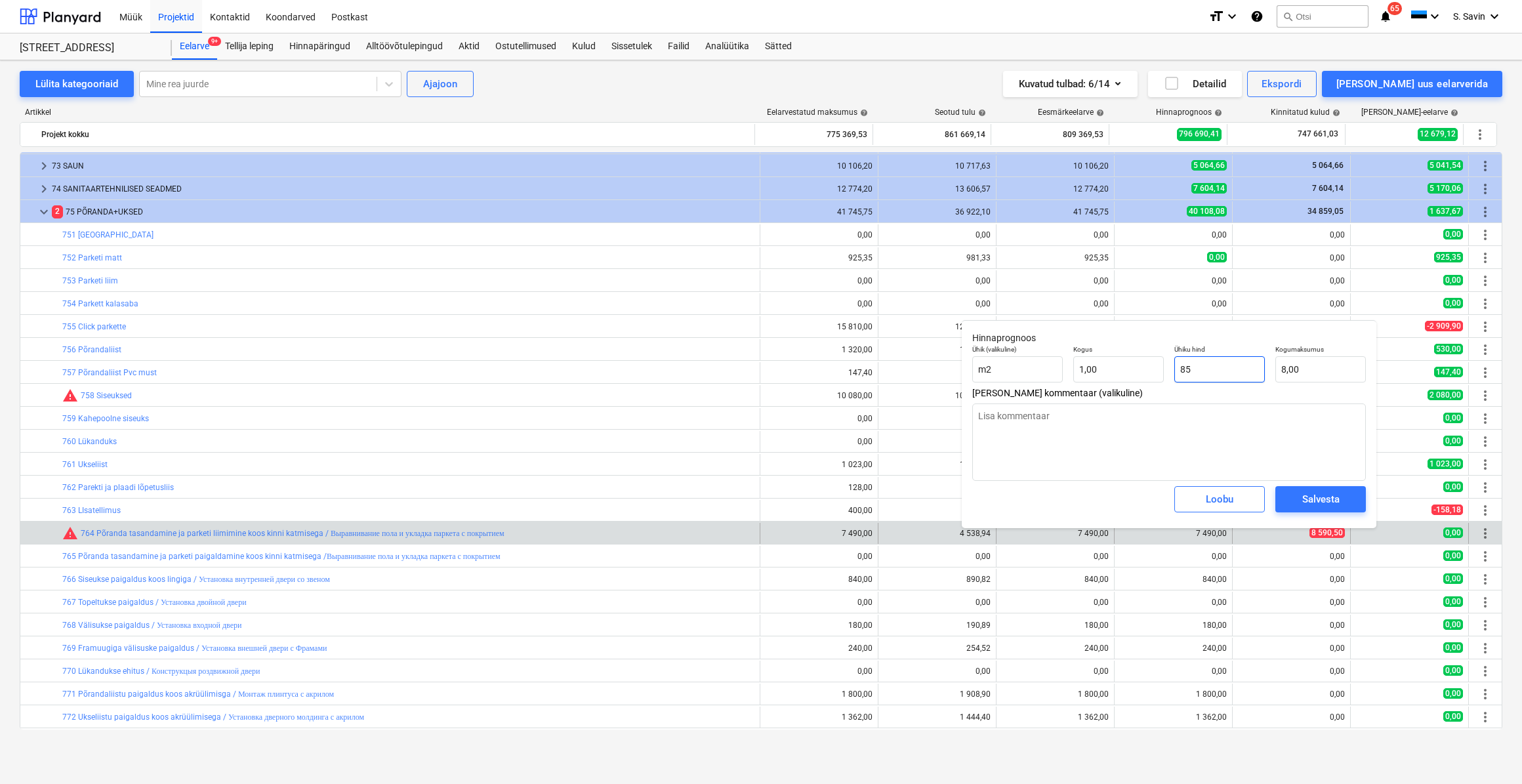
type input "85,00"
type textarea "x"
type input "859"
type input "859,00"
type textarea "x"
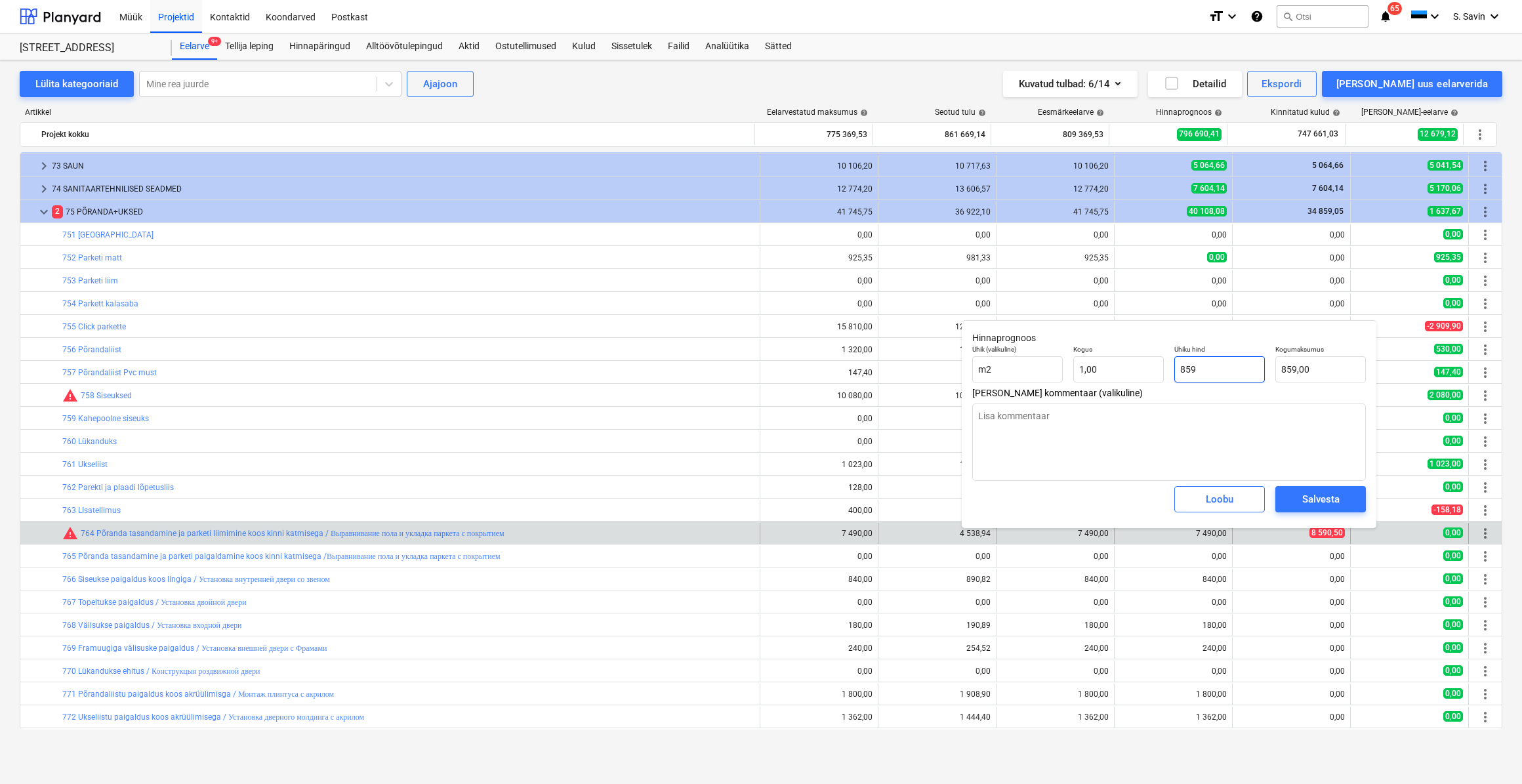
type input "8590"
type input "8 590,00"
type textarea "x"
type input "8590,"
type textarea "x"
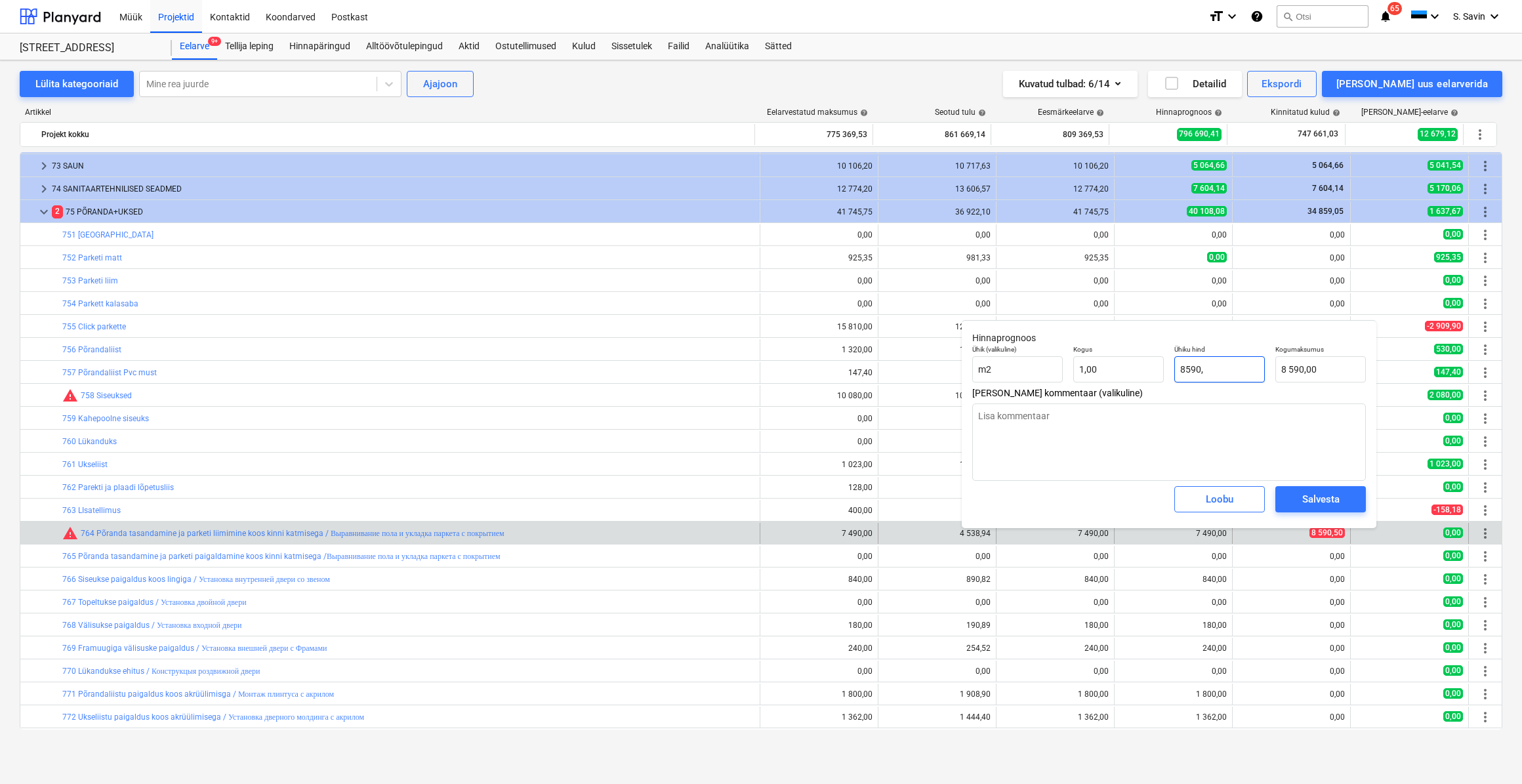
type input "8590,5"
type input "8 590,50"
type input "8590,5"
type textarea "x"
type input "8 590,50"
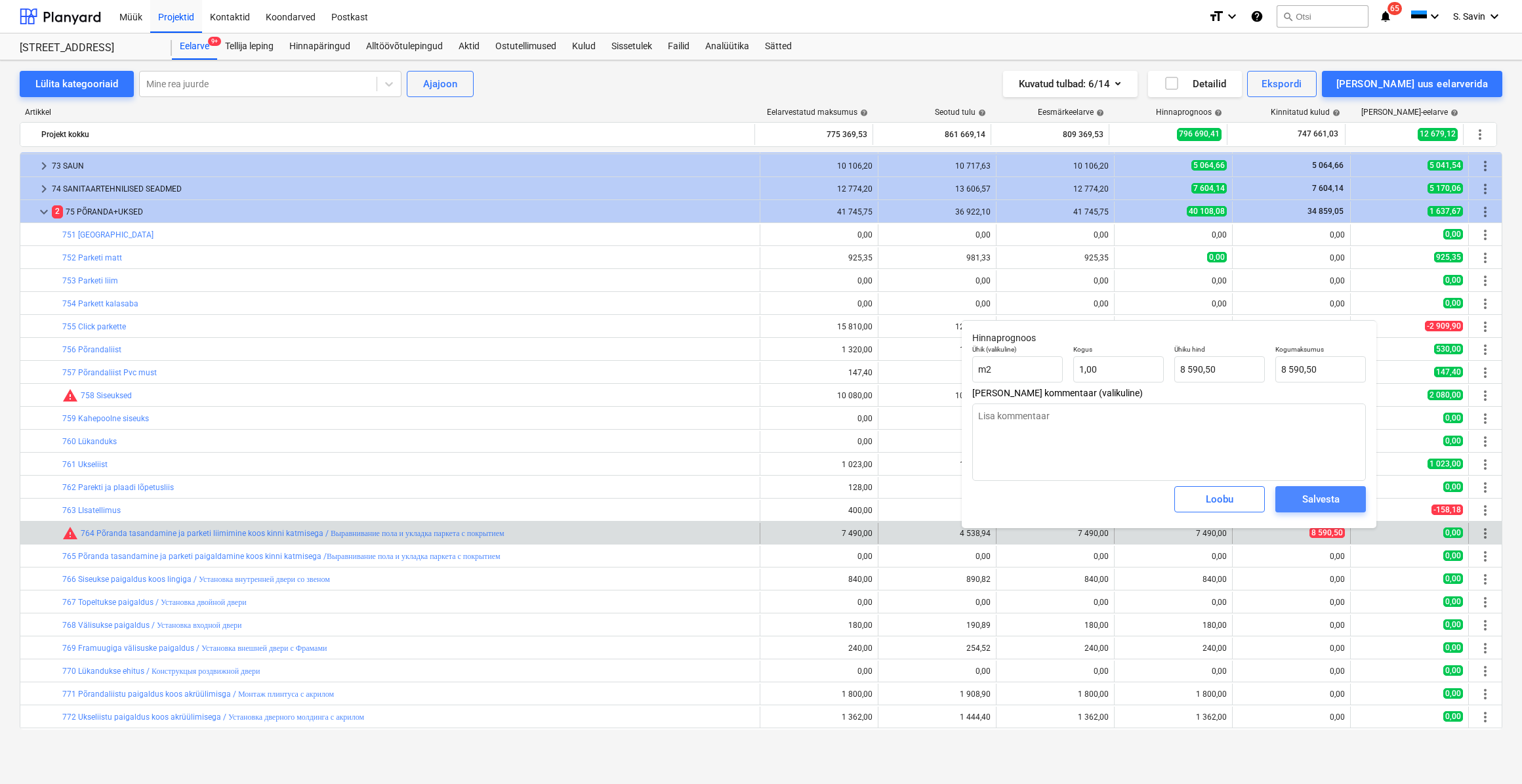
click at [1336, 506] on div "Salvesta" at bounding box center [1321, 498] width 38 height 17
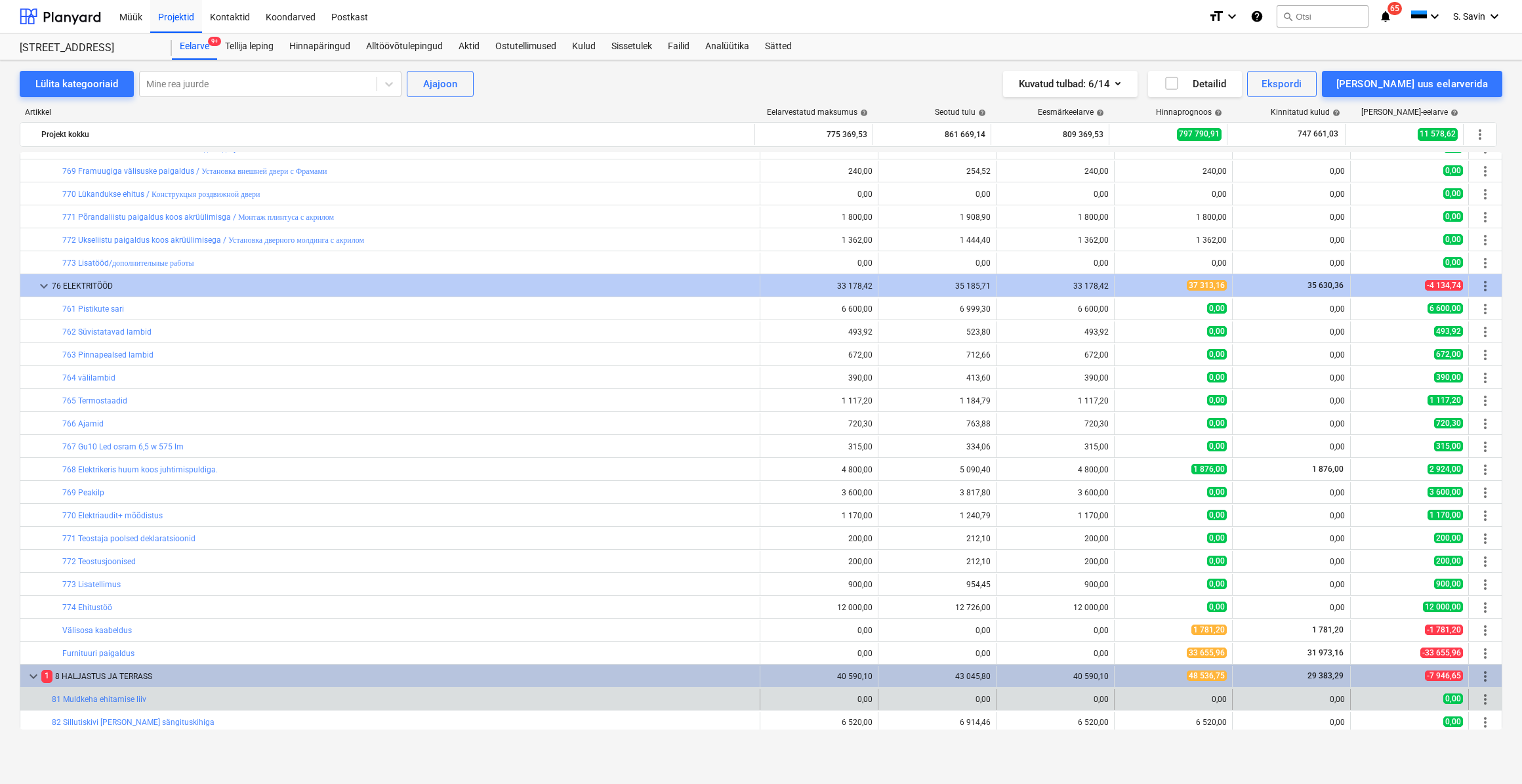
scroll to position [1848, 0]
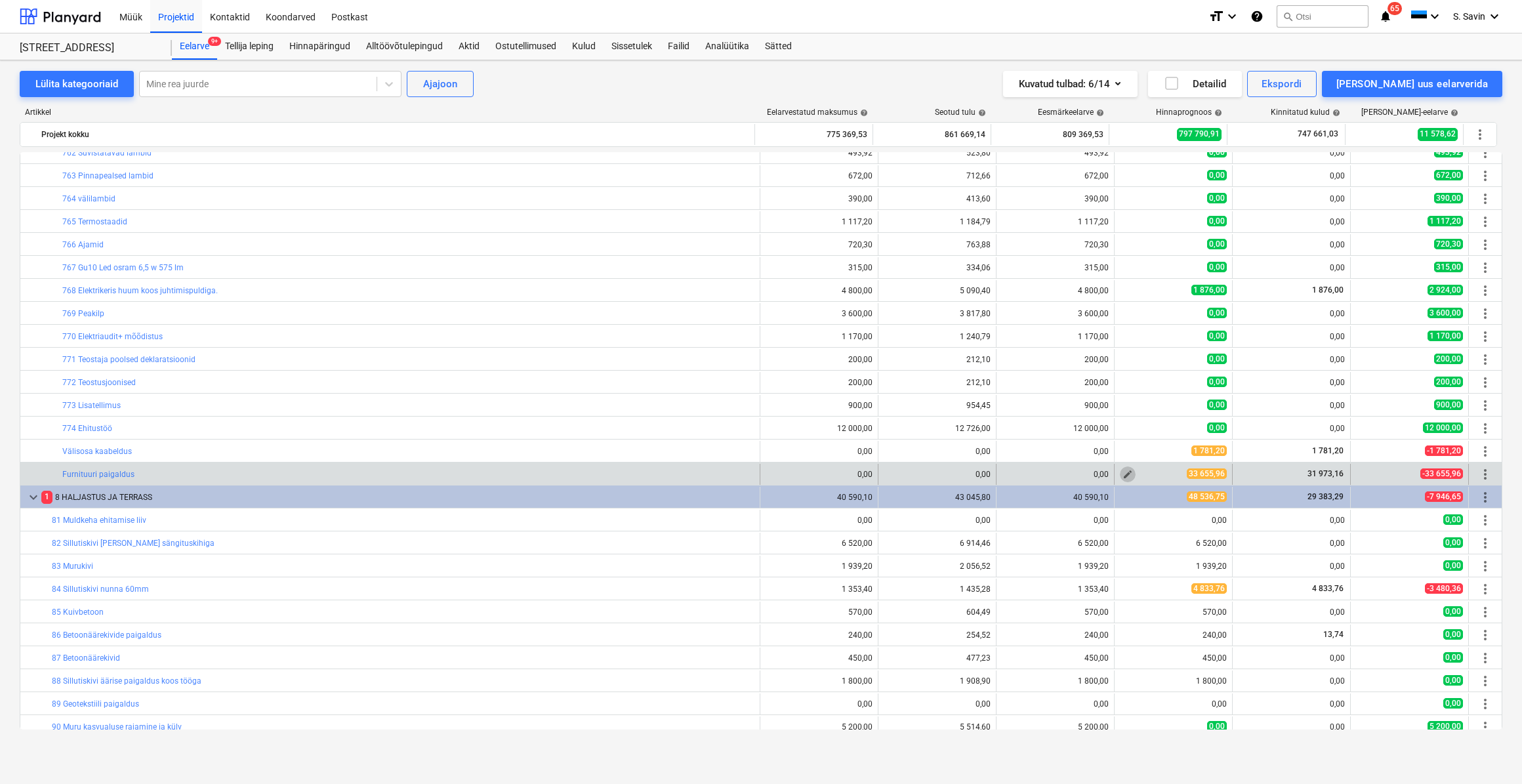
click at [1122, 476] on span "edit" at bounding box center [1128, 474] width 11 height 11
type textarea "x"
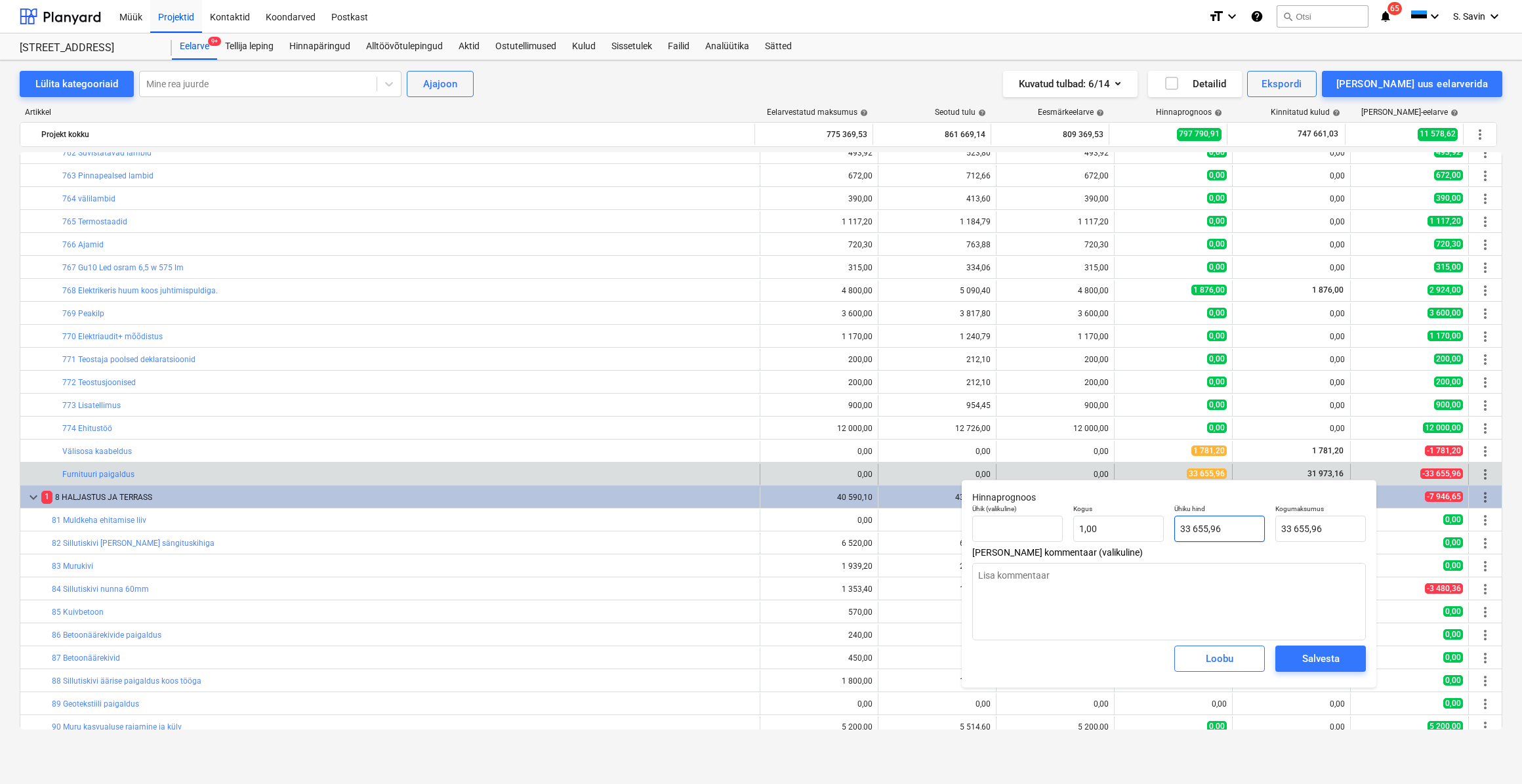
type input "33655,96"
drag, startPoint x: 1232, startPoint y: 535, endPoint x: 1150, endPoint y: 541, distance: 82.2
click at [1150, 541] on div "Ühik (valikuline) Kogus 1,00 Ühiku hind 33655,96 Kogumaksumus 33 655,96" at bounding box center [1169, 523] width 404 height 48
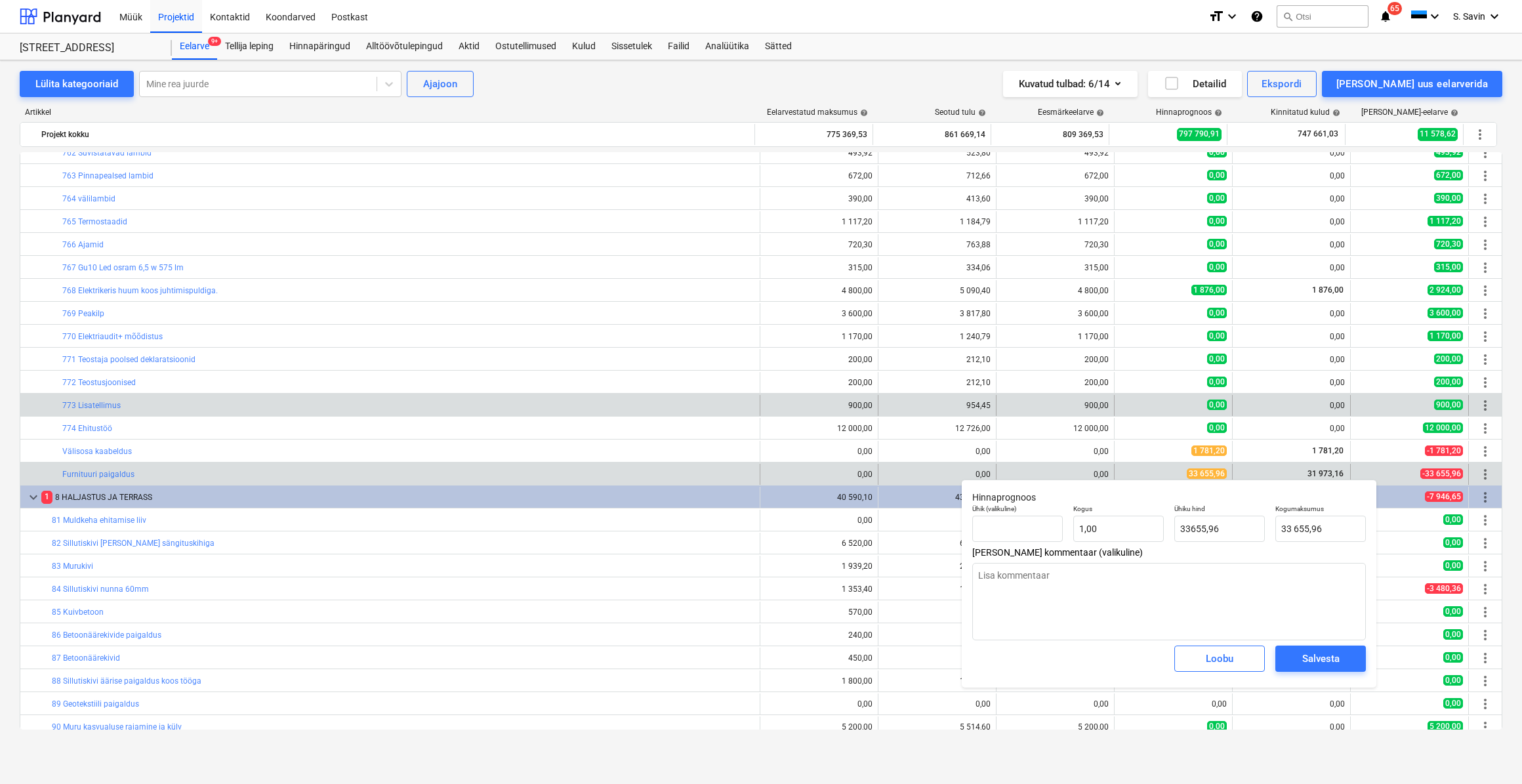
type textarea "x"
type input "33 655,96"
click at [1155, 413] on div "edit 0,00" at bounding box center [1173, 405] width 107 height 21
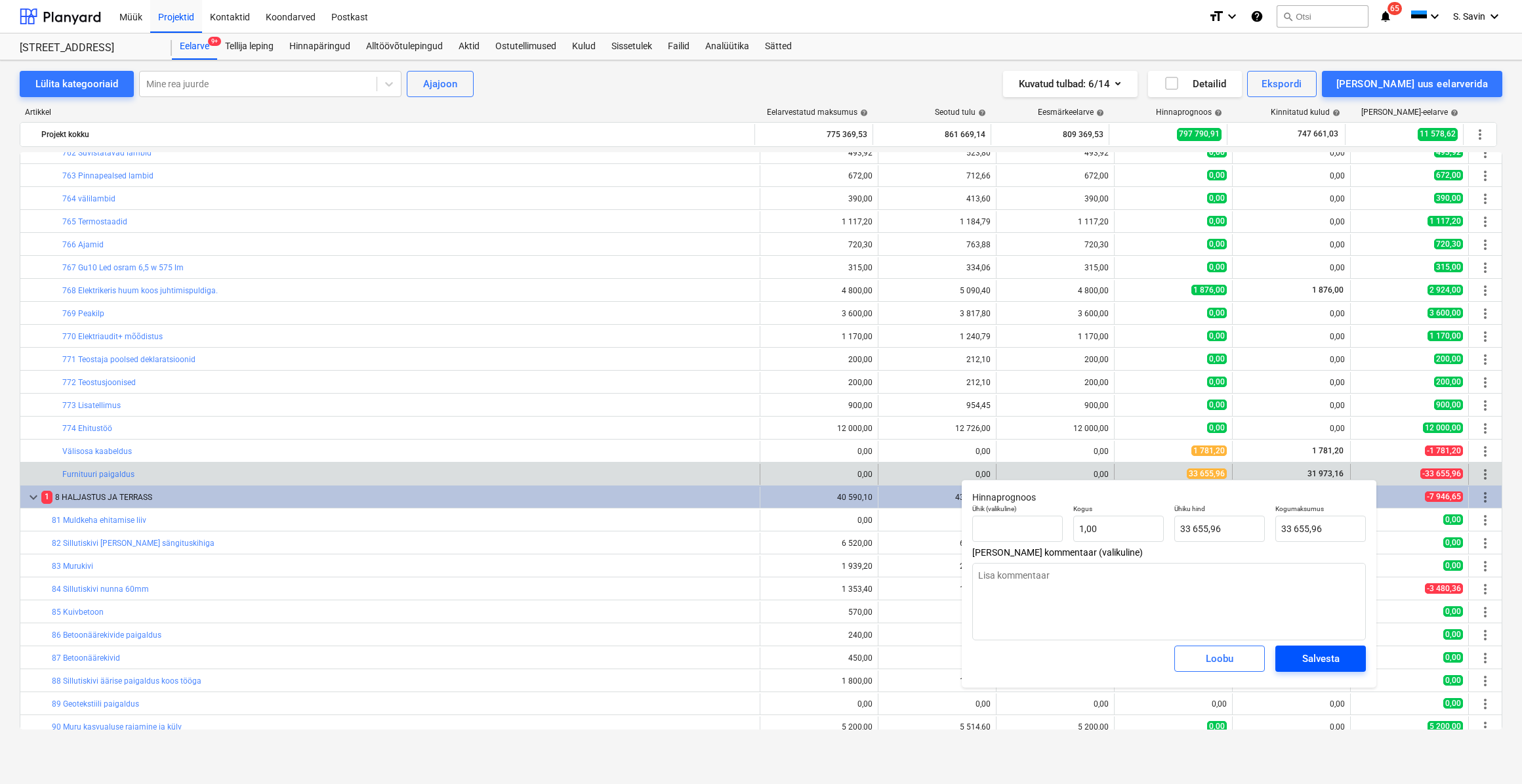
click at [1327, 665] on div "Salvesta" at bounding box center [1321, 658] width 38 height 17
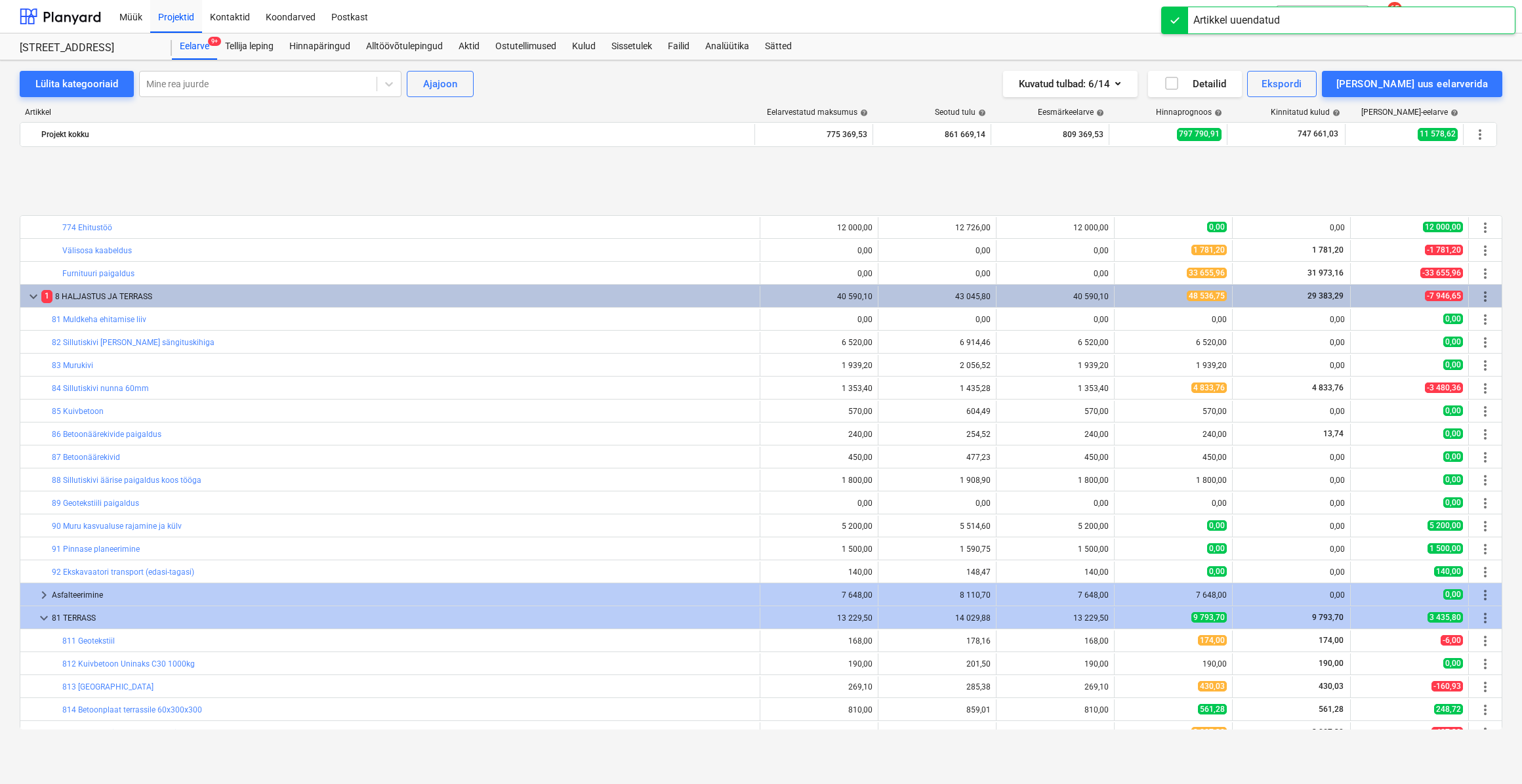
scroll to position [2141, 0]
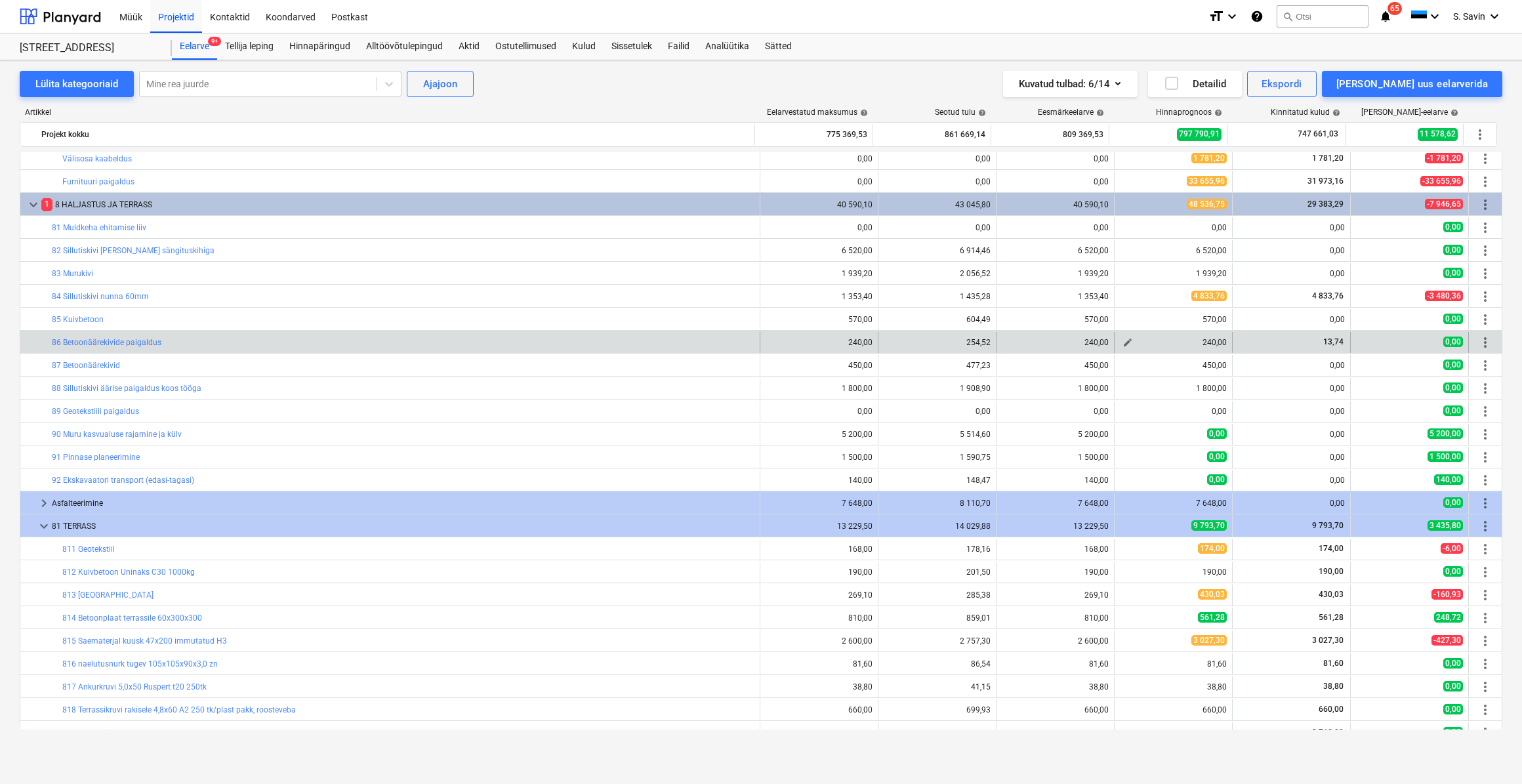
click at [1122, 344] on span "edit" at bounding box center [1128, 343] width 11 height 11
type textarea "x"
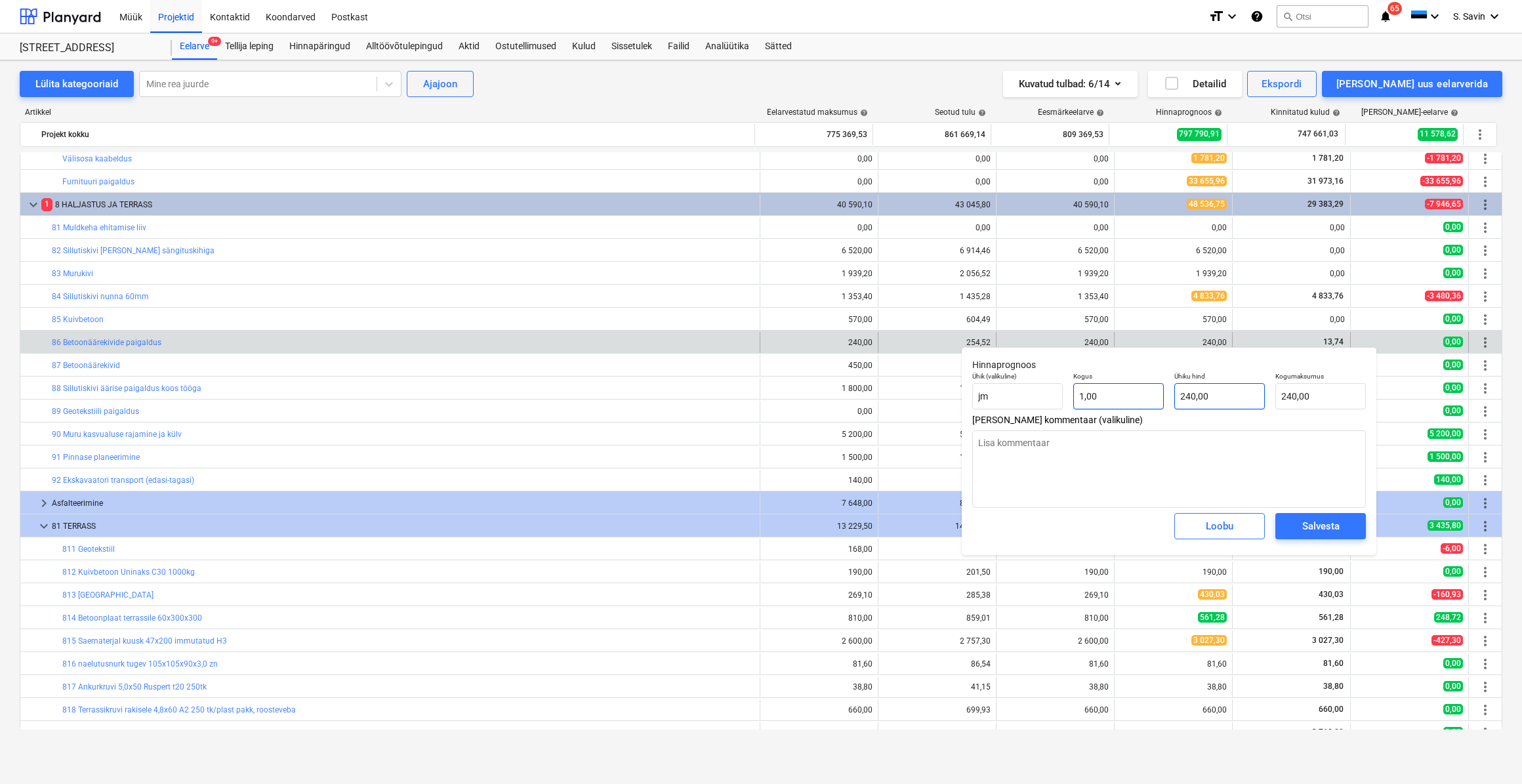
type input "240"
drag, startPoint x: 1161, startPoint y: 405, endPoint x: 1122, endPoint y: 403, distance: 39.1
click at [1122, 403] on div "Ühik (valikuline) [PERSON_NAME] 1,00 Ühiku hind 240 Kogumaksumus 240,00" at bounding box center [1169, 390] width 404 height 48
type textarea "x"
type input "1"
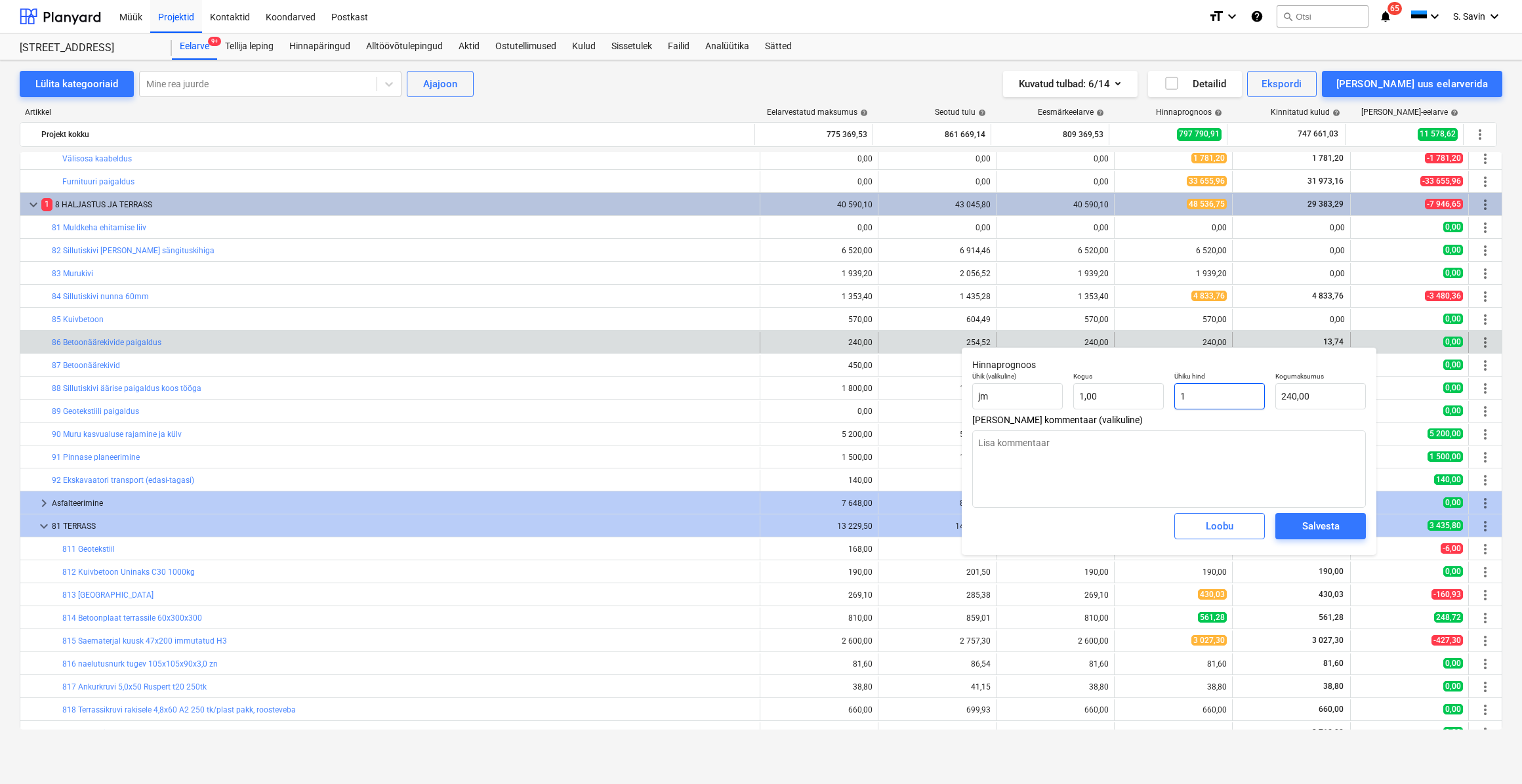
type input "1,00"
type textarea "x"
type input "13"
type input "13,00"
type textarea "x"
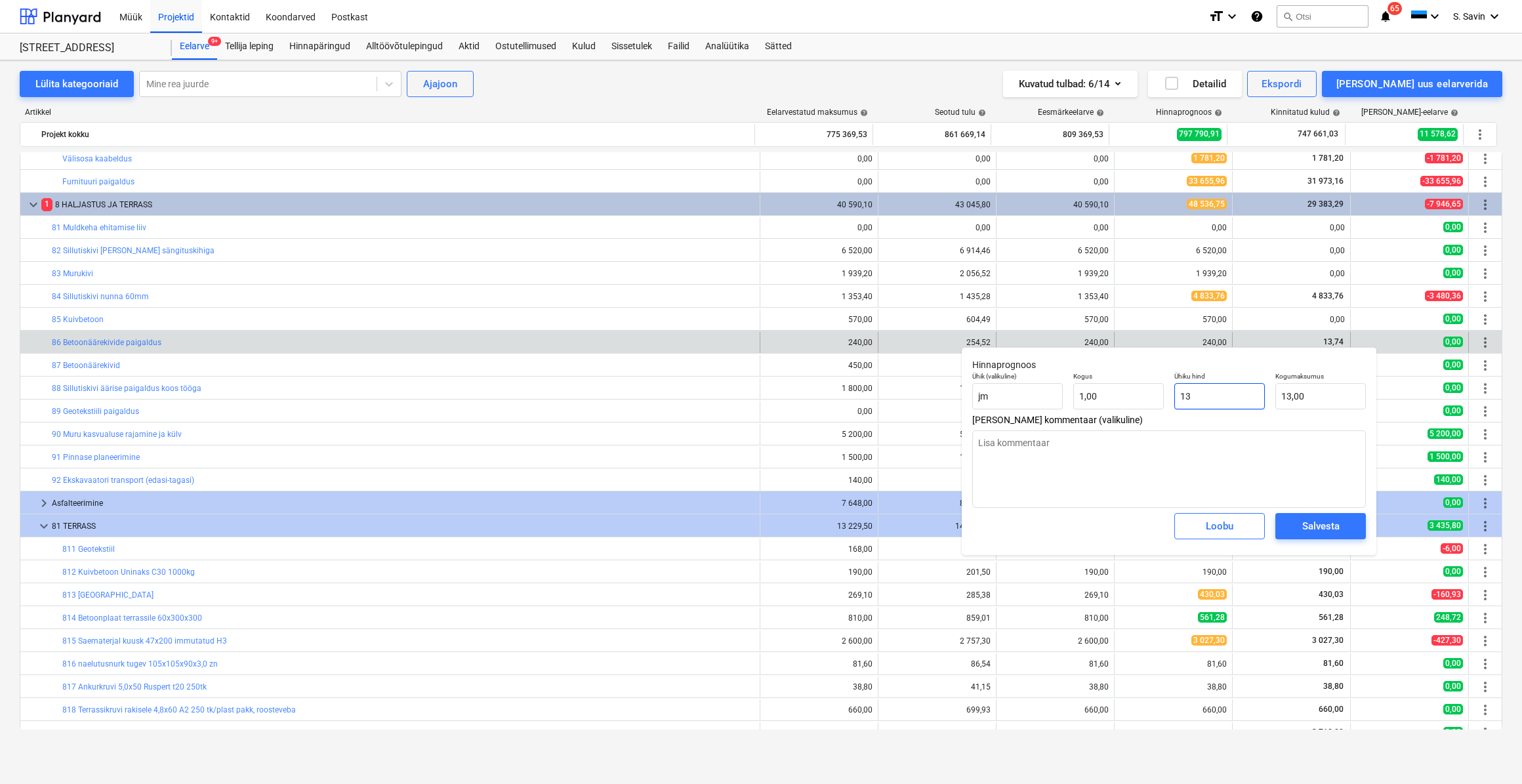
type input "13,"
type textarea "x"
type input "13,7"
type input "13,70"
type textarea "x"
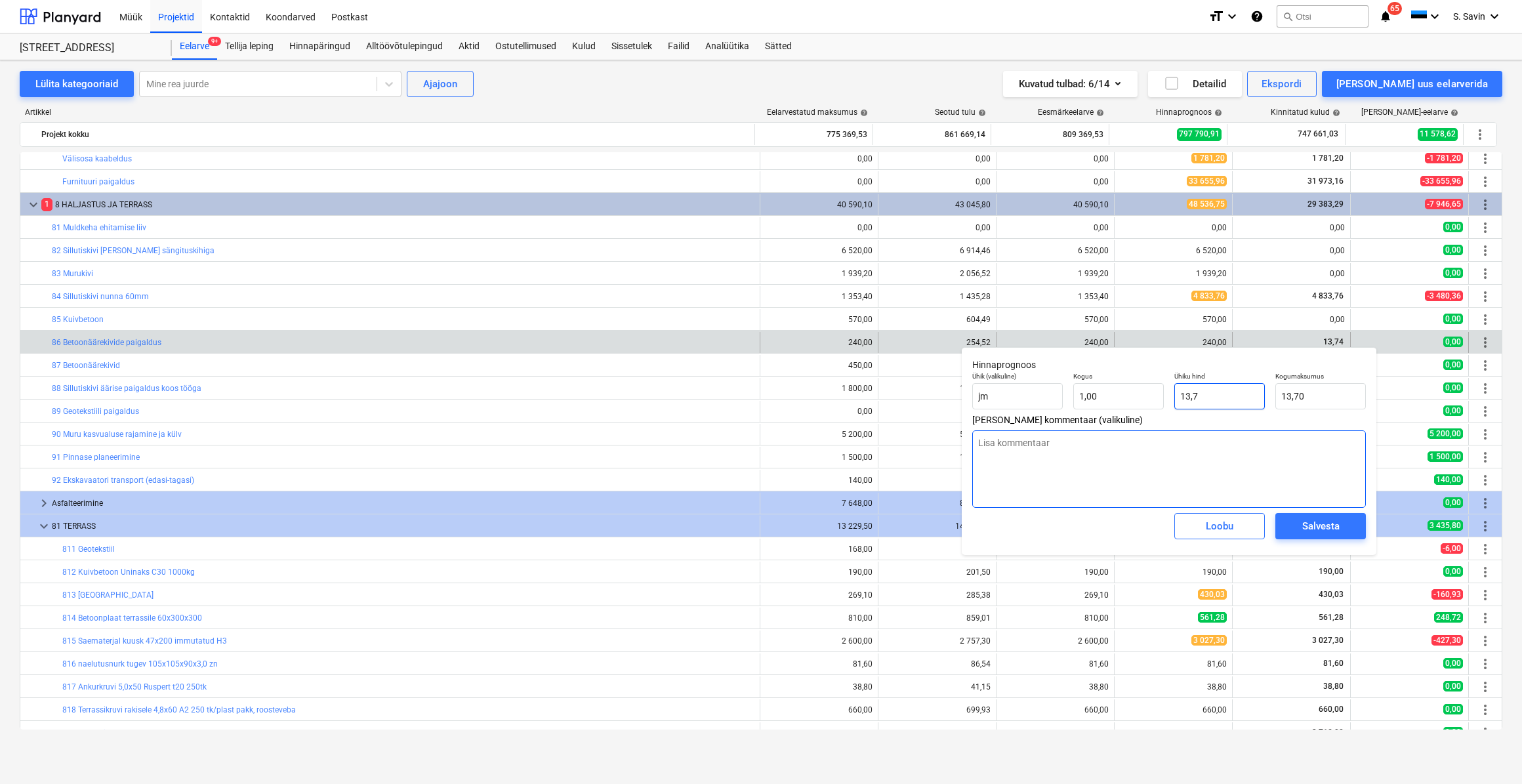
type input "13,74"
click at [1317, 532] on div "Salvesta" at bounding box center [1321, 525] width 38 height 17
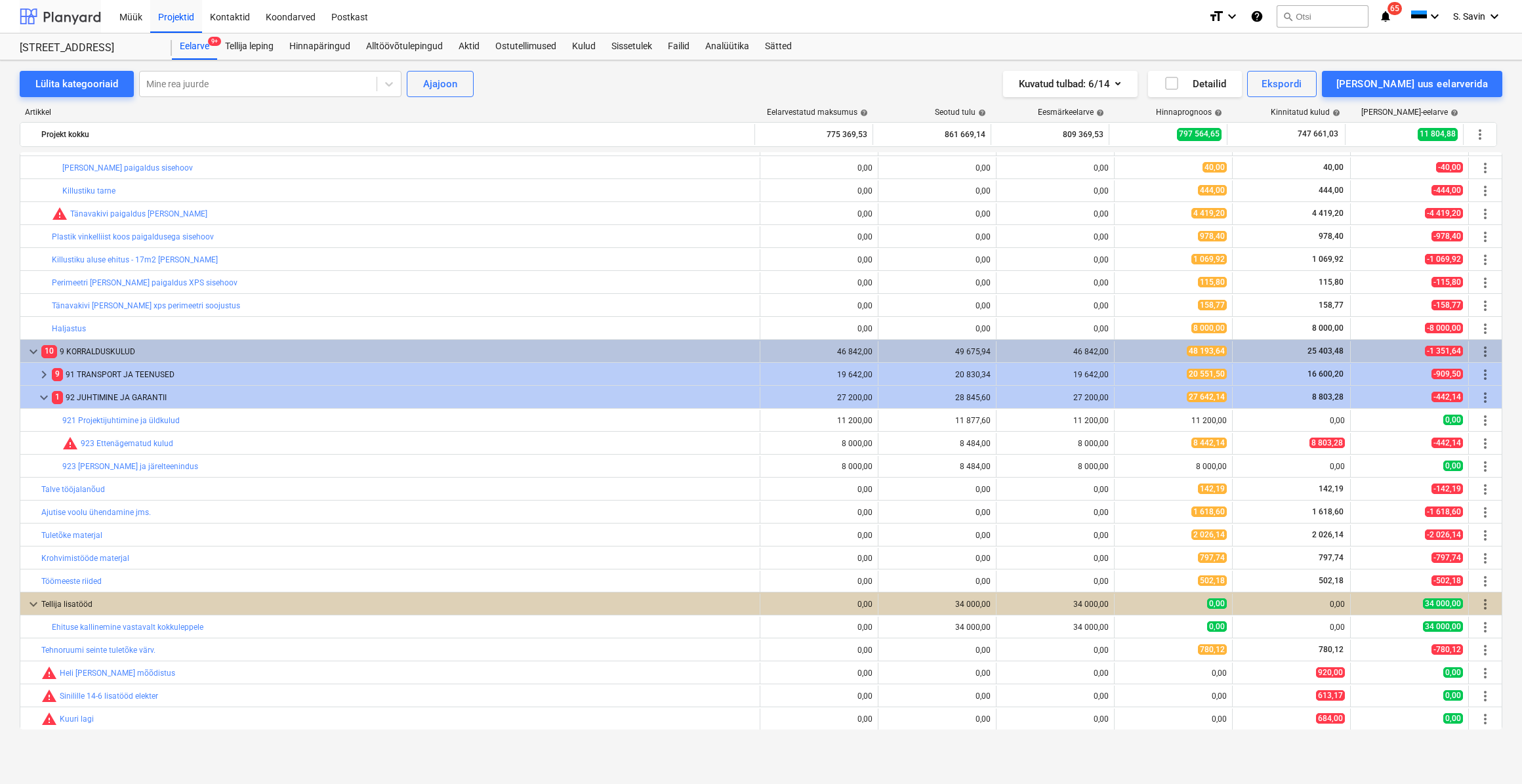
scroll to position [2762, 0]
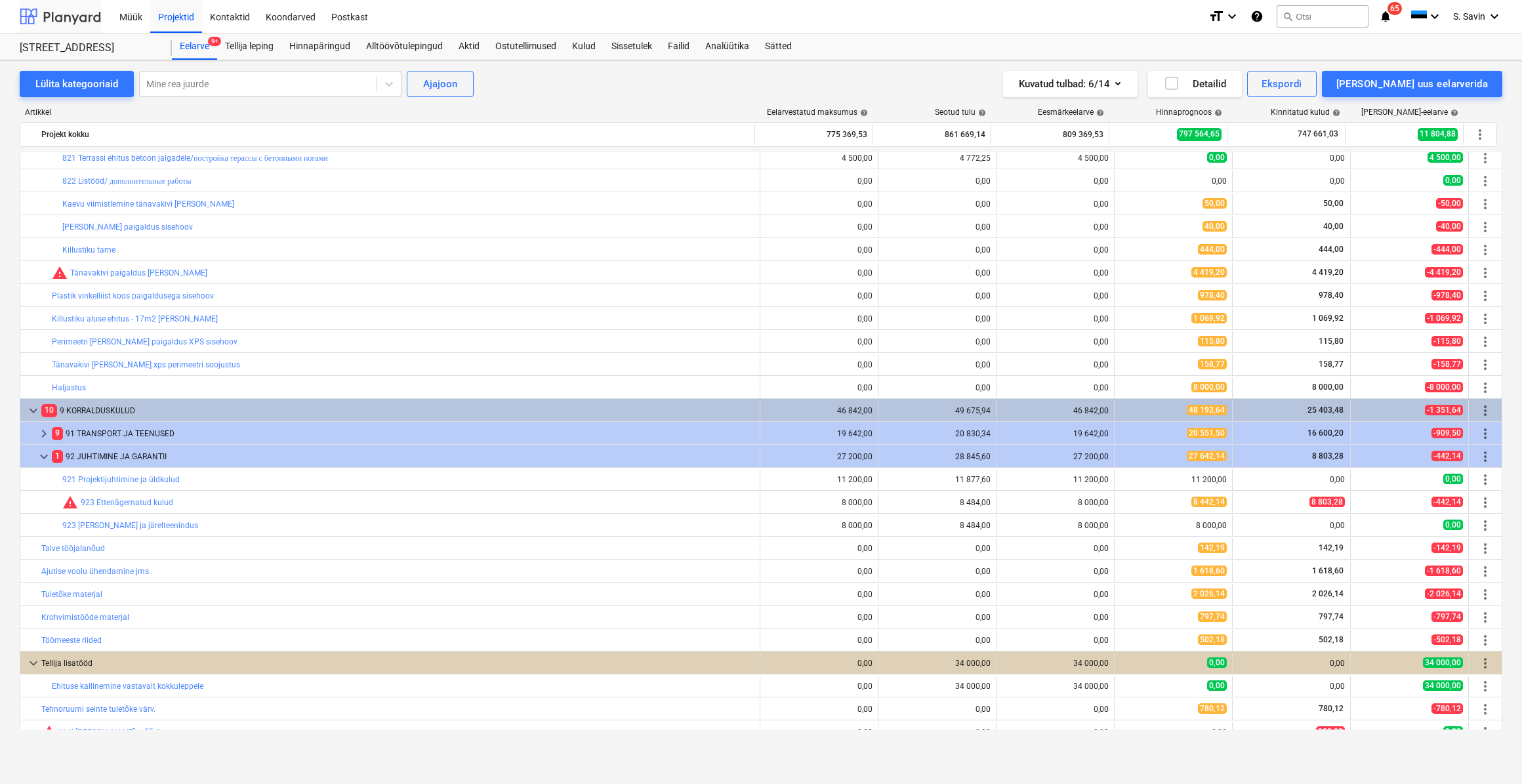
click at [84, 17] on div at bounding box center [60, 16] width 82 height 33
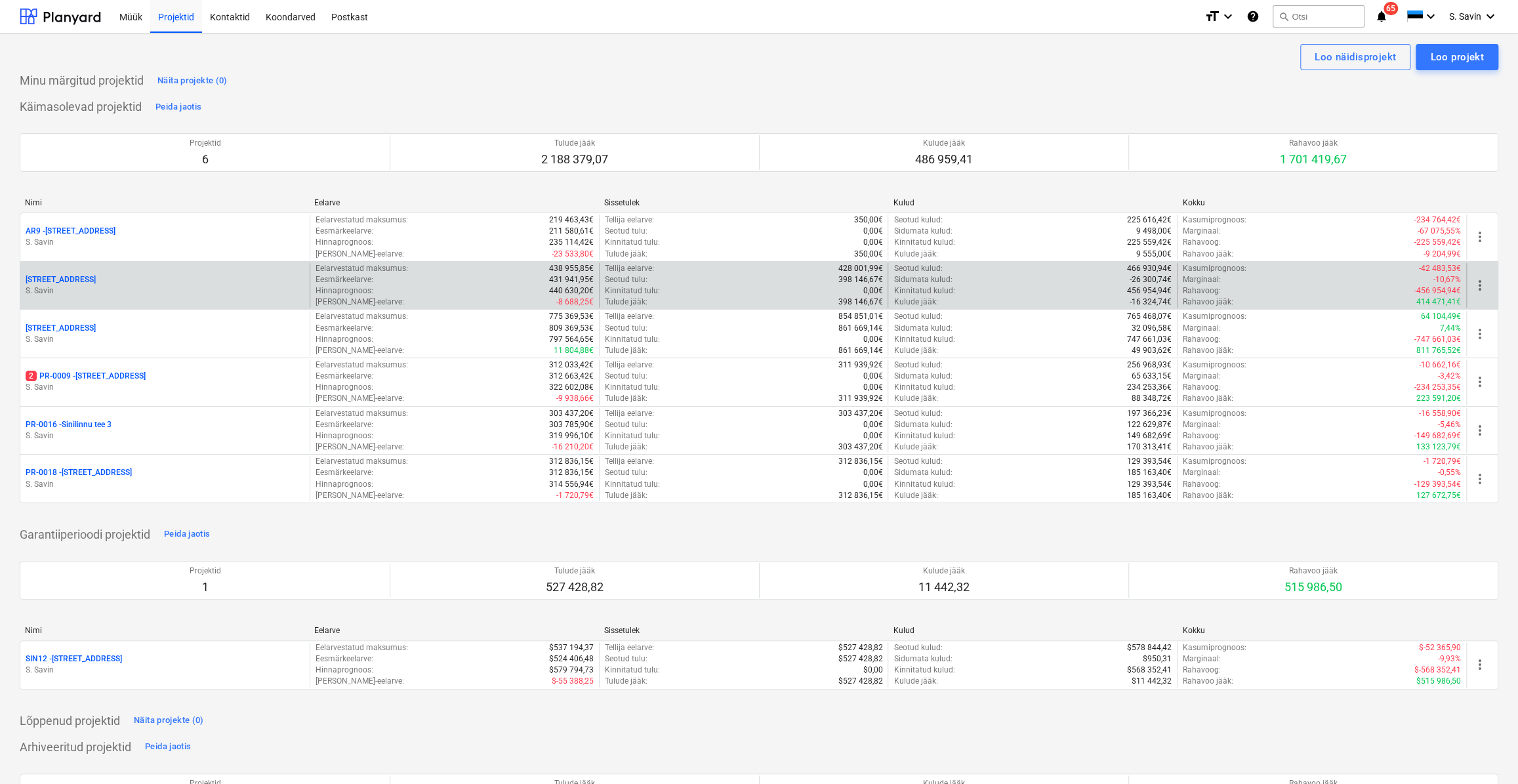
click at [80, 294] on p "S. Savin" at bounding box center [165, 291] width 279 height 11
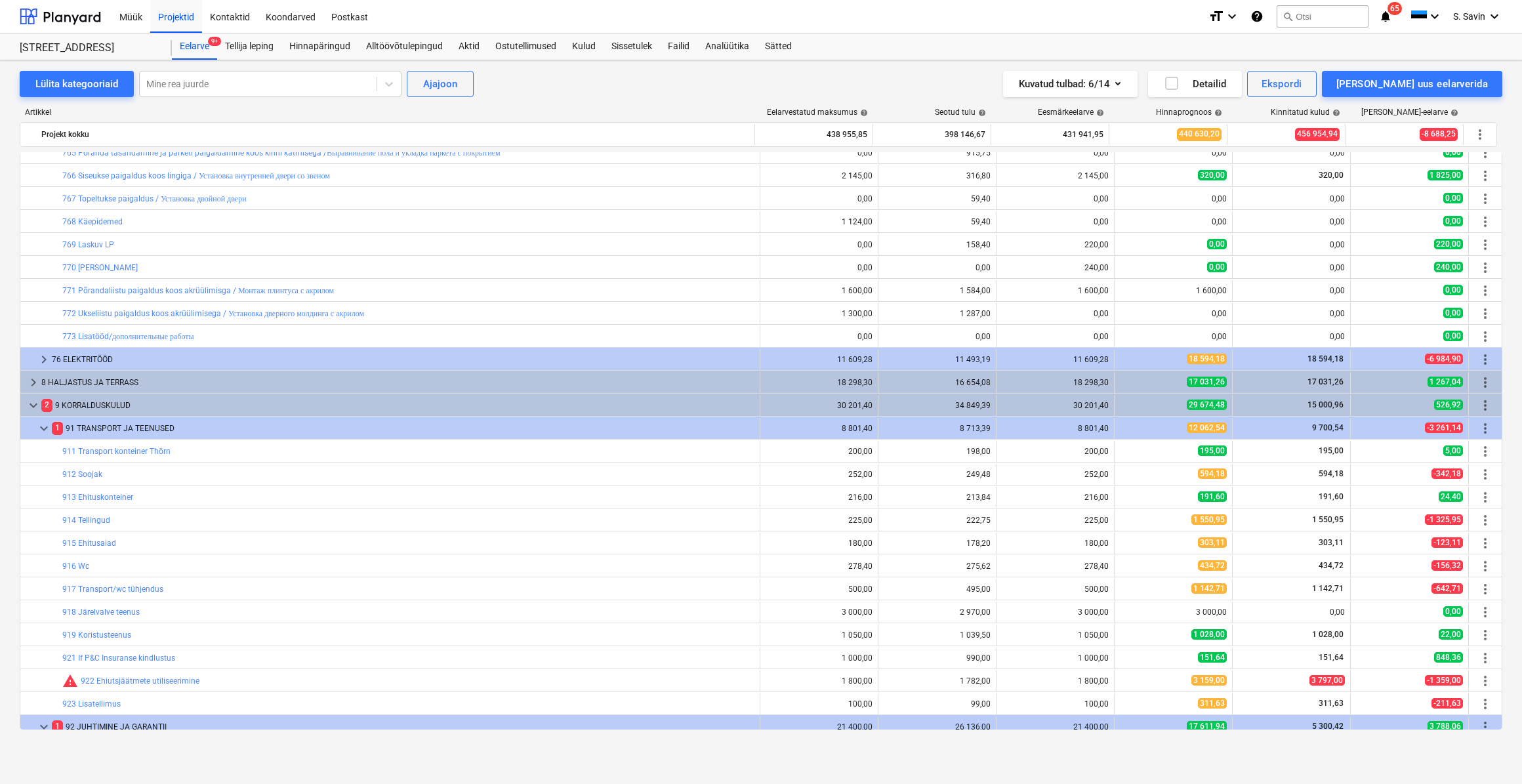
scroll to position [1788, 0]
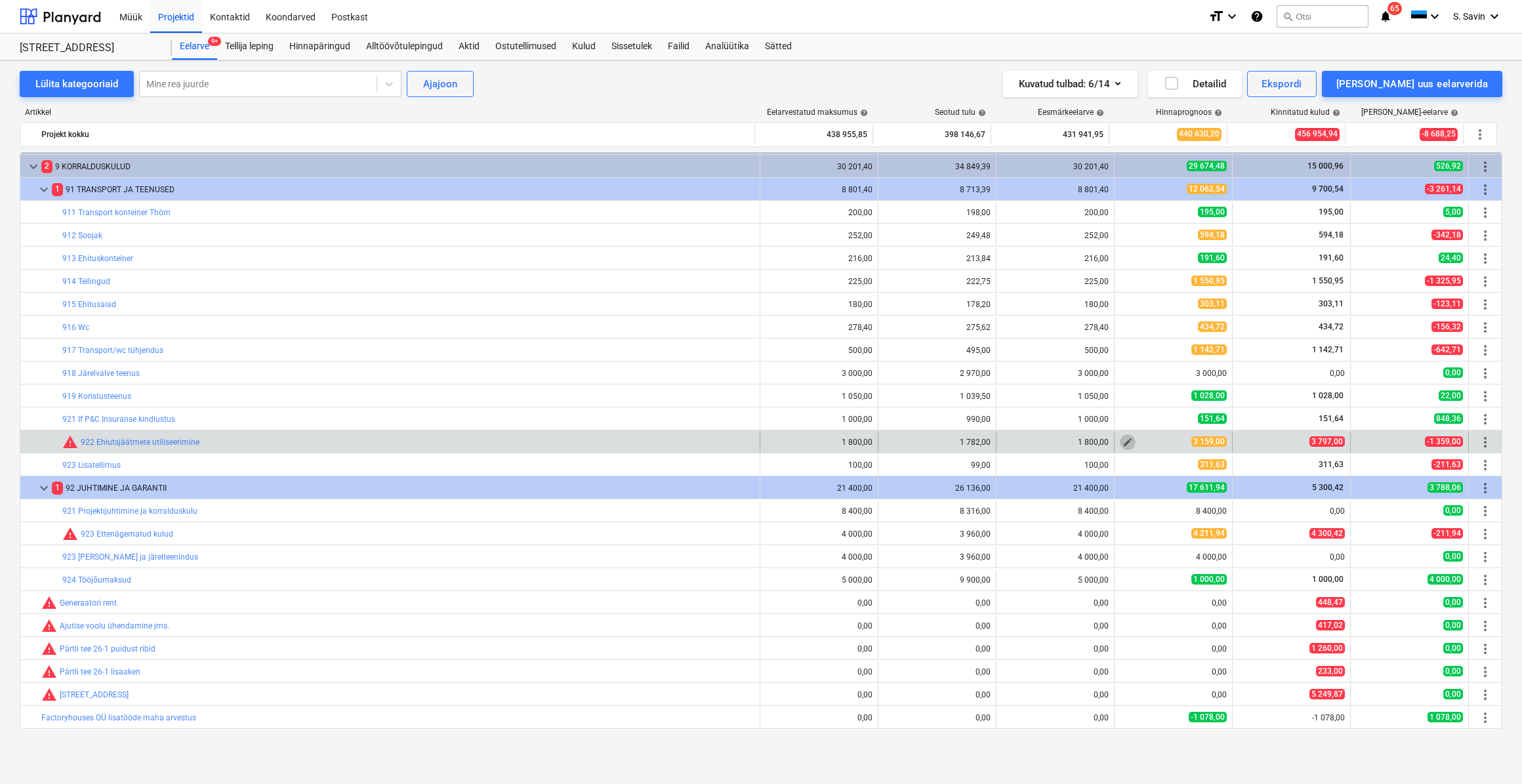
click at [1126, 443] on span "edit" at bounding box center [1128, 443] width 11 height 11
type textarea "x"
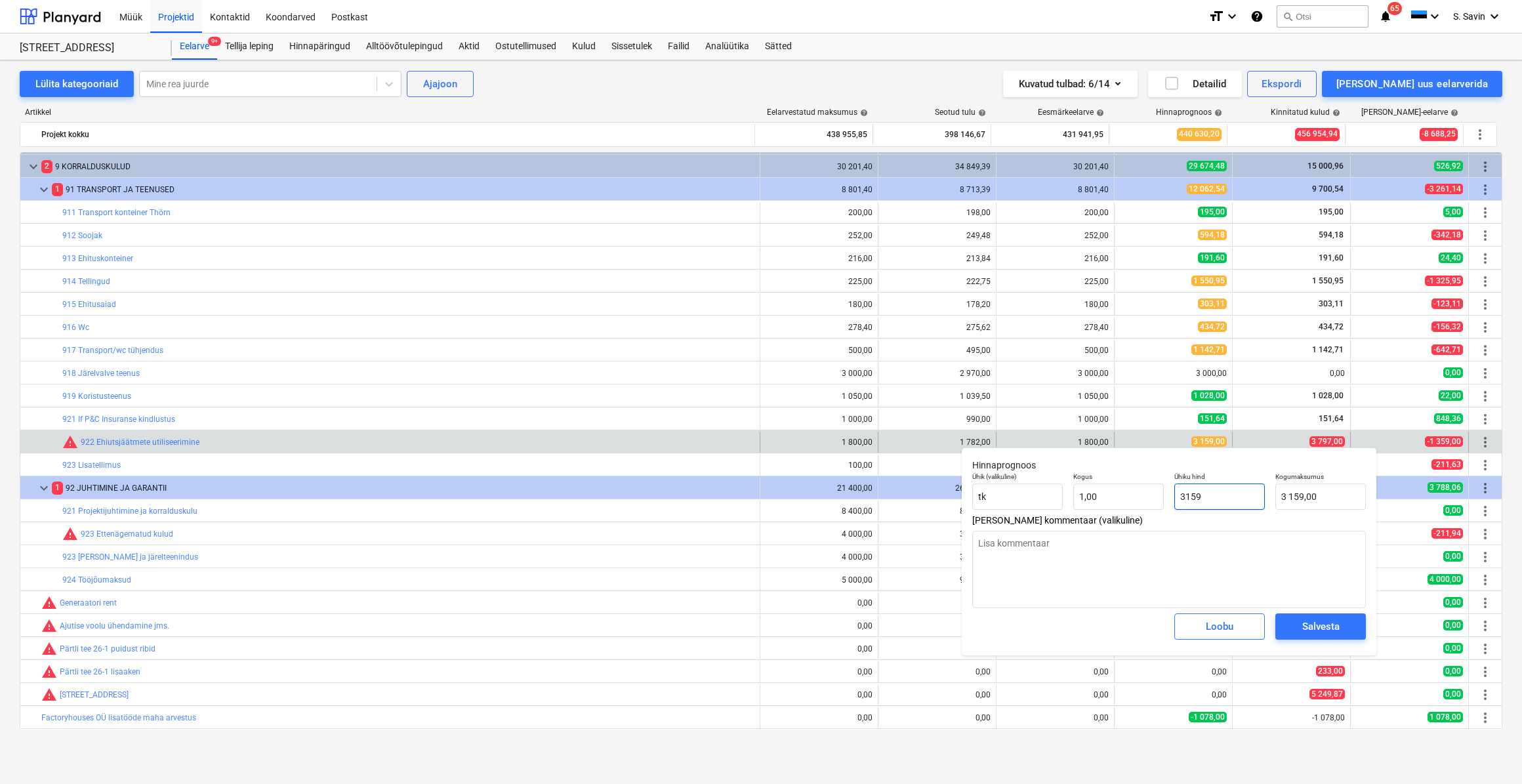
type input "3159"
drag, startPoint x: 1240, startPoint y: 505, endPoint x: 1161, endPoint y: 519, distance: 80.2
click at [1161, 519] on div "Hinnaprognoos Ühik (valikuline) [PERSON_NAME] 1,00 Ühiku hind 3159 Kogumaksumus…" at bounding box center [1169, 551] width 414 height 208
type textarea "x"
type input "3"
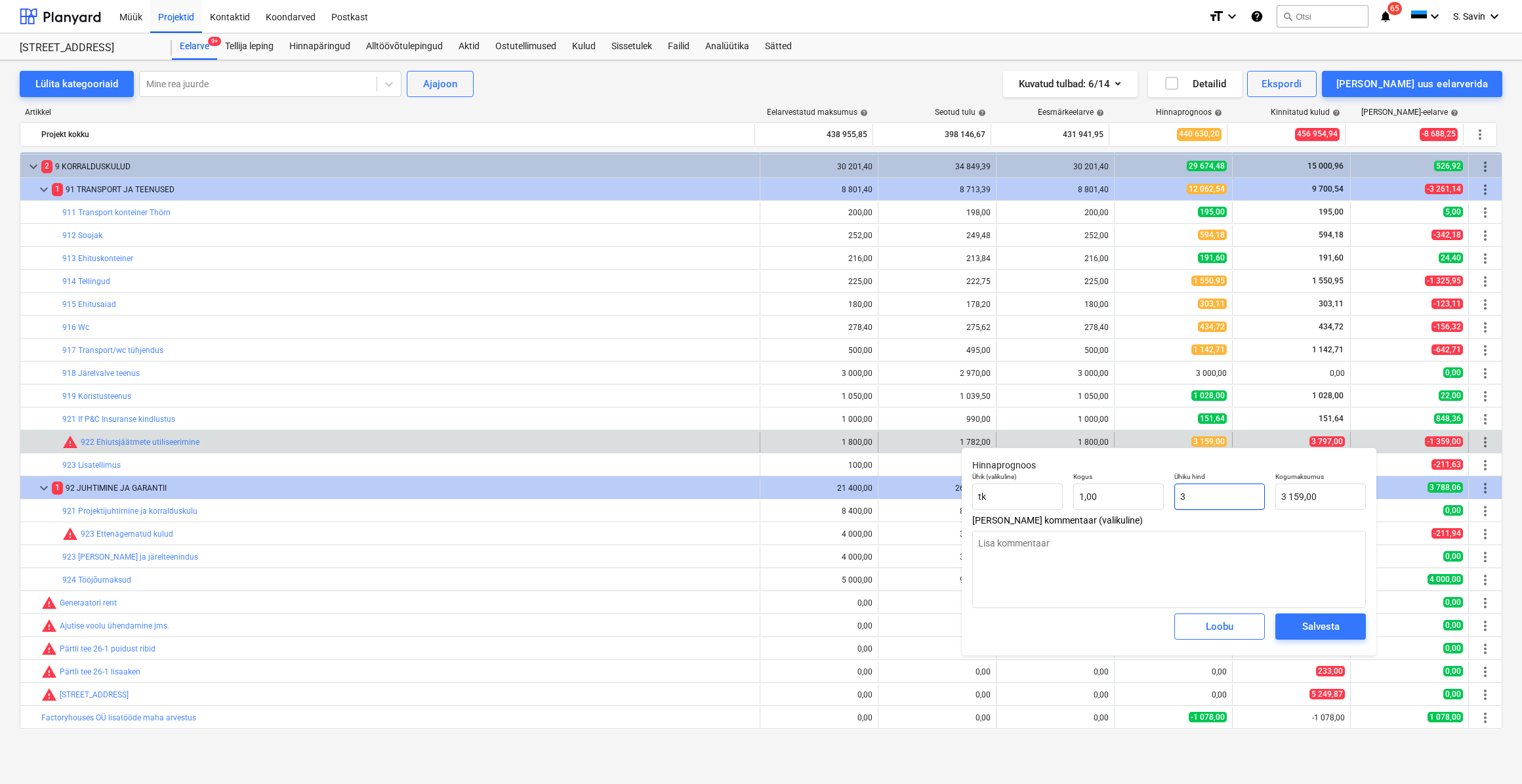
type input "3,00"
type textarea "x"
type input "37"
type input "37,00"
type textarea "x"
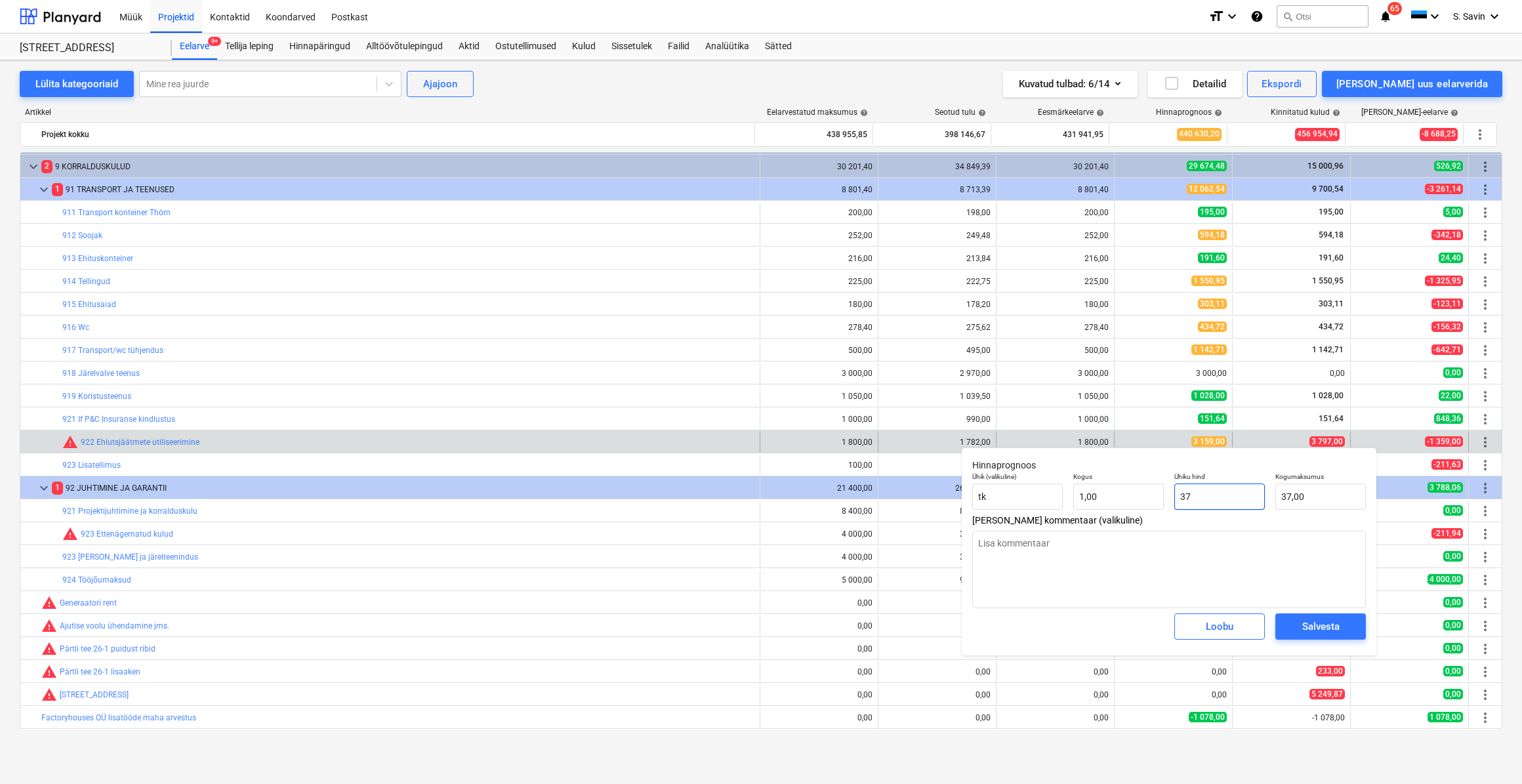
type input "379"
type input "379,00"
type textarea "x"
type input "3797"
type input "3 797,00"
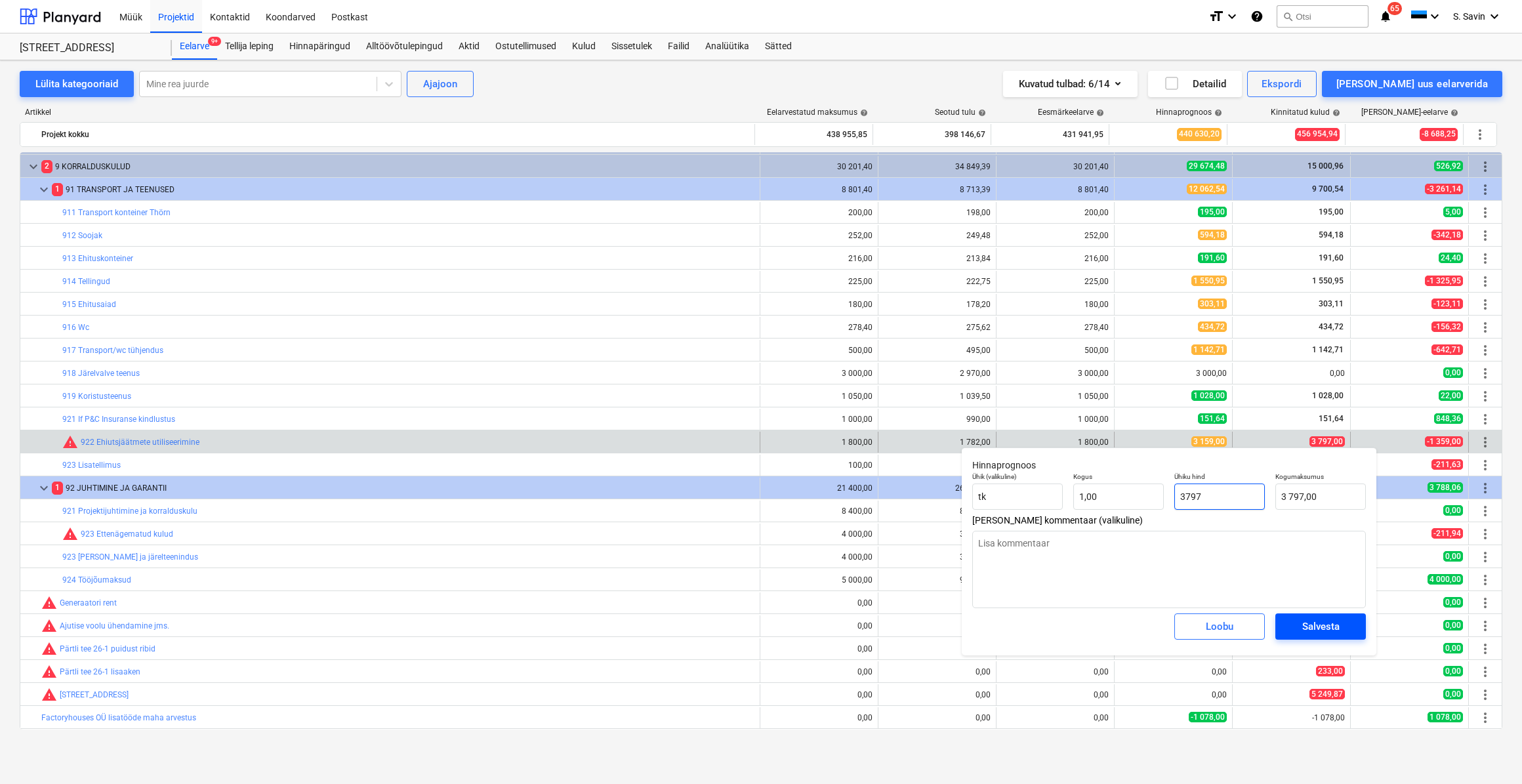
type input "3797"
type textarea "x"
type input "3 797,00"
click at [1313, 628] on div "Salvesta" at bounding box center [1321, 626] width 38 height 17
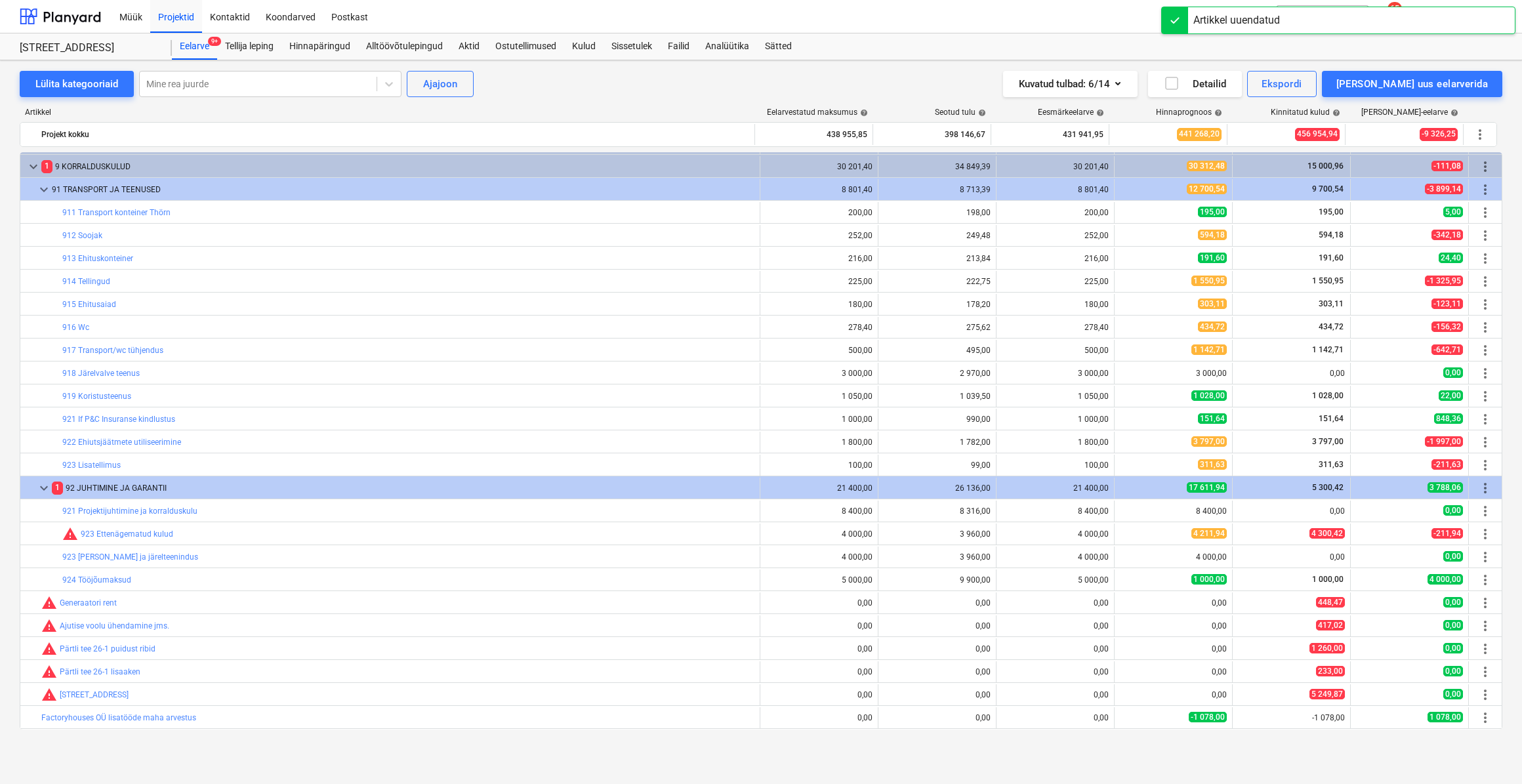
scroll to position [1610, 0]
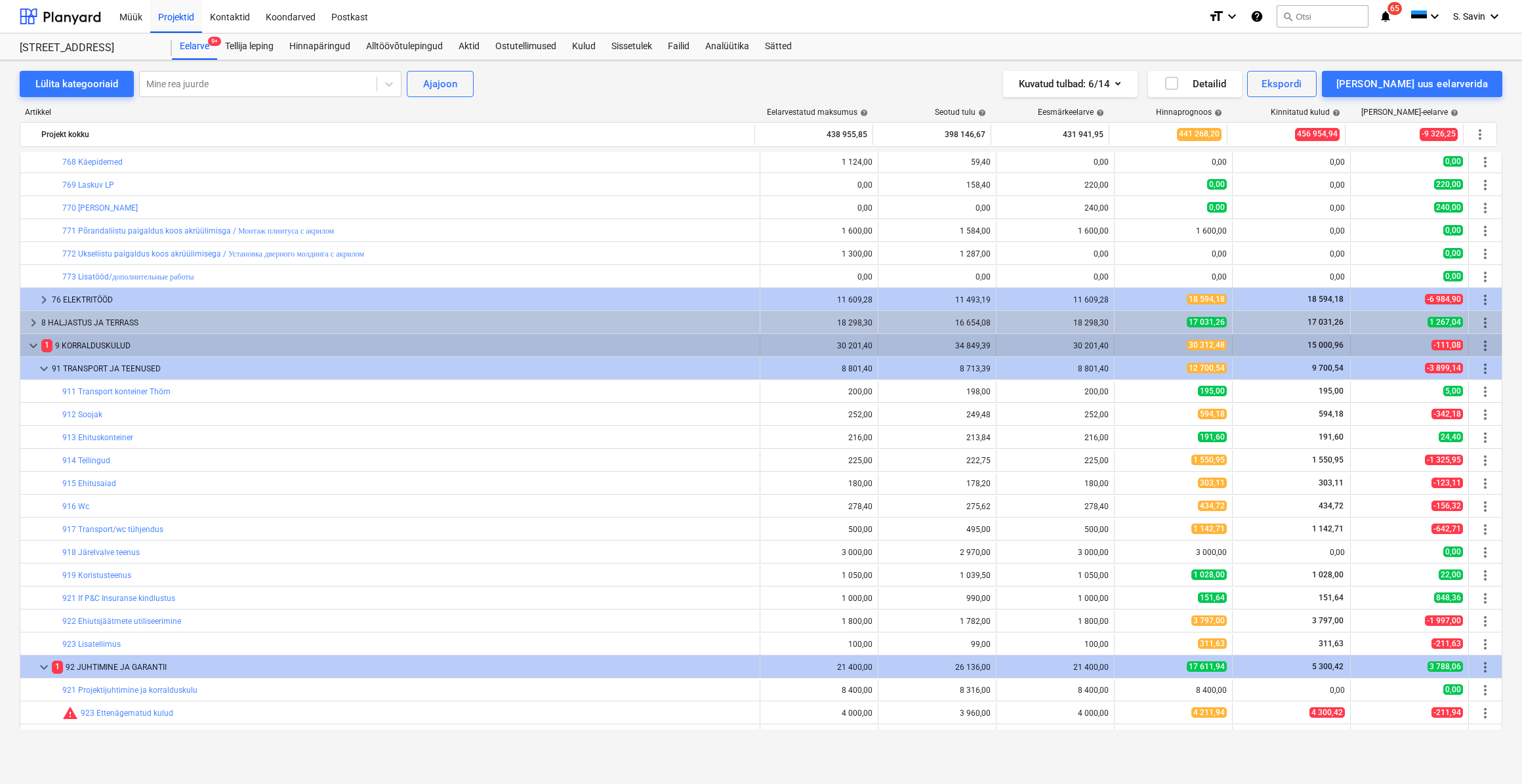
click at [33, 346] on span "keyboard_arrow_down" at bounding box center [33, 345] width 15 height 15
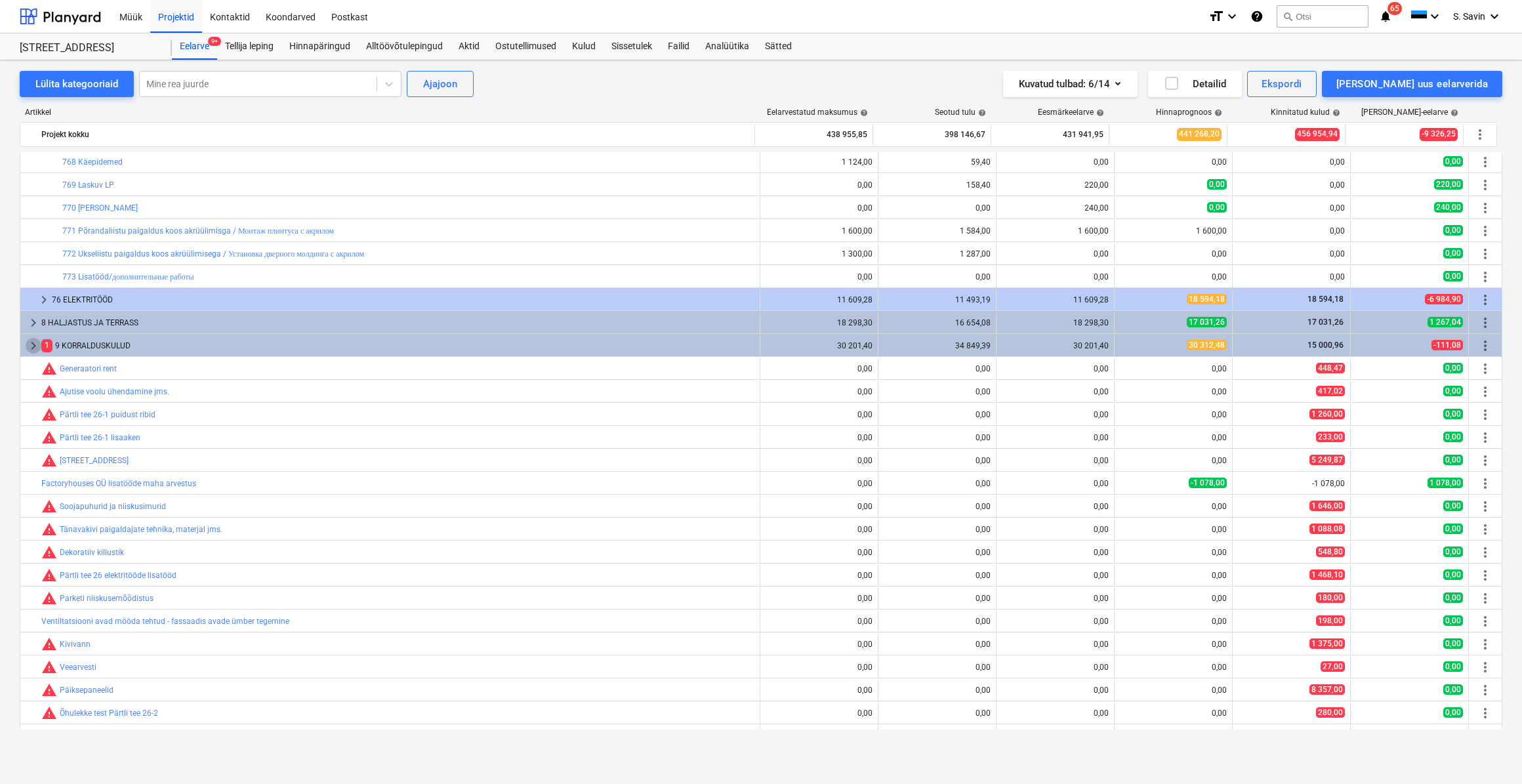
click at [33, 346] on span "keyboard_arrow_right" at bounding box center [33, 345] width 15 height 15
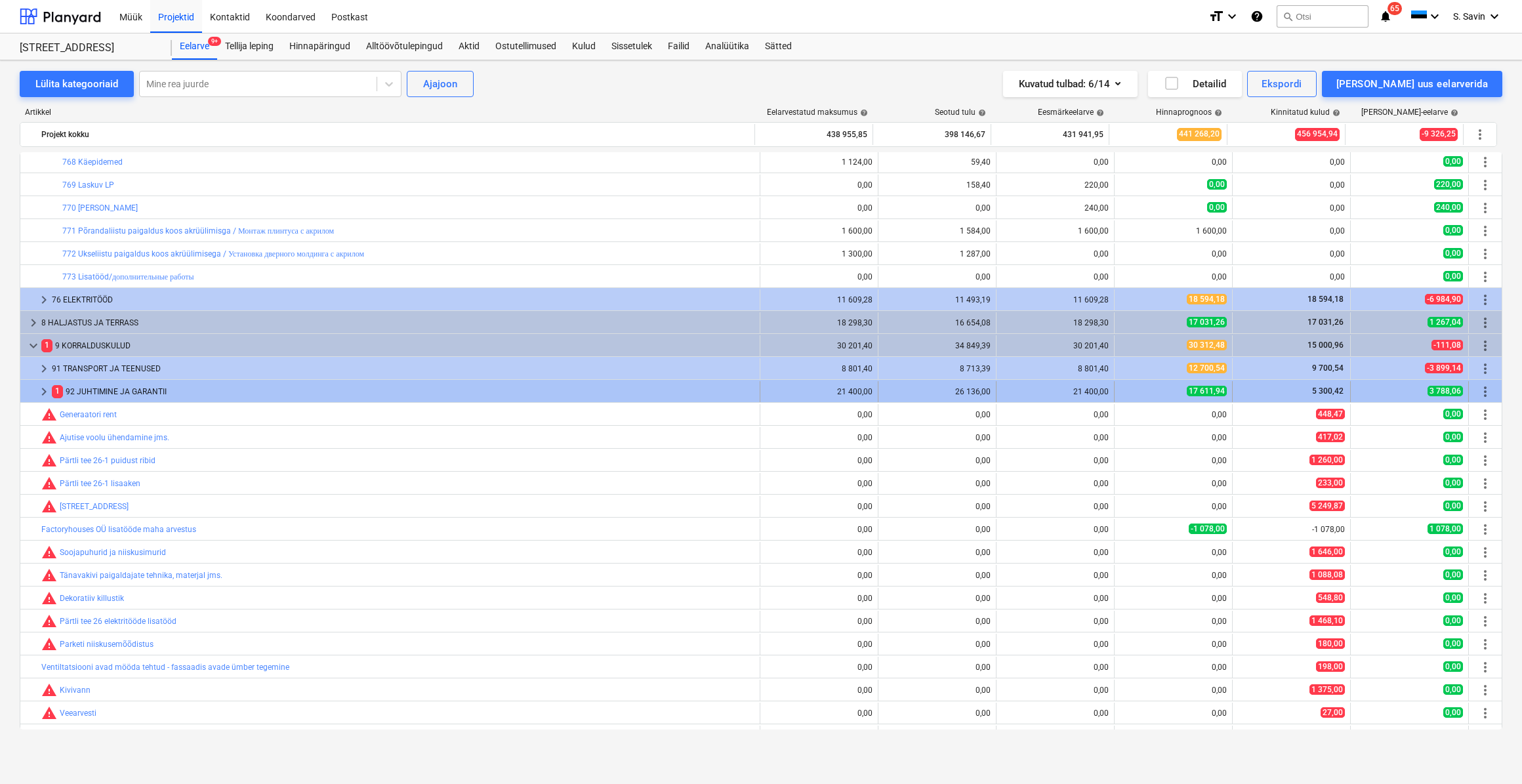
click at [37, 389] on span "keyboard_arrow_right" at bounding box center [44, 391] width 15 height 15
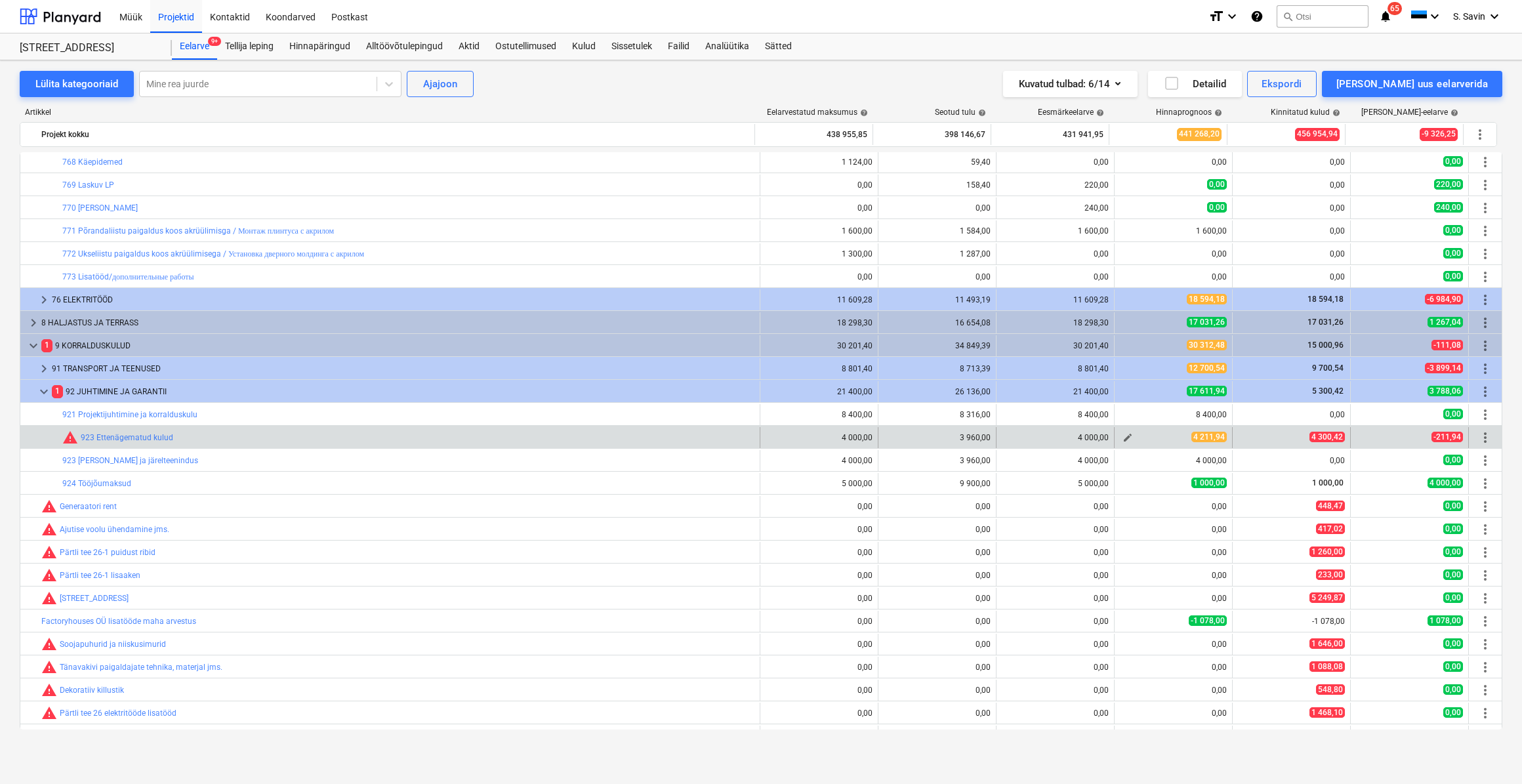
click at [1127, 438] on span "edit" at bounding box center [1128, 438] width 11 height 11
type textarea "x"
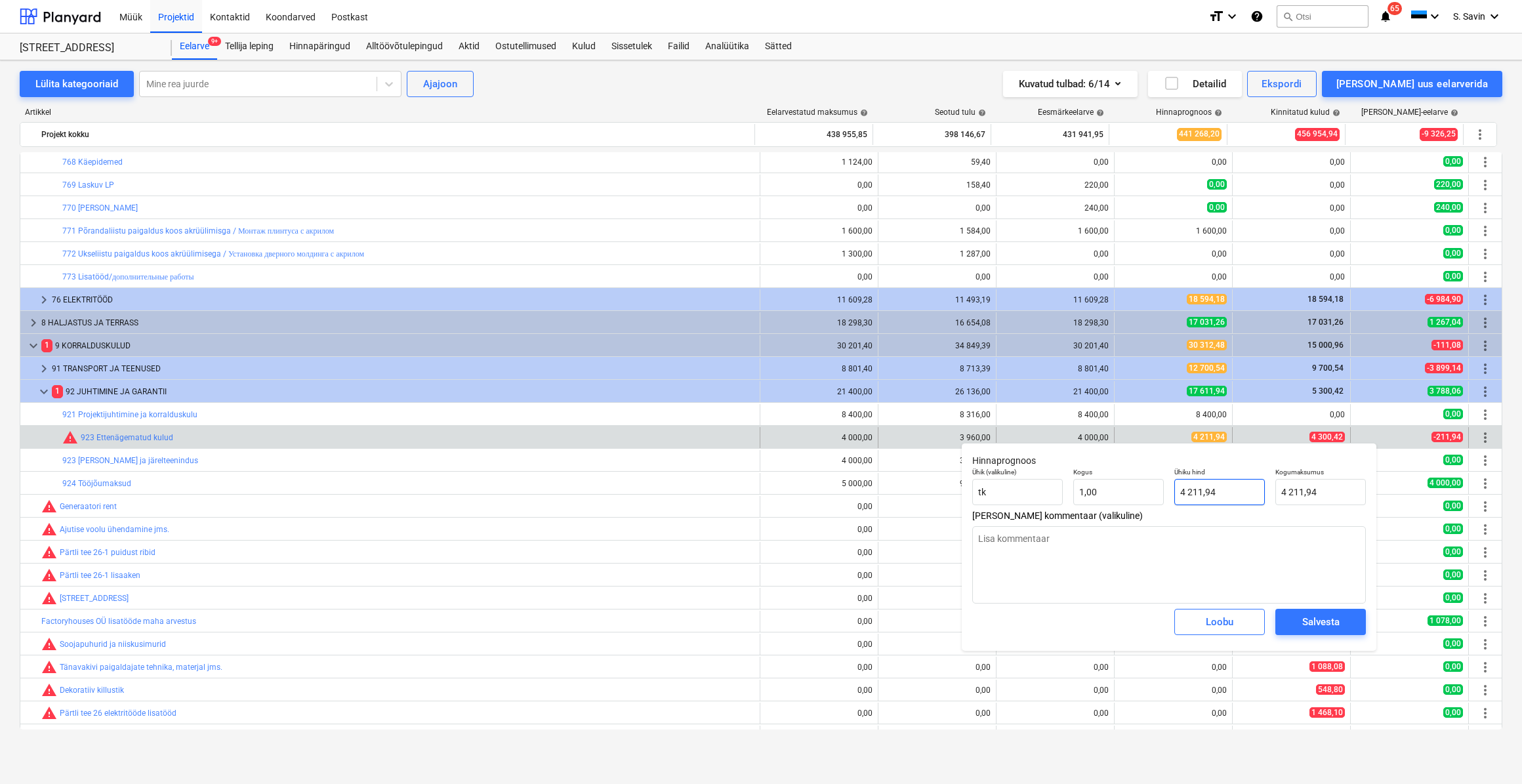
type input "4211,94"
drag, startPoint x: 1239, startPoint y: 489, endPoint x: 1139, endPoint y: 505, distance: 101.3
click at [1139, 505] on div "Ühik (valikuline) [PERSON_NAME] 1,00 Ühiku hind 4211,94 Kogumaksumus 4 211,94" at bounding box center [1169, 486] width 404 height 48
type textarea "x"
type input "4"
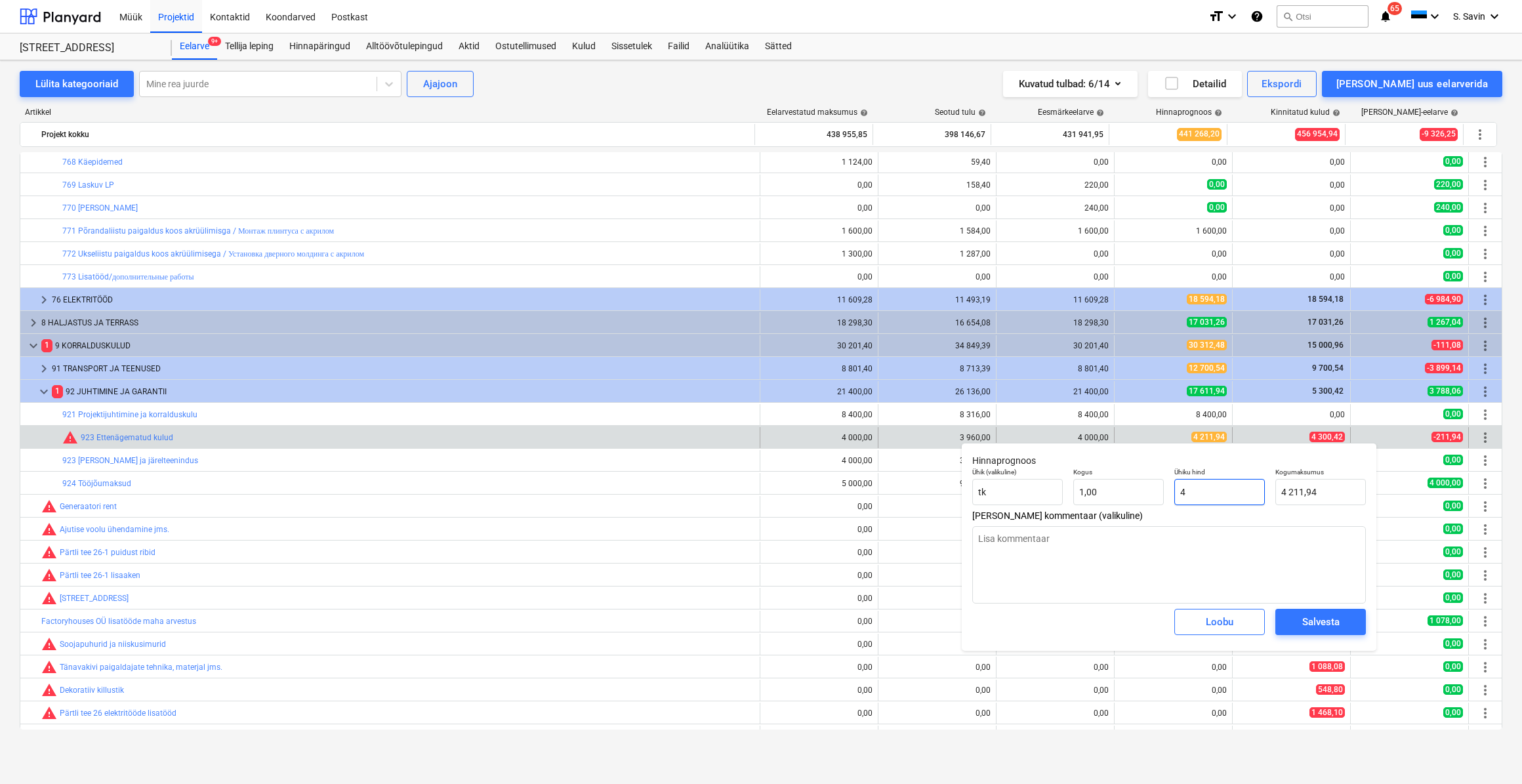
type input "4,00"
type textarea "x"
type input "43"
type input "43,00"
type textarea "x"
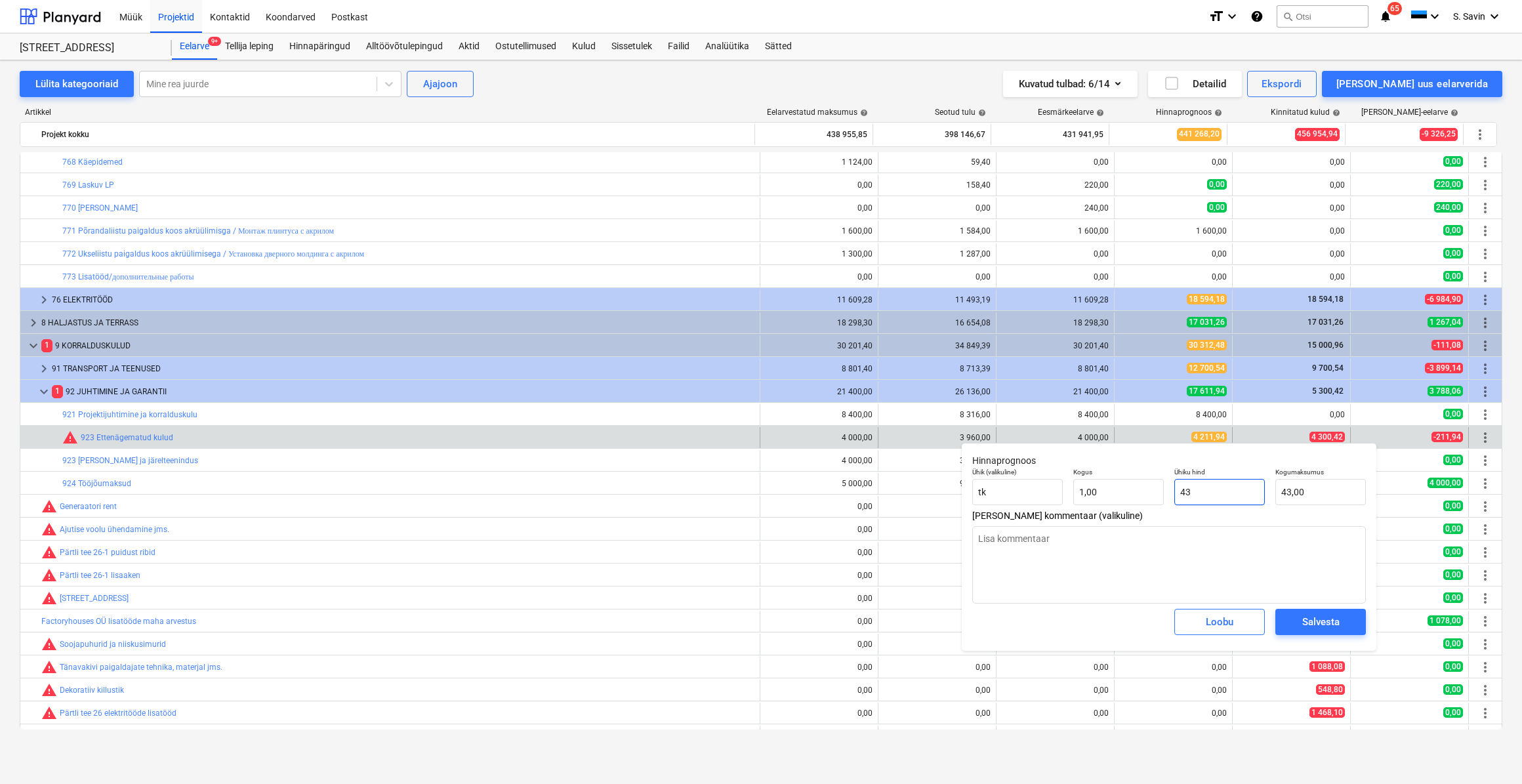
type input "430"
type input "430,00"
type textarea "x"
click at [1305, 623] on div "Salvesta" at bounding box center [1321, 621] width 38 height 17
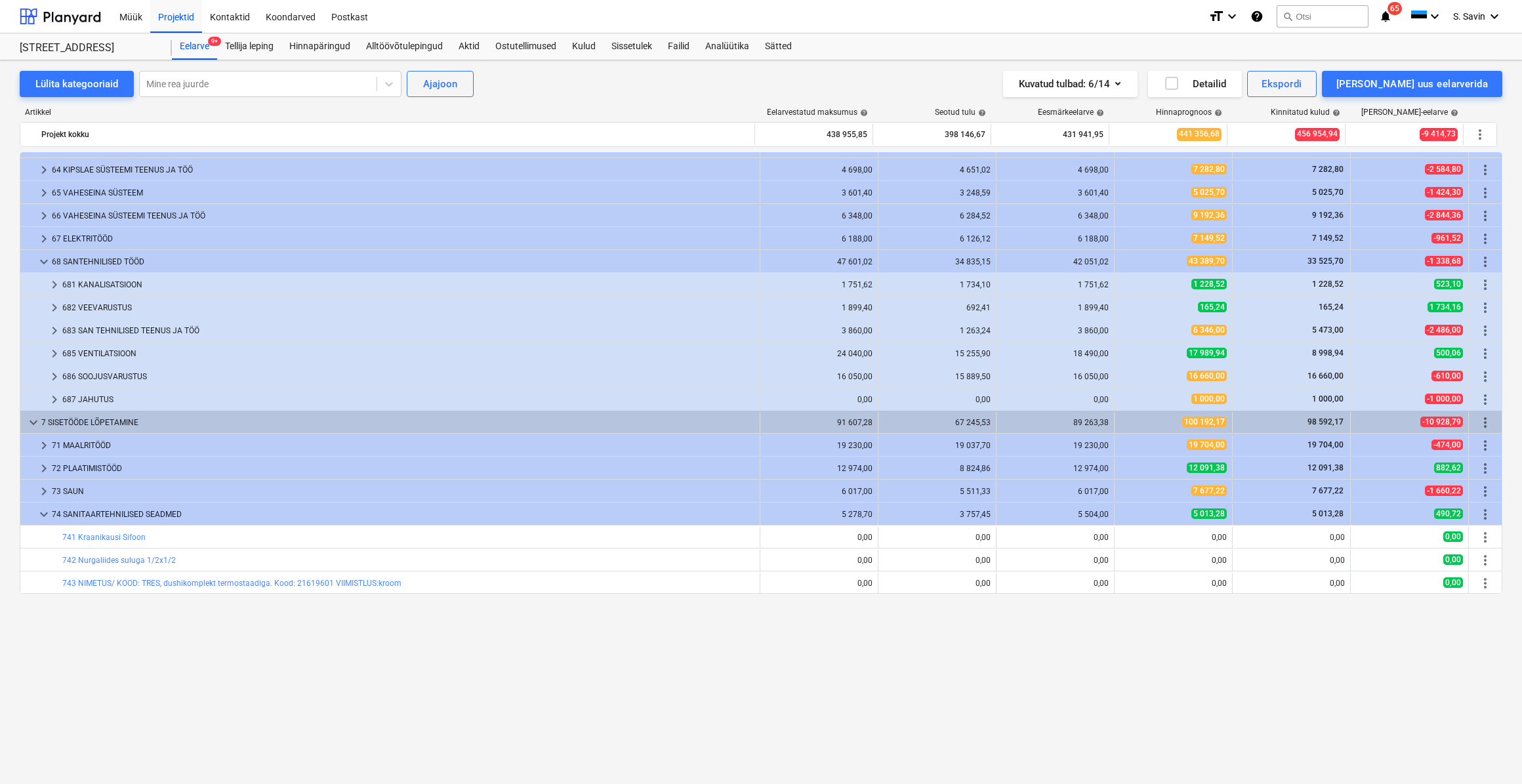
scroll to position [0, 0]
